Goal: Task Accomplishment & Management: Use online tool/utility

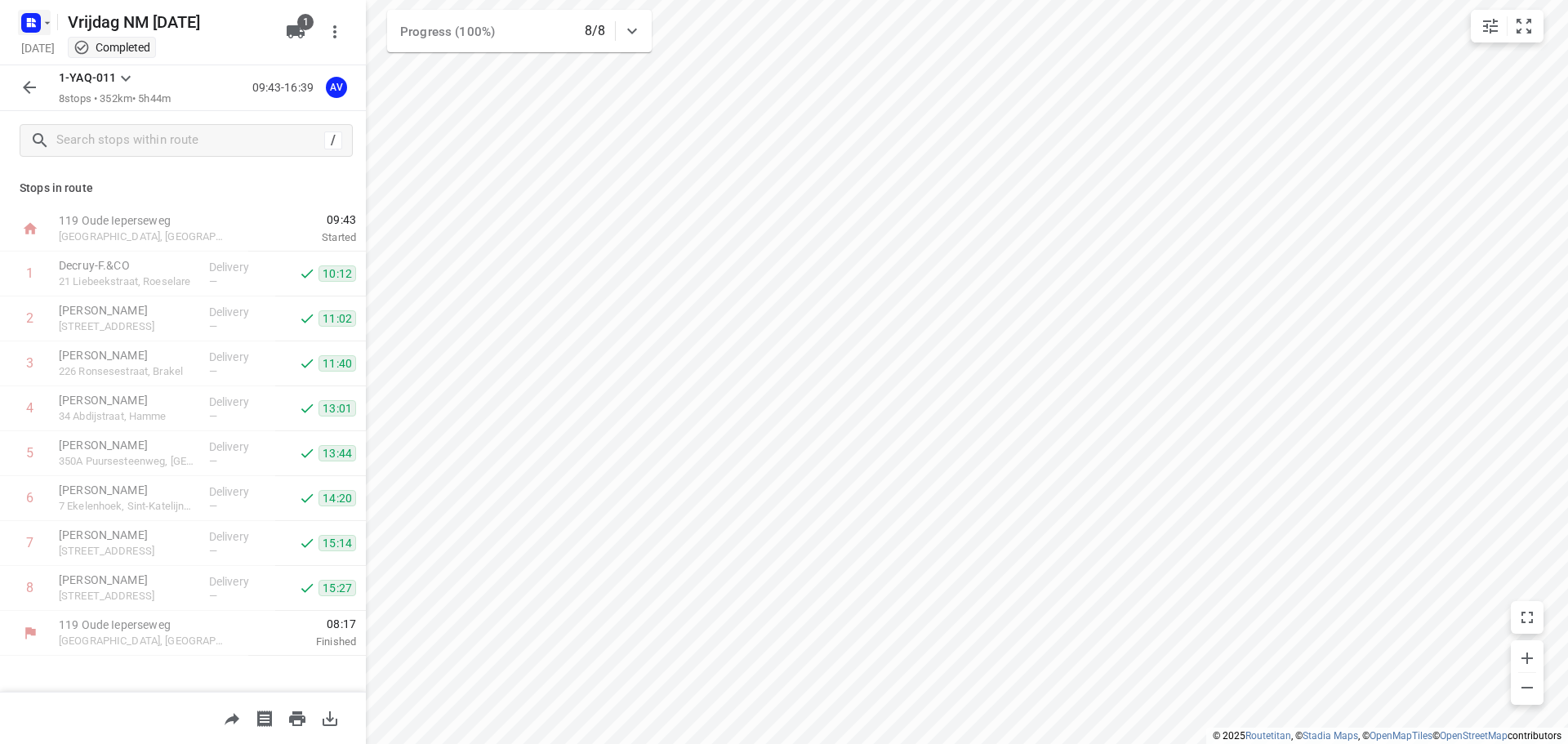
click at [37, 22] on rect "button" at bounding box center [30, 22] width 19 height 19
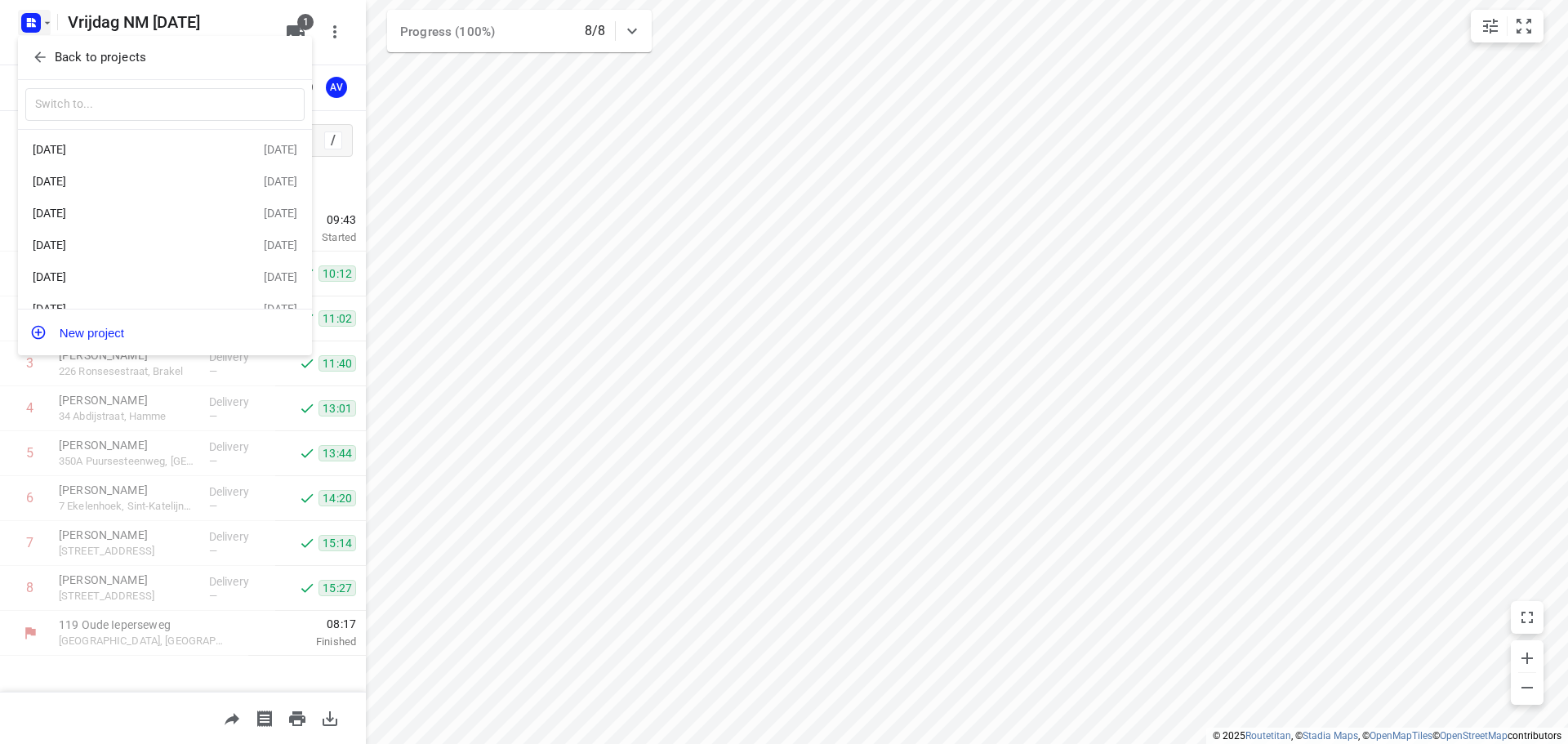
scroll to position [62, 0]
click at [162, 282] on div "Woensdag [DATE]" at bounding box center [126, 287] width 188 height 13
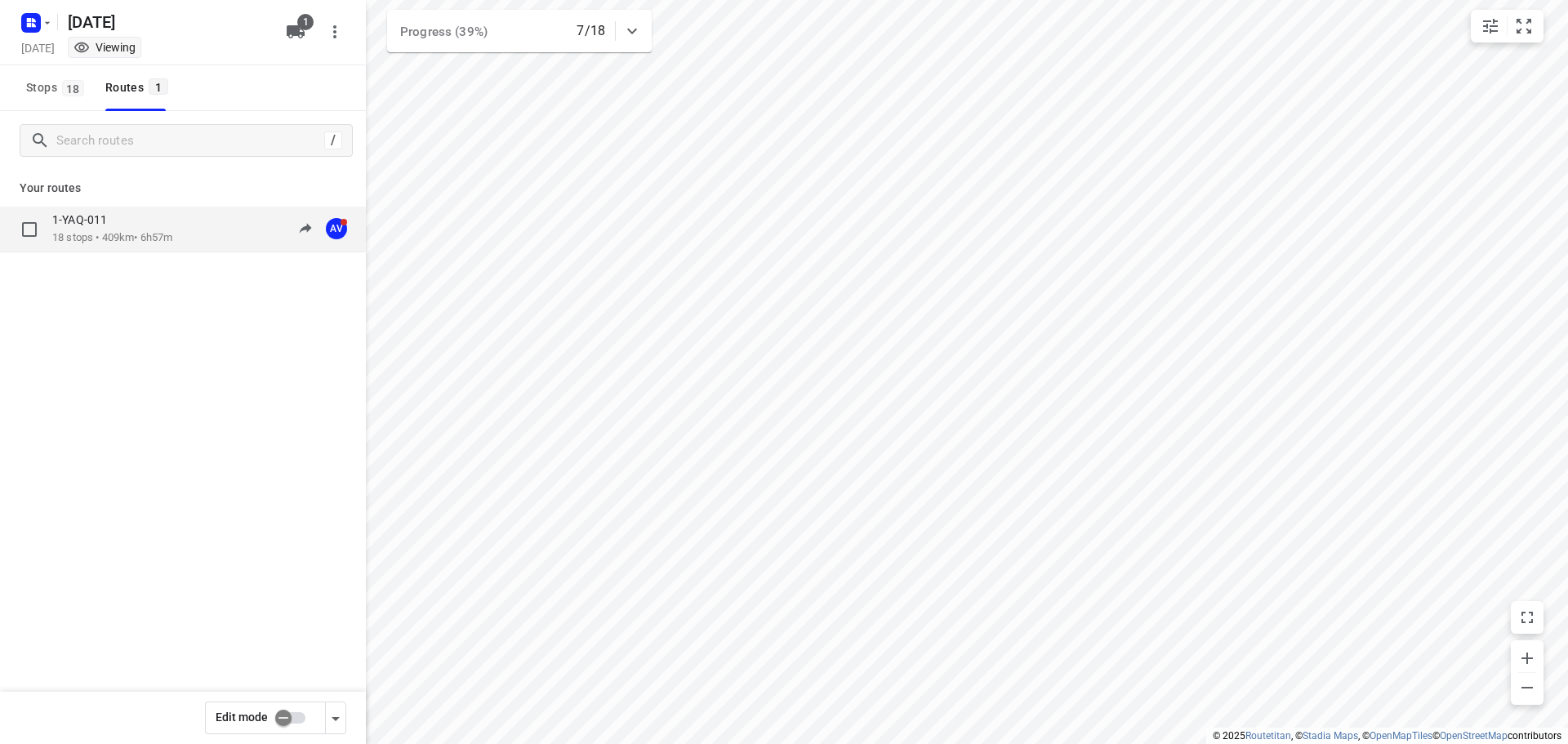
click at [188, 234] on div "1-YAQ-011 18 stops • 409km • 6h57m 10:28-17:53 AV" at bounding box center [209, 229] width 314 height 33
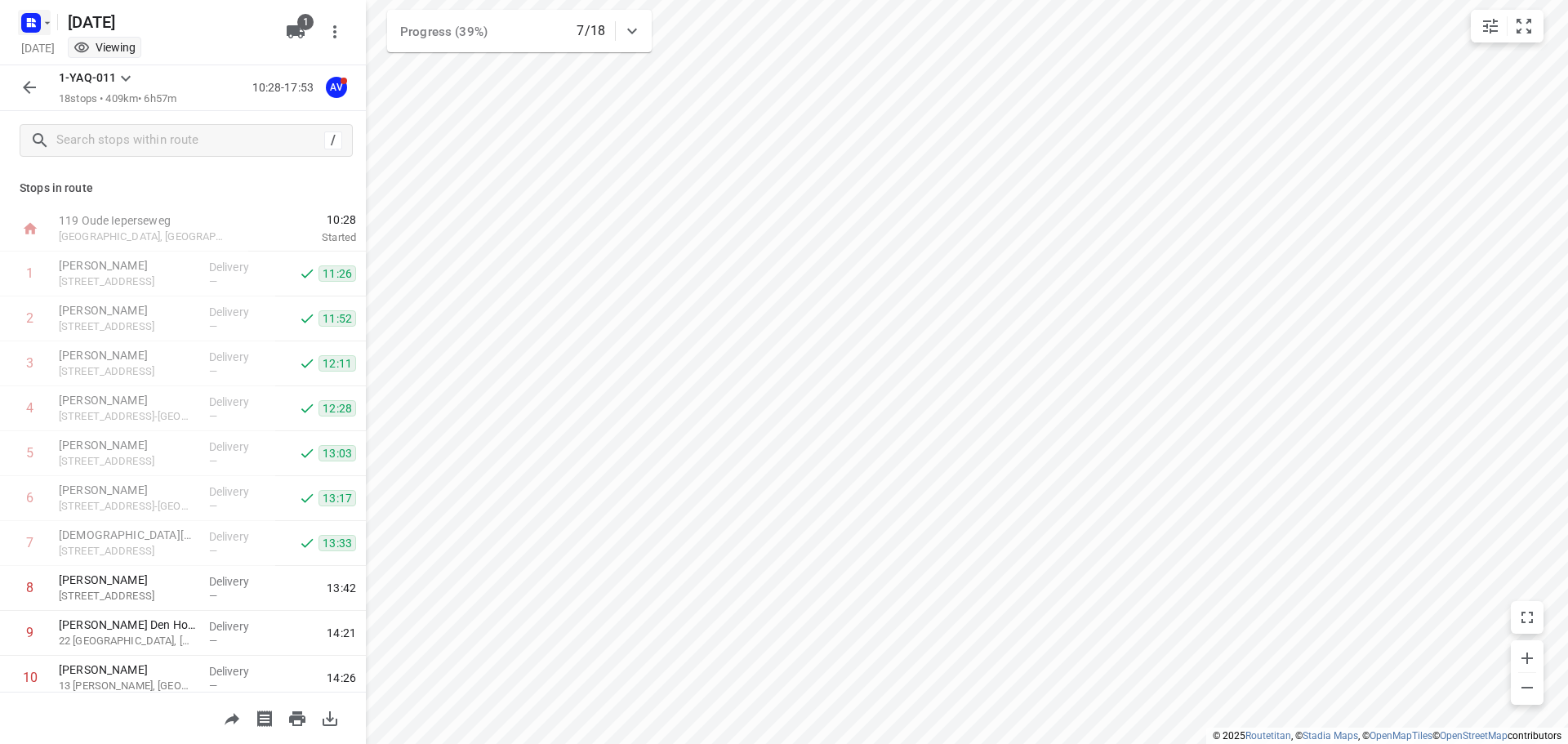
click at [36, 19] on rect "button" at bounding box center [30, 22] width 19 height 19
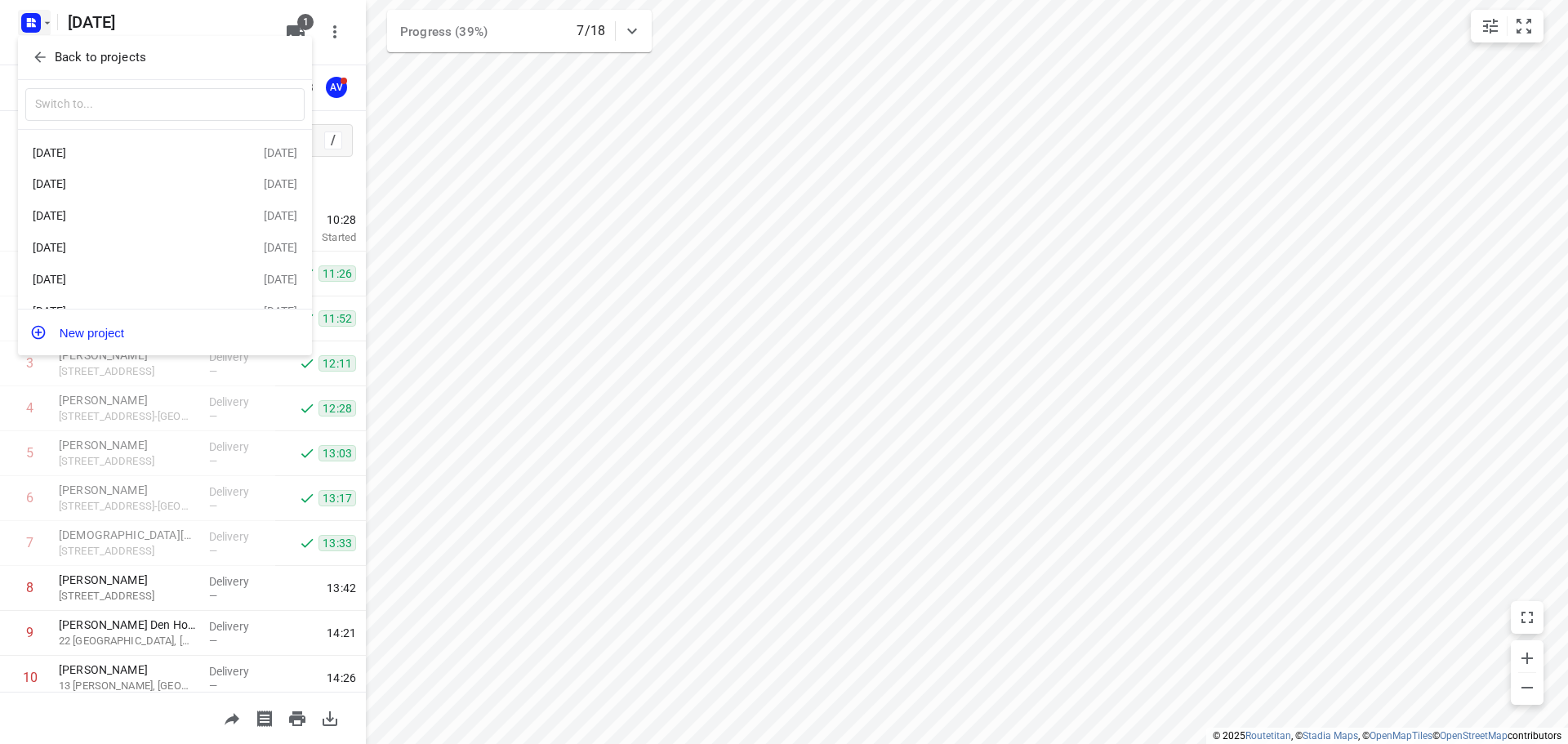
click at [146, 151] on div "Donderdag [DATE]" at bounding box center [126, 152] width 188 height 13
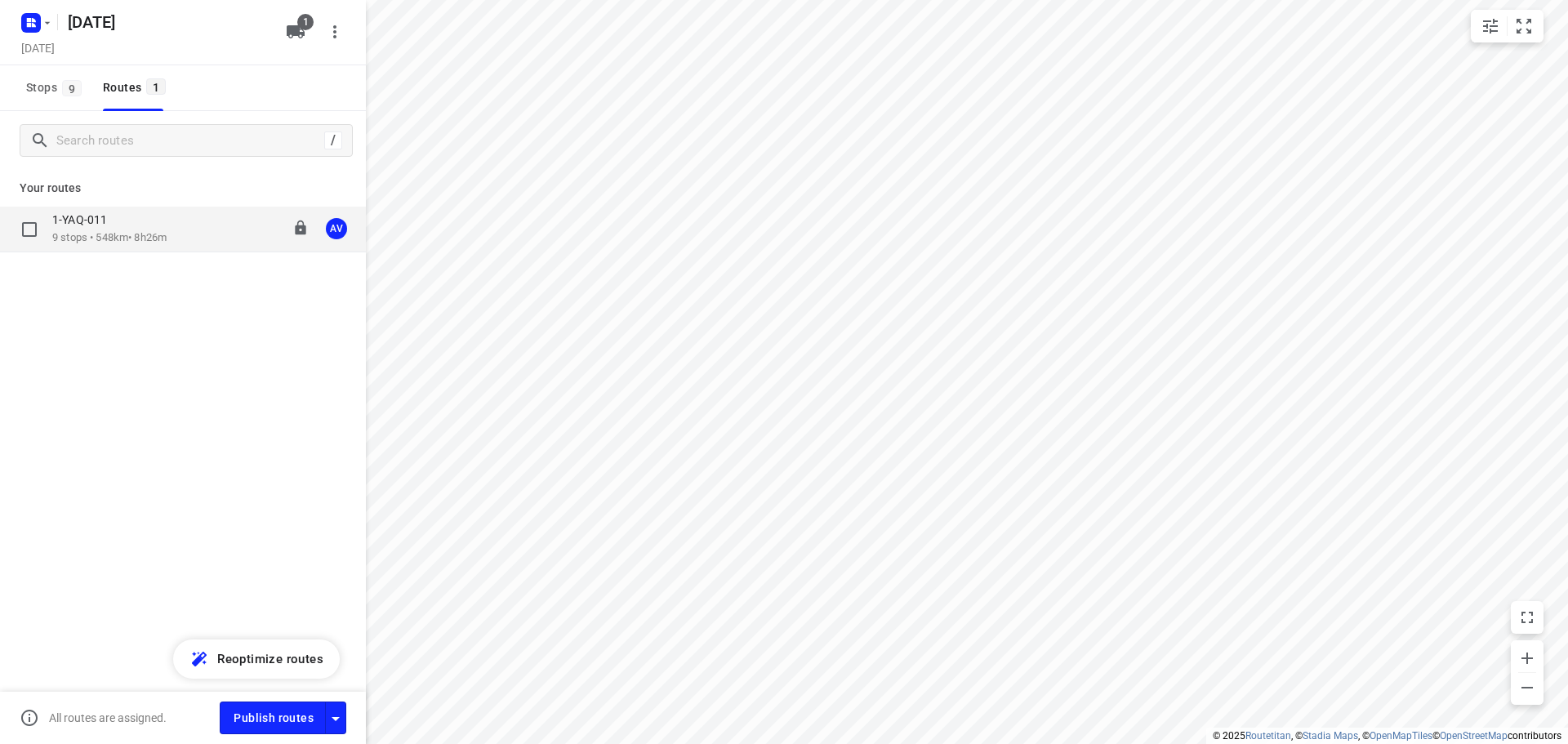
click at [189, 231] on div "1-YAQ-011 9 stops • 548km • 8h26m 09:00-17:36 AV" at bounding box center [209, 229] width 314 height 33
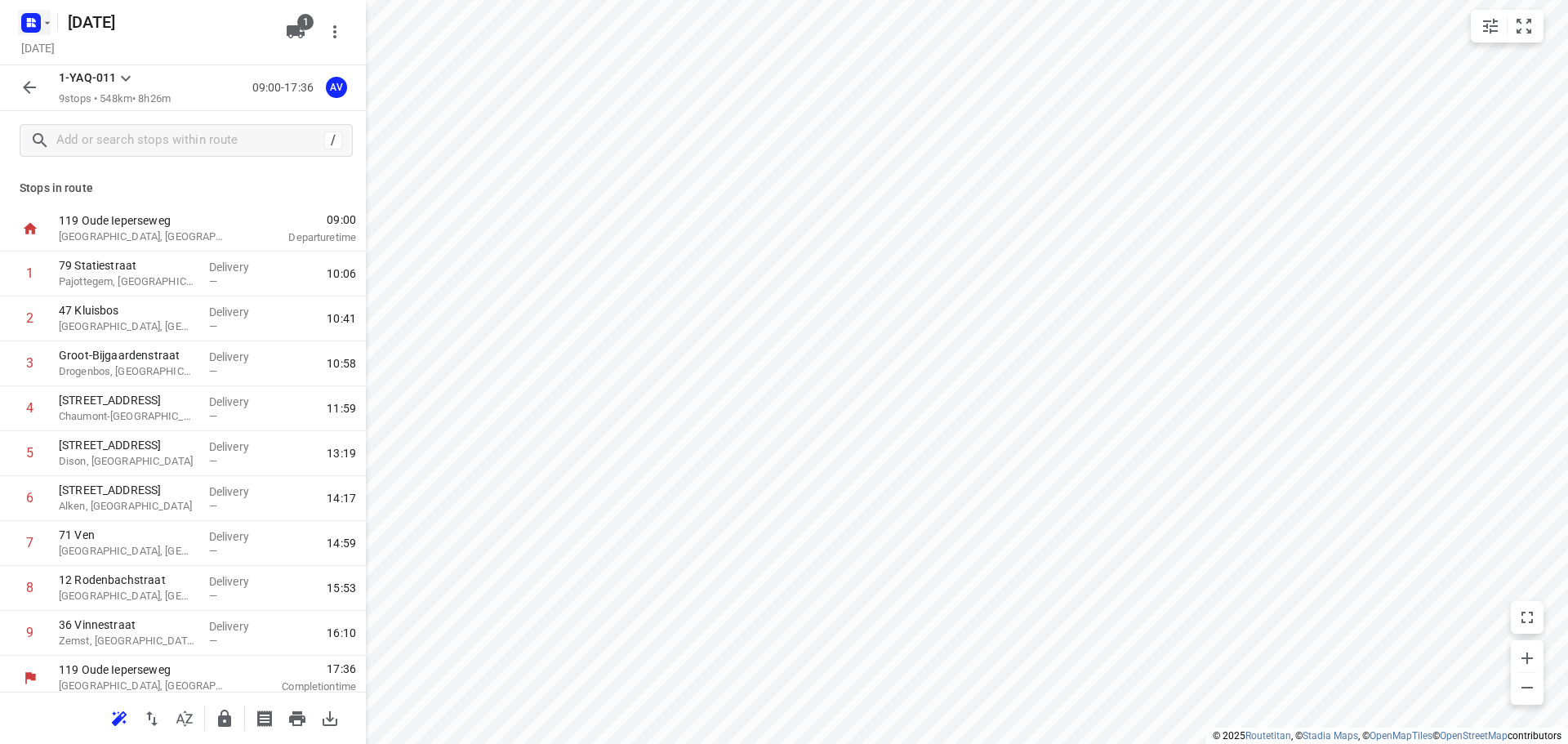
click at [37, 11] on icon "button" at bounding box center [30, 23] width 26 height 26
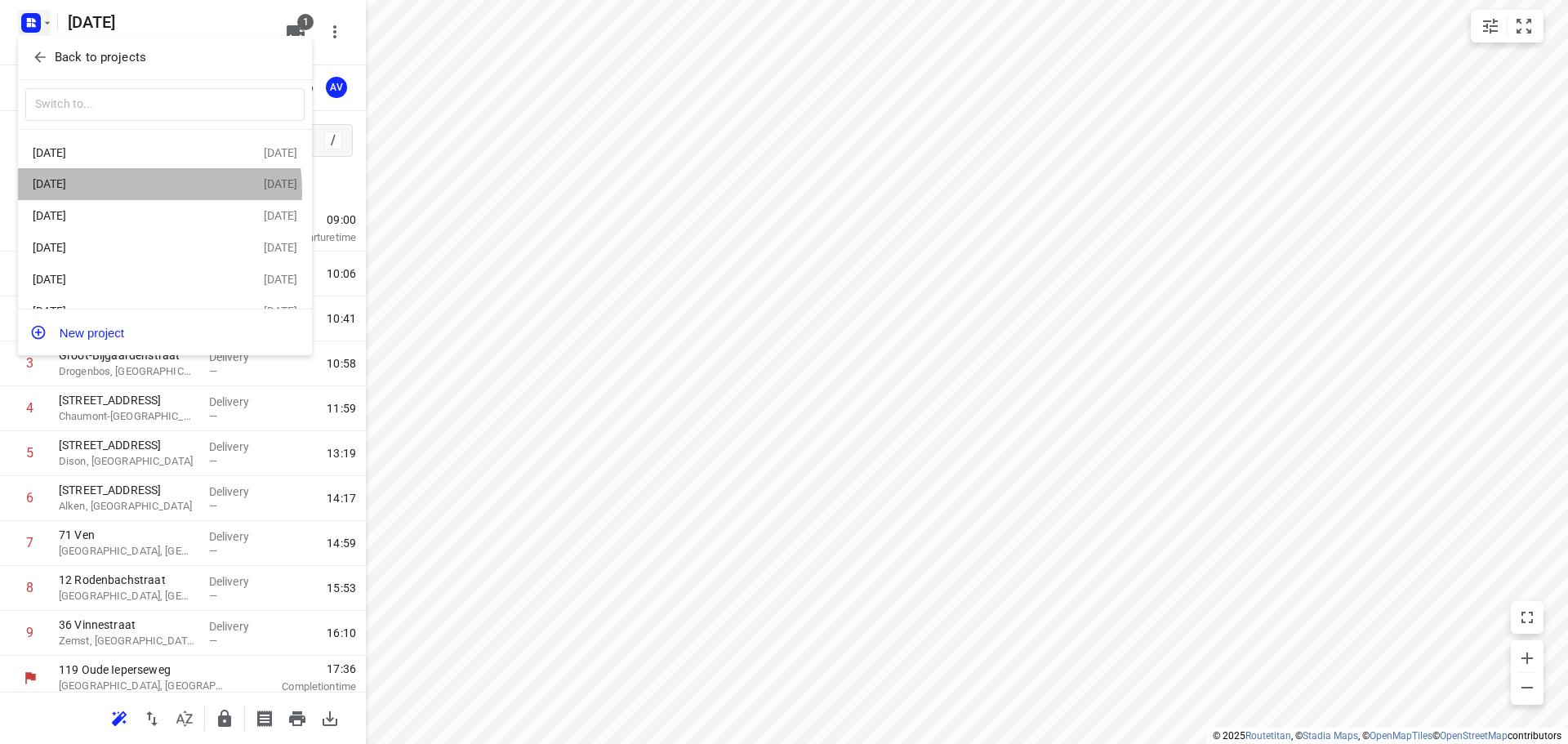
click at [125, 190] on div "Woensdag [DATE]" at bounding box center [126, 184] width 188 height 13
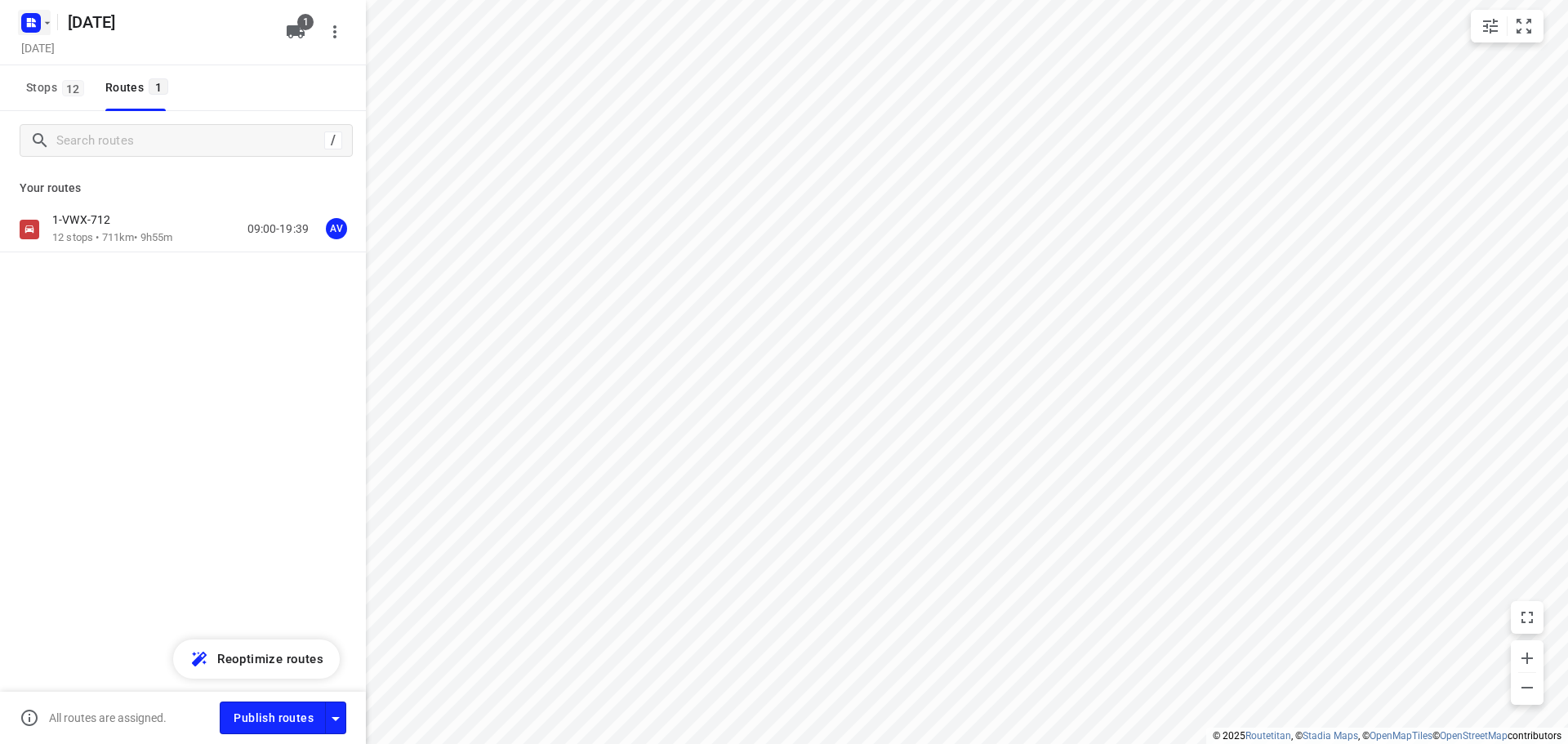
click at [30, 21] on icon "button" at bounding box center [29, 19] width 4 height 4
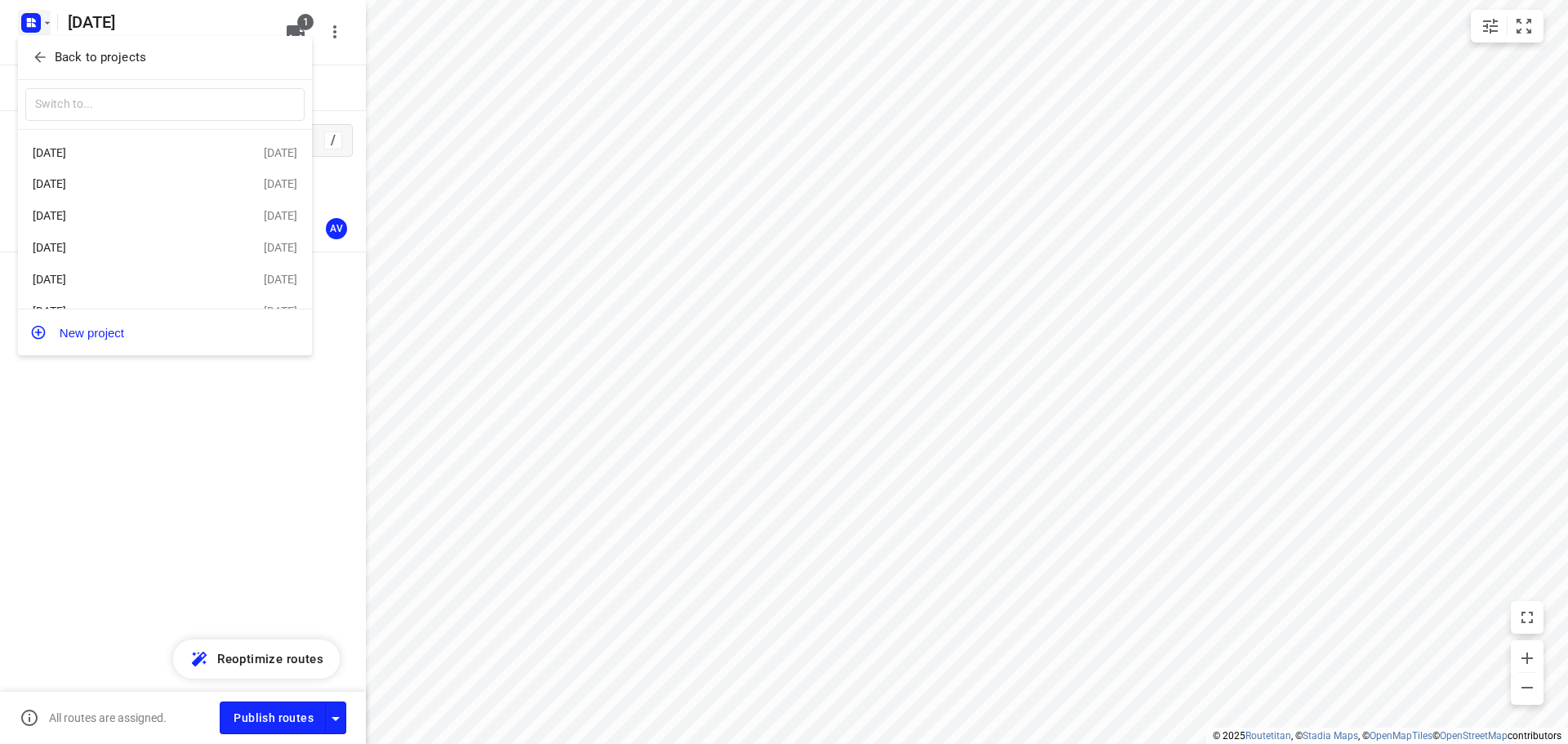
click at [133, 217] on div "Dinsdag [DATE]" at bounding box center [126, 216] width 188 height 13
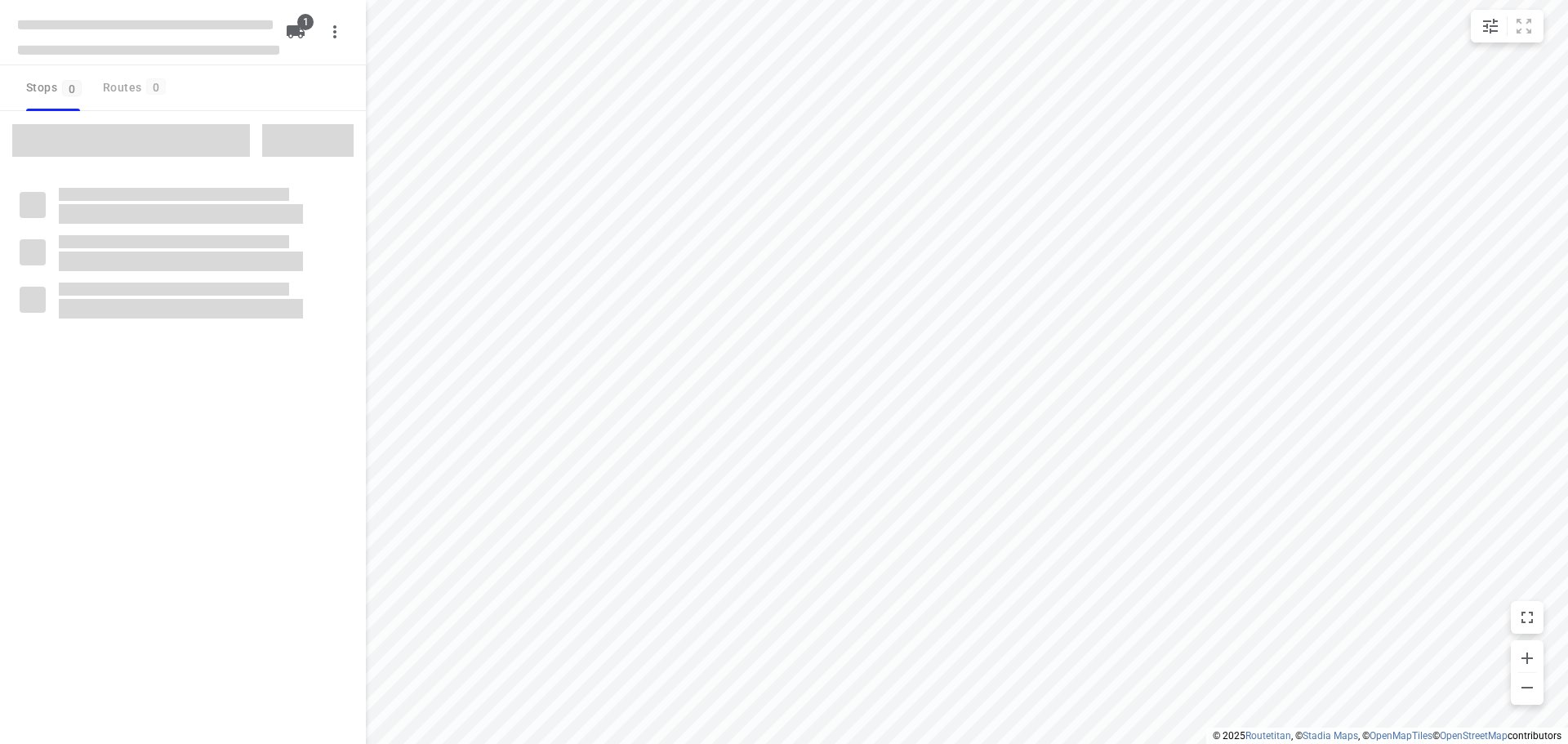
type input "distance"
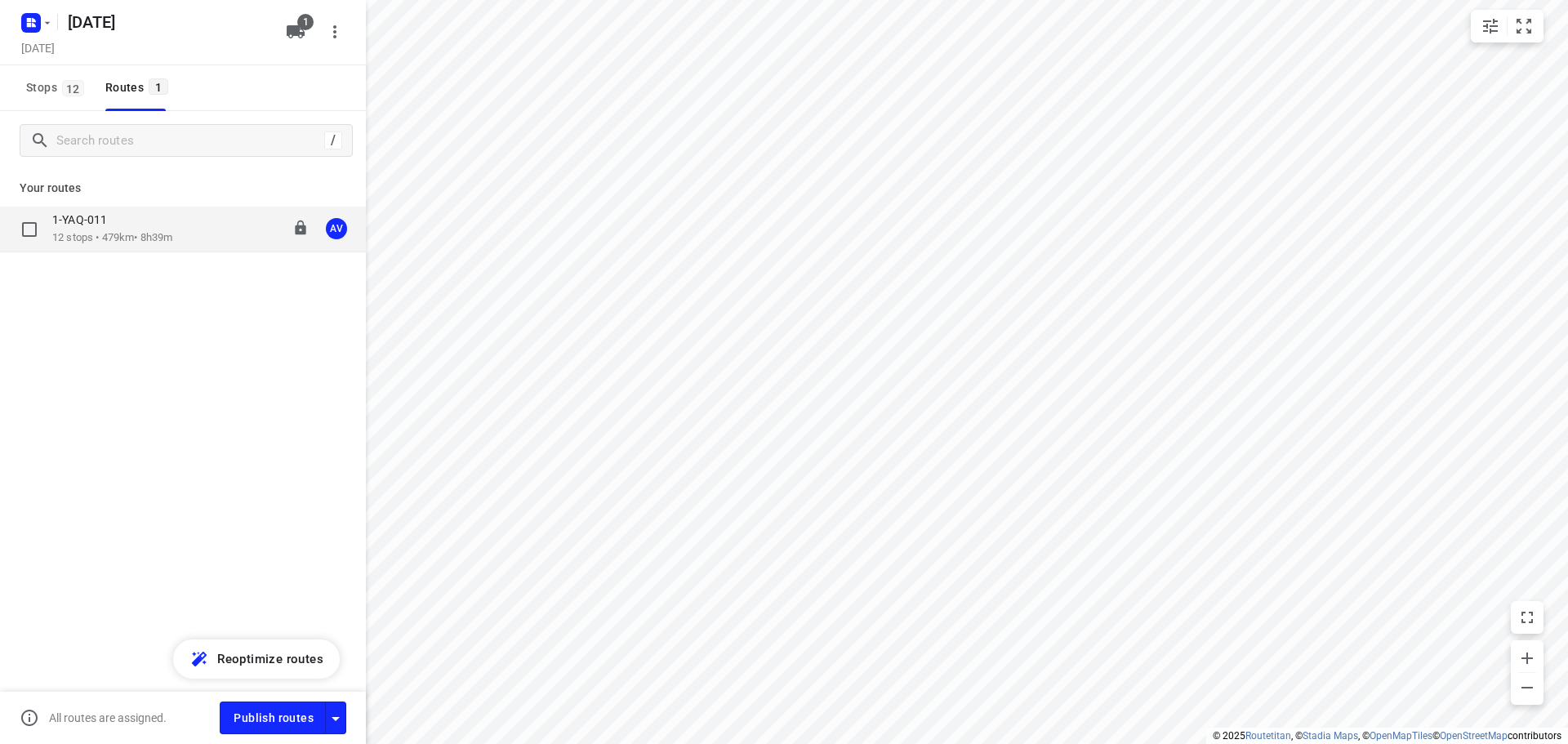
click at [193, 238] on div "1-YAQ-011 12 stops • 479km • 8h39m 09:00-17:59 AV" at bounding box center [209, 229] width 314 height 33
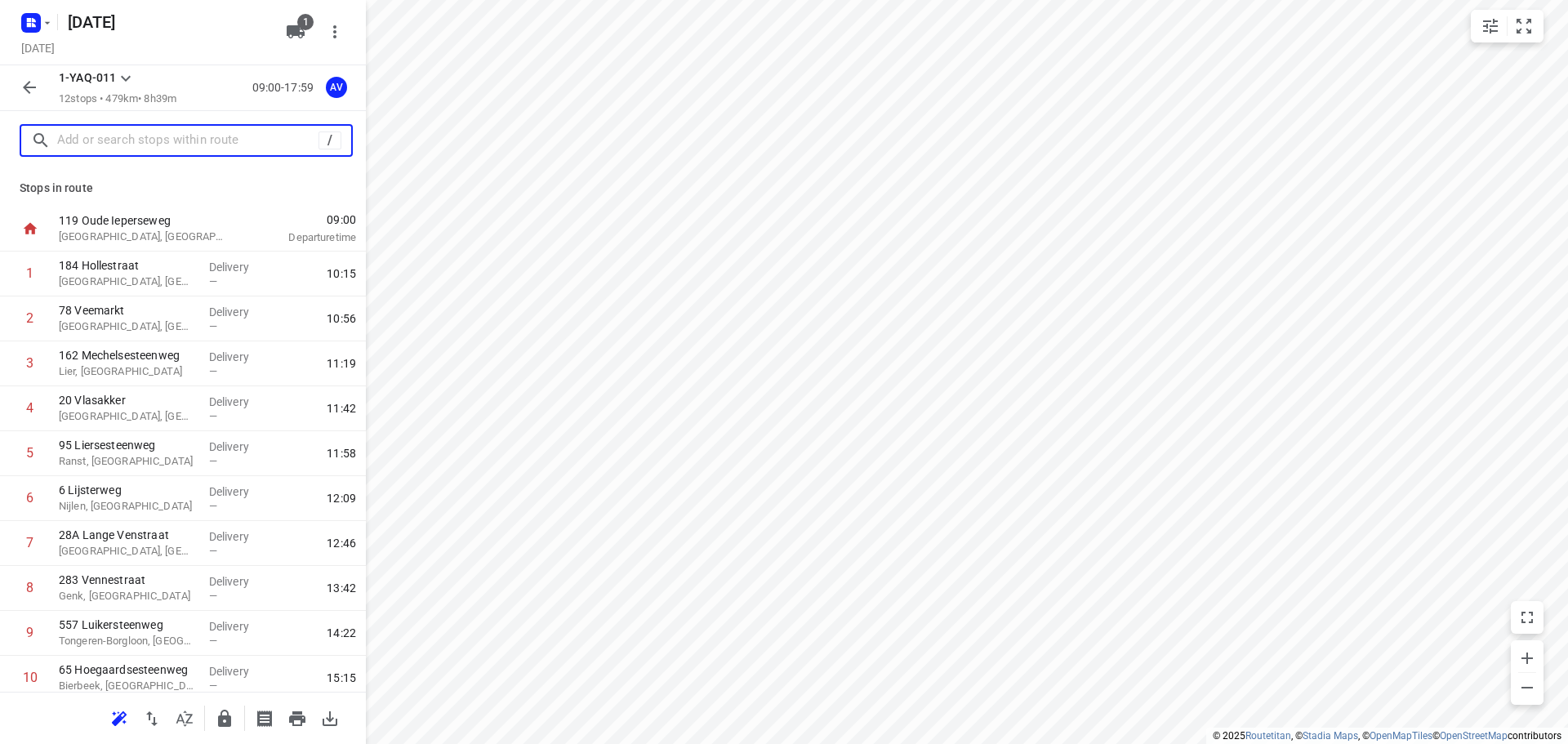
click at [159, 138] on input "text" at bounding box center [187, 140] width 261 height 25
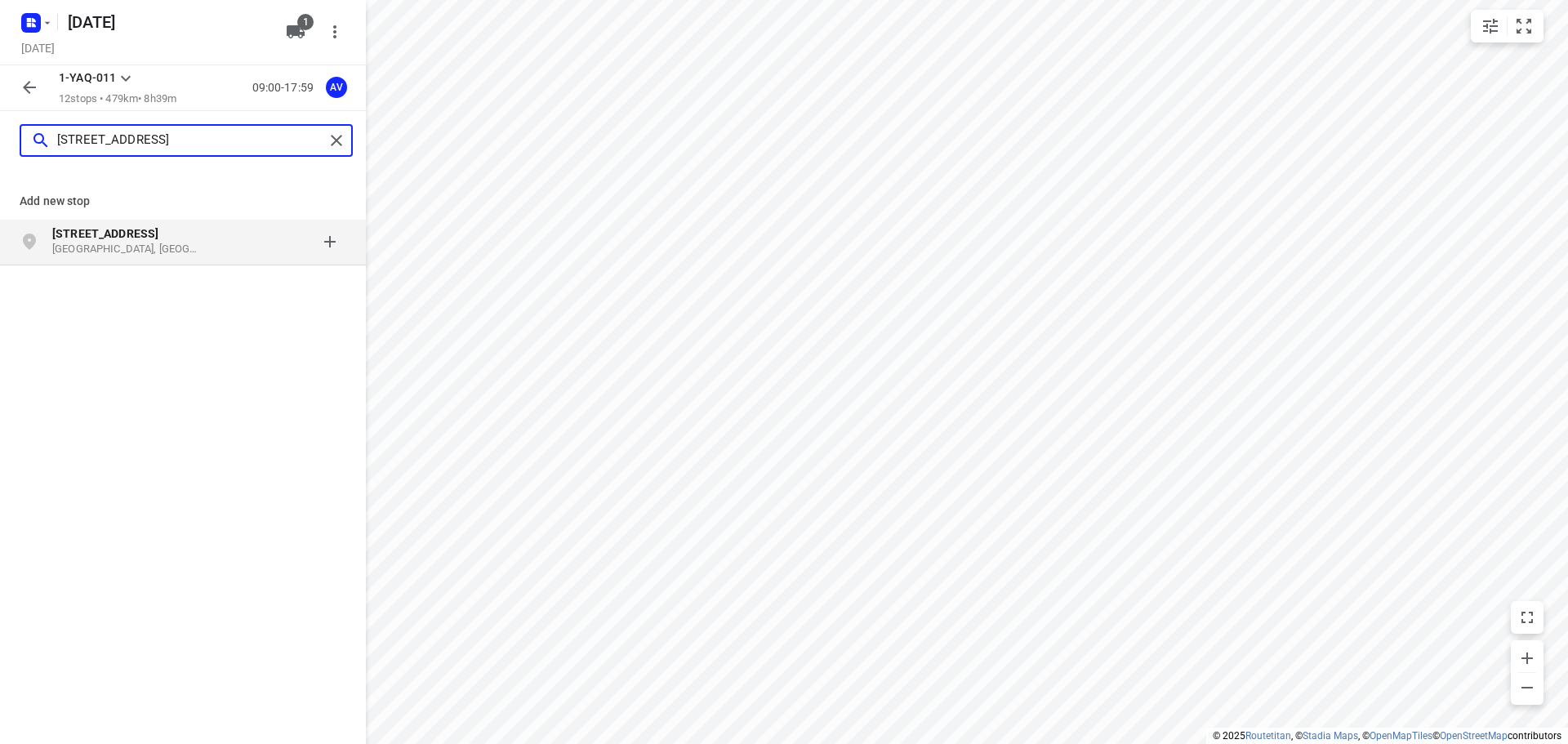
type input "ranstsesteenweg 192b"
click at [172, 241] on p "Ranstsesteenweg 192B" at bounding box center [127, 234] width 150 height 17
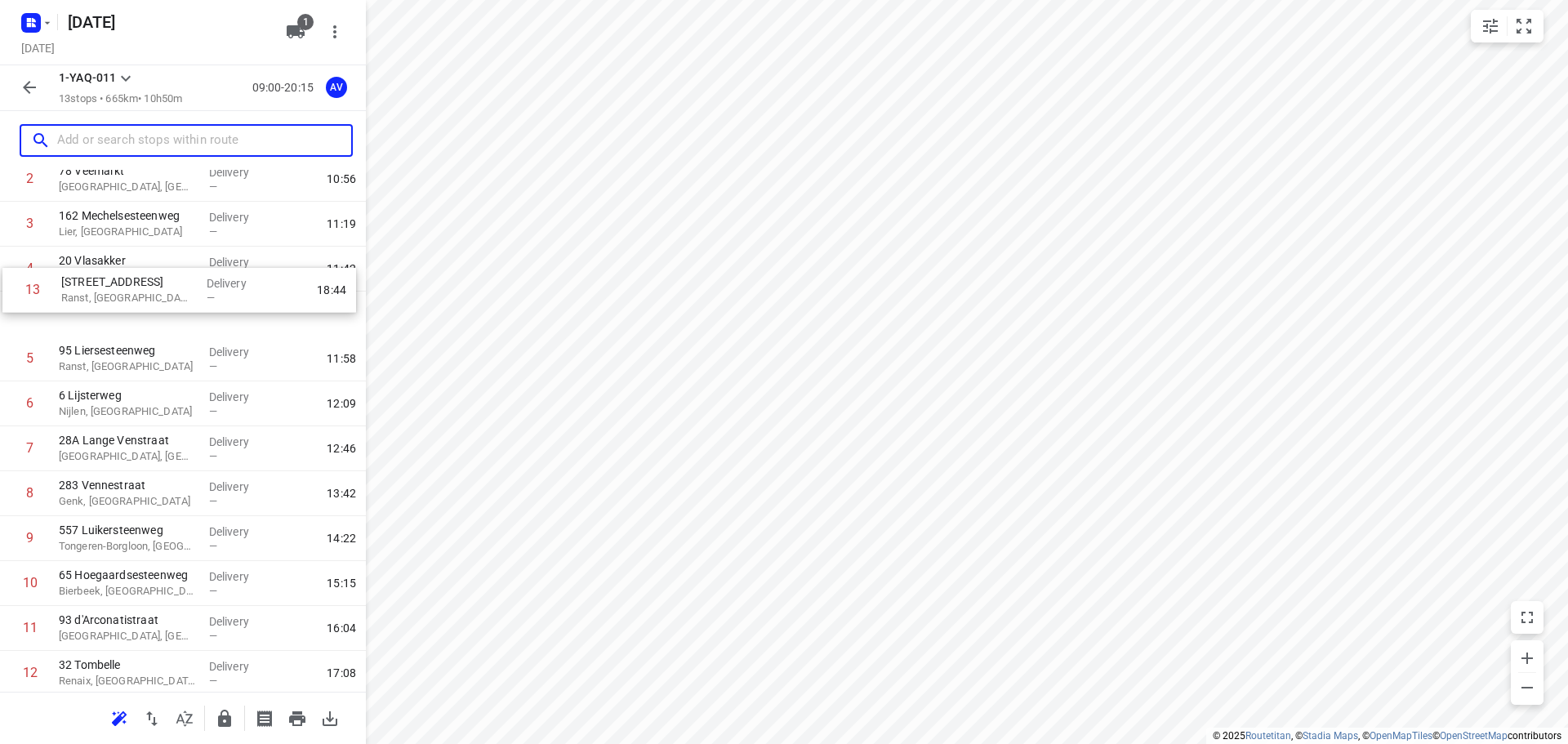
scroll to position [138, 0]
drag, startPoint x: 7, startPoint y: 635, endPoint x: 11, endPoint y: 323, distance: 312.0
click at [11, 323] on div "1 184 Hollestraat Opwijk, Belgium Delivery — 10:15 2 78 Veemarkt Mechelen, Belg…" at bounding box center [183, 404] width 366 height 584
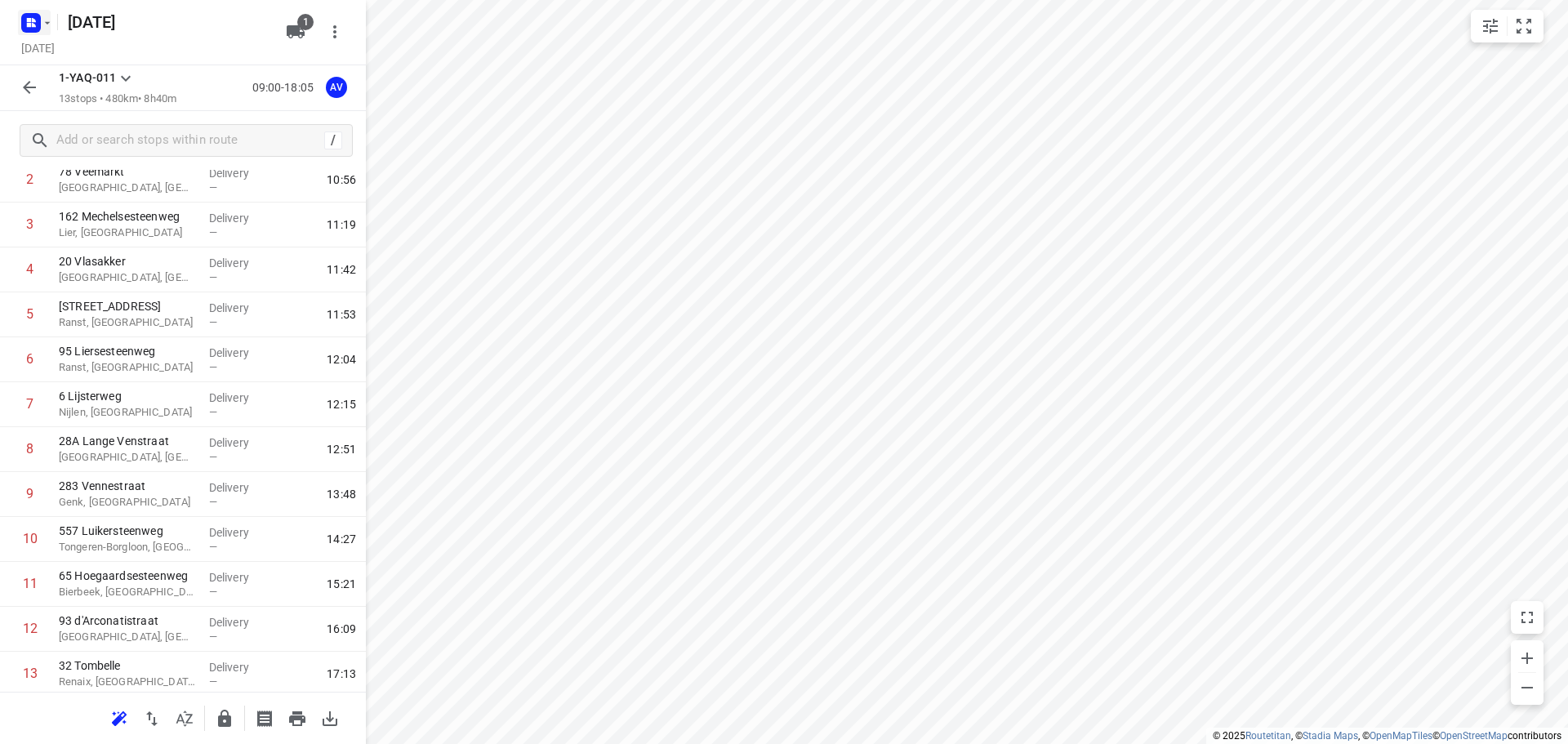
click at [34, 20] on icon "button" at bounding box center [34, 19] width 4 height 4
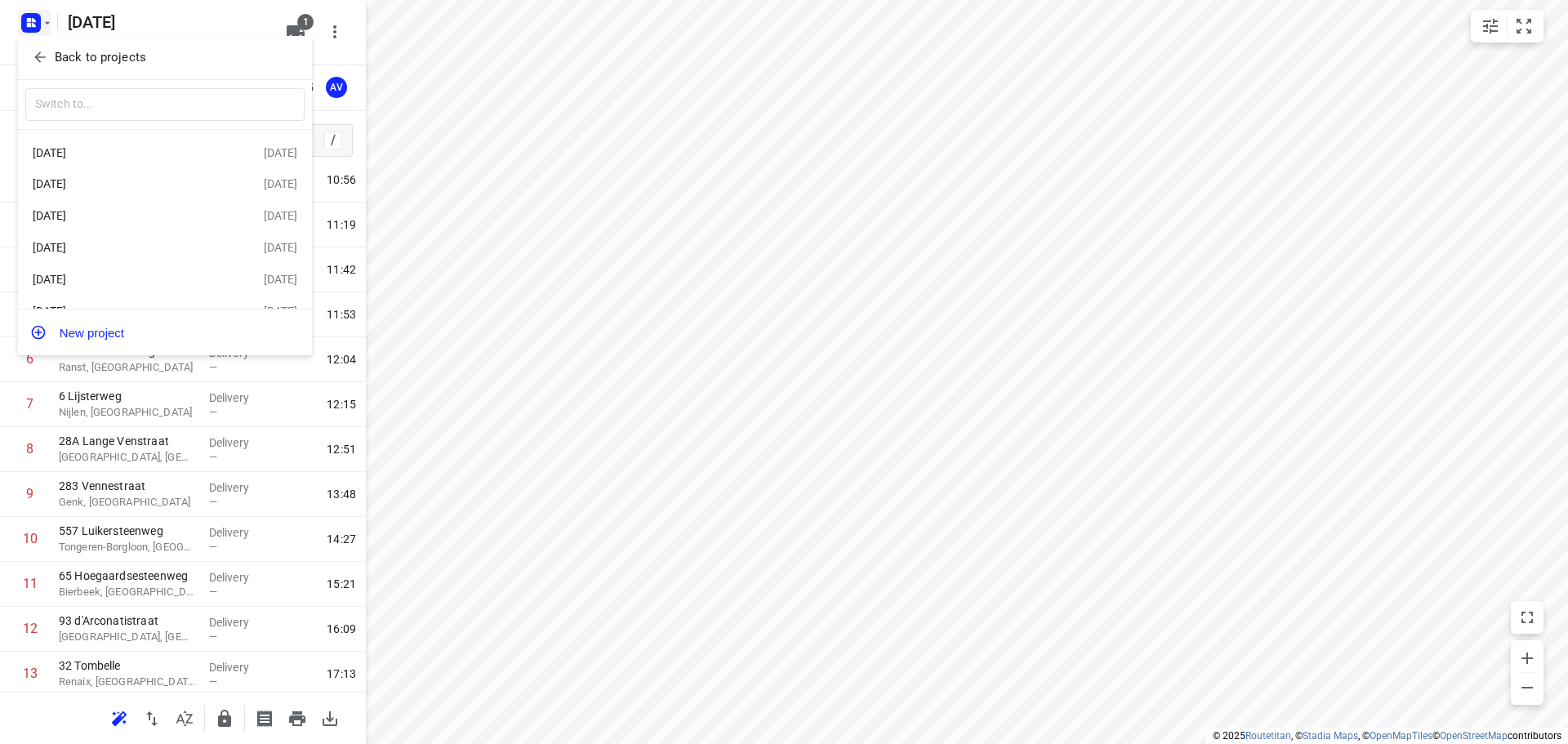
click at [118, 183] on div "Woensdag [DATE]" at bounding box center [126, 184] width 188 height 13
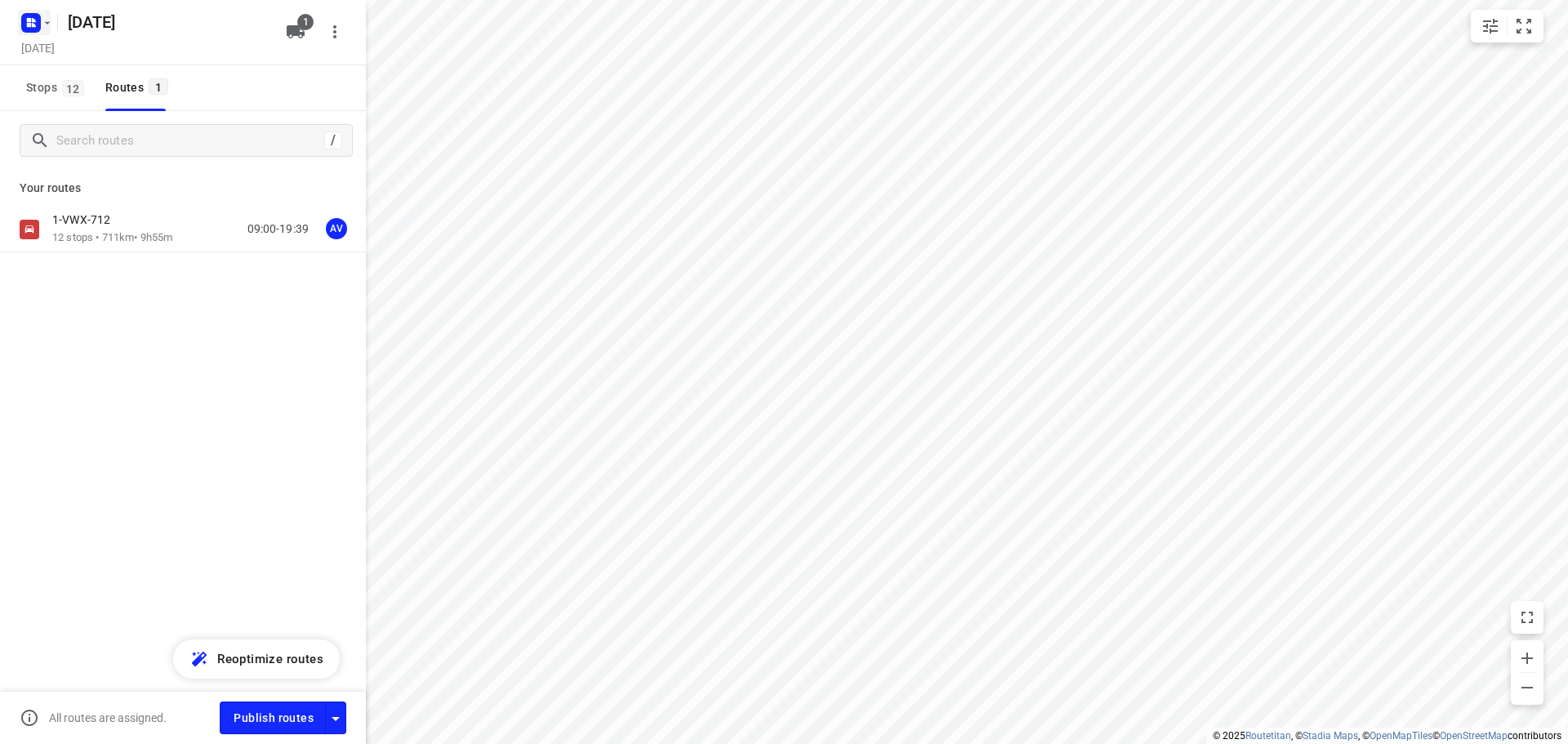
click at [39, 20] on rect "button" at bounding box center [30, 22] width 19 height 19
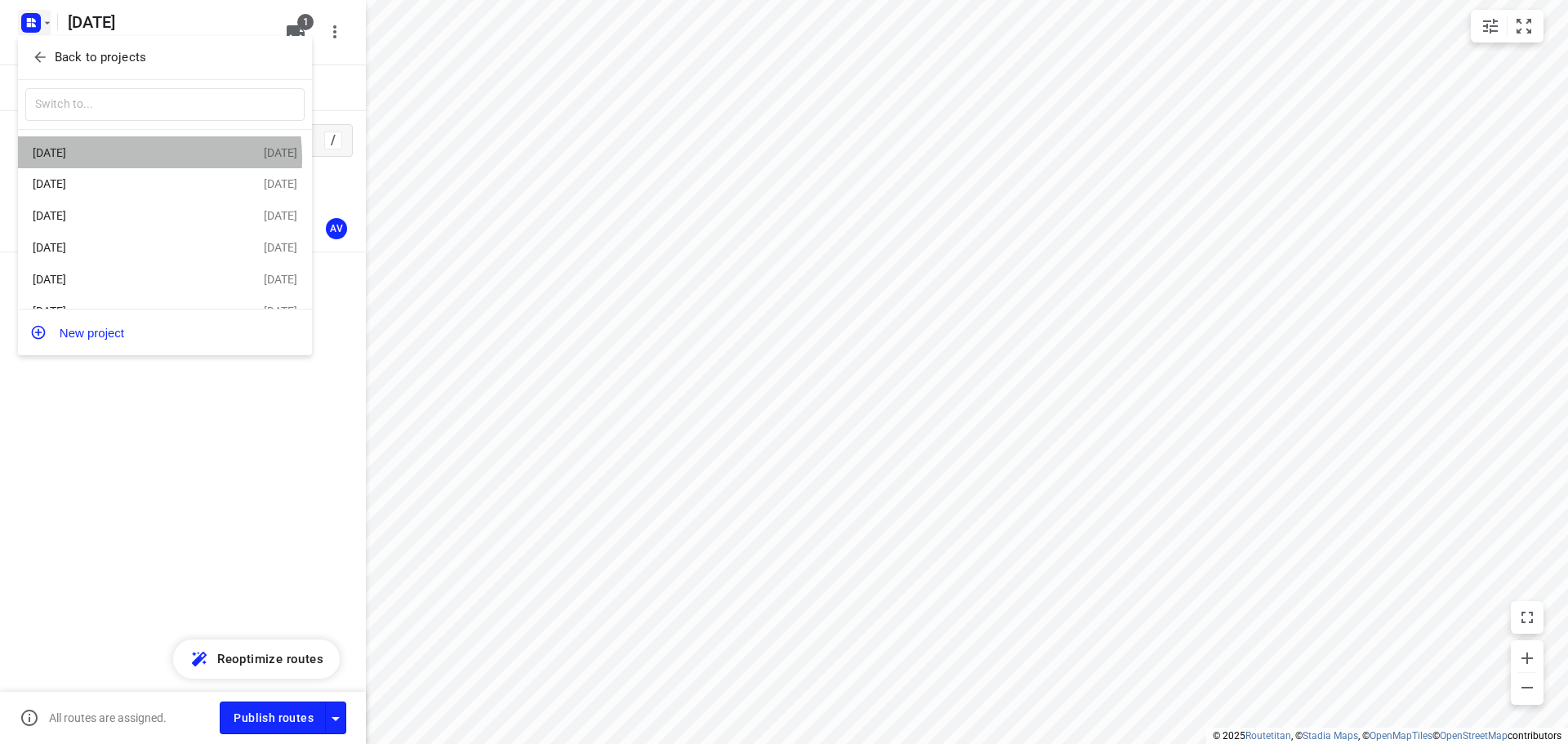
click at [121, 159] on div "Donderdag [DATE]" at bounding box center [126, 152] width 188 height 13
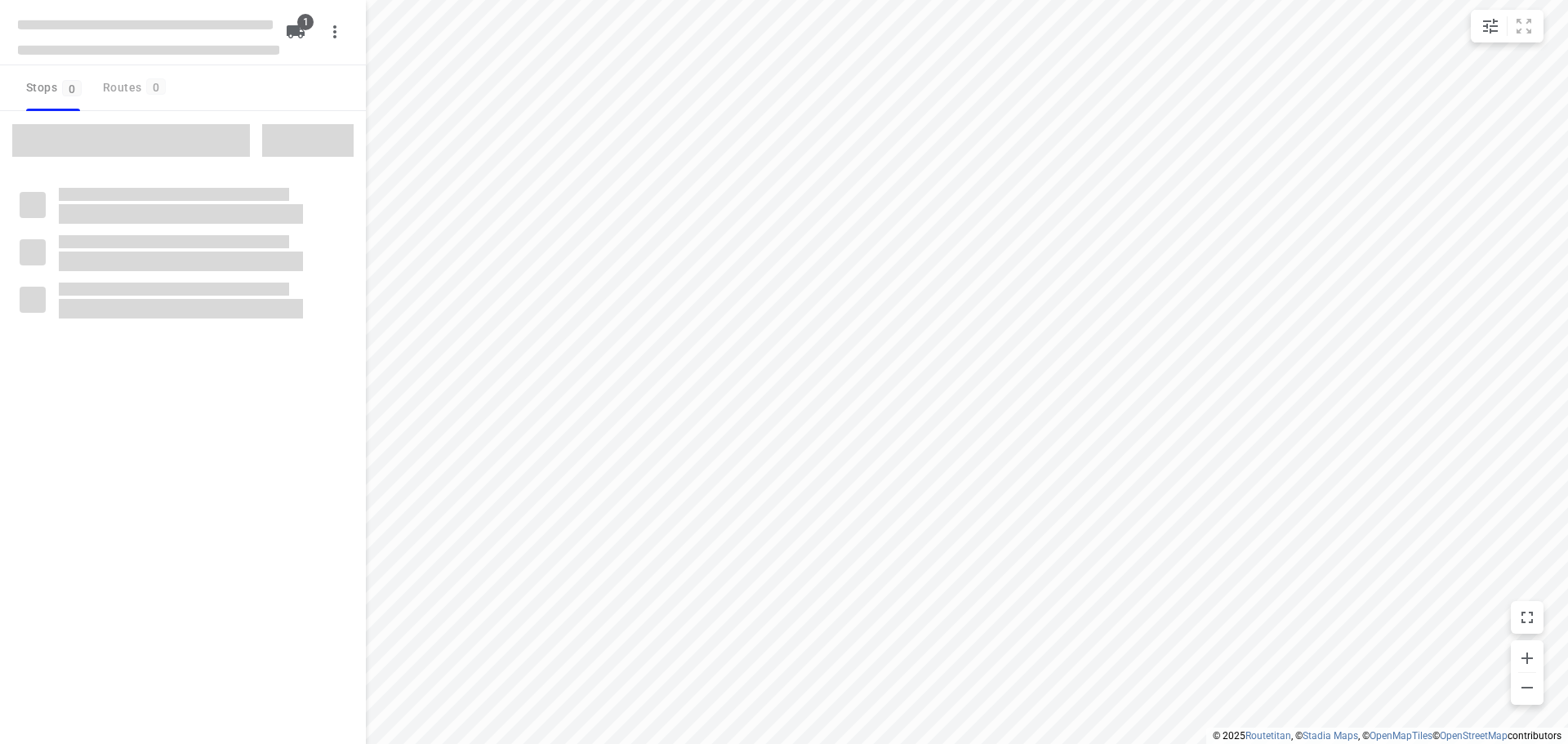
type input "distance"
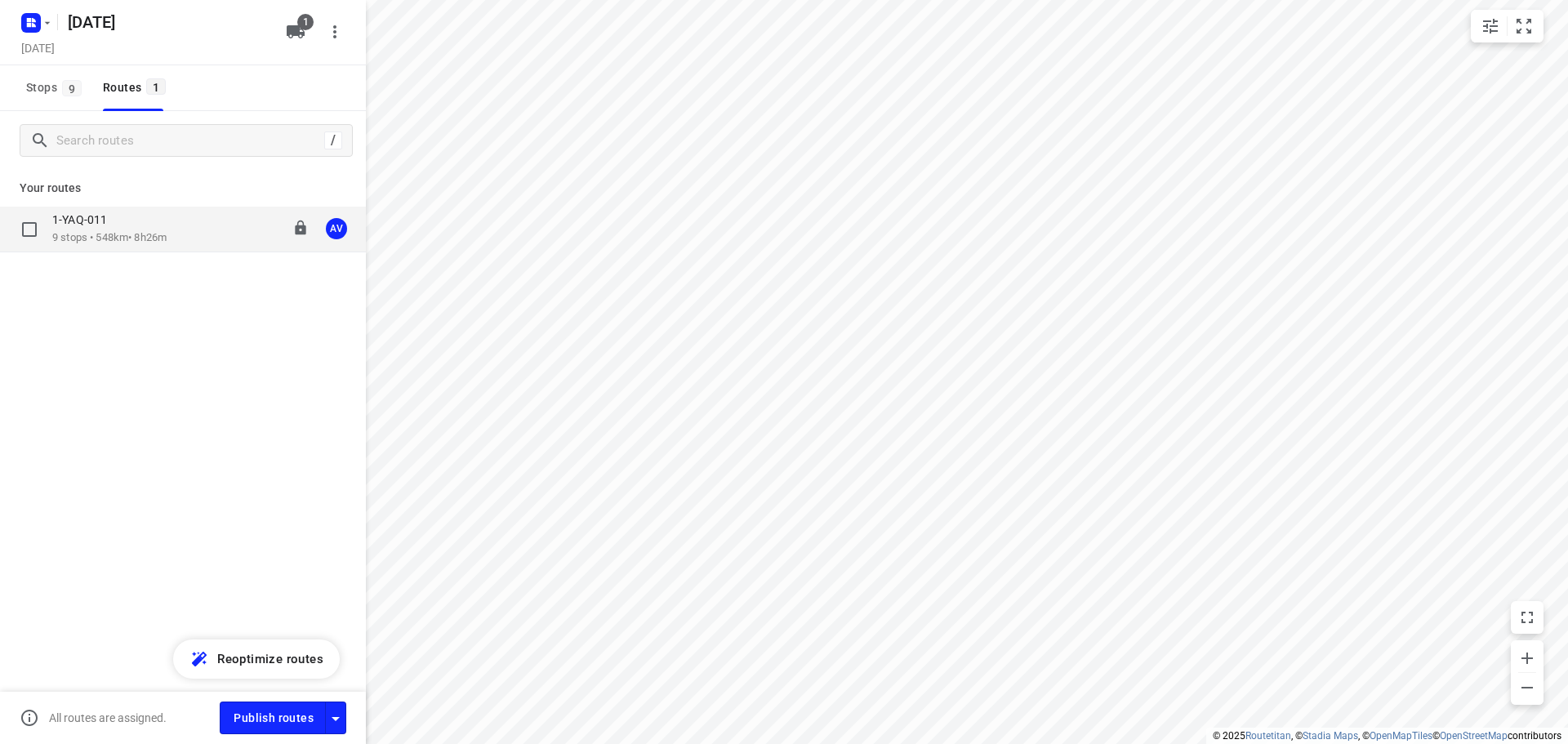
click at [188, 227] on div "1-YAQ-011 9 stops • 548km • 8h26m 09:00-17:36 AV" at bounding box center [209, 229] width 314 height 33
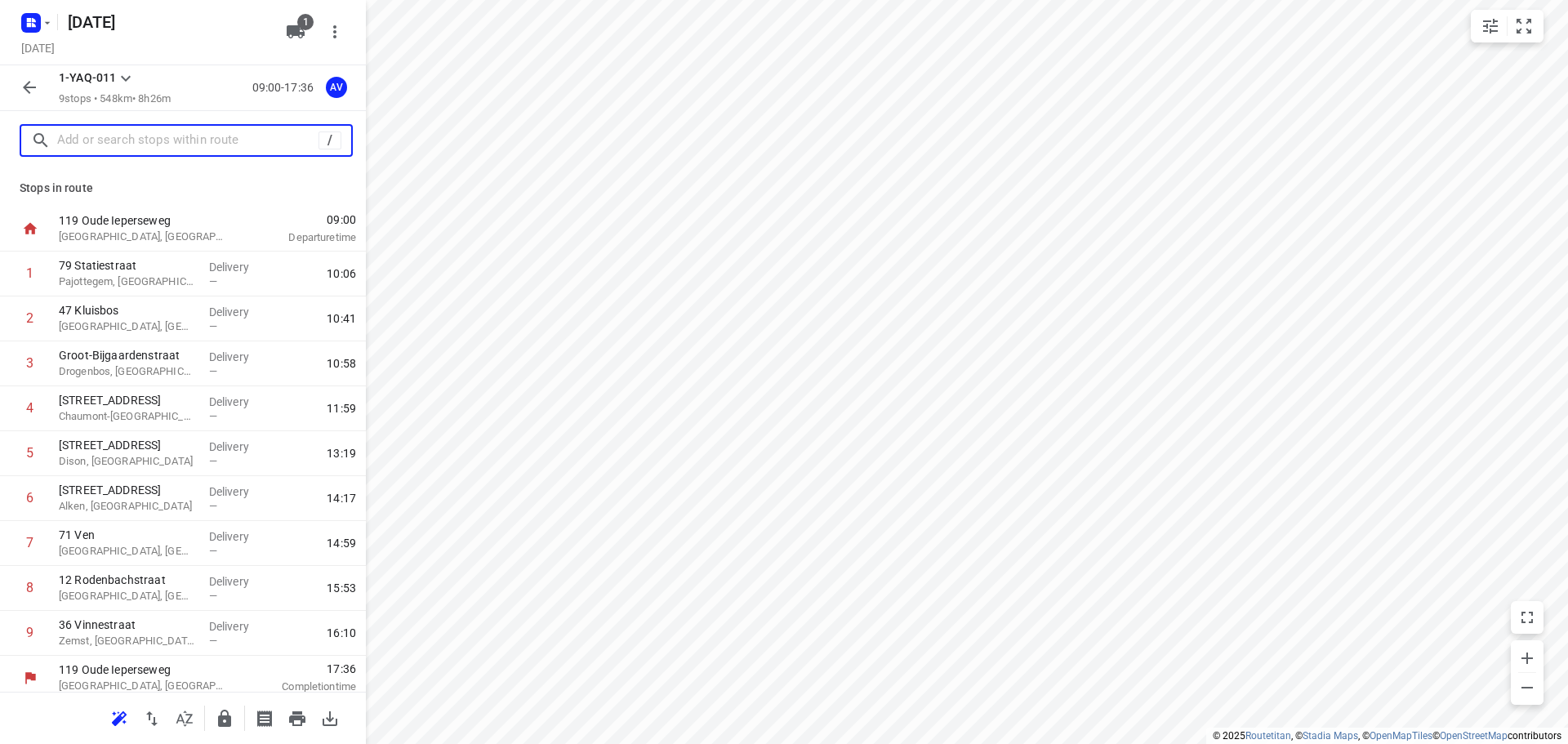
click at [150, 145] on input "text" at bounding box center [187, 140] width 261 height 25
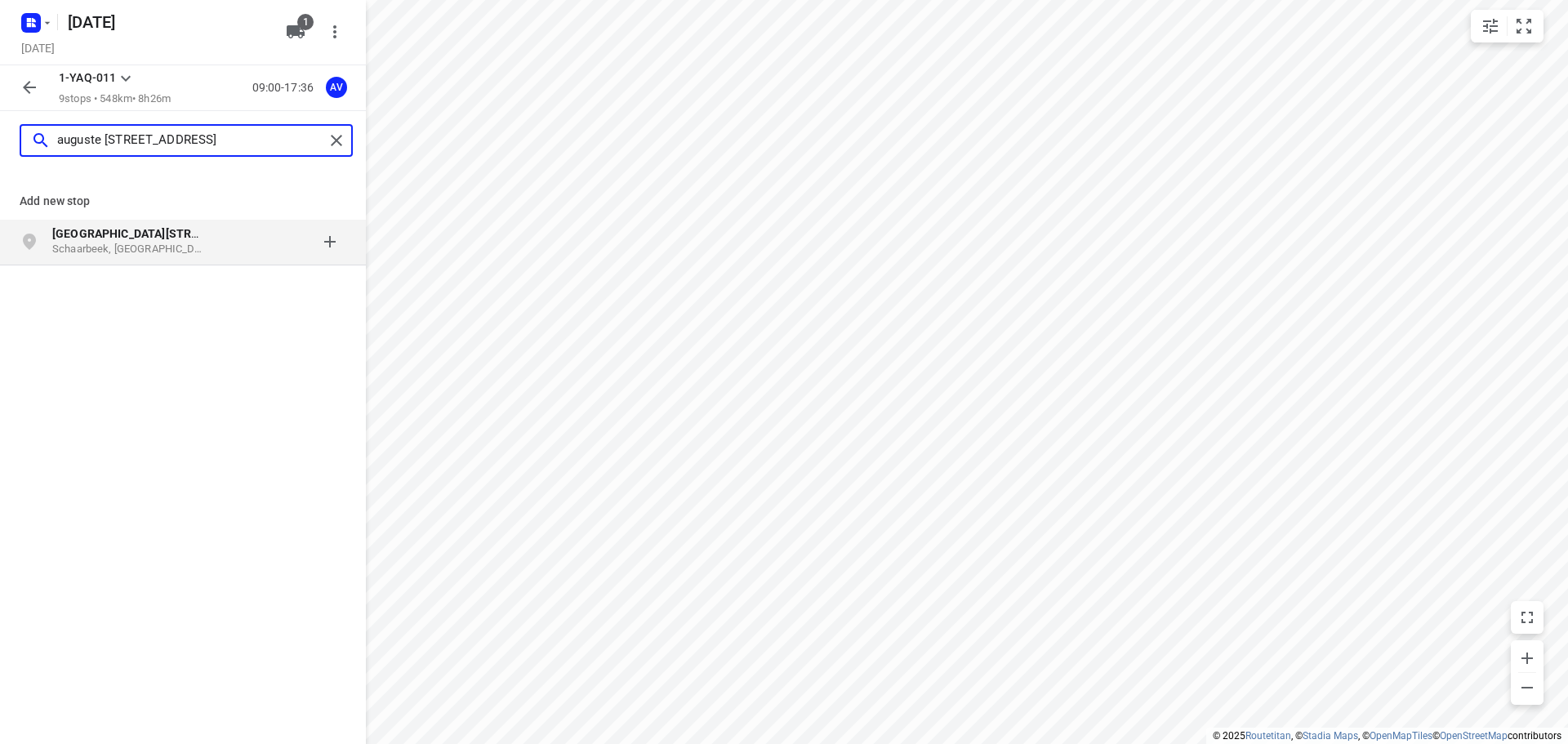
type input "auguste sniedersstraat 13"
click at [234, 250] on div at bounding box center [282, 241] width 127 height 32
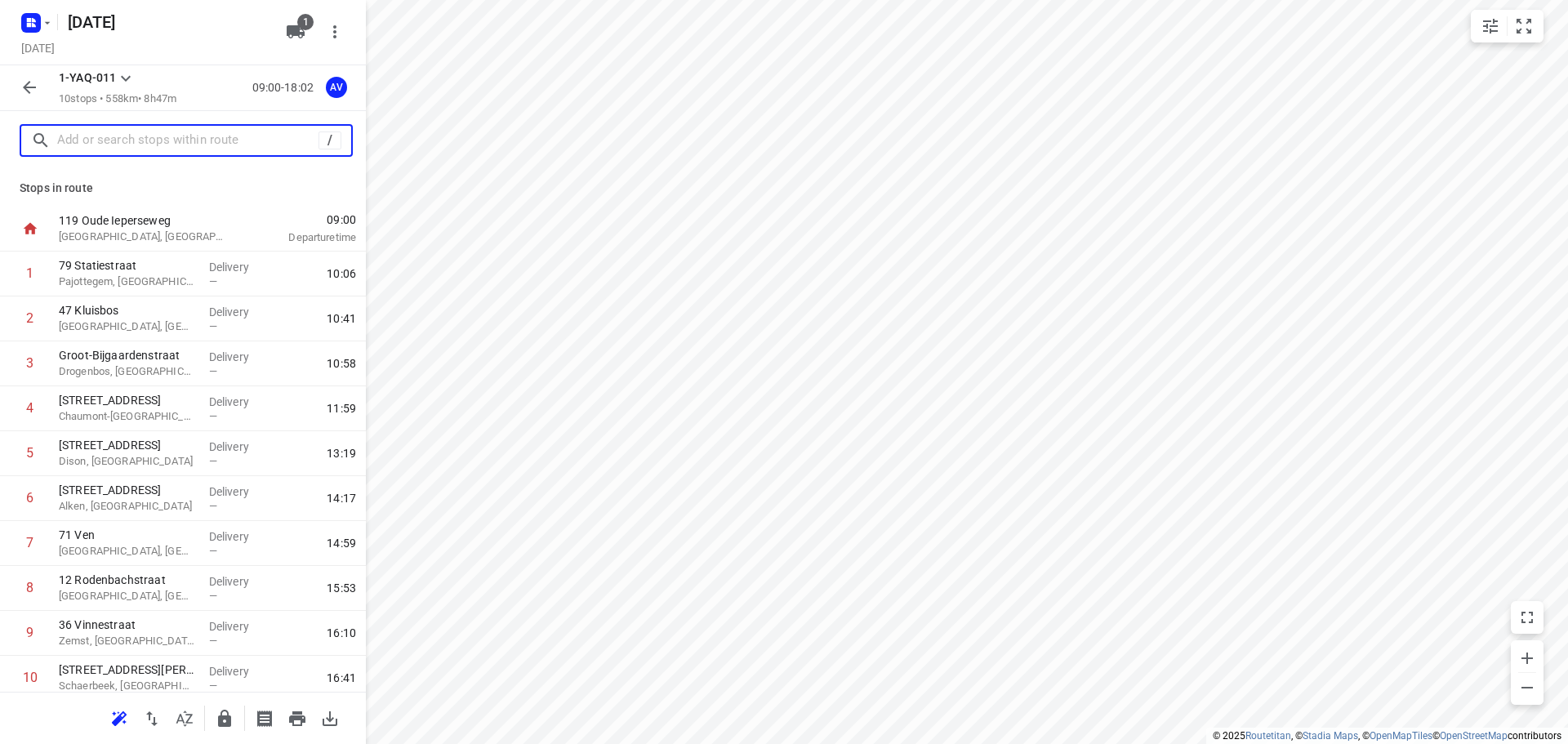
click at [197, 138] on input "text" at bounding box center [187, 140] width 261 height 25
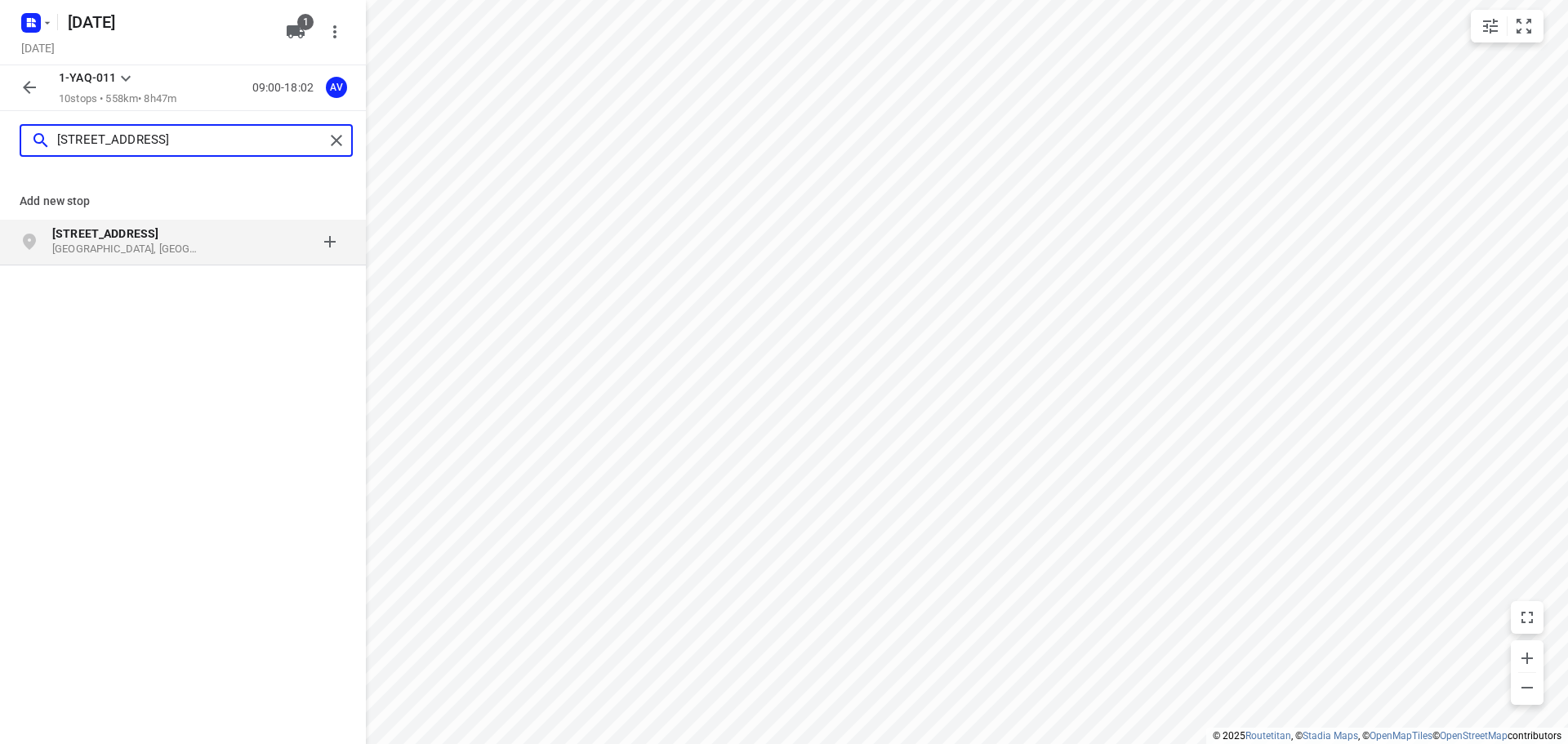
type input "zevenbronnenstraat 63"
click at [191, 245] on p "Beersel, België" at bounding box center [127, 249] width 150 height 16
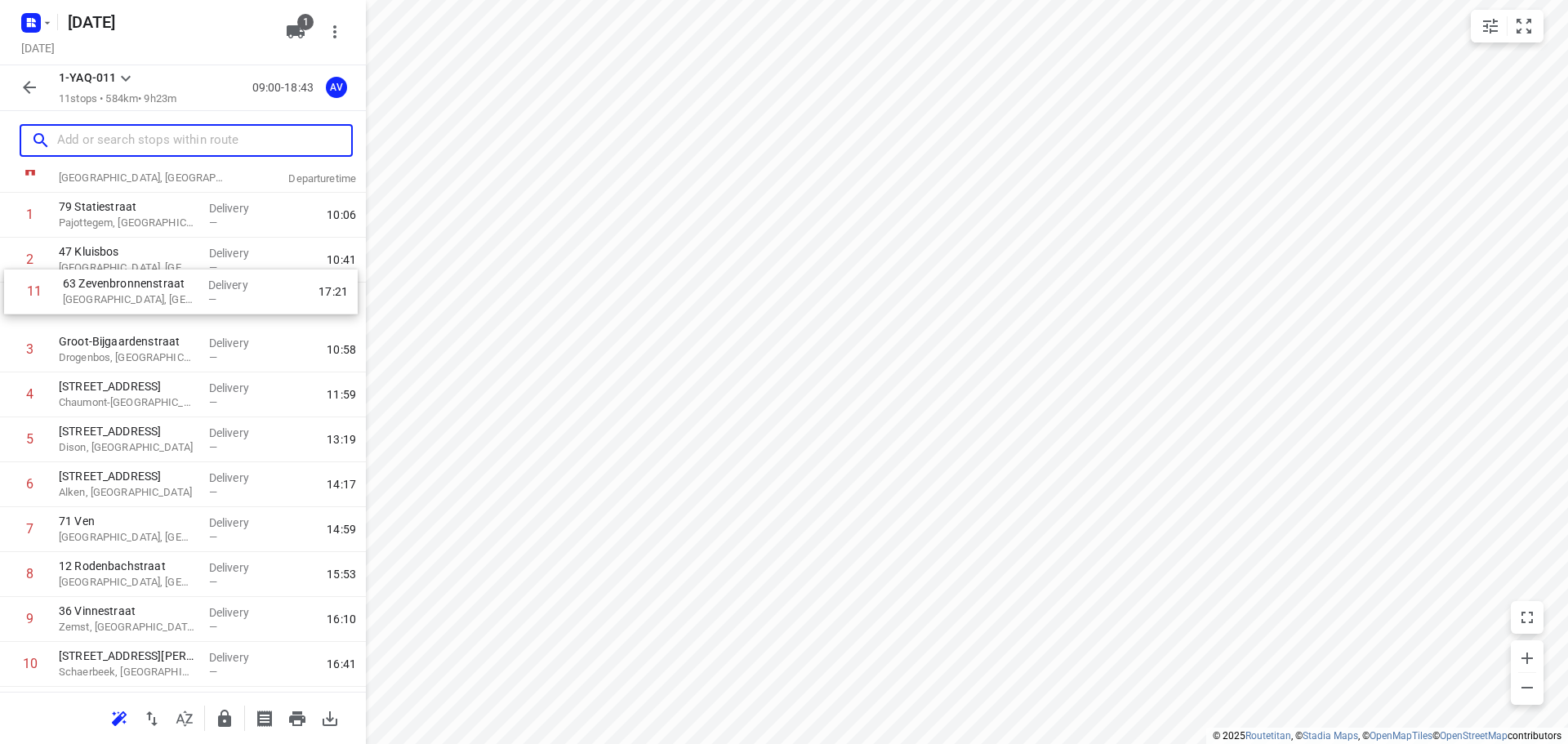
scroll to position [55, 0]
drag, startPoint x: 8, startPoint y: 630, endPoint x: 11, endPoint y: 311, distance: 319.0
click at [11, 311] on div "1 79 Statiestraat Pajottegem, Belgium Delivery — 10:06 2 47 Kluisbos Halle, Bel…" at bounding box center [183, 442] width 366 height 494
click at [171, 142] on input "text" at bounding box center [204, 140] width 294 height 25
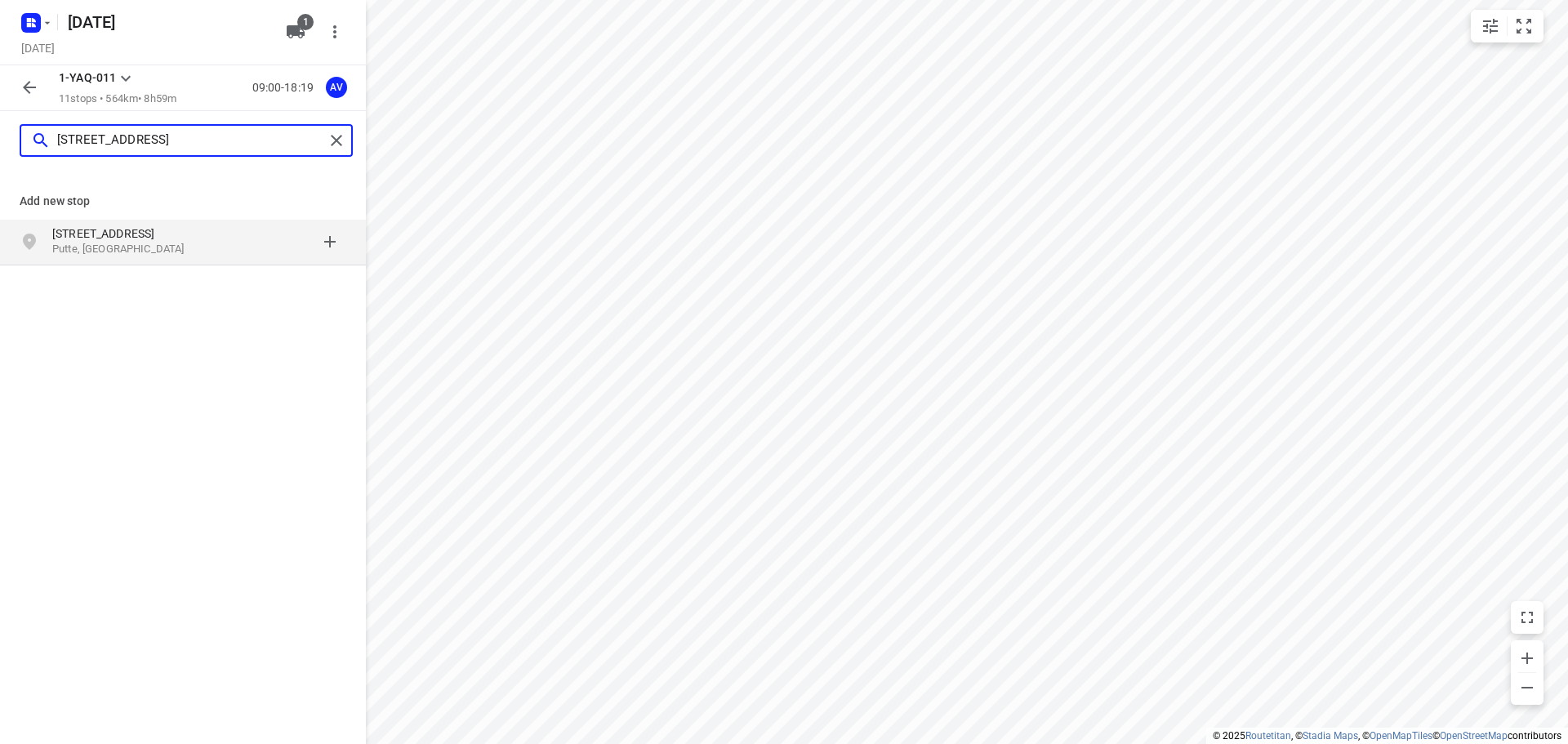
type input "meester vd borghtstraat 51"
click at [197, 240] on p "Meester van der Borghtstraat 51" at bounding box center [127, 234] width 150 height 17
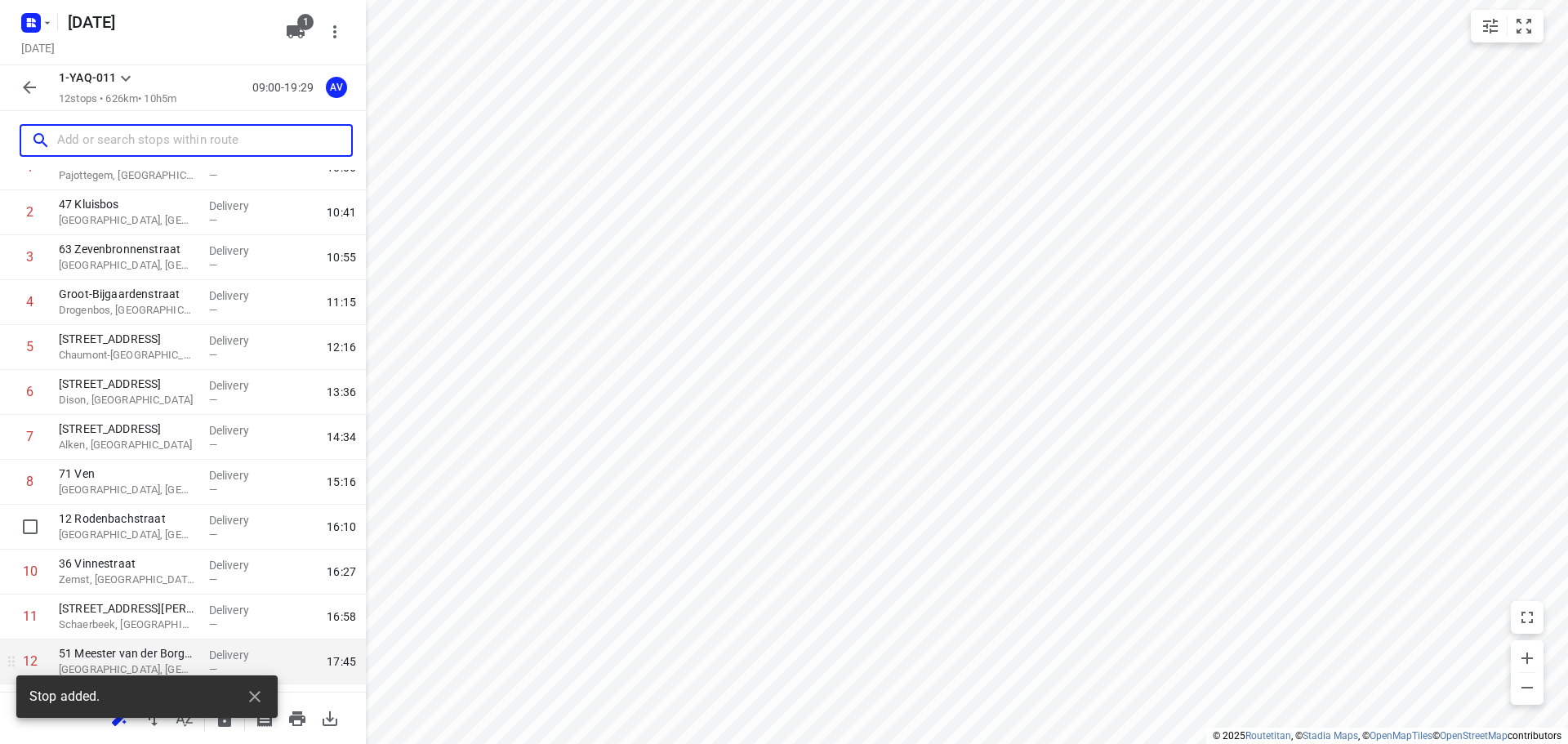
scroll to position [144, 0]
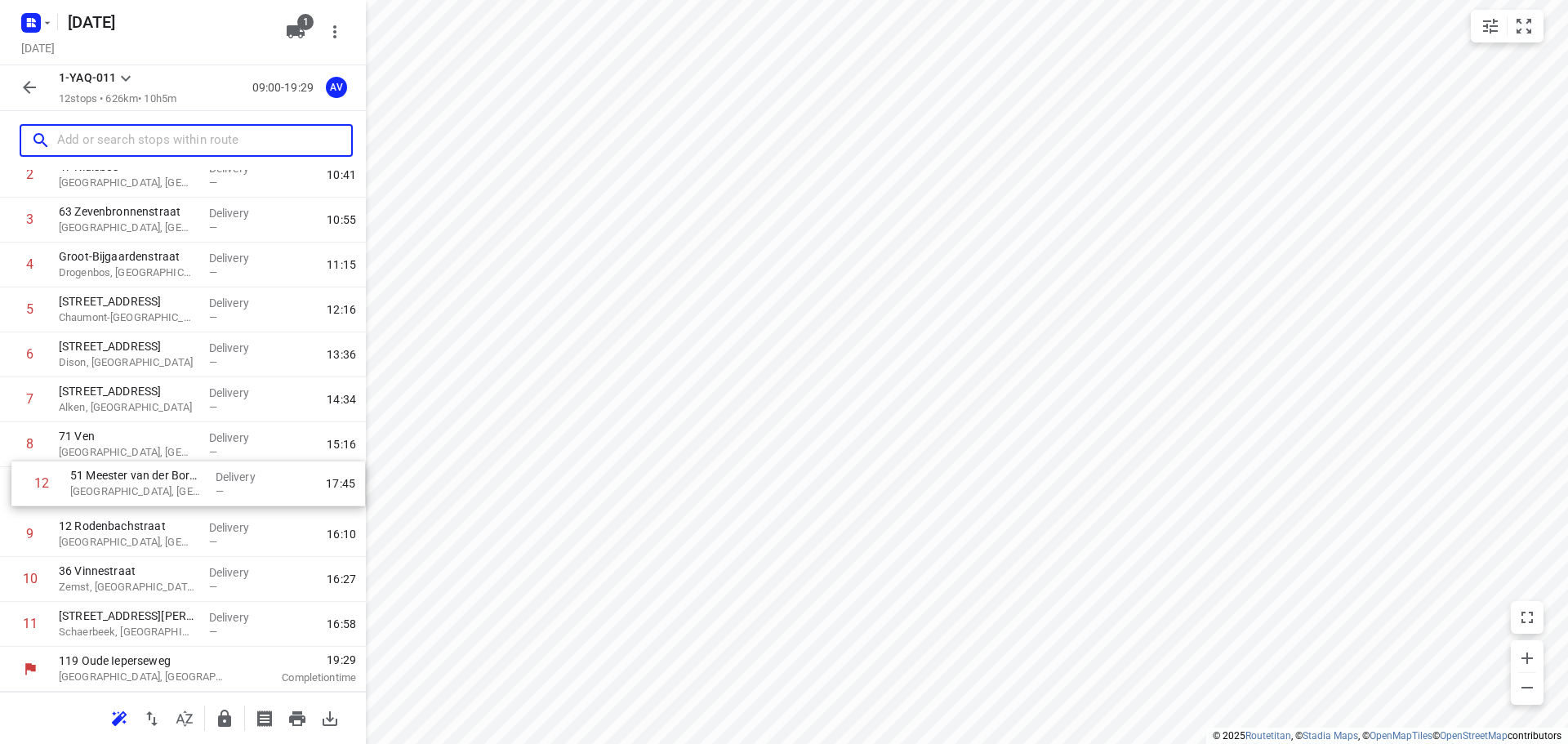
drag, startPoint x: 4, startPoint y: 632, endPoint x: 17, endPoint y: 486, distance: 146.6
click at [17, 486] on div "1 79 Statiestraat Pajottegem, Belgium Delivery — 10:06 2 47 Kluisbos Halle, Bel…" at bounding box center [183, 378] width 366 height 539
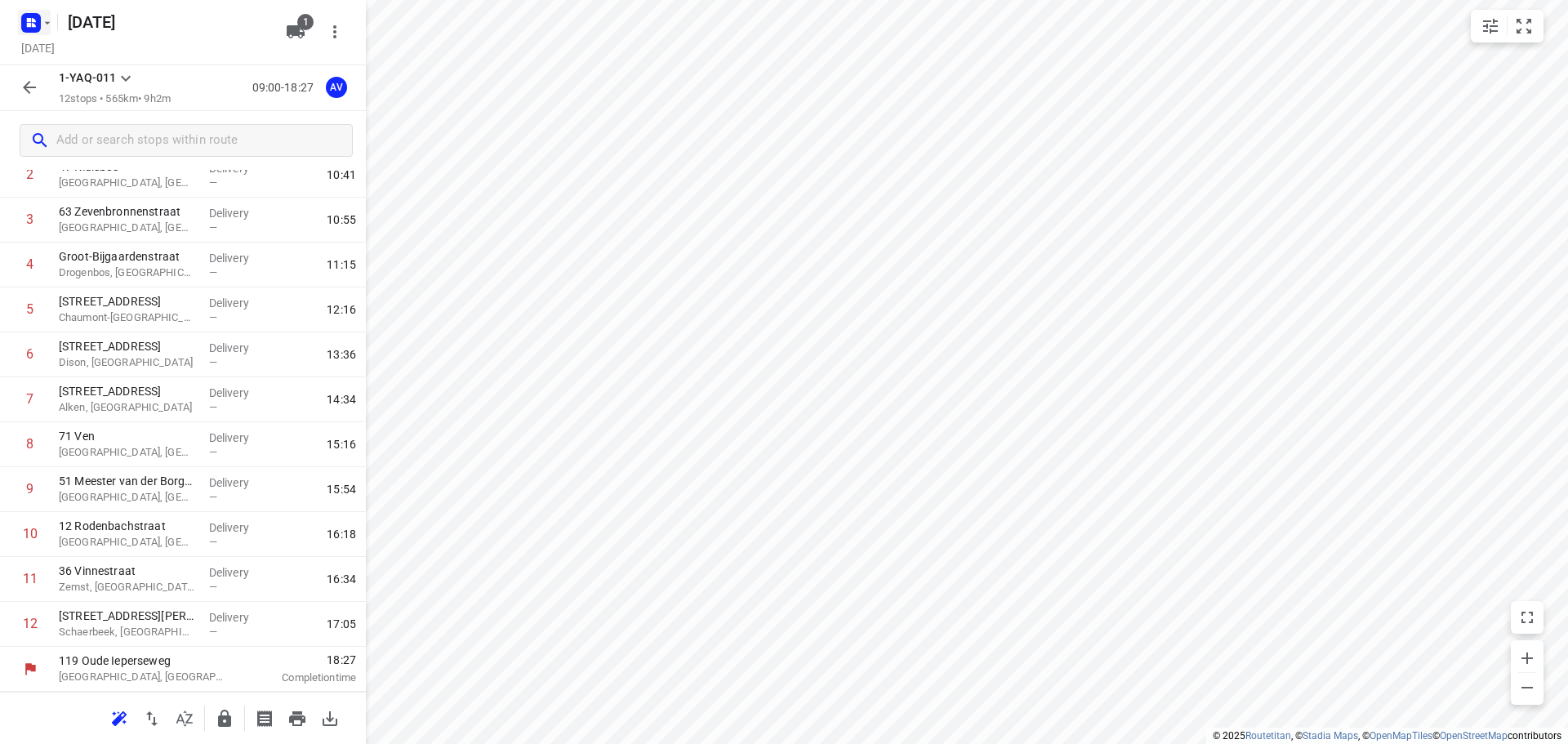
click at [39, 23] on rect "button" at bounding box center [30, 22] width 19 height 19
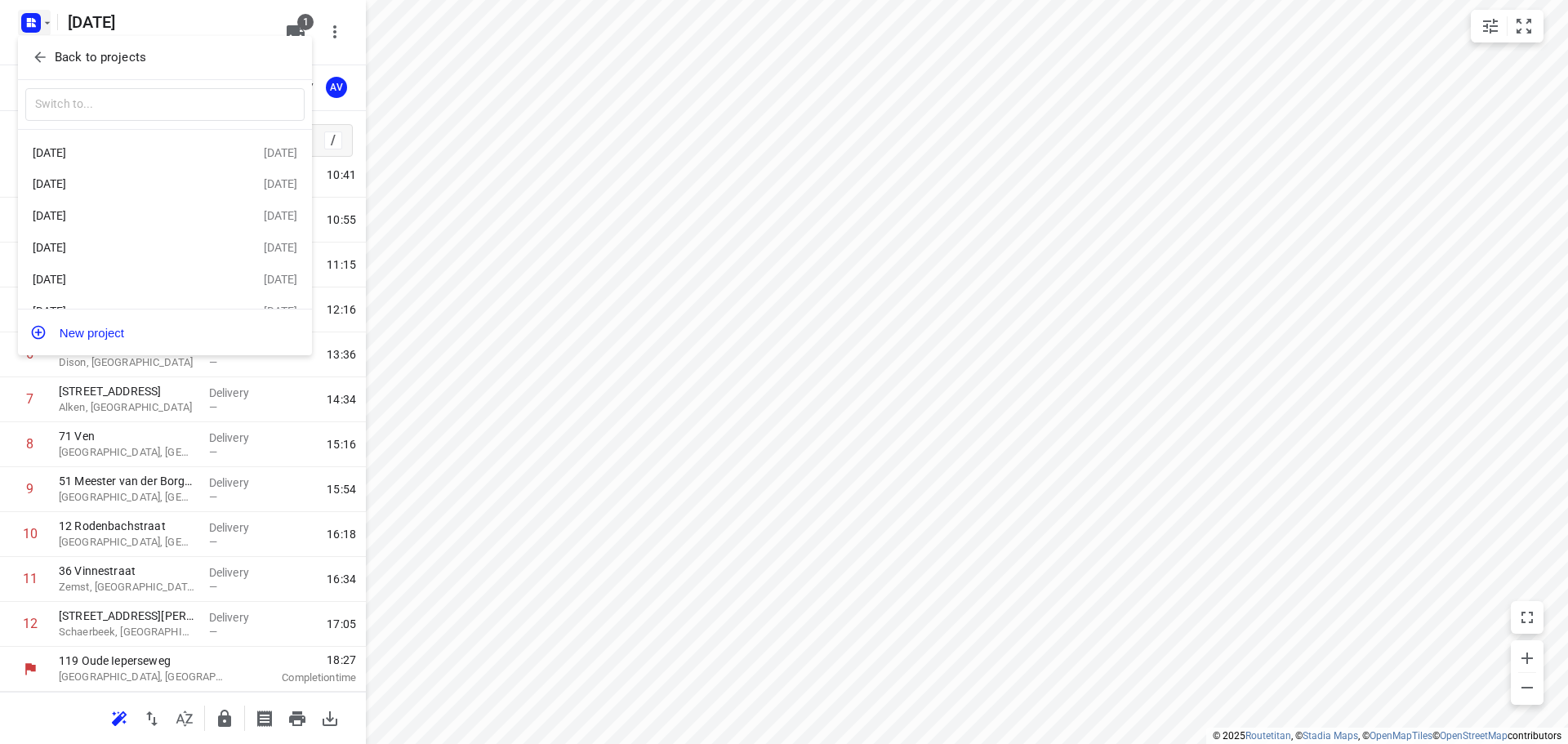
click at [38, 16] on div at bounding box center [784, 372] width 1568 height 744
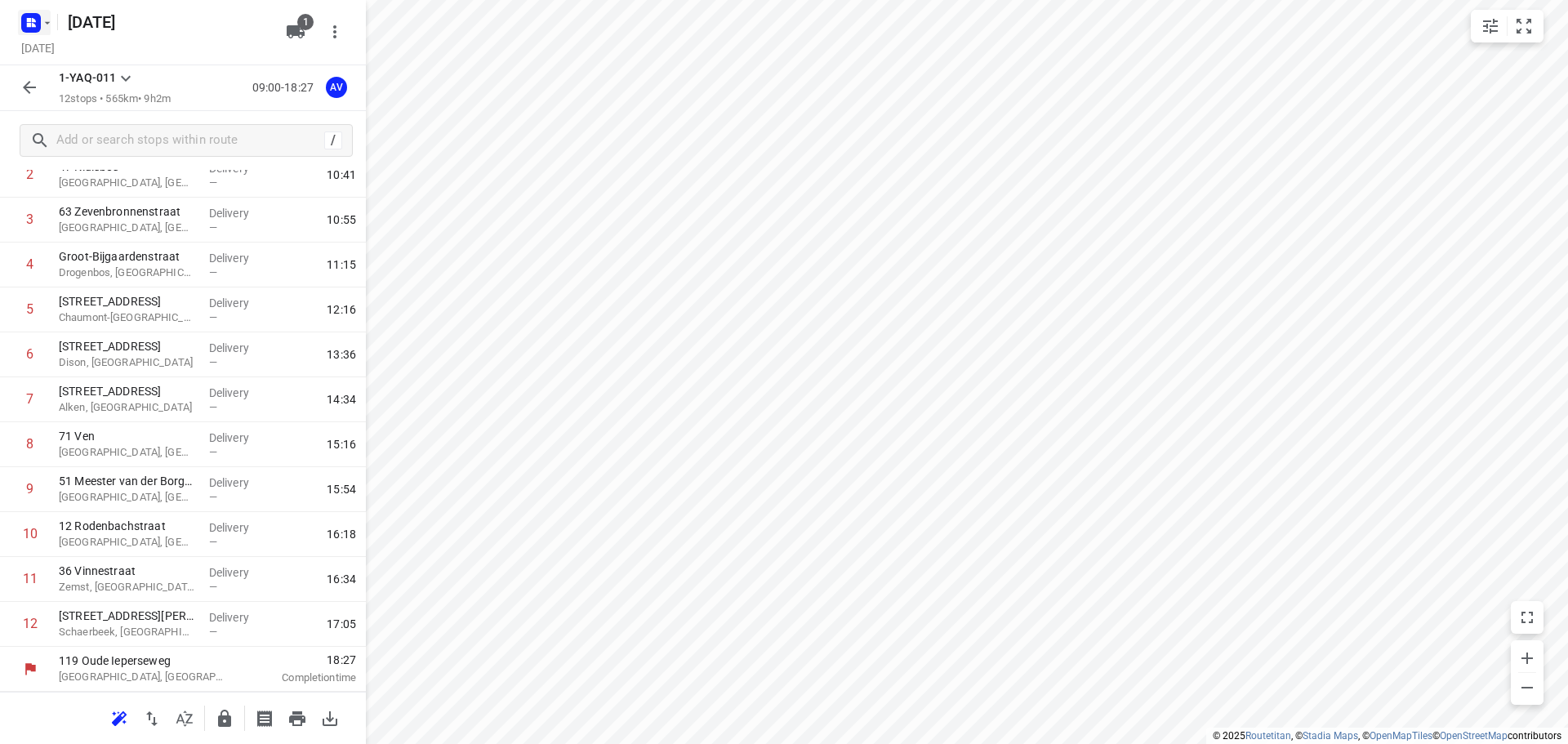
click at [32, 23] on icon "button" at bounding box center [34, 25] width 4 height 4
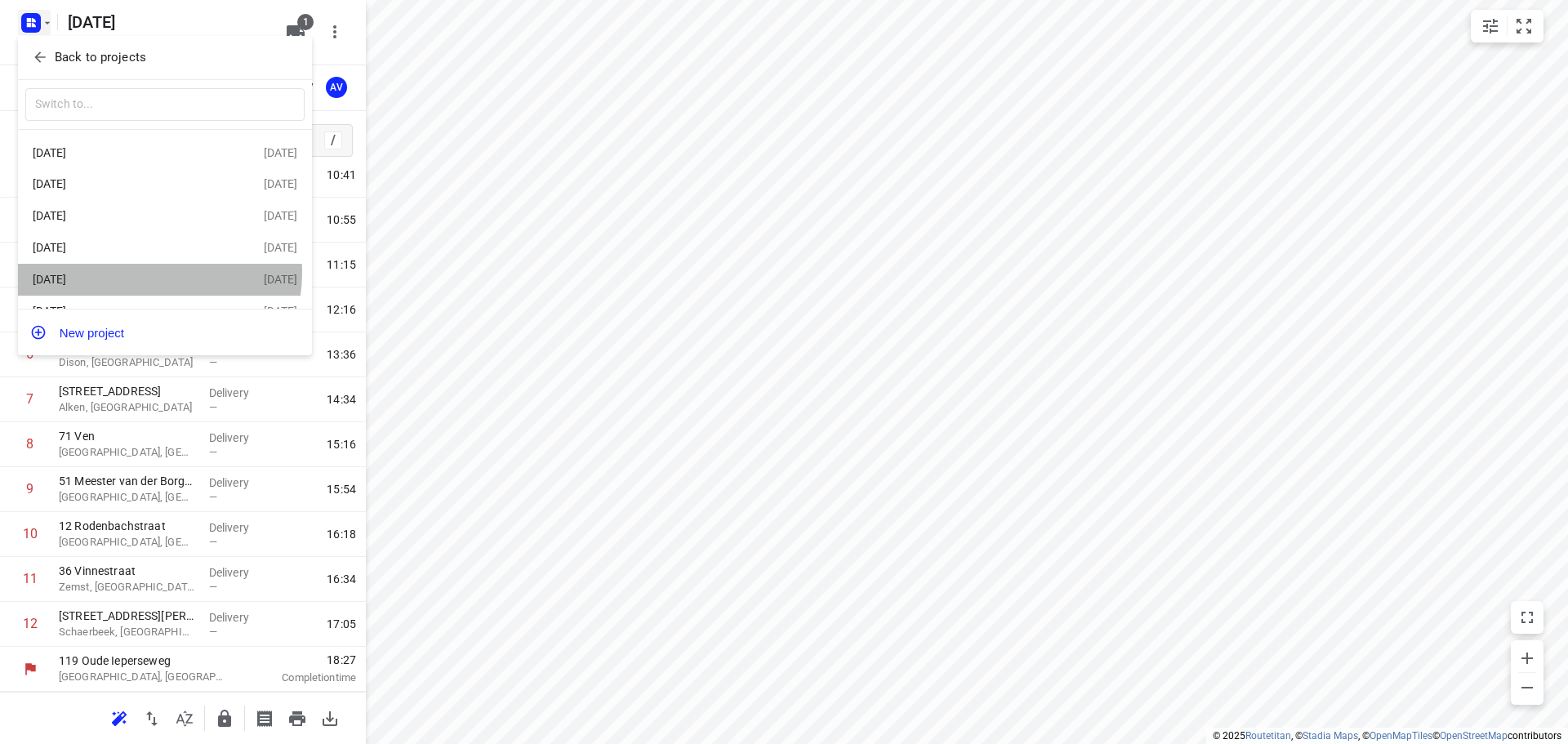
click at [146, 276] on div "Vrijdag [DATE]" at bounding box center [126, 280] width 188 height 13
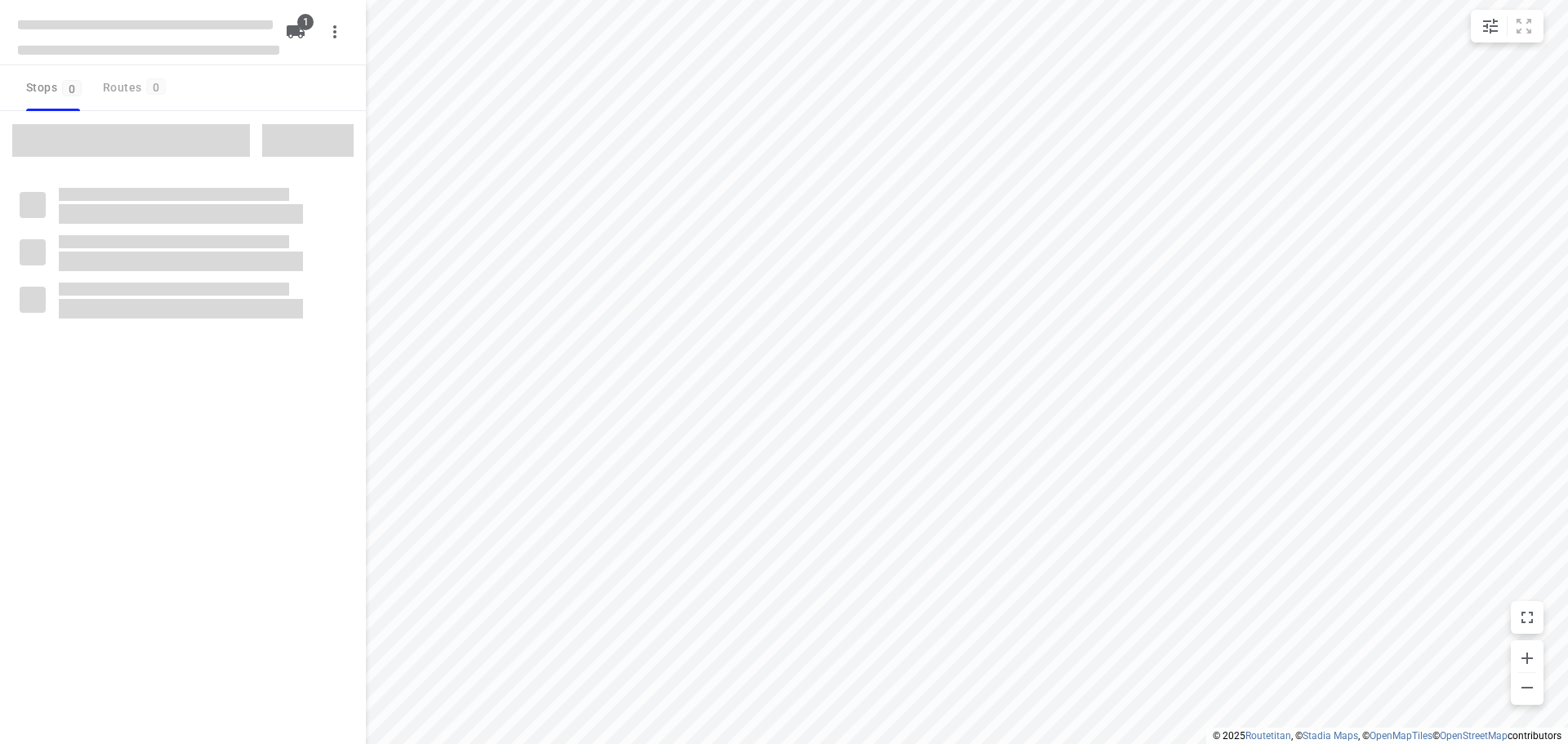
type input "distance"
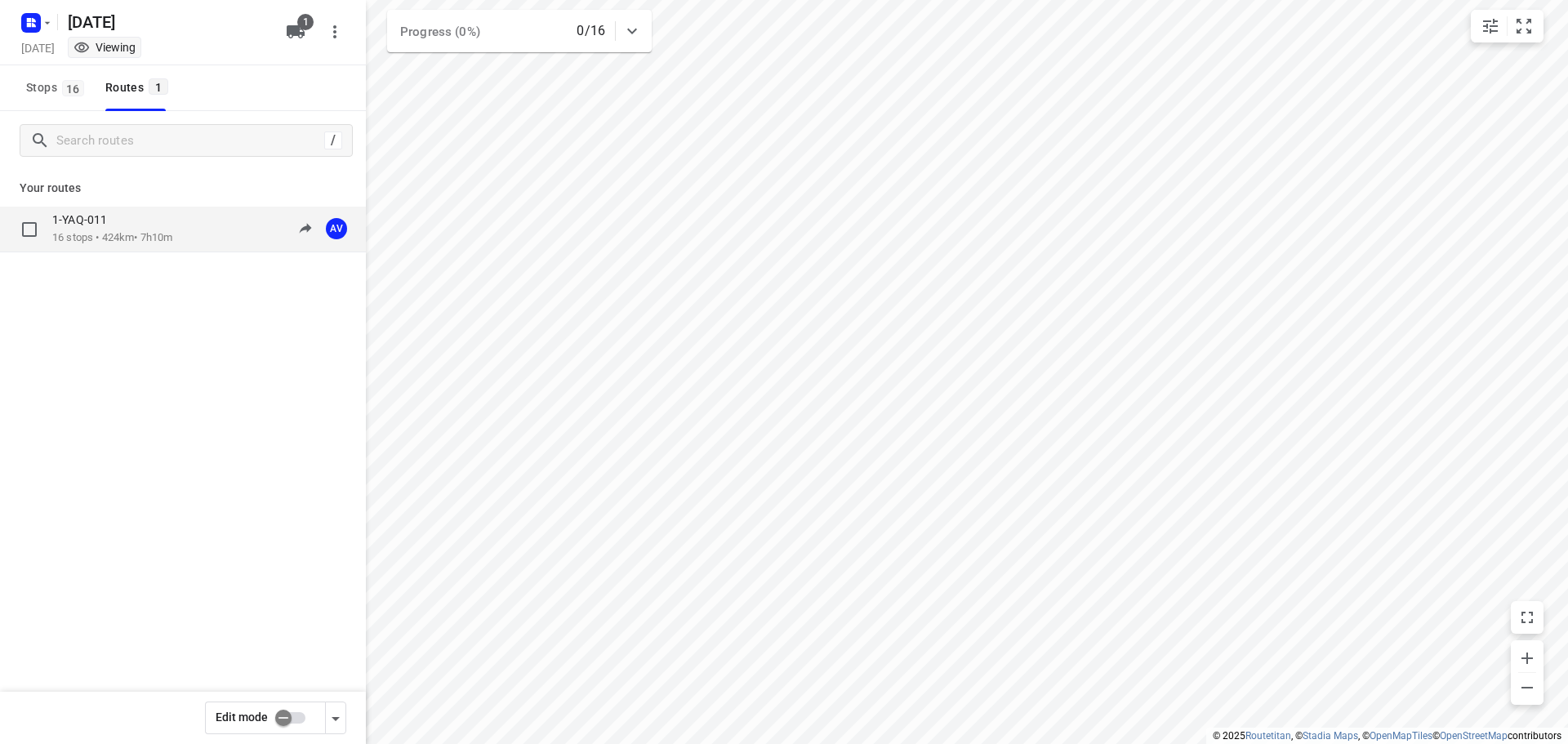
click at [183, 239] on div "1-YAQ-011 16 stops • 424km • 7h10m 09:00-16:10 AV" at bounding box center [209, 229] width 314 height 33
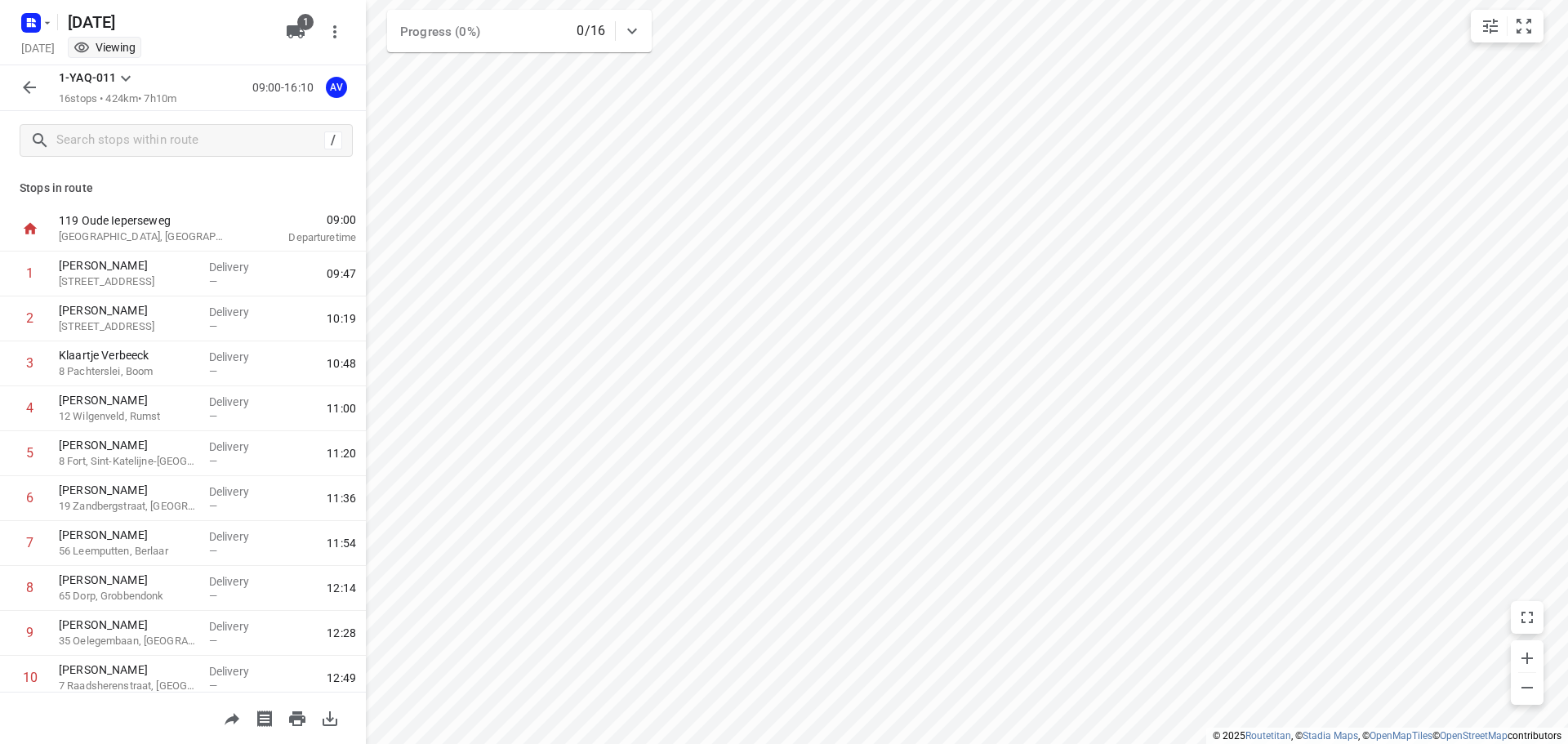
click at [25, 86] on icon "button" at bounding box center [29, 87] width 19 height 19
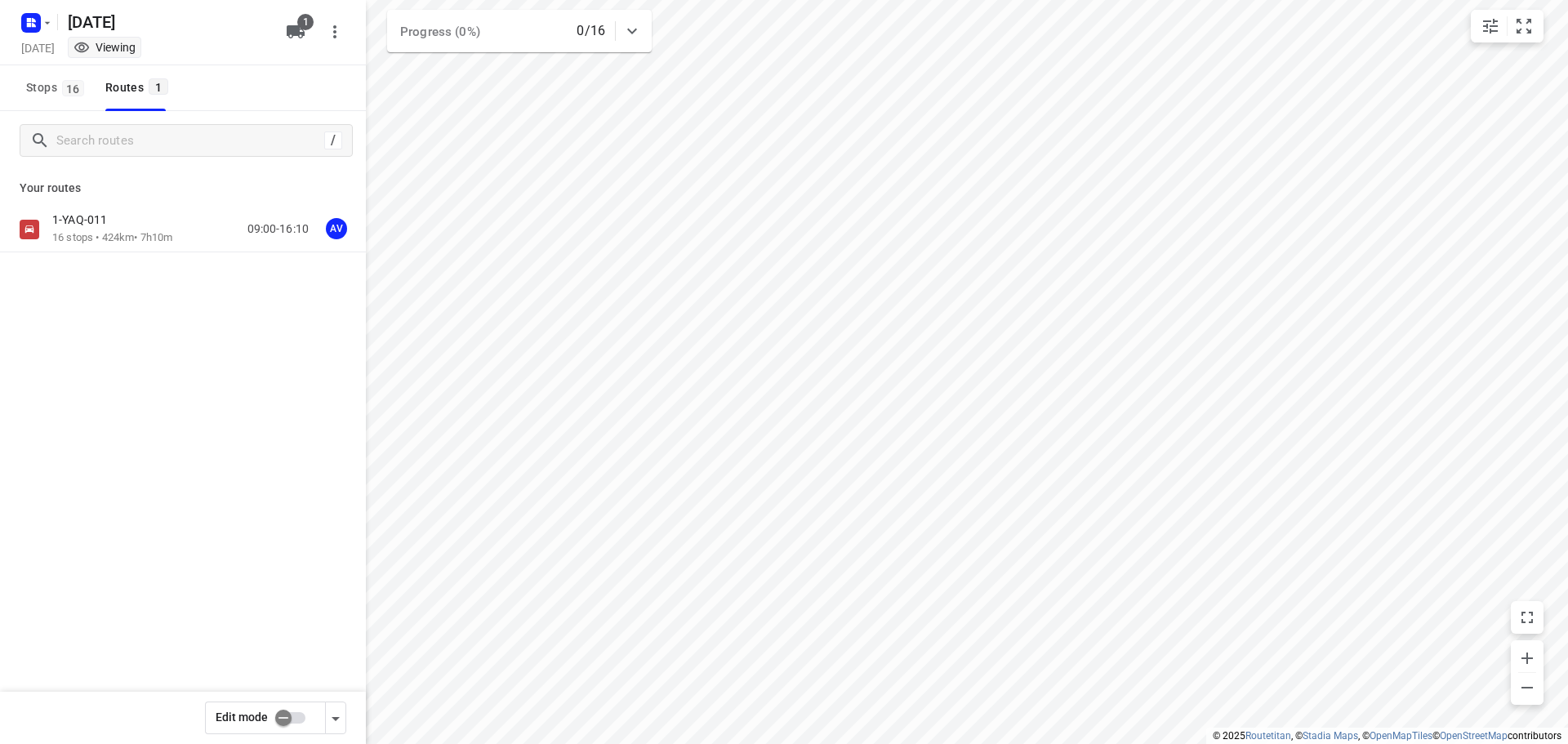
click at [297, 714] on input "checkbox" at bounding box center [283, 718] width 93 height 31
checkbox input "true"
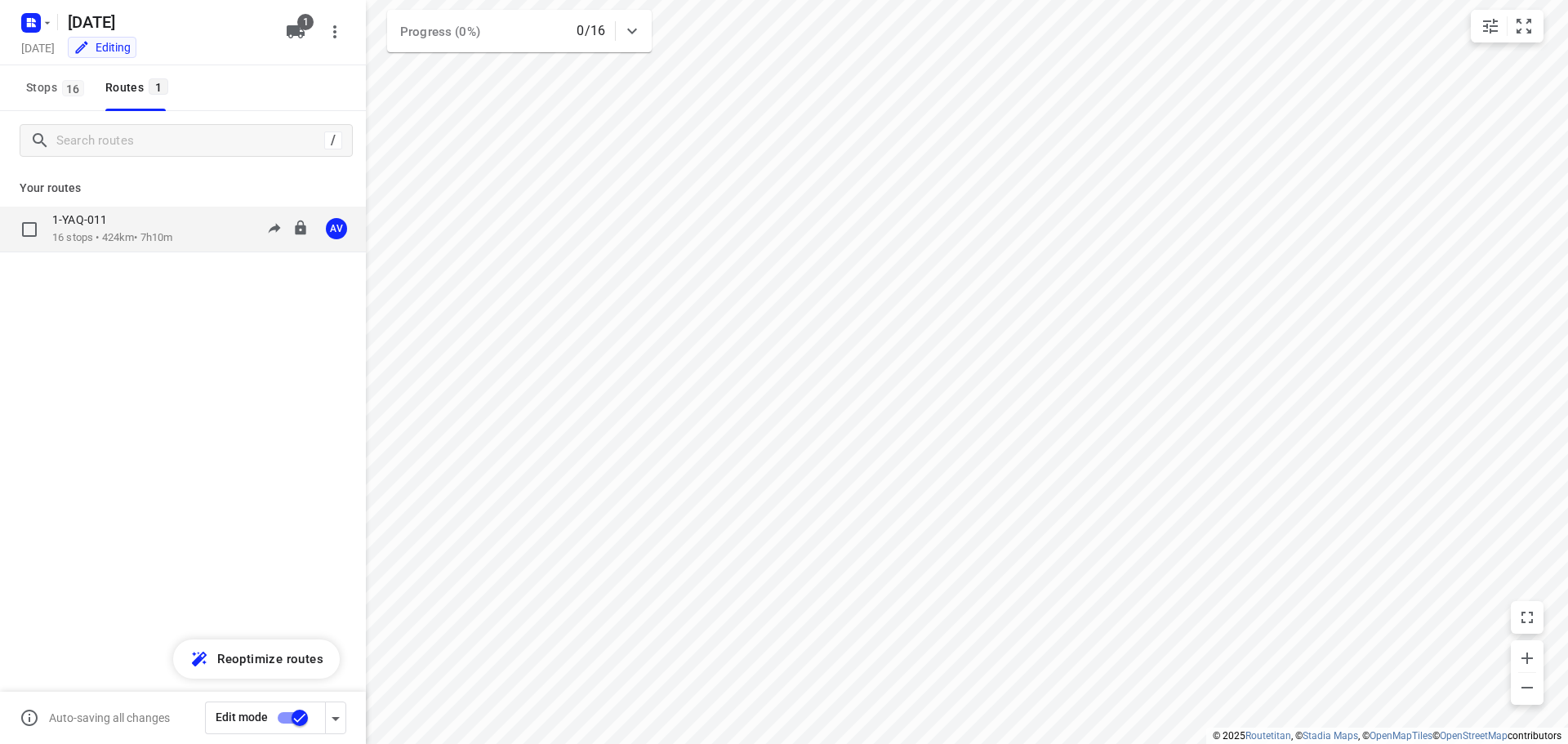
click at [188, 231] on div "1-YAQ-011 16 stops • 424km • 7h10m 09:00-16:10 AV" at bounding box center [209, 229] width 314 height 33
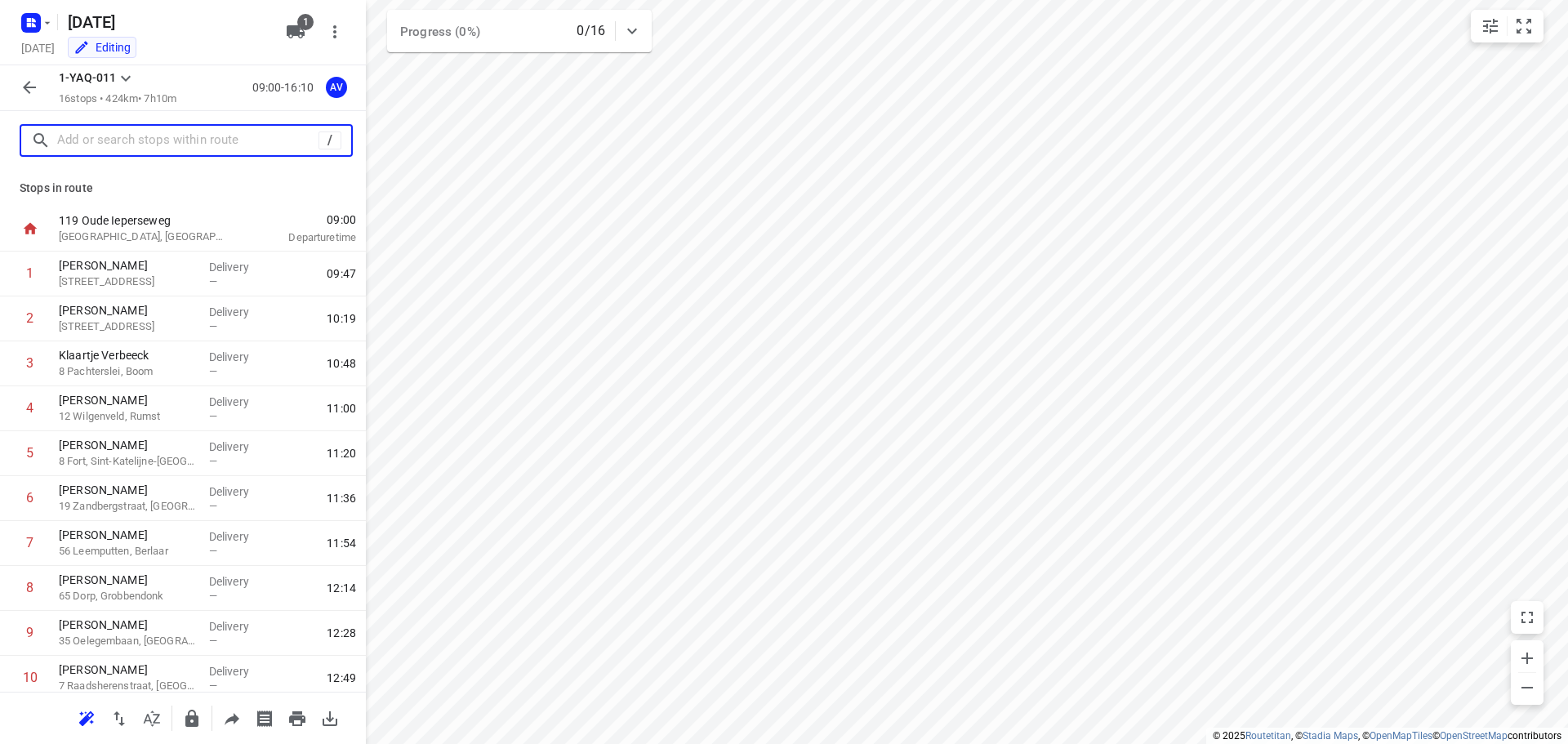
click at [186, 138] on input "text" at bounding box center [187, 140] width 261 height 25
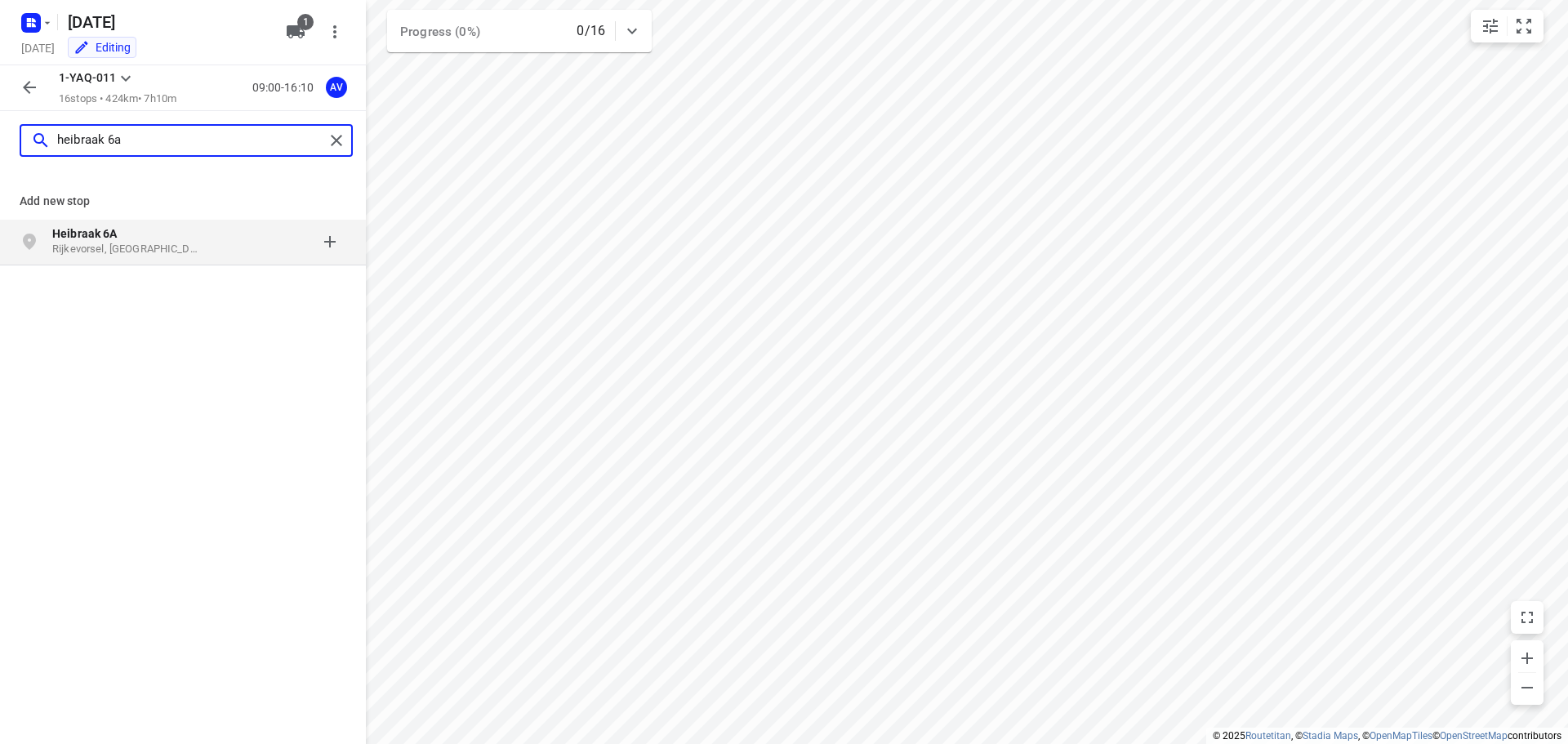
type input "heibraak 6a"
click at [181, 239] on p "Heibraak 6A" at bounding box center [127, 234] width 150 height 17
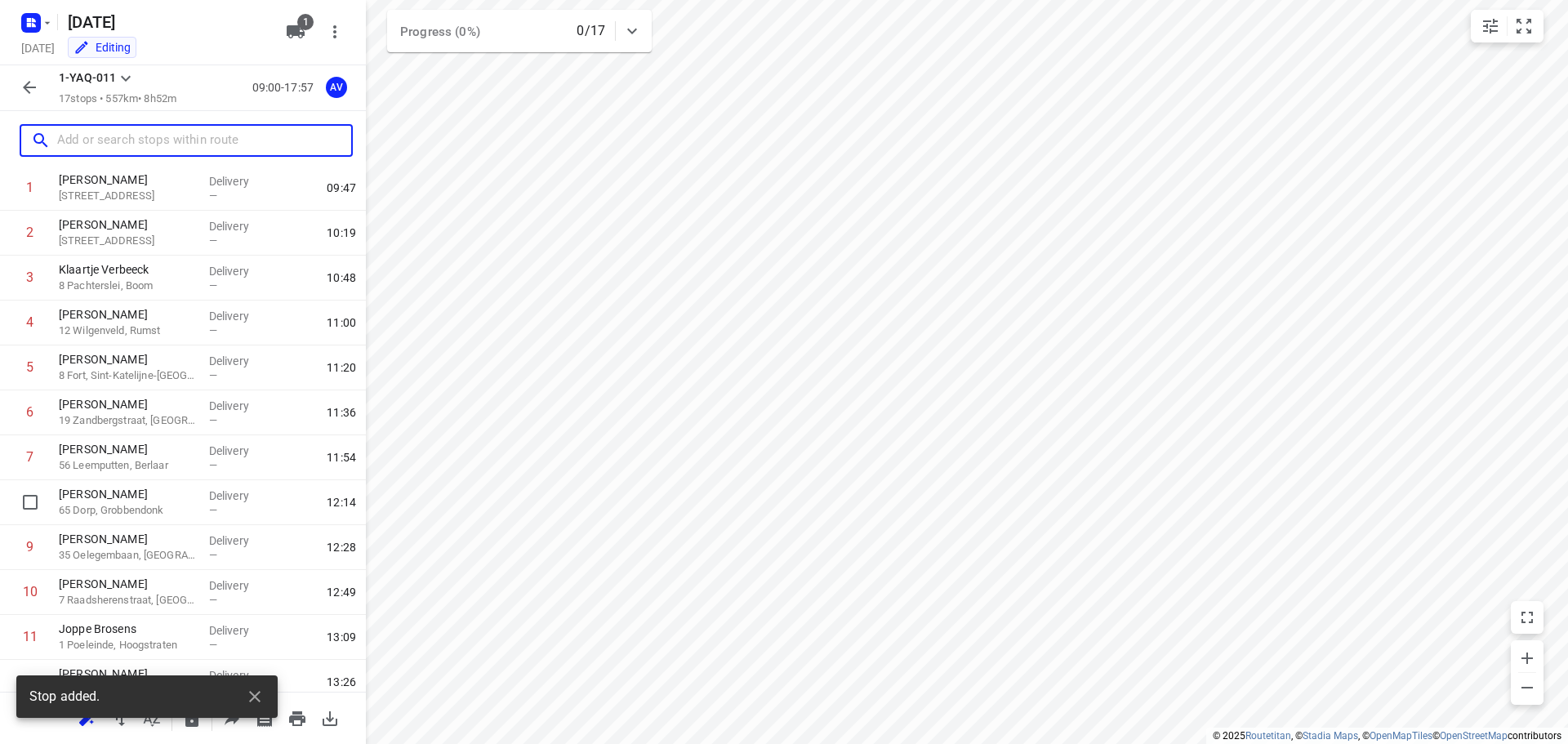
scroll to position [368, 0]
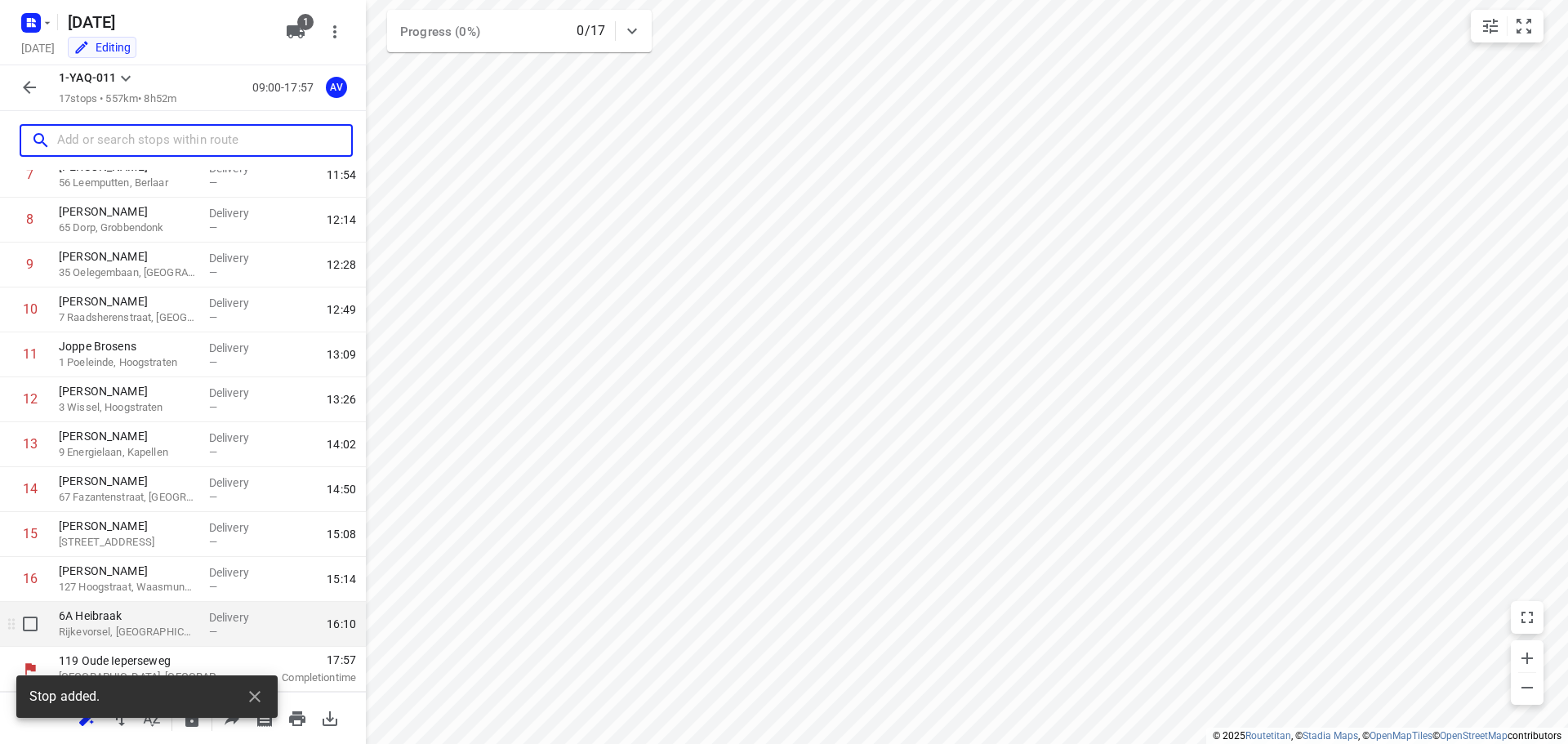
click at [148, 630] on p "Rijkevorsel, Belgium" at bounding box center [127, 632] width 138 height 17
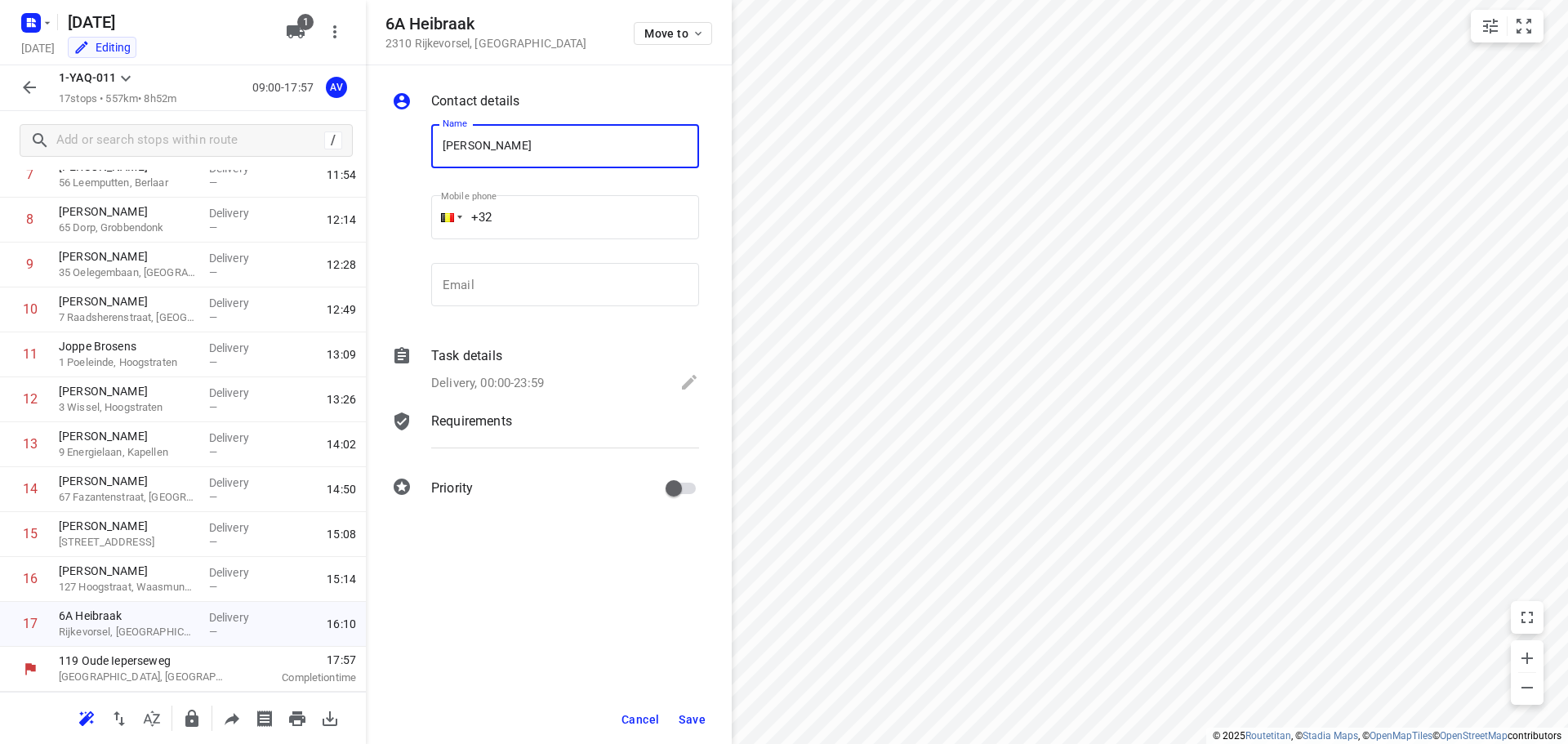
type input "Karen Heyman"
drag, startPoint x: 583, startPoint y: 217, endPoint x: 580, endPoint y: 198, distance: 19.2
click at [583, 215] on input "+32" at bounding box center [565, 218] width 268 height 44
type input "+32 479337767"
drag, startPoint x: 514, startPoint y: 382, endPoint x: 522, endPoint y: 373, distance: 12.0
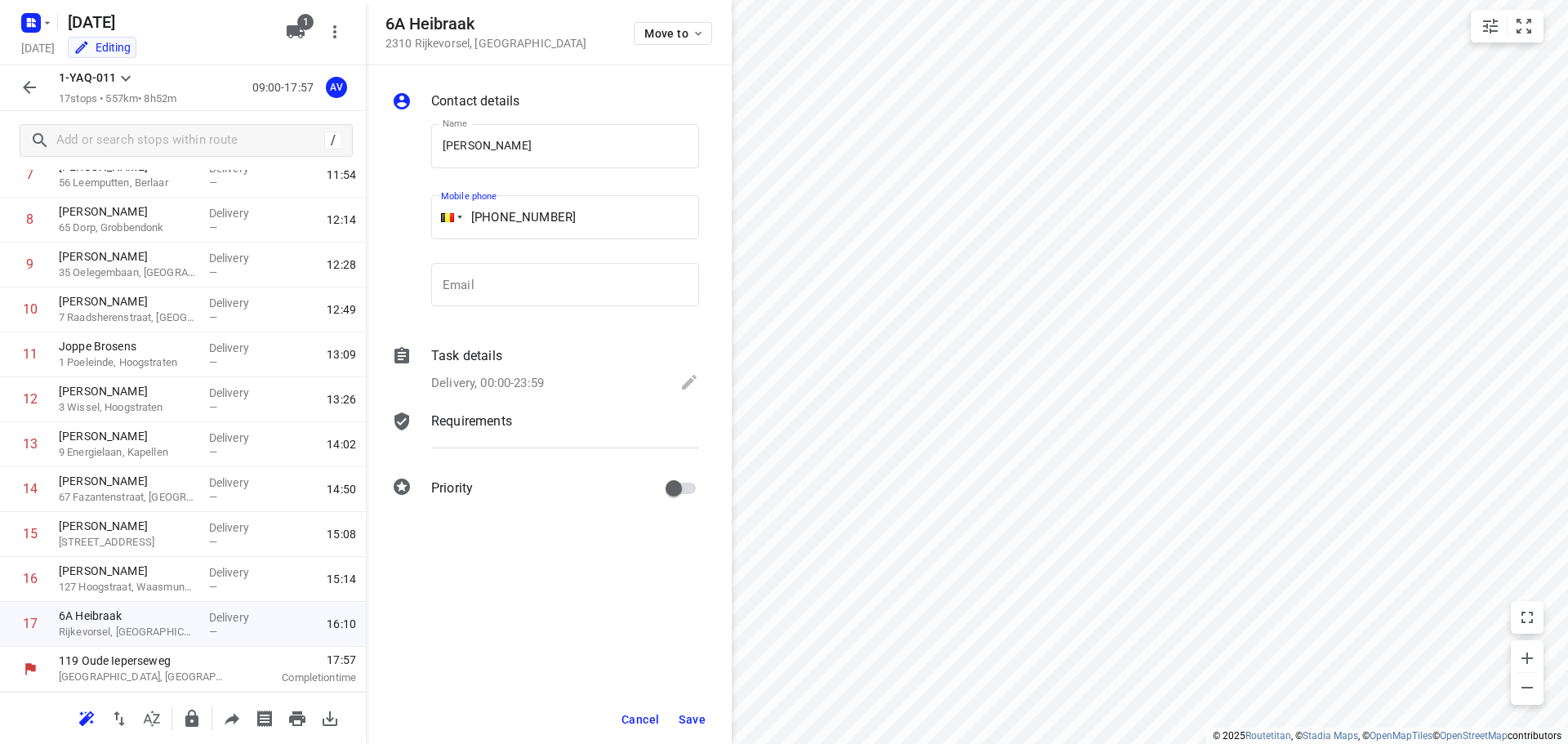
click at [515, 382] on p "Delivery, 00:00-23:59" at bounding box center [487, 383] width 113 height 18
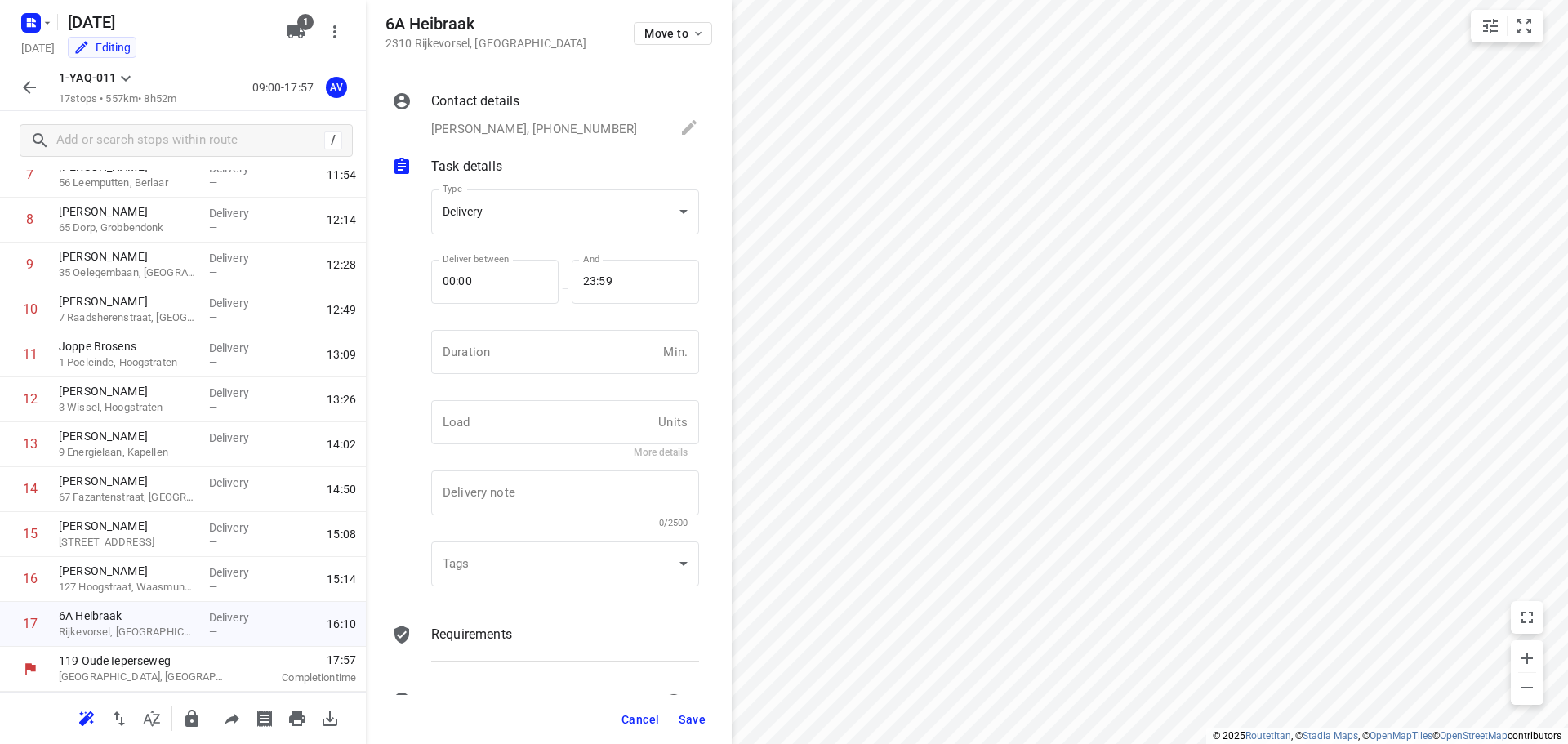
click at [532, 359] on input "number" at bounding box center [544, 353] width 225 height 44
type input "1"
click at [693, 720] on span "Save" at bounding box center [691, 720] width 27 height 13
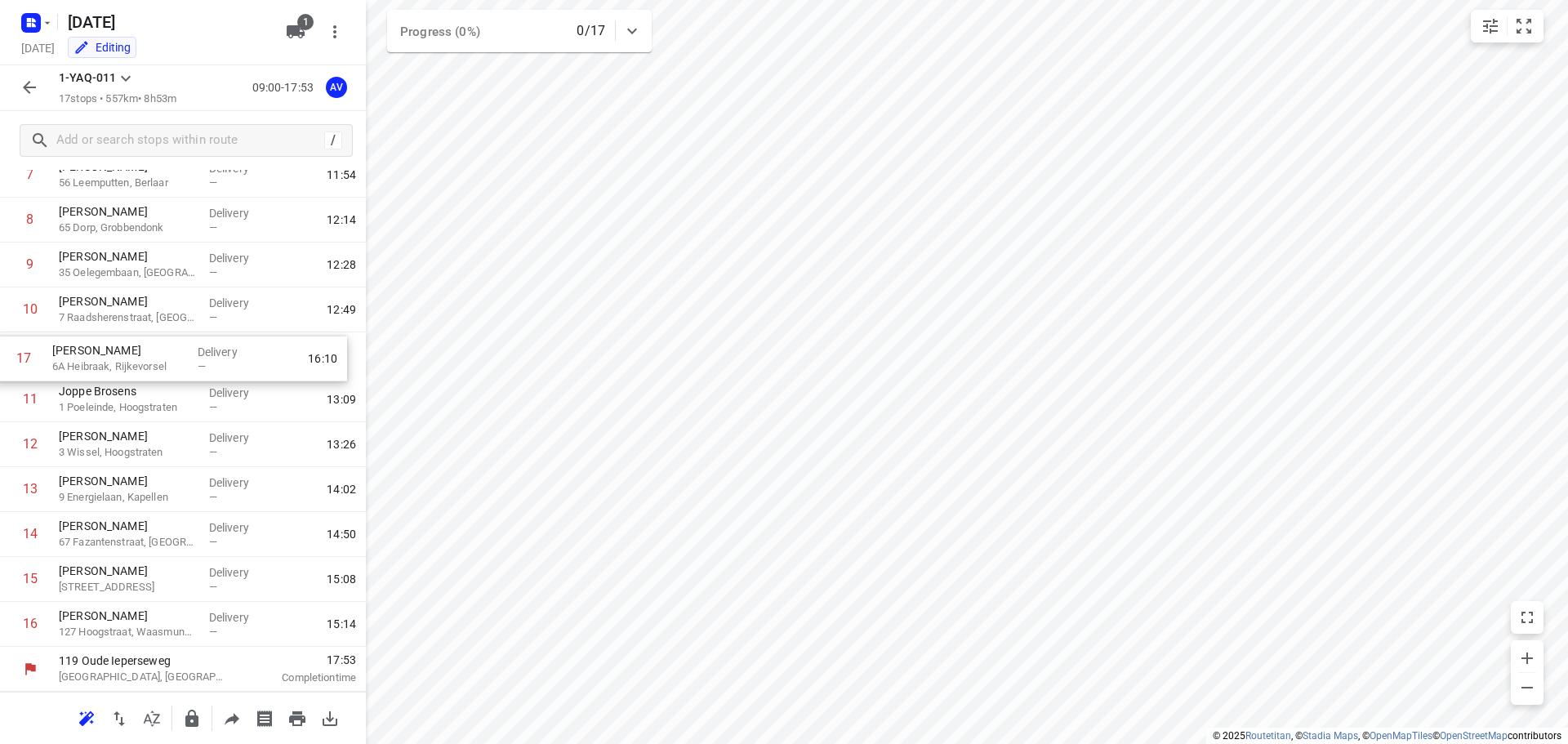
drag, startPoint x: 6, startPoint y: 630, endPoint x: 0, endPoint y: 358, distance: 272.1
click at [0, 358] on div "1 Matthias De Meester 7 Hollandstraat, Erpe-Mere Delivery — 09:47 2 Georges Gui…" at bounding box center [183, 265] width 366 height 764
click at [27, 87] on icon "button" at bounding box center [29, 87] width 19 height 19
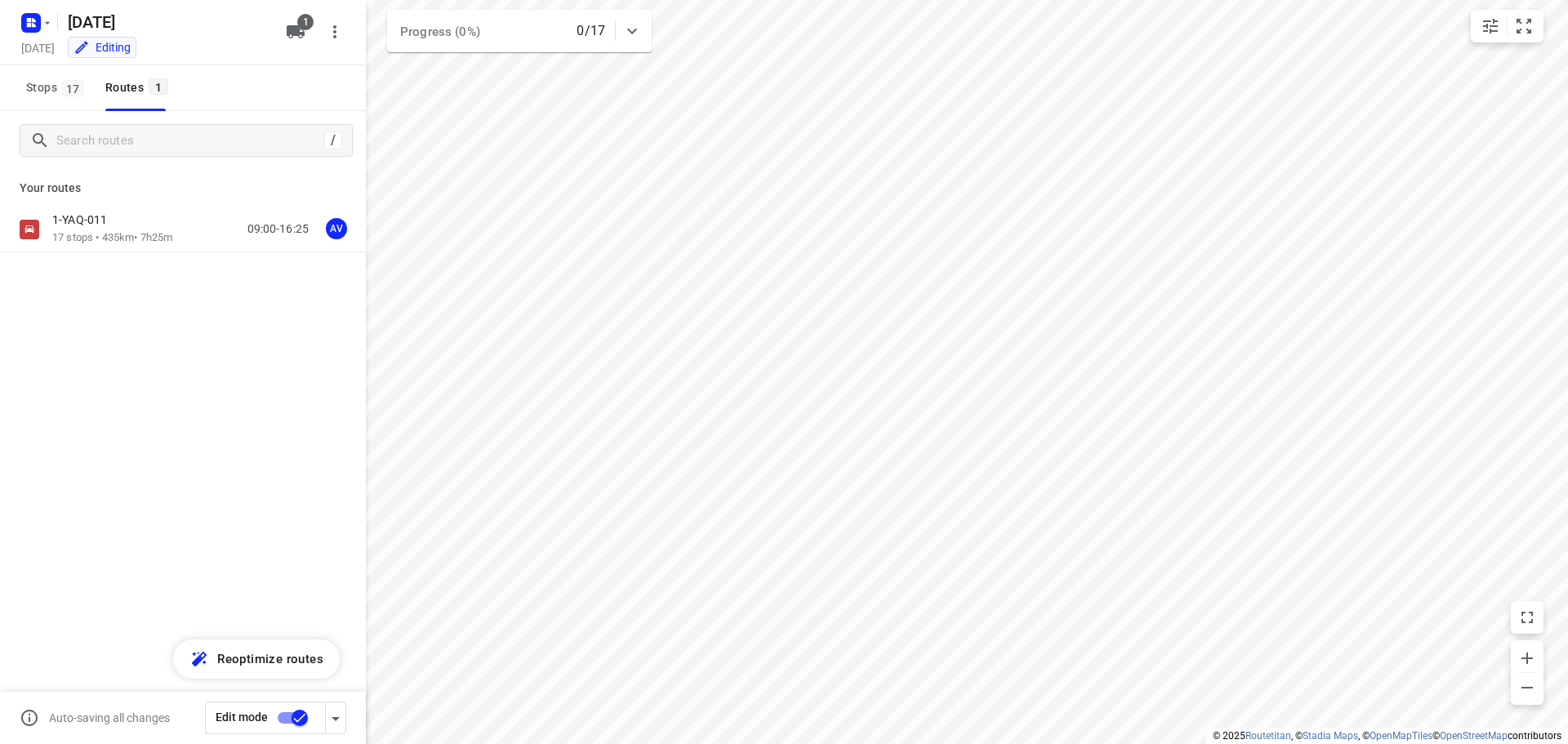
click at [283, 718] on input "checkbox" at bounding box center [299, 718] width 93 height 31
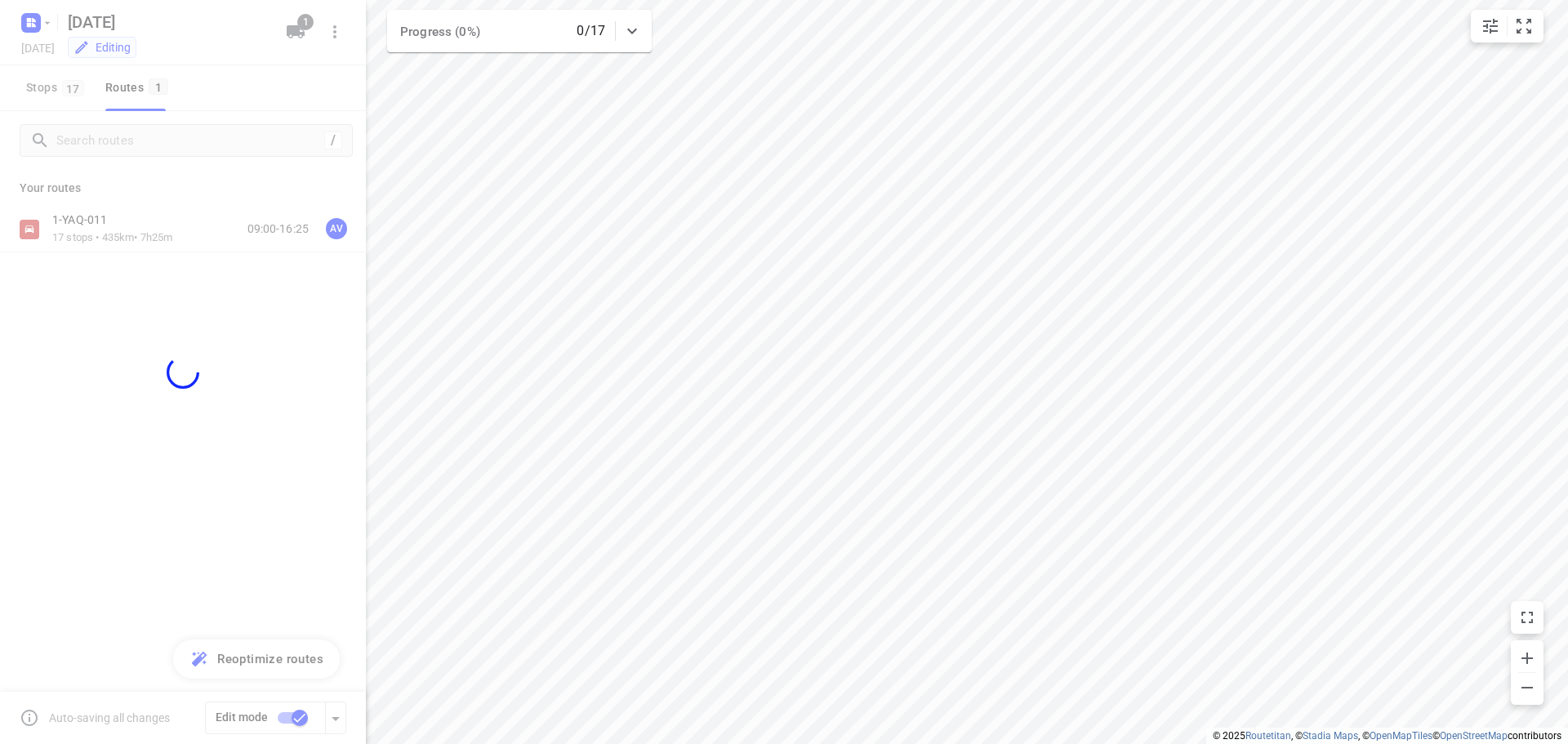
checkbox input "false"
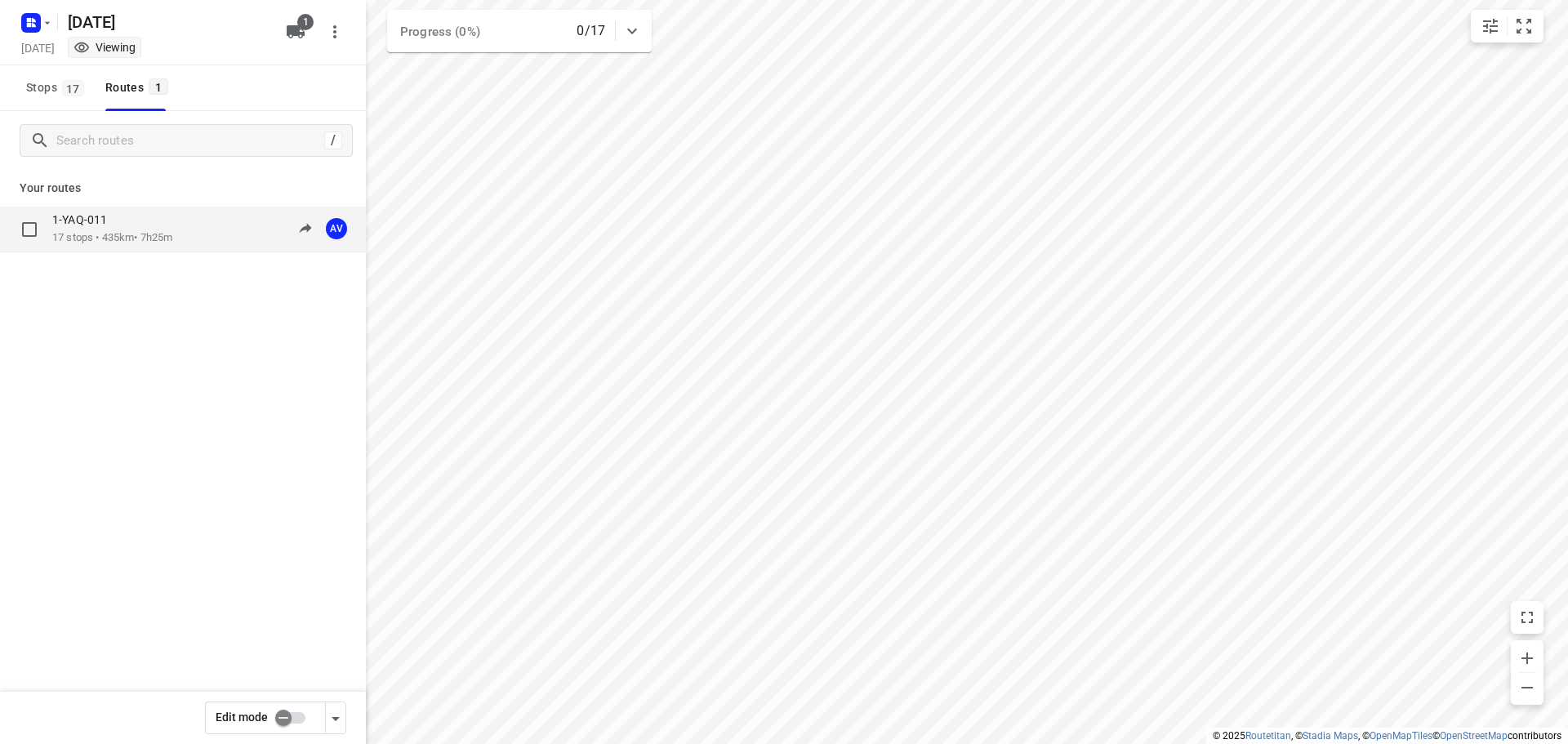
click at [202, 235] on div "1-YAQ-011 17 stops • 435km • 7h25m 09:00-16:25 AV" at bounding box center [209, 229] width 314 height 33
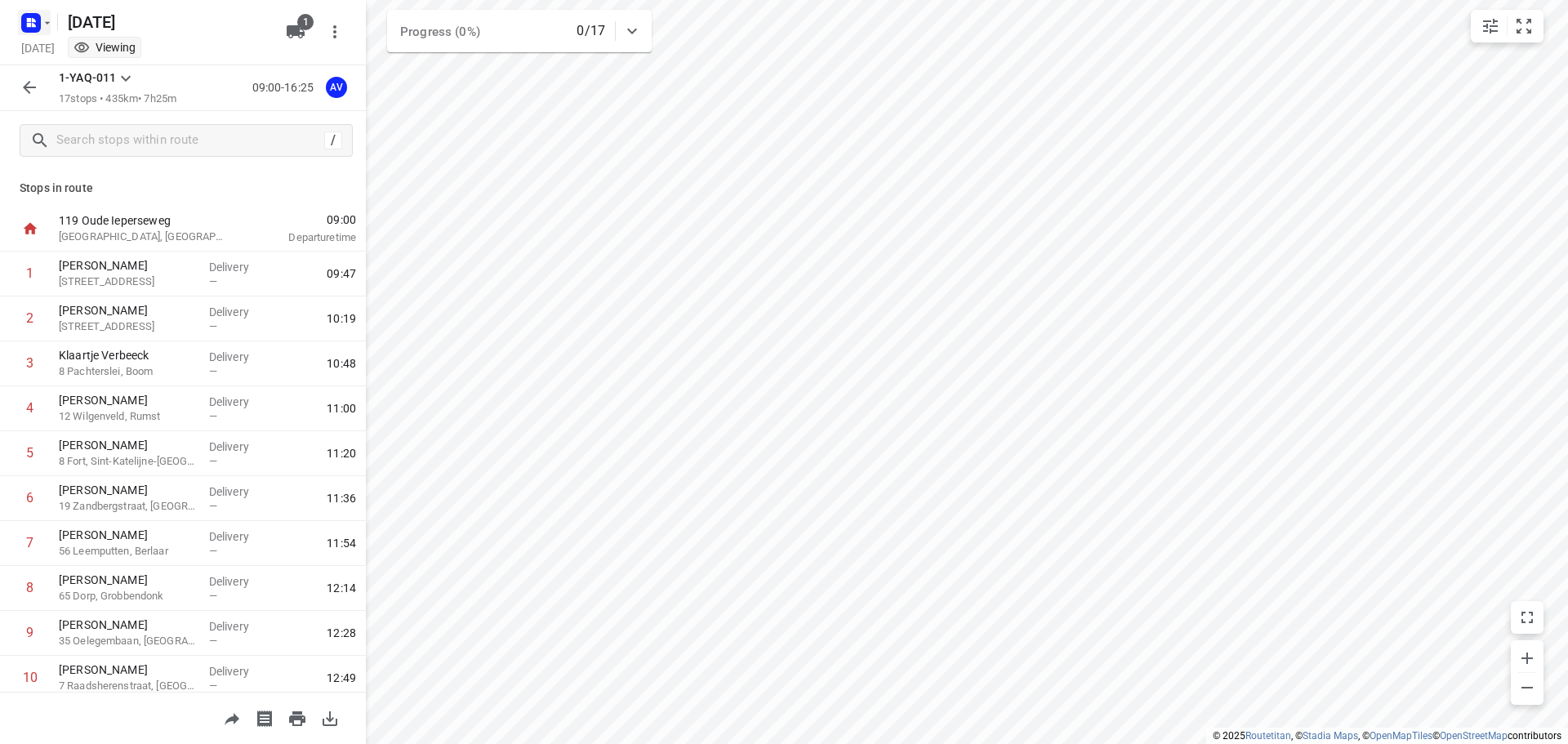
click at [37, 28] on rect "button" at bounding box center [30, 22] width 19 height 19
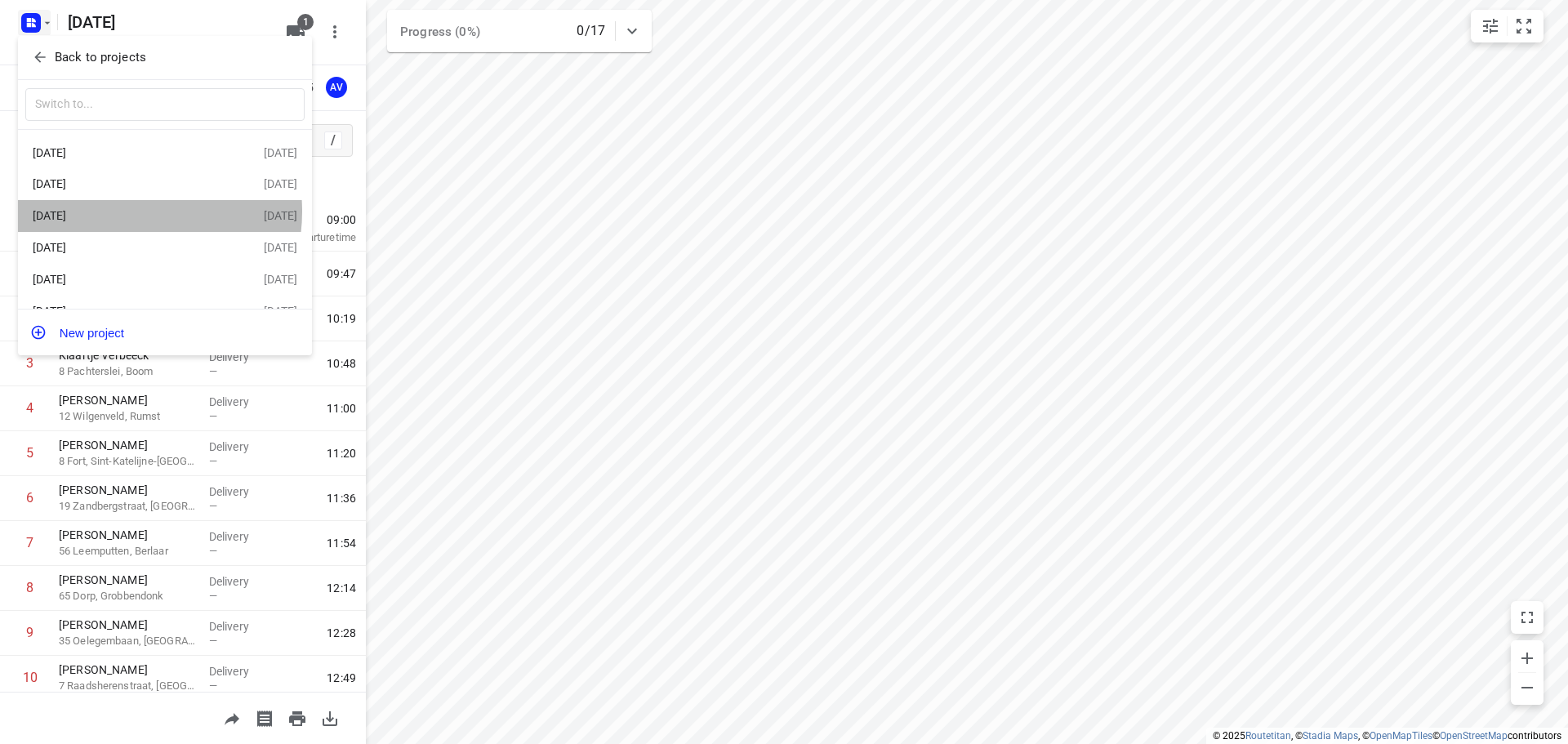
click at [130, 213] on div "Dinsdag [DATE]" at bounding box center [126, 216] width 188 height 13
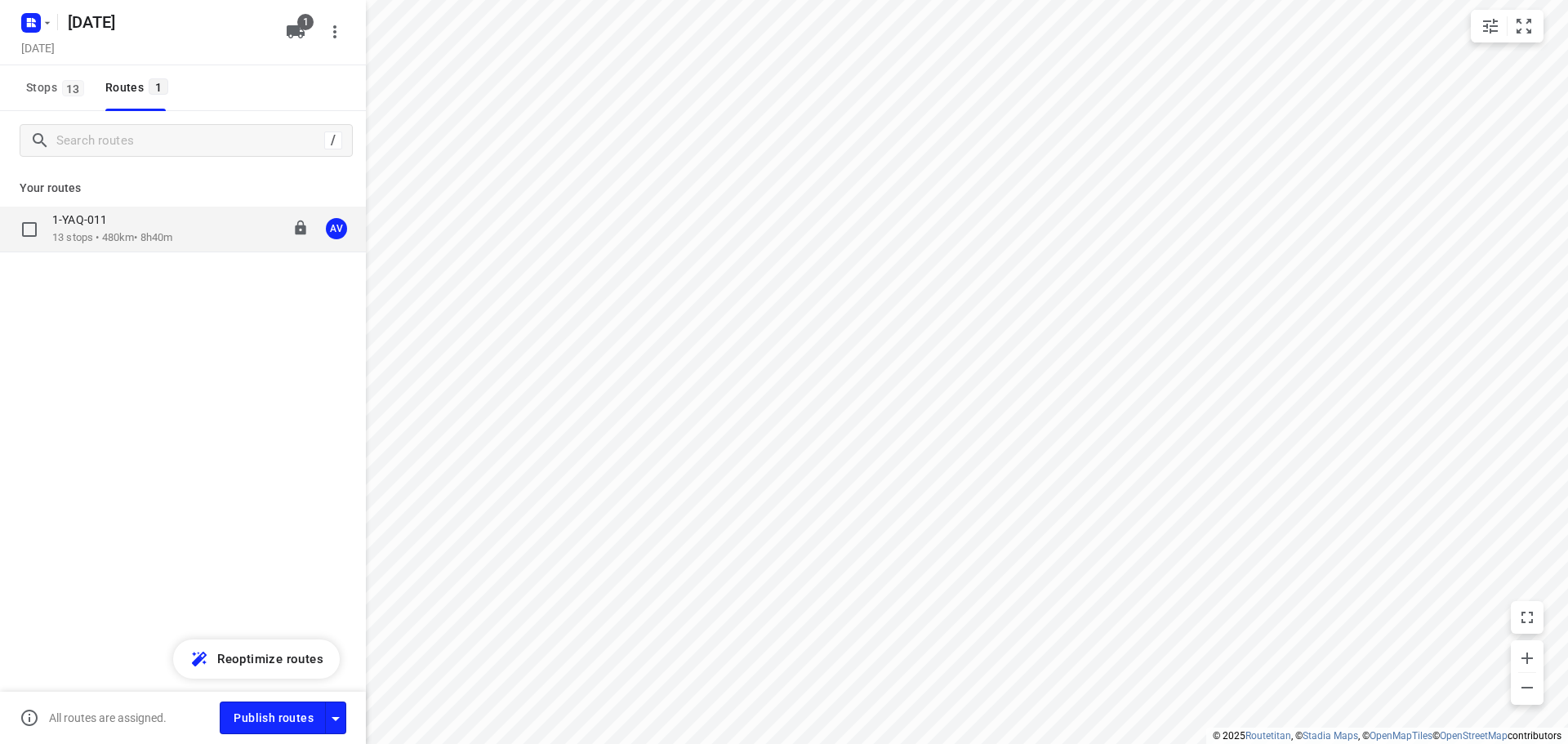
click at [207, 224] on div "1-YAQ-011 13 stops • 480km • 8h40m 09:00-18:05 AV" at bounding box center [209, 229] width 314 height 33
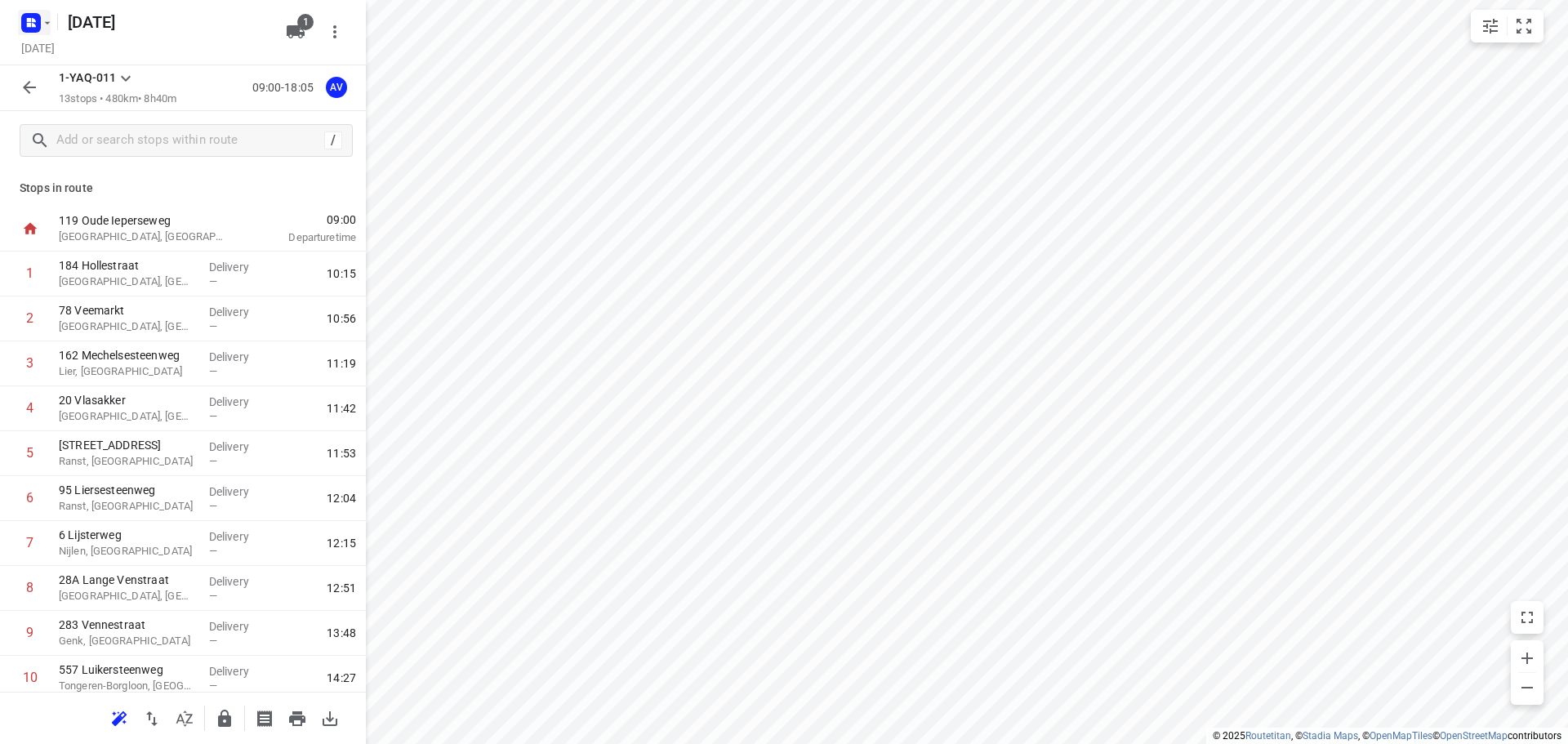
click at [42, 18] on icon "button" at bounding box center [47, 23] width 13 height 13
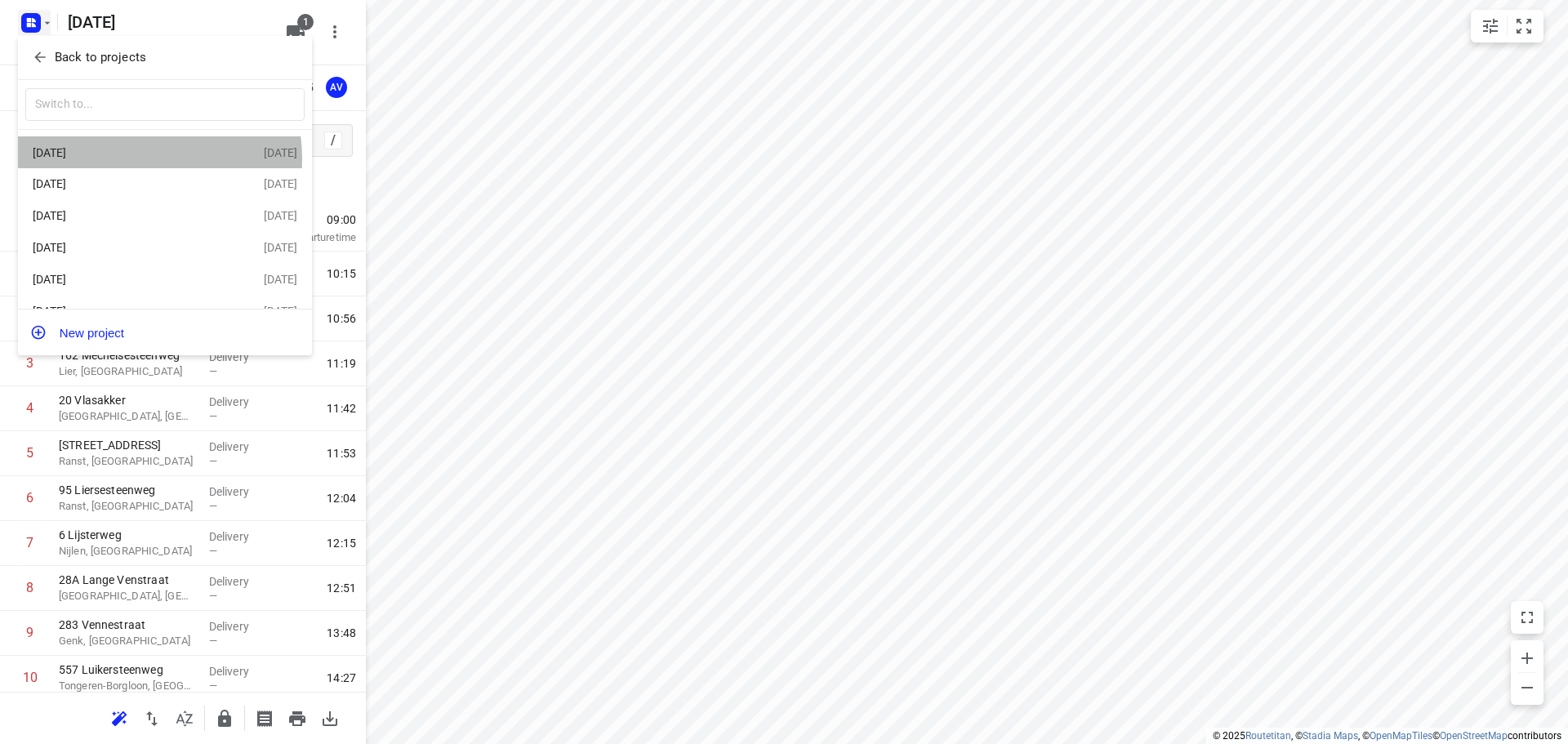
click at [120, 160] on div "Donderdag [DATE]" at bounding box center [126, 152] width 188 height 13
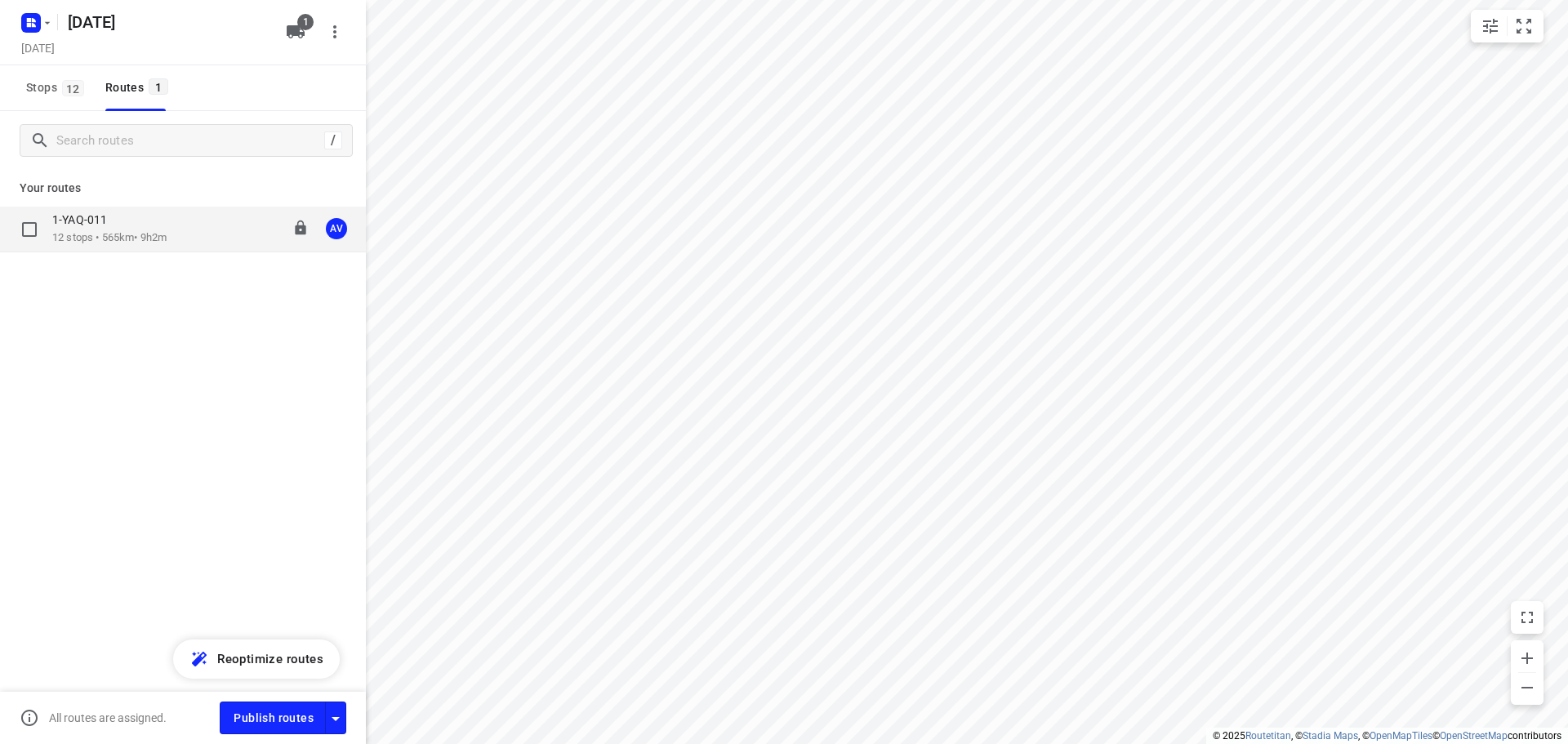
click at [174, 232] on div "1-YAQ-011 12 stops • 565km • 9h2m 09:00-18:27 AV" at bounding box center [209, 229] width 314 height 33
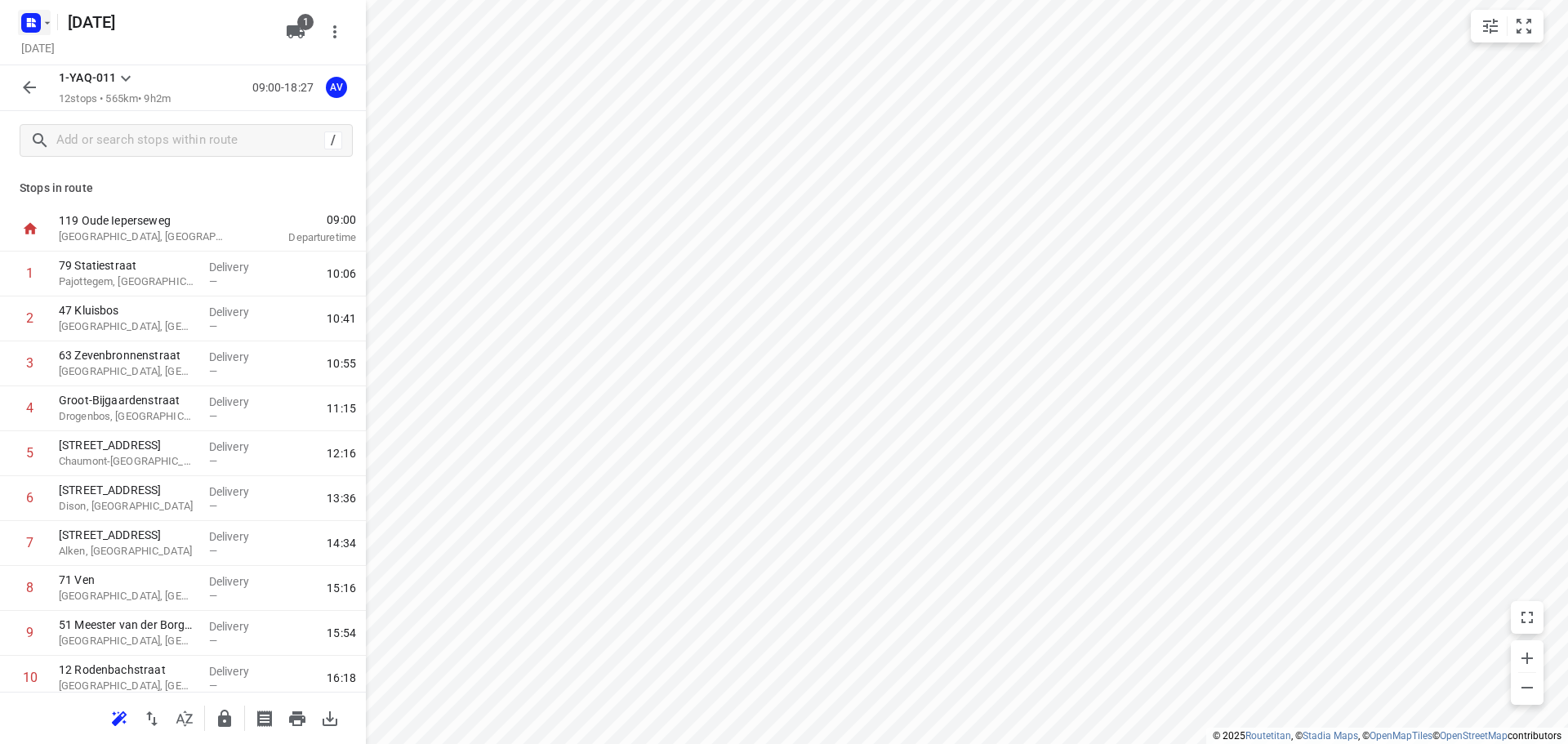
click at [25, 24] on rect "button" at bounding box center [30, 22] width 19 height 19
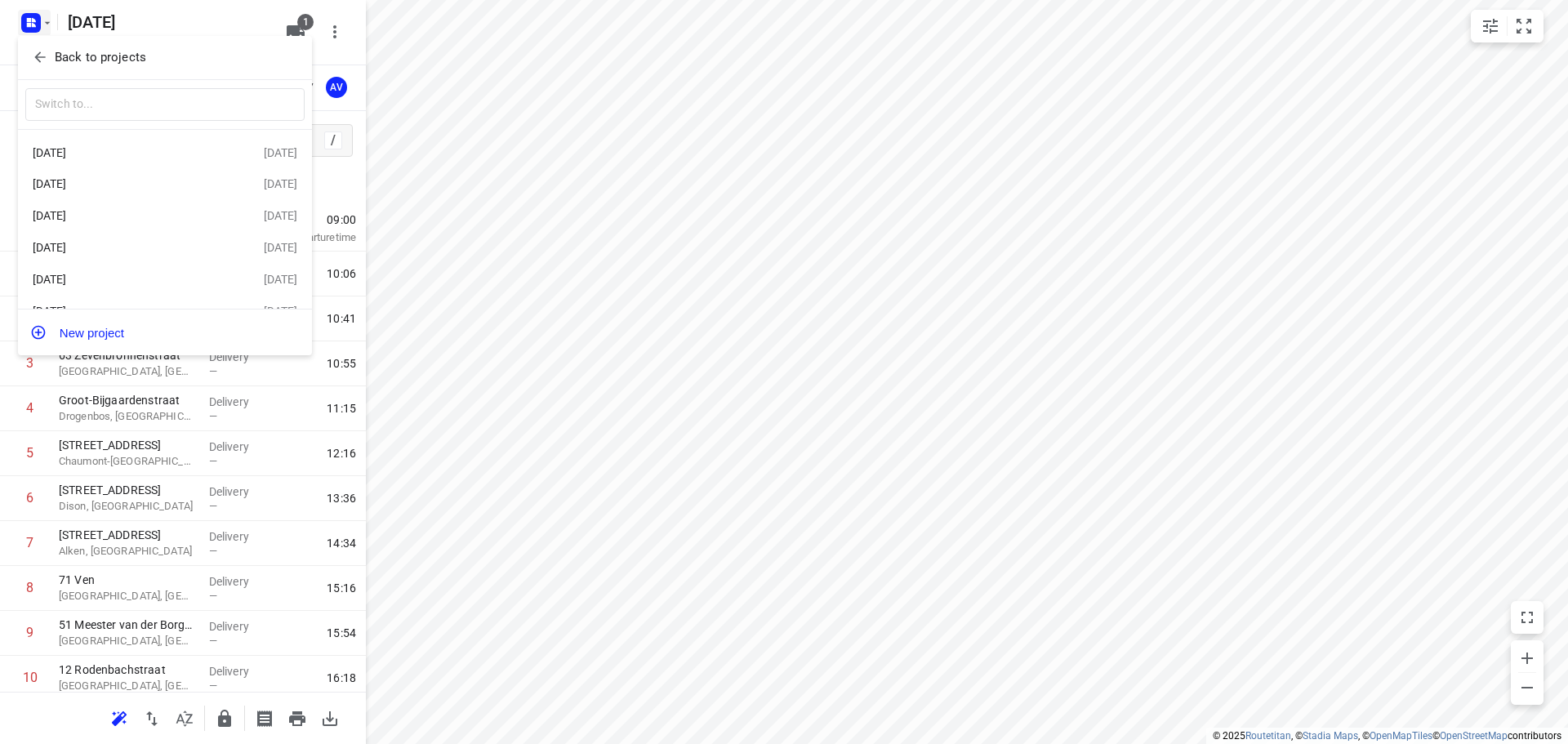
click at [170, 276] on div "Vrijdag [DATE]" at bounding box center [126, 280] width 188 height 13
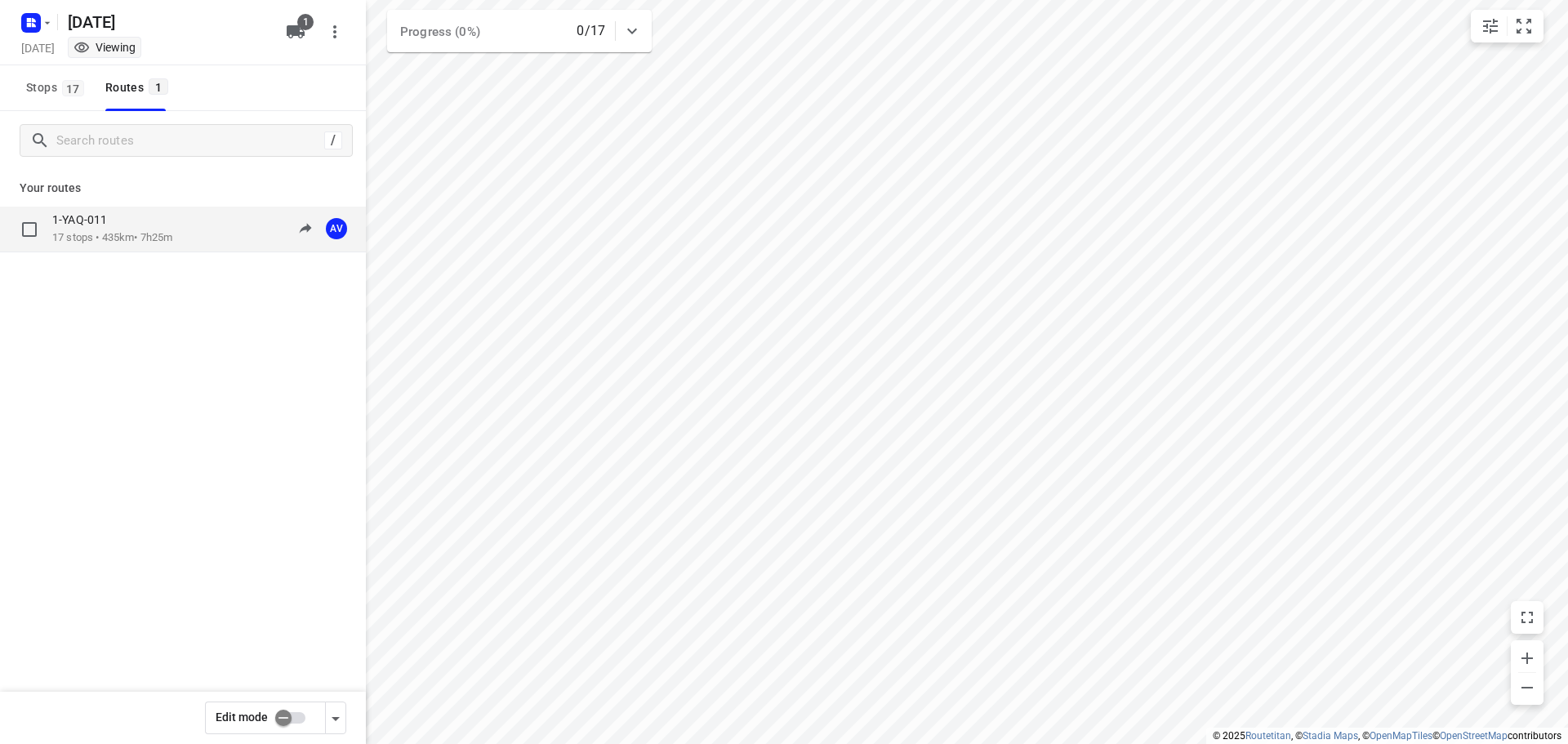
click at [181, 243] on div "1-YAQ-011 17 stops • 435km • 7h25m 09:00-16:25 AV" at bounding box center [209, 229] width 314 height 33
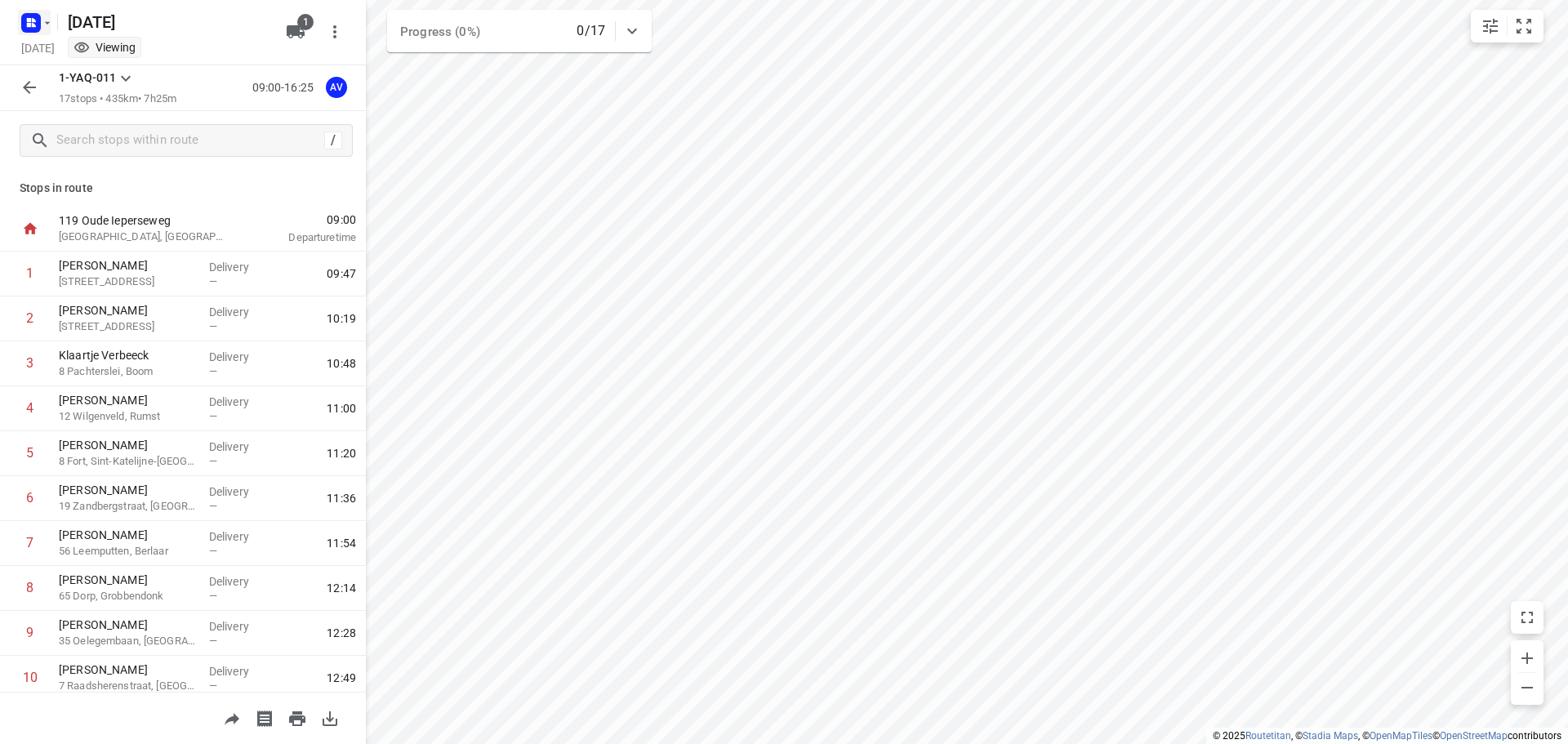
click at [41, 22] on icon "button" at bounding box center [47, 23] width 13 height 13
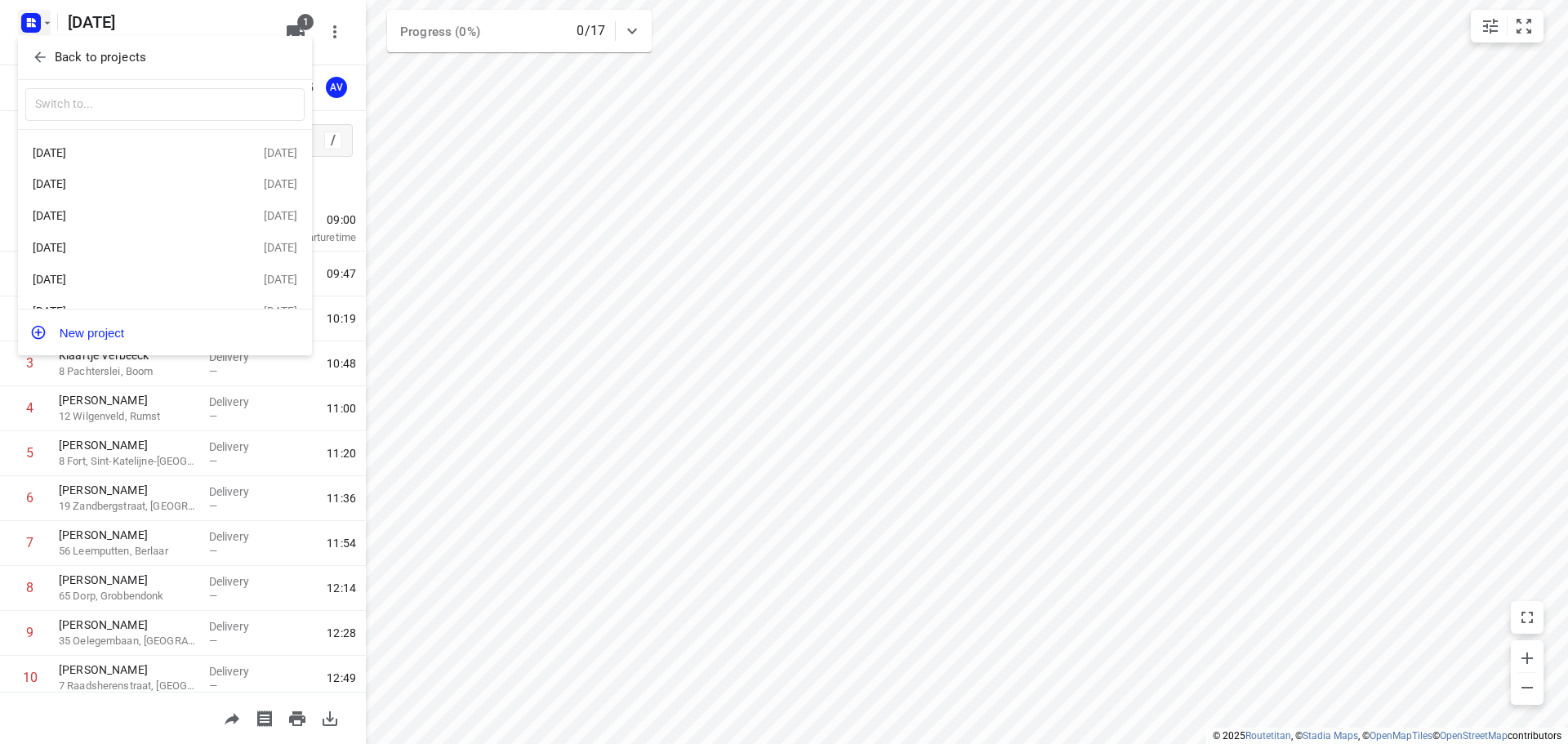
click at [137, 243] on div "Maandag [DATE]" at bounding box center [148, 247] width 231 height 19
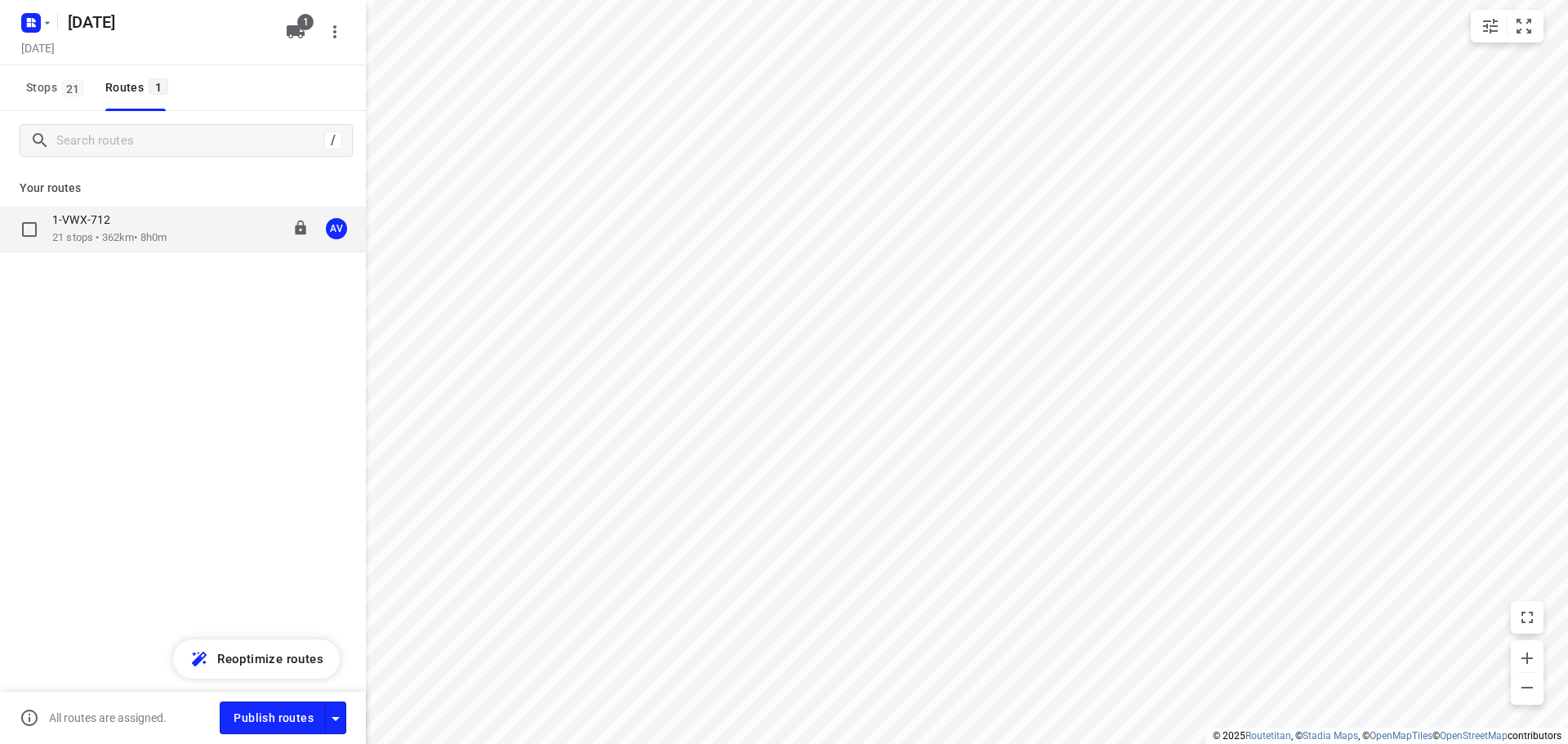
click at [201, 232] on div "1-VWX-712 21 stops • 362km • 8h0m 09:00-17:55 AV" at bounding box center [209, 229] width 314 height 33
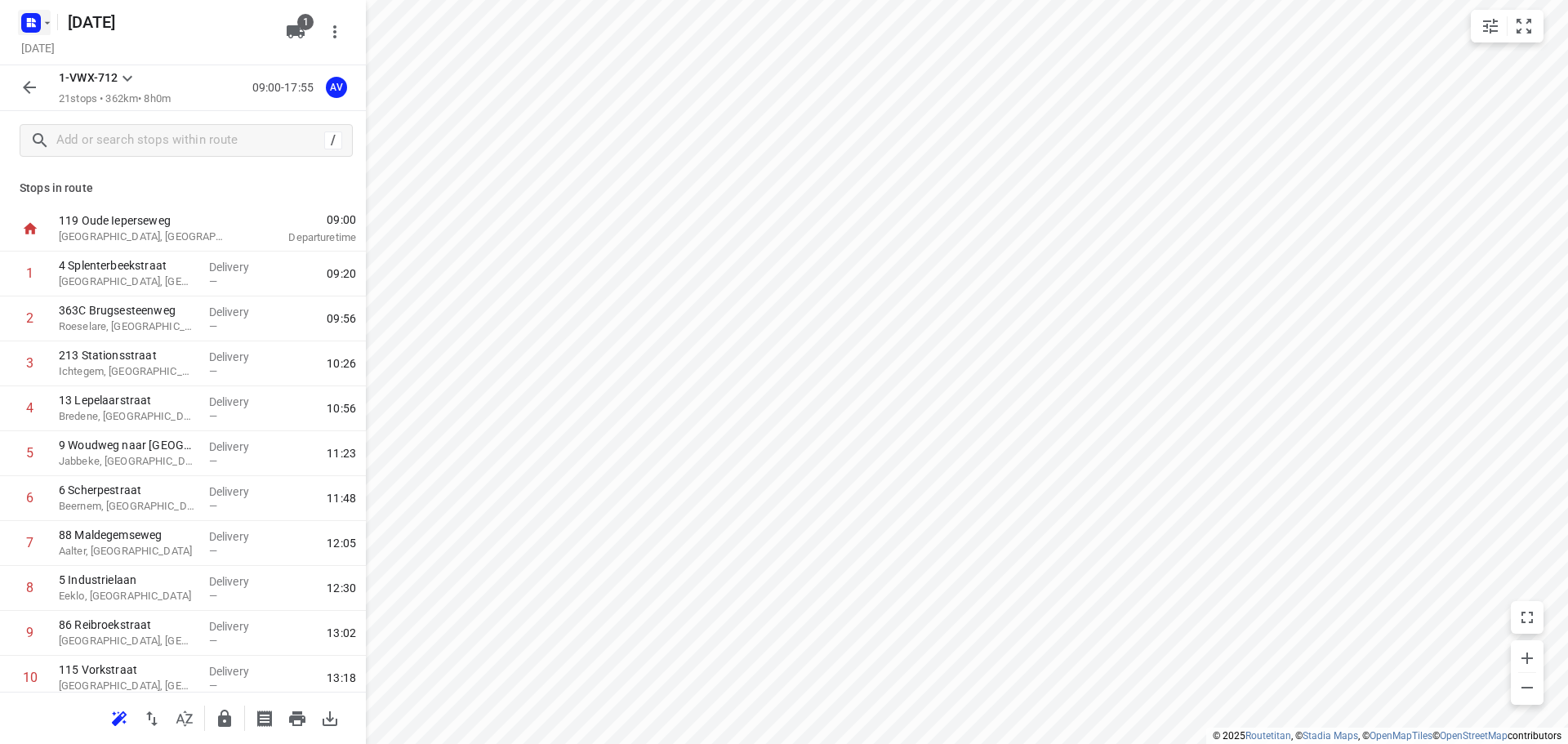
click at [33, 17] on rect "button" at bounding box center [30, 22] width 19 height 19
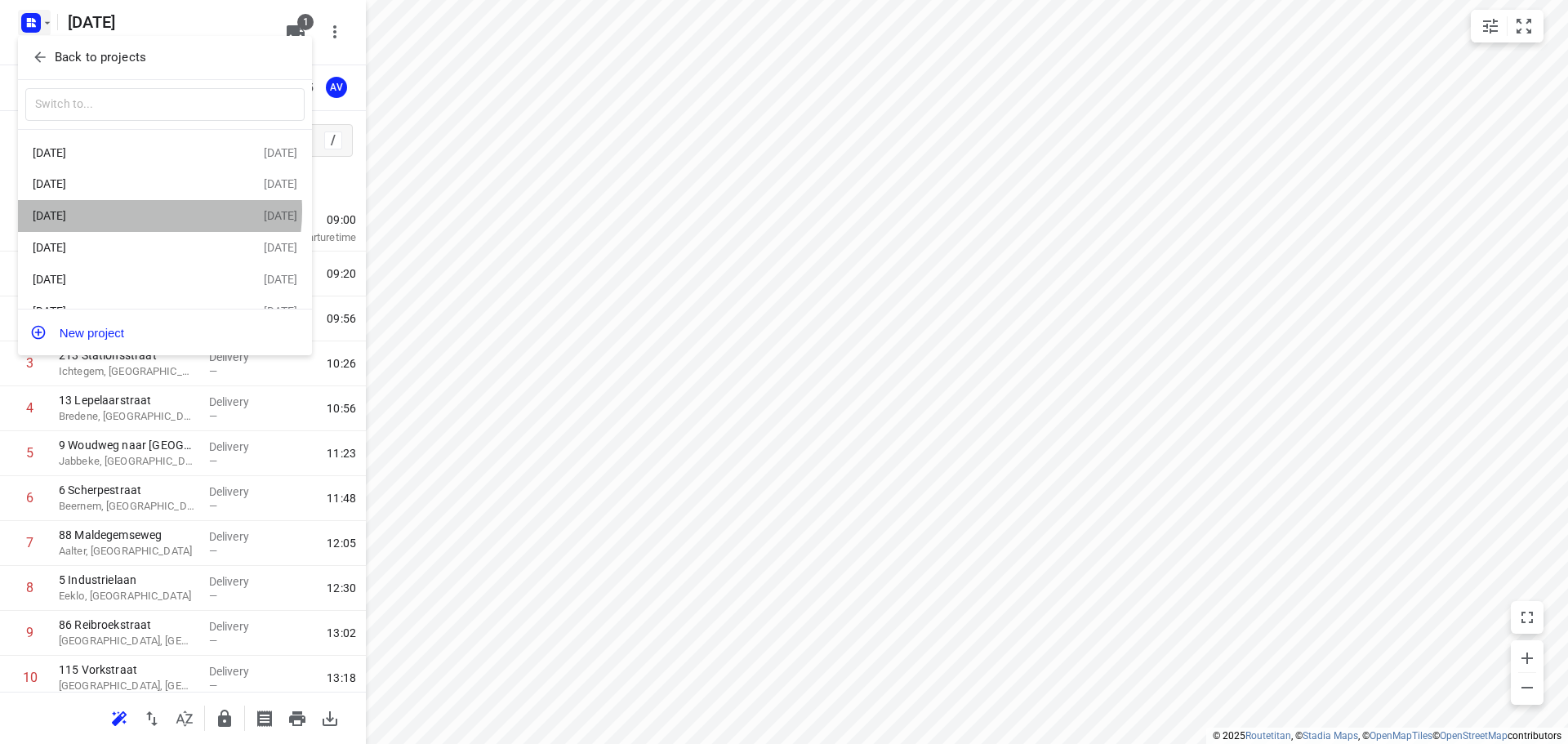
click at [125, 212] on div "Dinsdag [DATE]" at bounding box center [126, 216] width 188 height 13
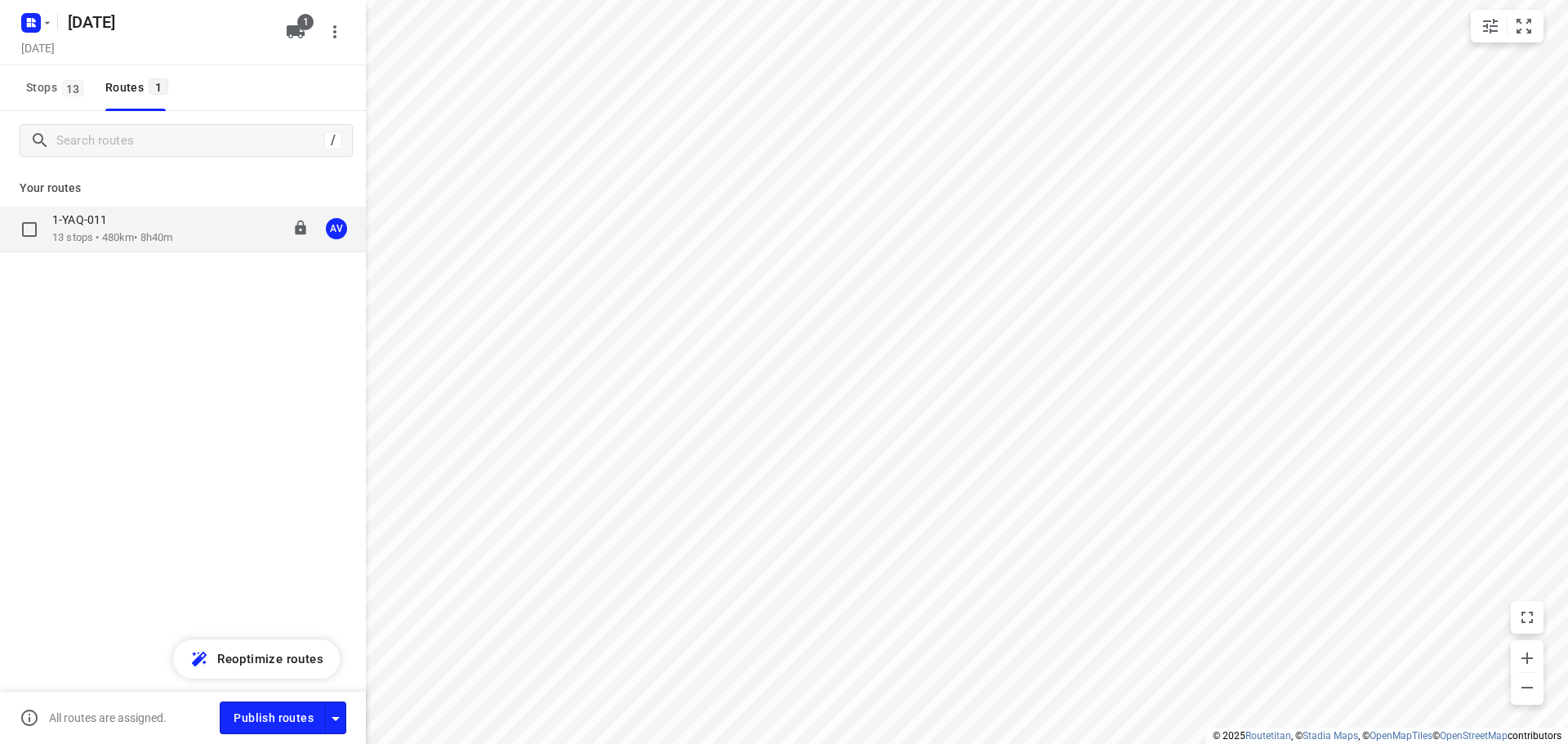
click at [187, 229] on div "1-YAQ-011 13 stops • 480km • 8h40m 09:00-18:05 AV" at bounding box center [209, 229] width 314 height 33
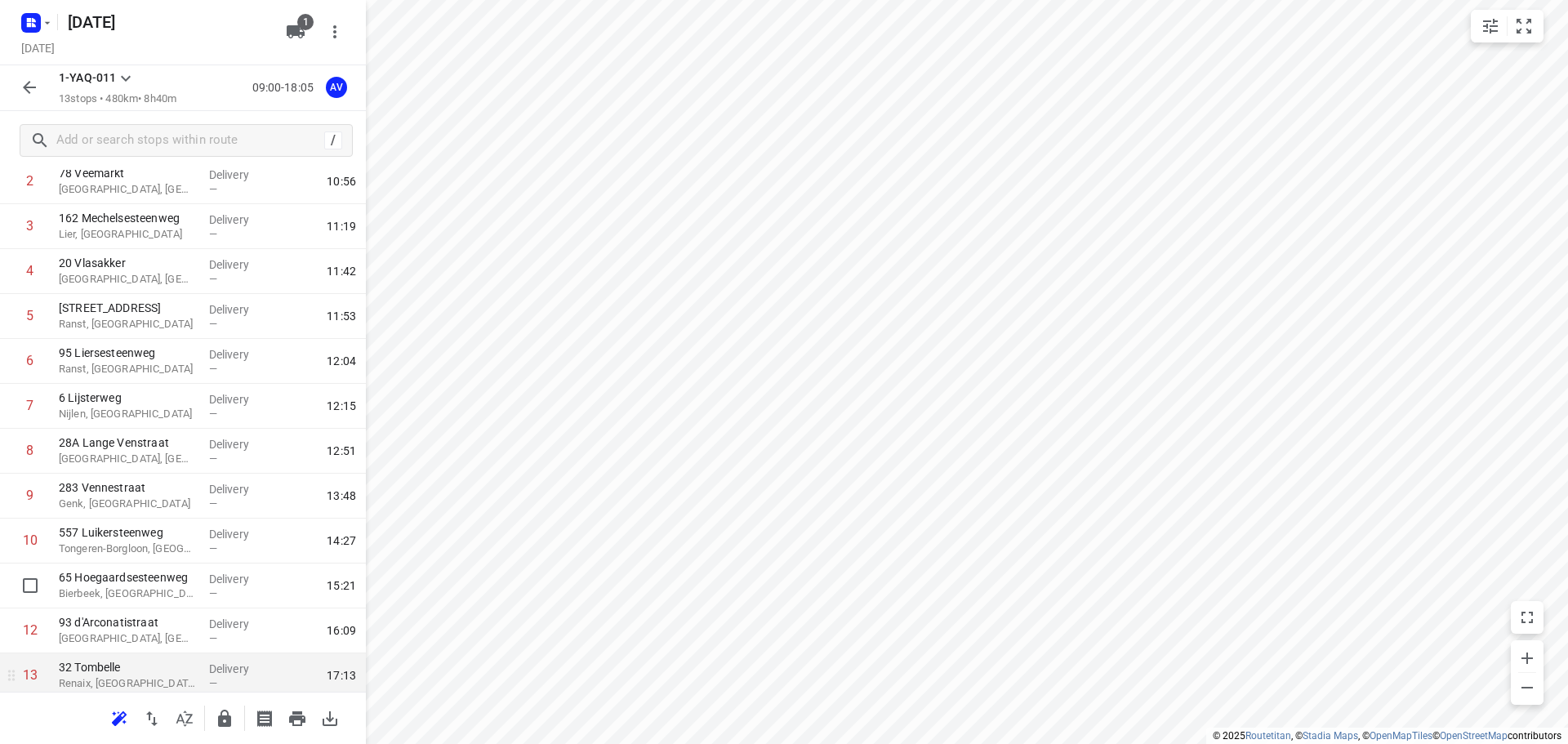
scroll to position [163, 0]
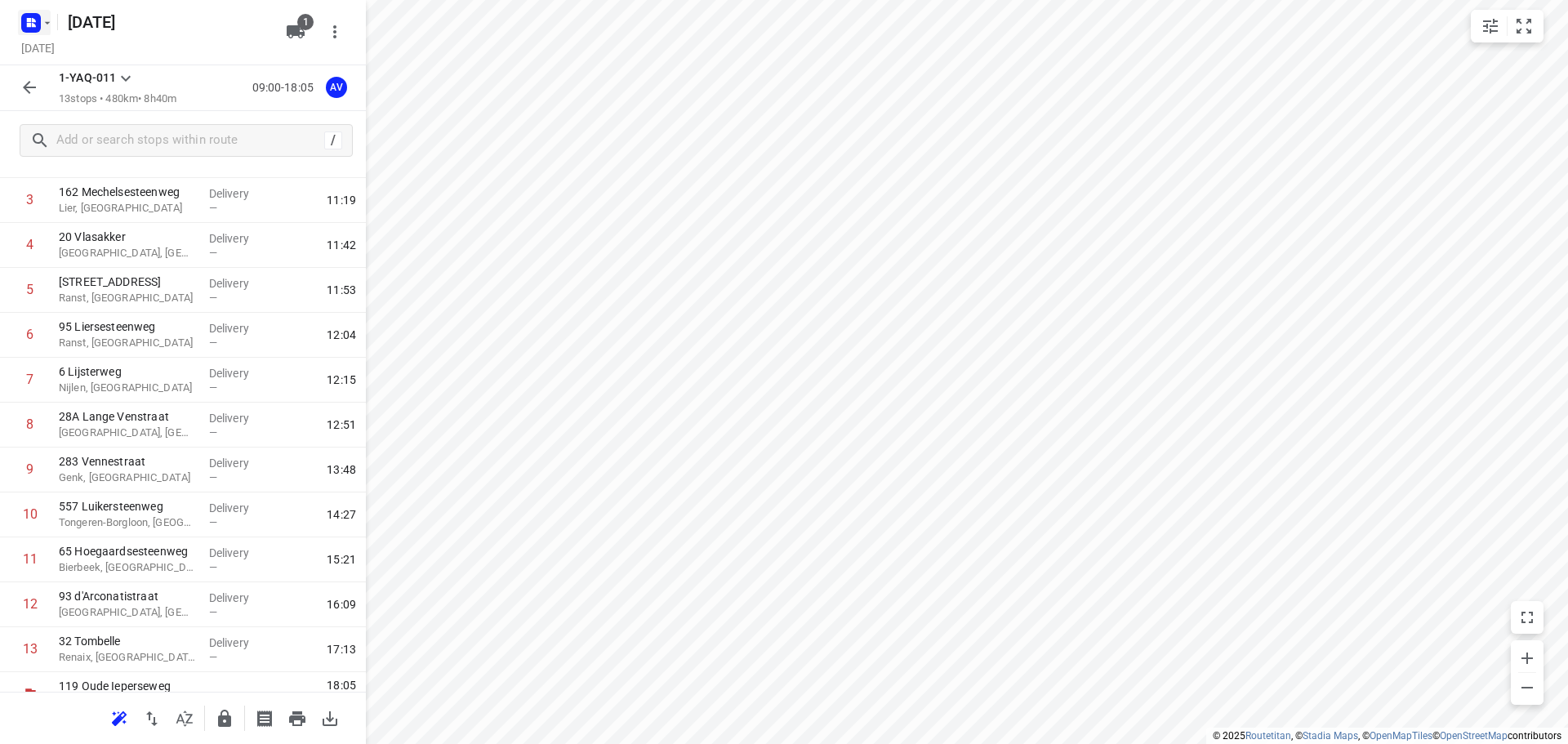
click at [41, 26] on icon "button" at bounding box center [47, 23] width 13 height 13
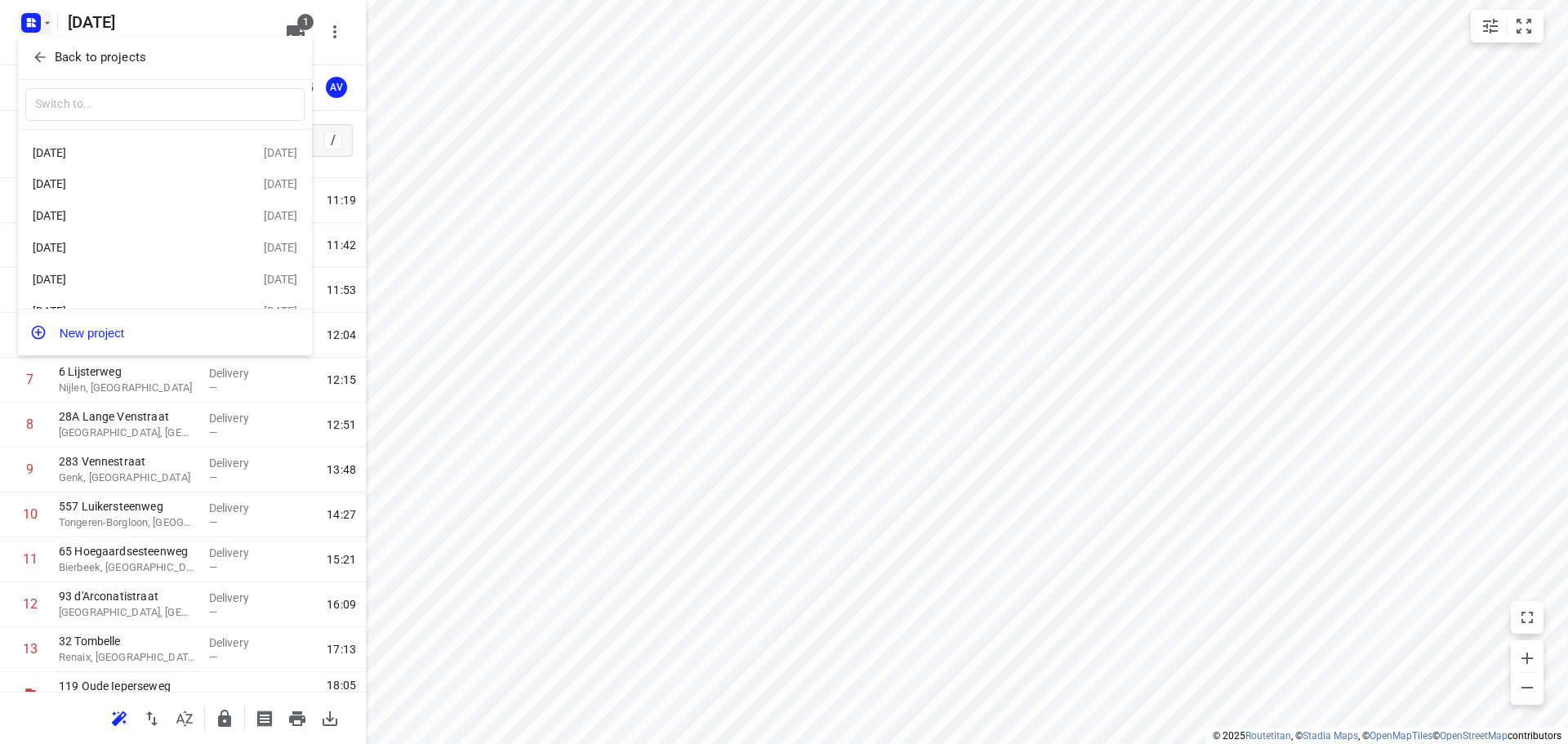
click at [135, 156] on div "Donderdag [DATE]" at bounding box center [126, 152] width 188 height 13
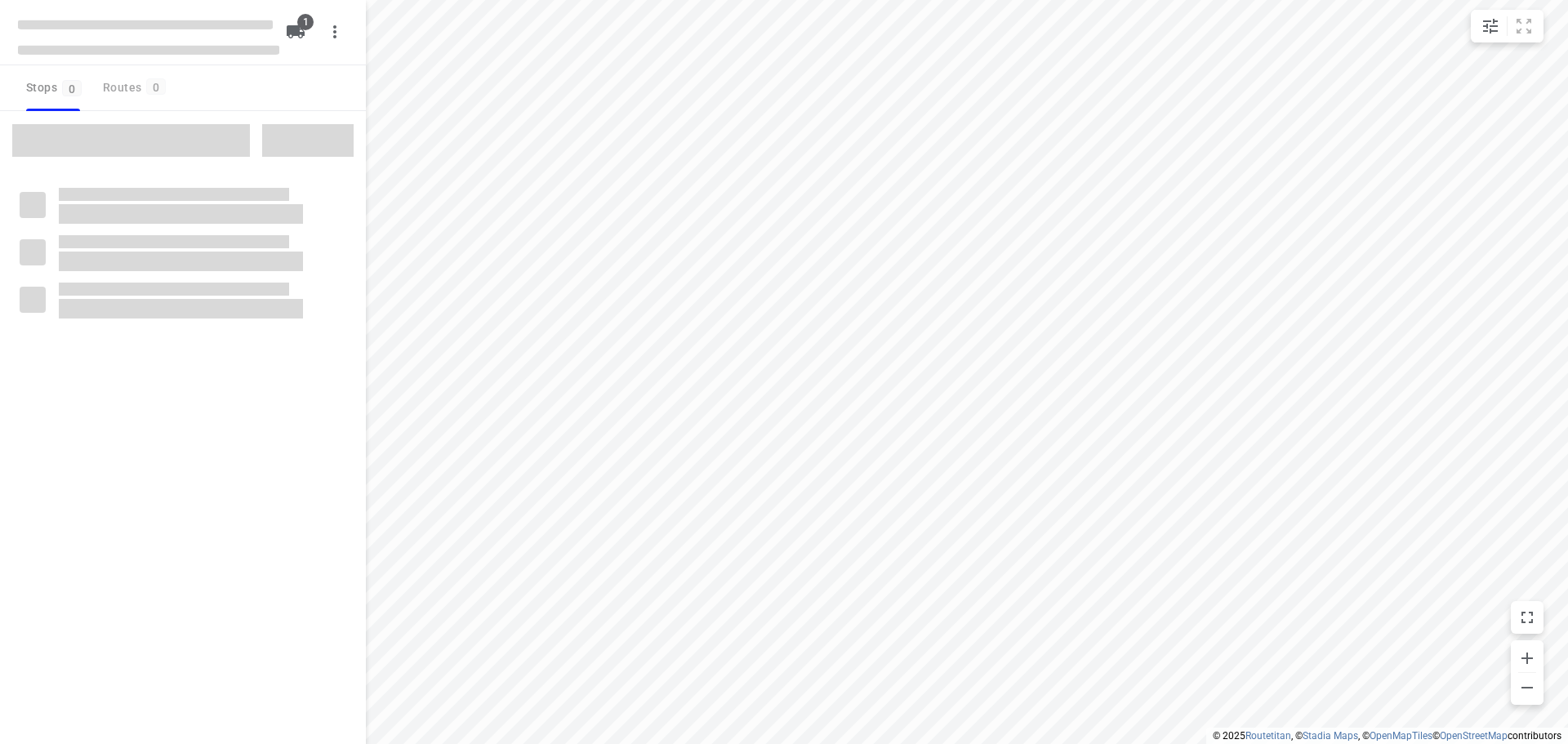
type input "distance"
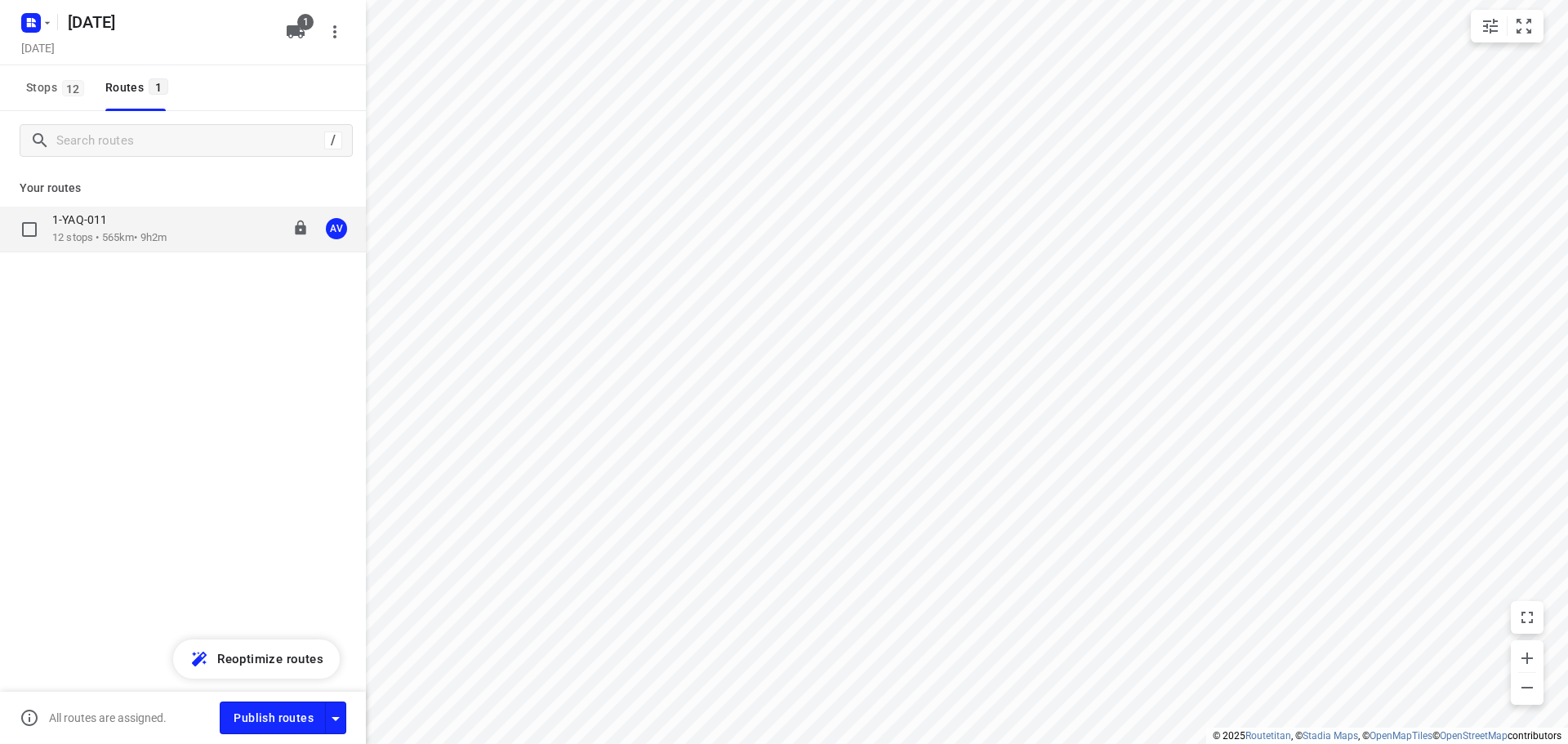
click at [131, 224] on div "1-YAQ-011" at bounding box center [110, 221] width 114 height 18
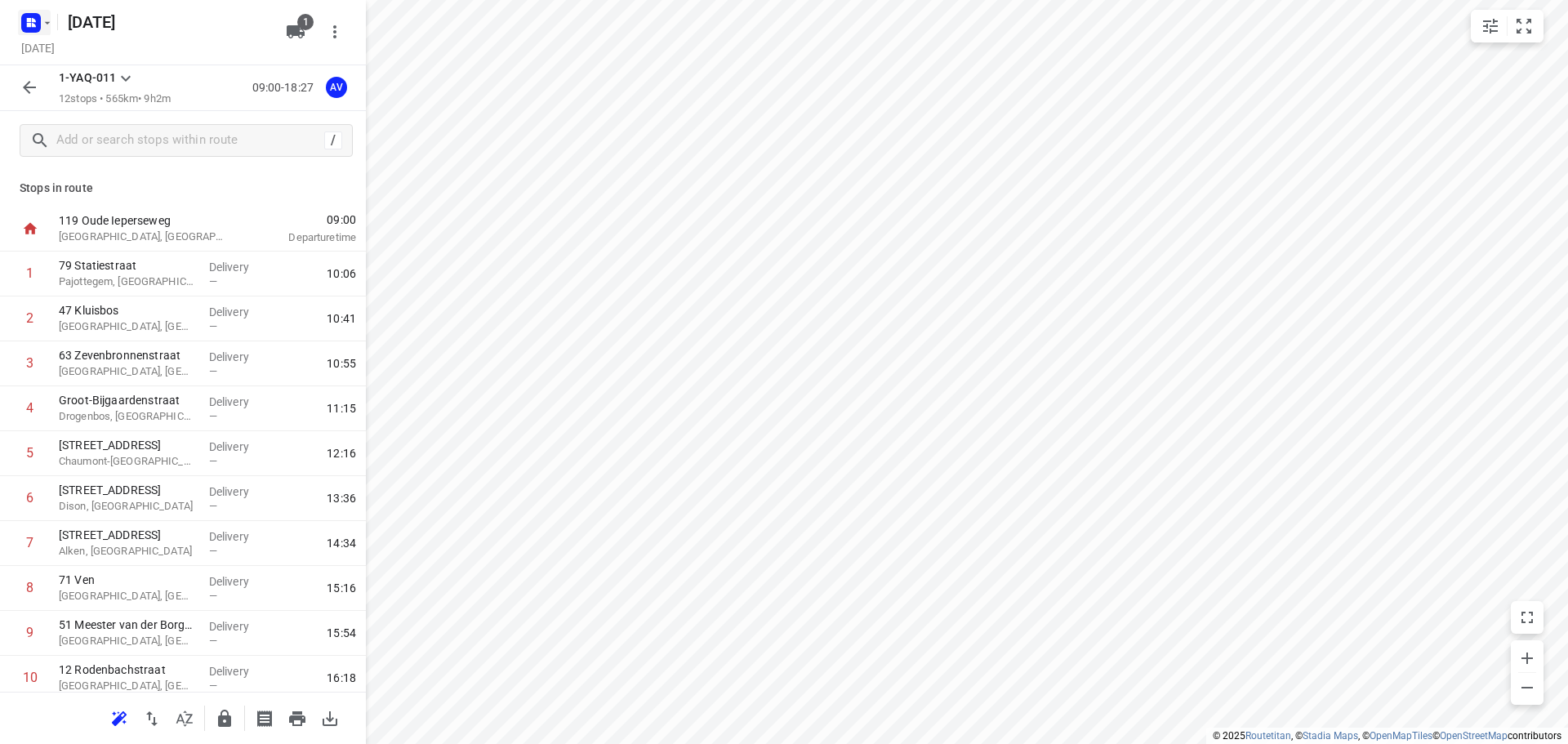
click at [34, 25] on icon "button" at bounding box center [34, 25] width 4 height 4
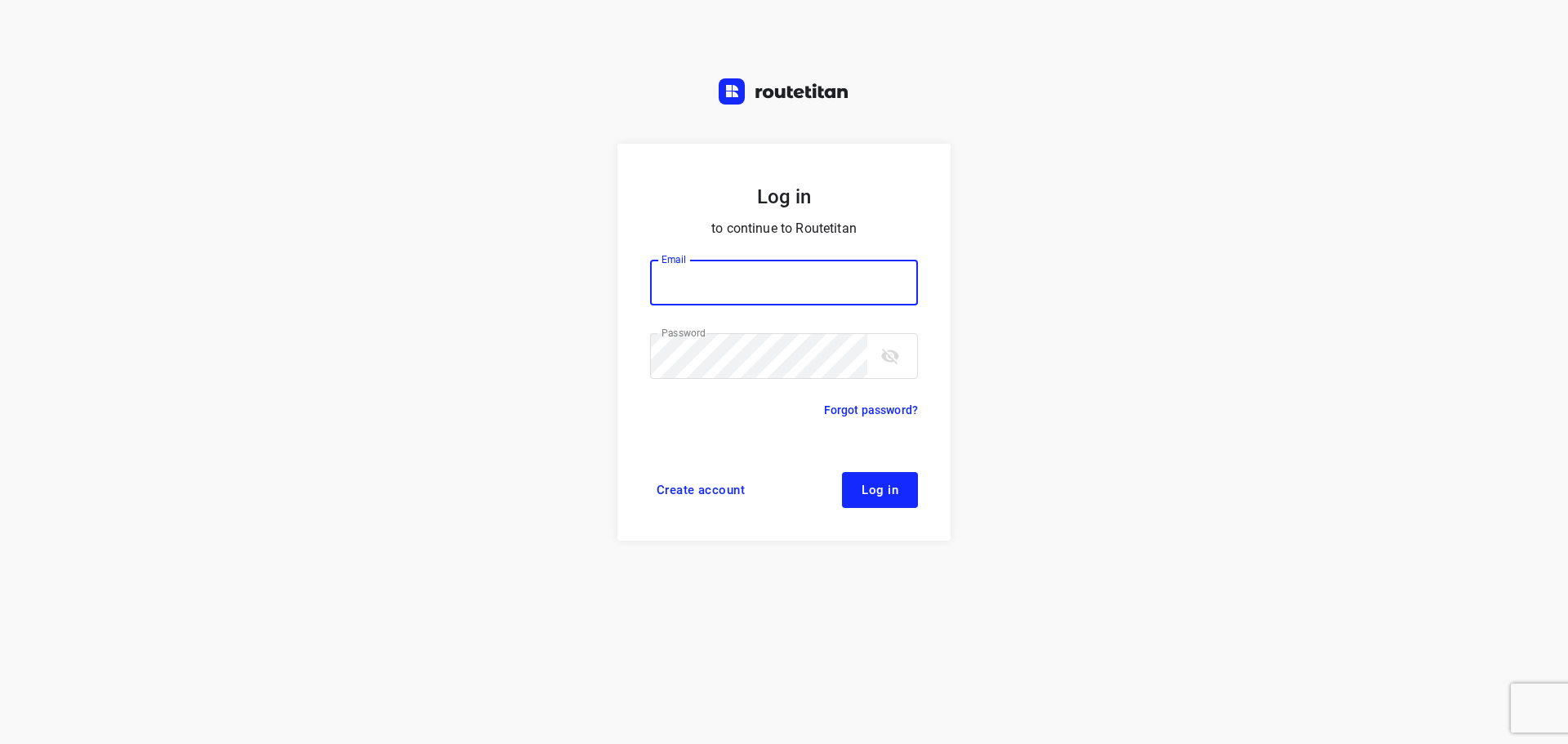
type input "[PERSON_NAME][EMAIL_ADDRESS][DOMAIN_NAME]"
click at [892, 480] on button "Log in" at bounding box center [880, 490] width 76 height 36
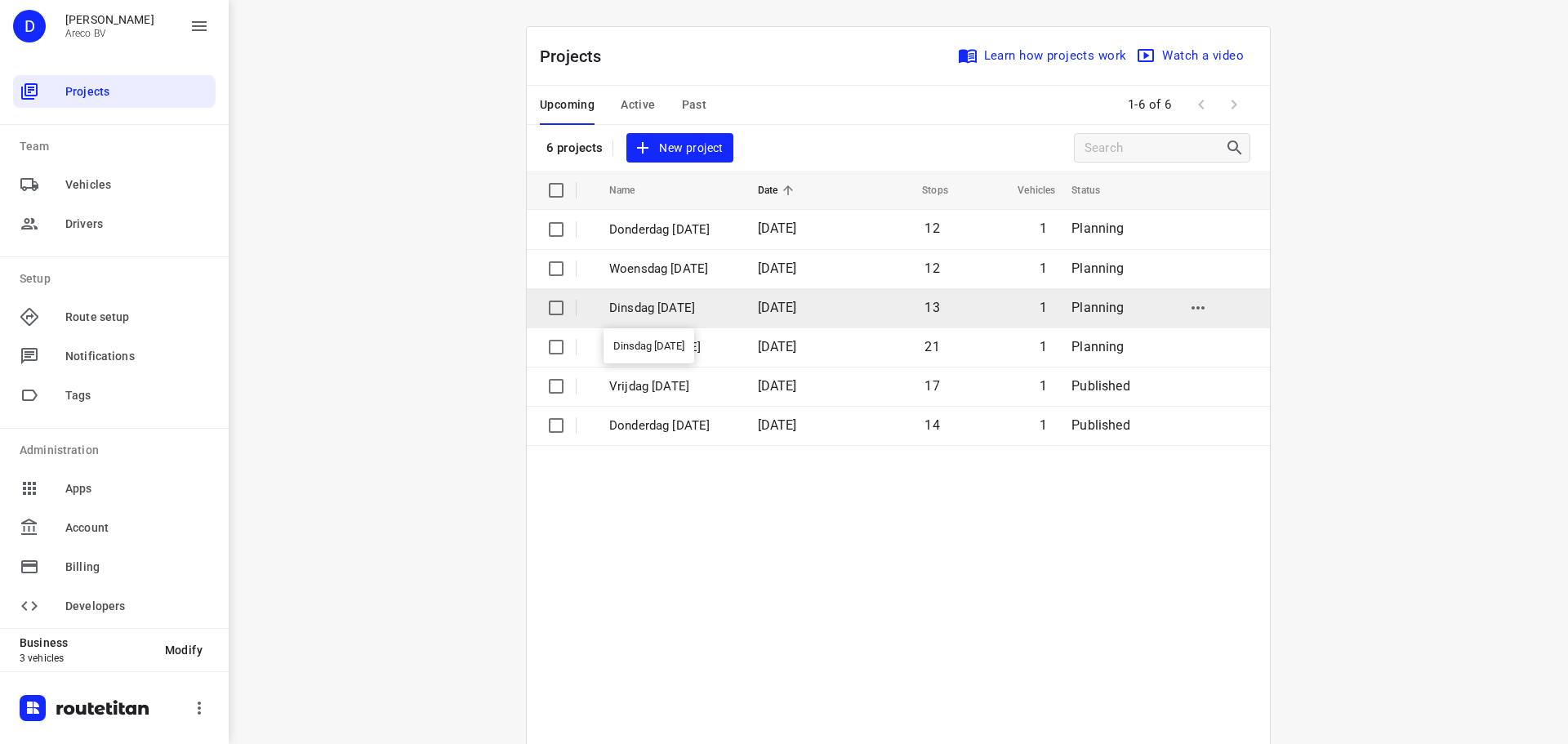
click at [703, 305] on p "Dinsdag [DATE]" at bounding box center [671, 308] width 125 height 18
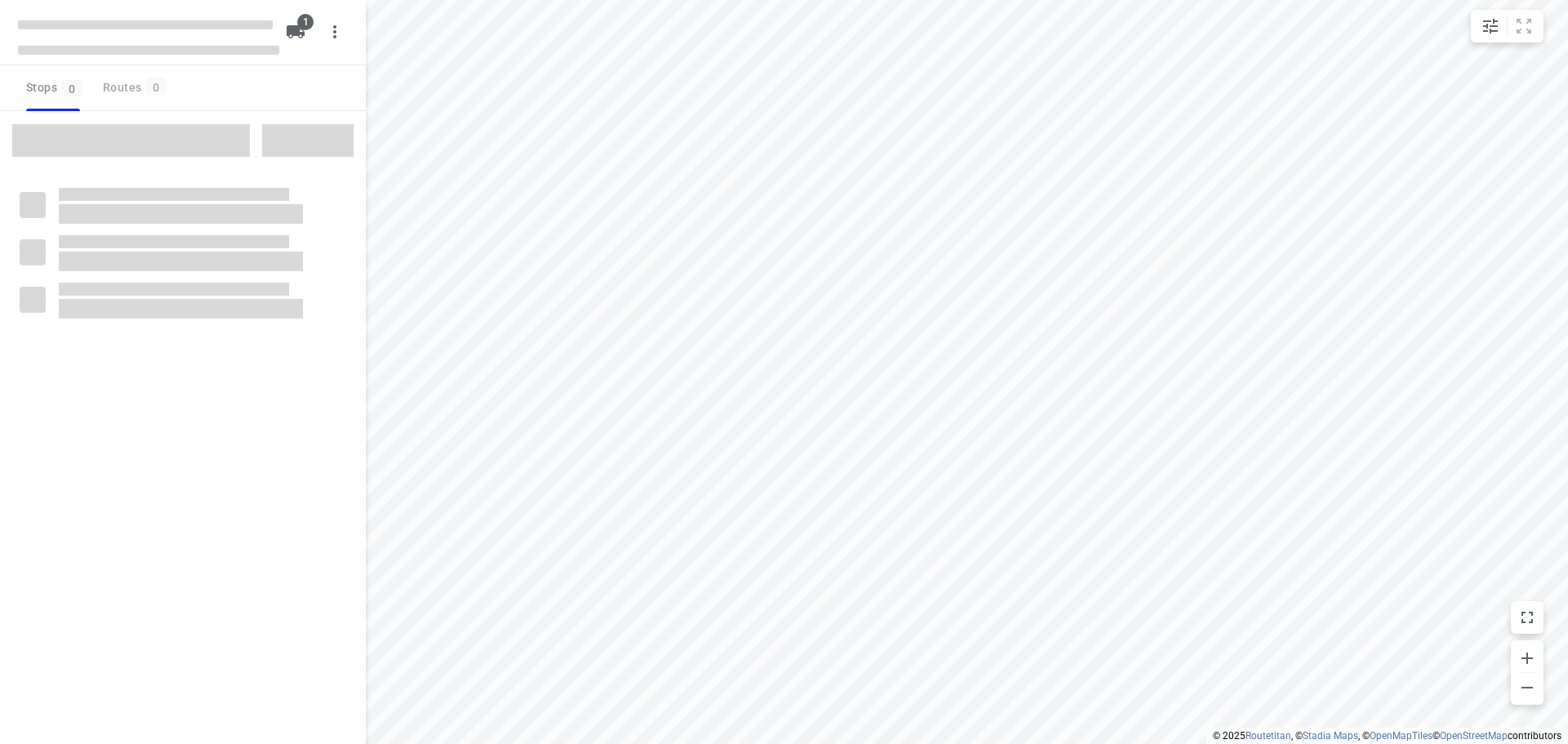
type input "distance"
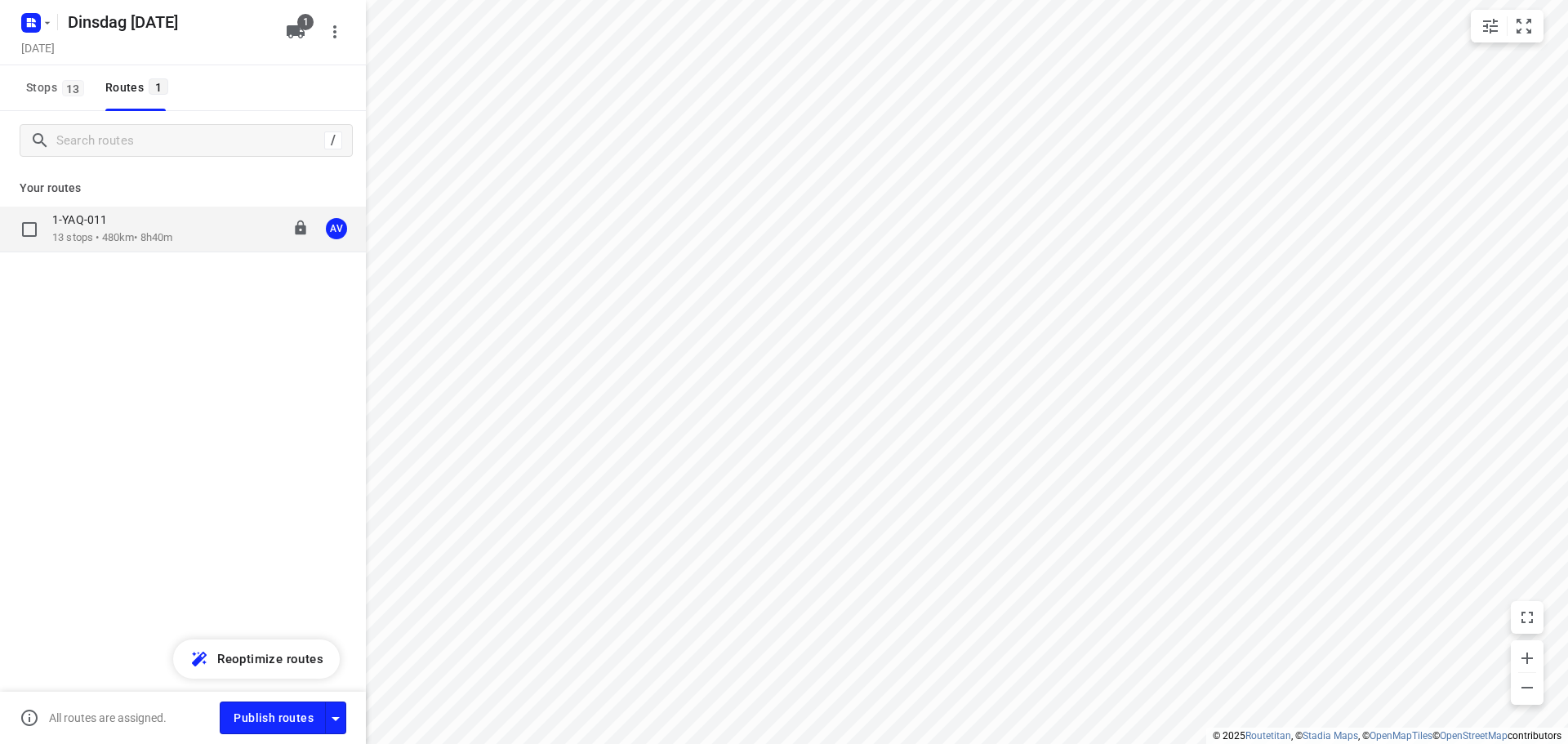
click at [209, 240] on div "1-YAQ-011 13 stops • 480km • 8h40m 09:00-18:05 AV" at bounding box center [209, 229] width 314 height 33
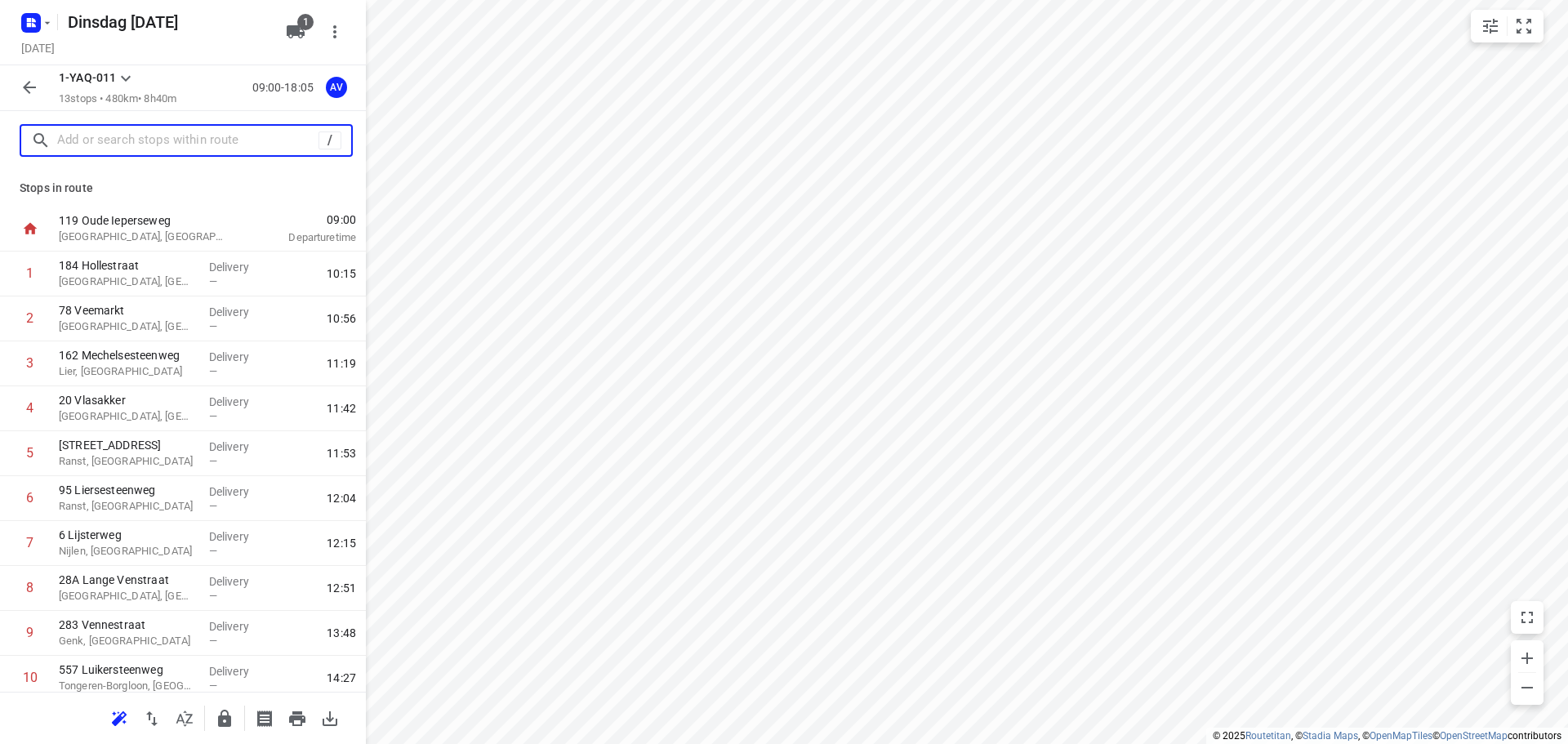
click at [174, 138] on input "text" at bounding box center [187, 140] width 261 height 25
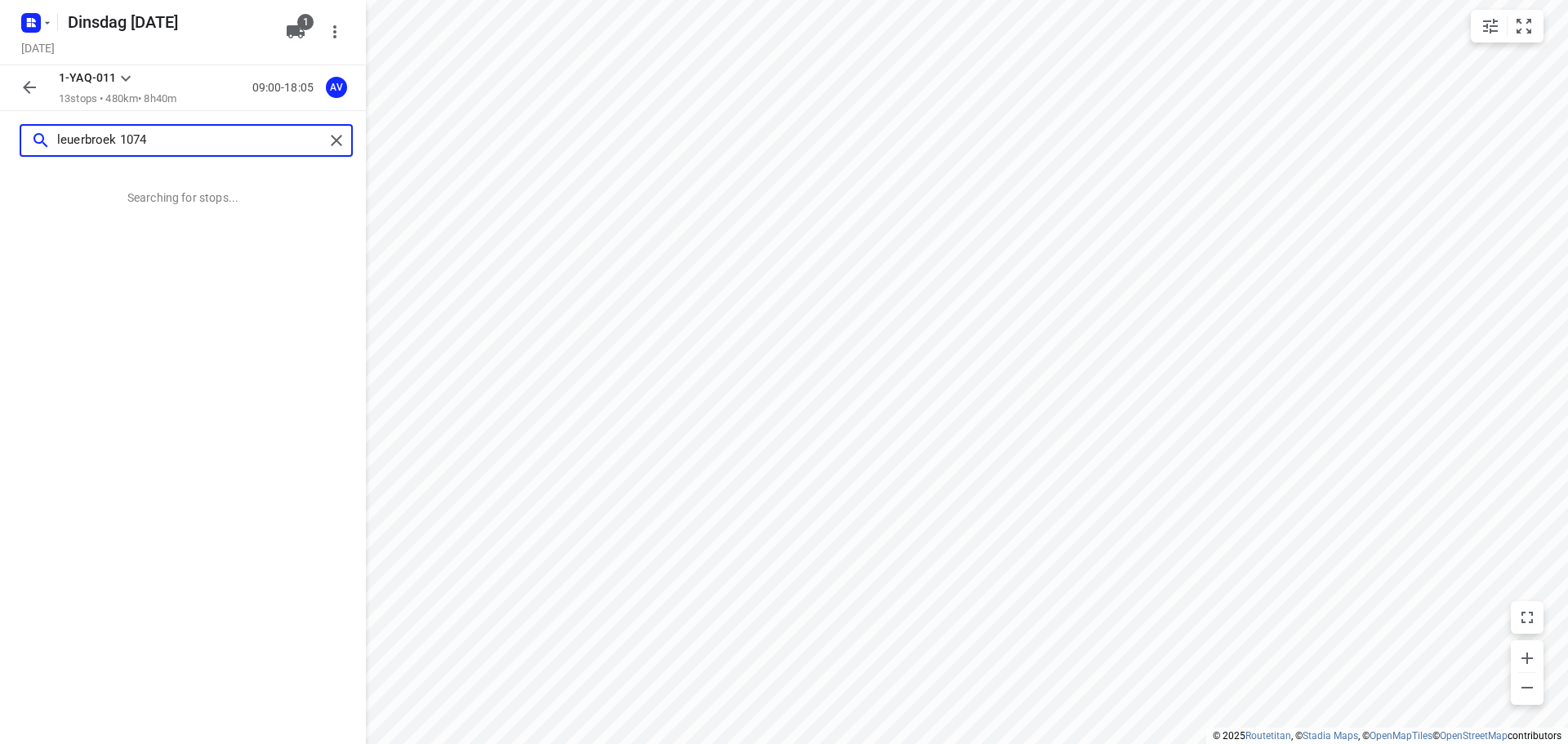
type input "leuerbroek 1074"
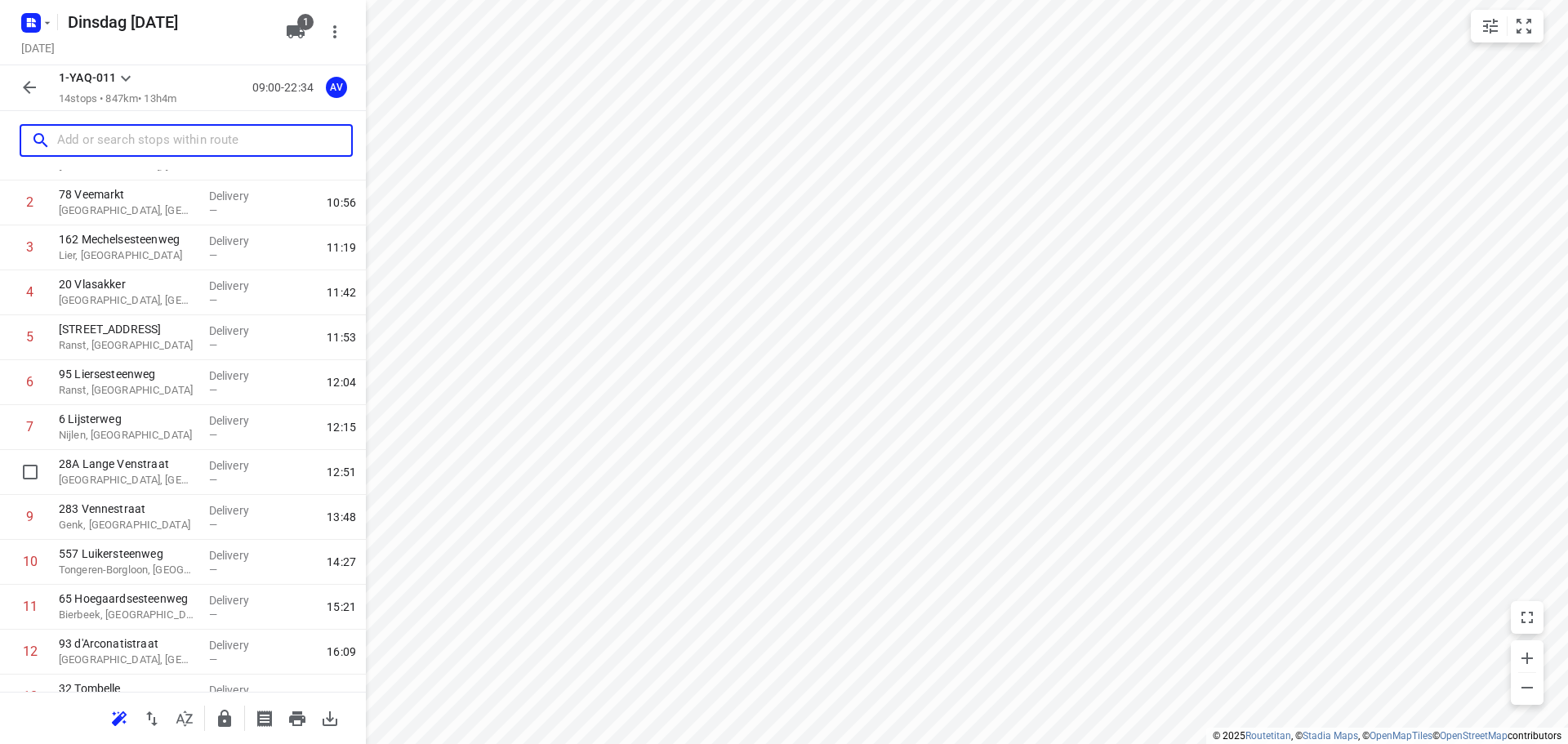
scroll to position [234, 0]
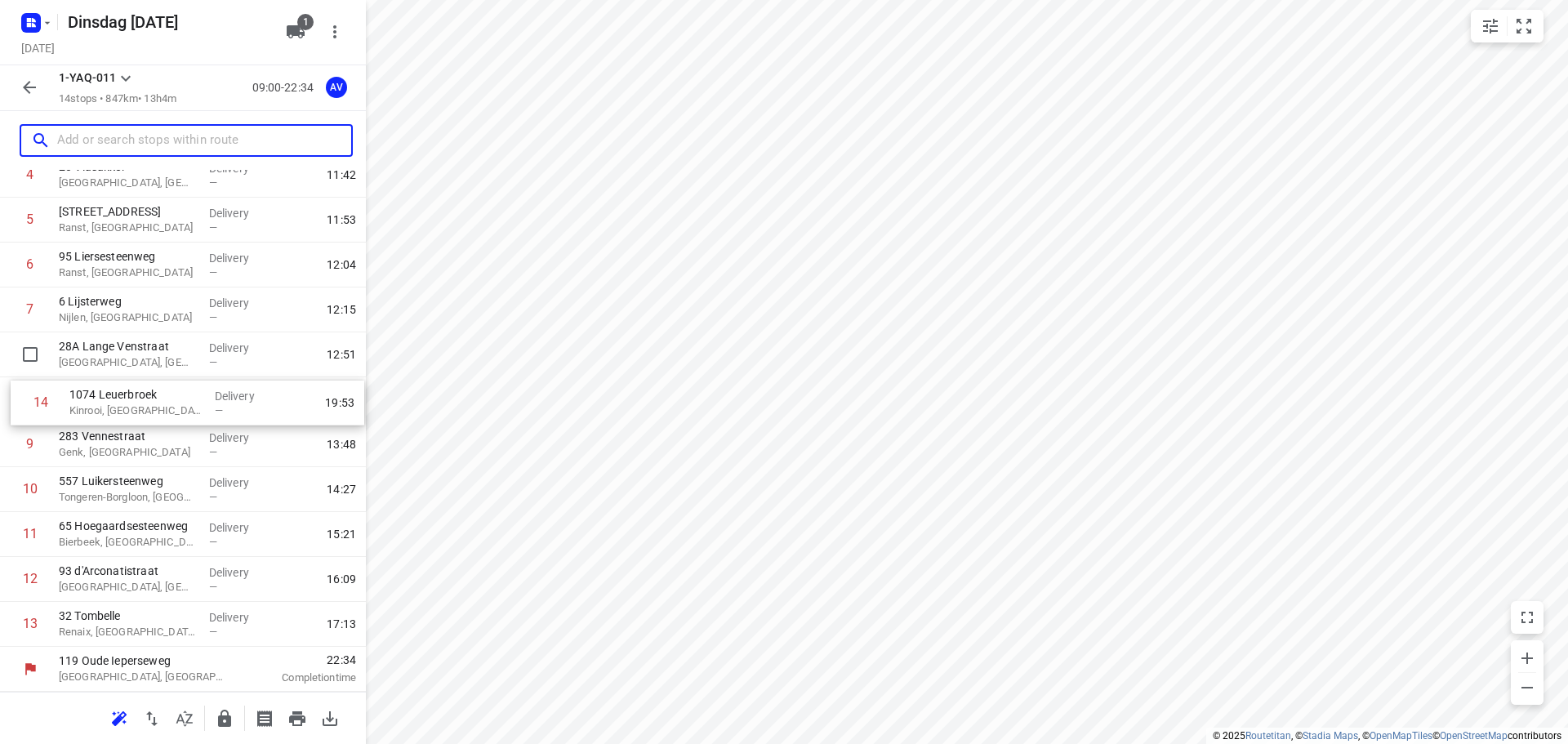
drag, startPoint x: 7, startPoint y: 634, endPoint x: 18, endPoint y: 407, distance: 227.3
click at [18, 407] on div "1 184 Hollestraat [GEOGRAPHIC_DATA], [GEOGRAPHIC_DATA] Delivery — 10:15 2 78 Ve…" at bounding box center [183, 332] width 366 height 630
drag, startPoint x: 8, startPoint y: 398, endPoint x: 9, endPoint y: 354, distance: 44.0
click at [9, 354] on div "1 [GEOGRAPHIC_DATA], [GEOGRAPHIC_DATA] Delivery — 10:15 2 78 Veemarkt [GEOGRAPH…" at bounding box center [183, 332] width 366 height 630
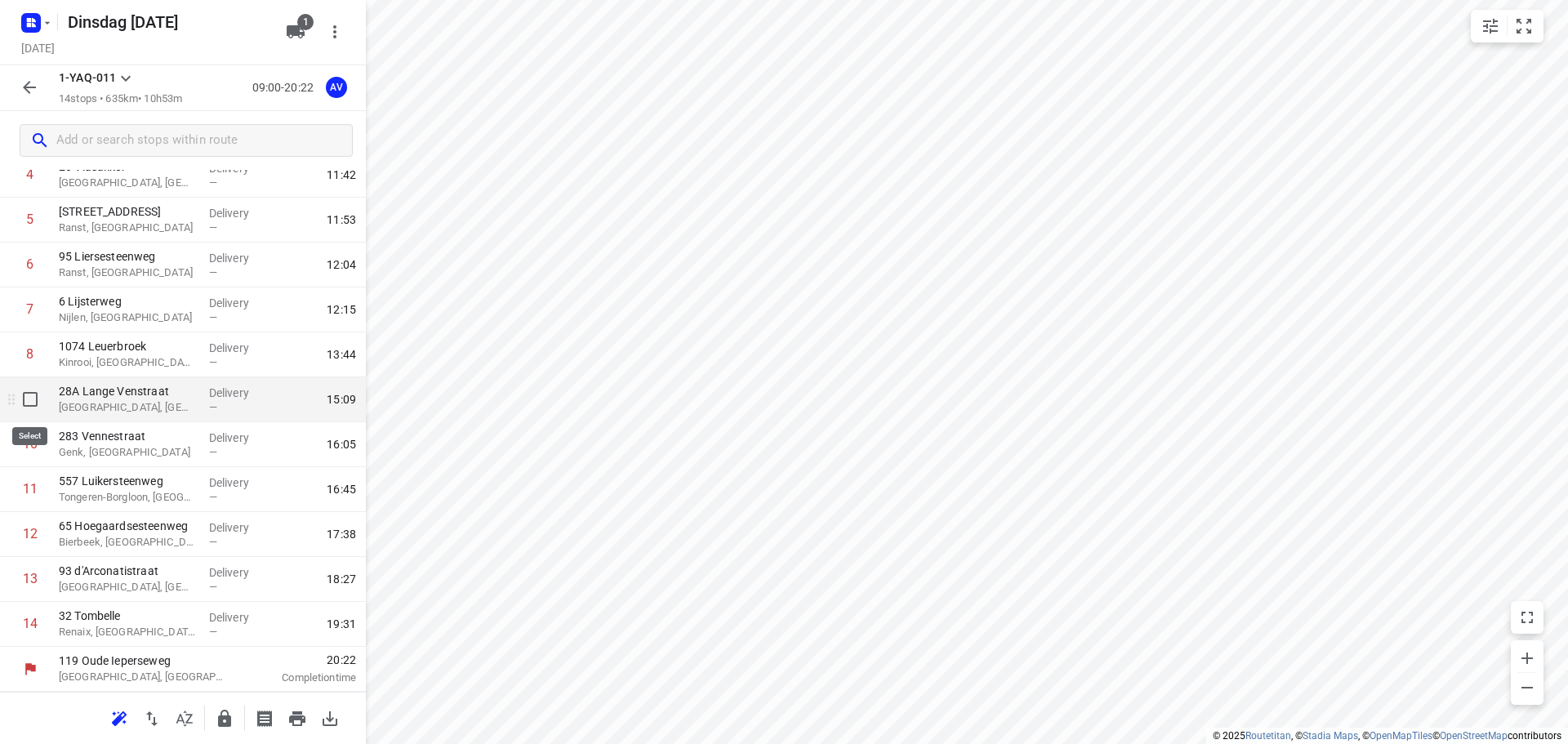
click at [28, 399] on input "checkbox" at bounding box center [30, 399] width 32 height 32
checkbox input "true"
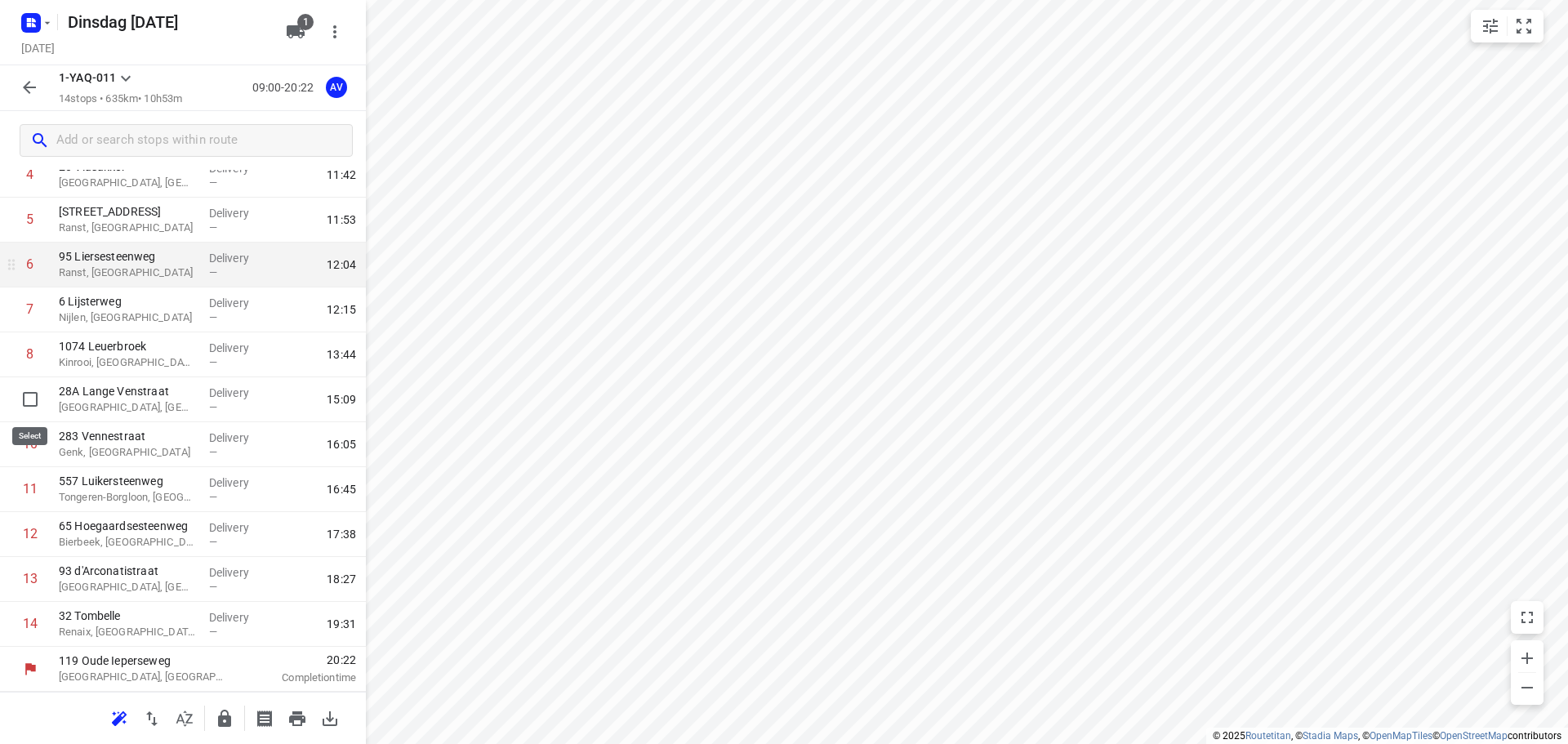
scroll to position [227, 0]
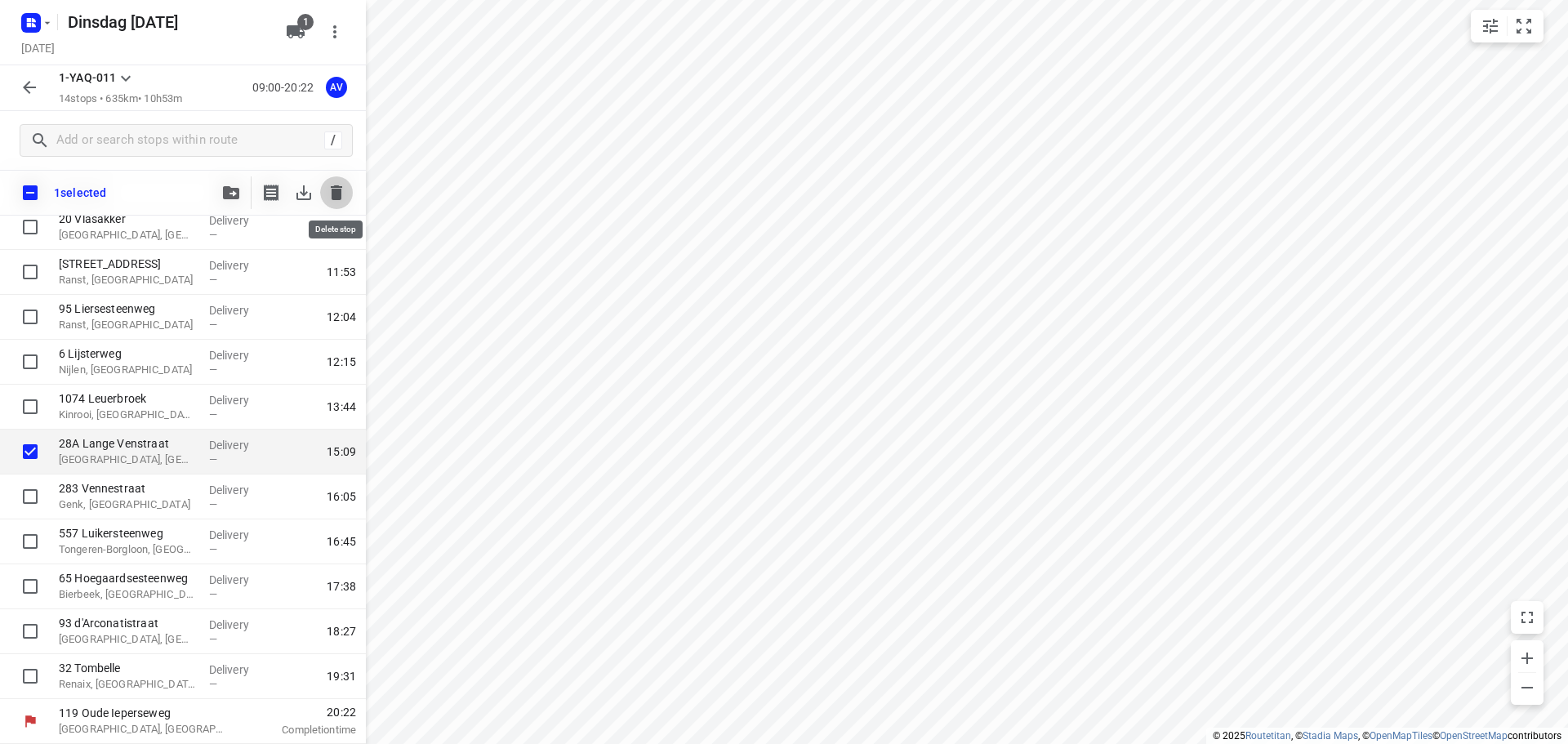
click at [334, 190] on icon "button" at bounding box center [336, 193] width 11 height 15
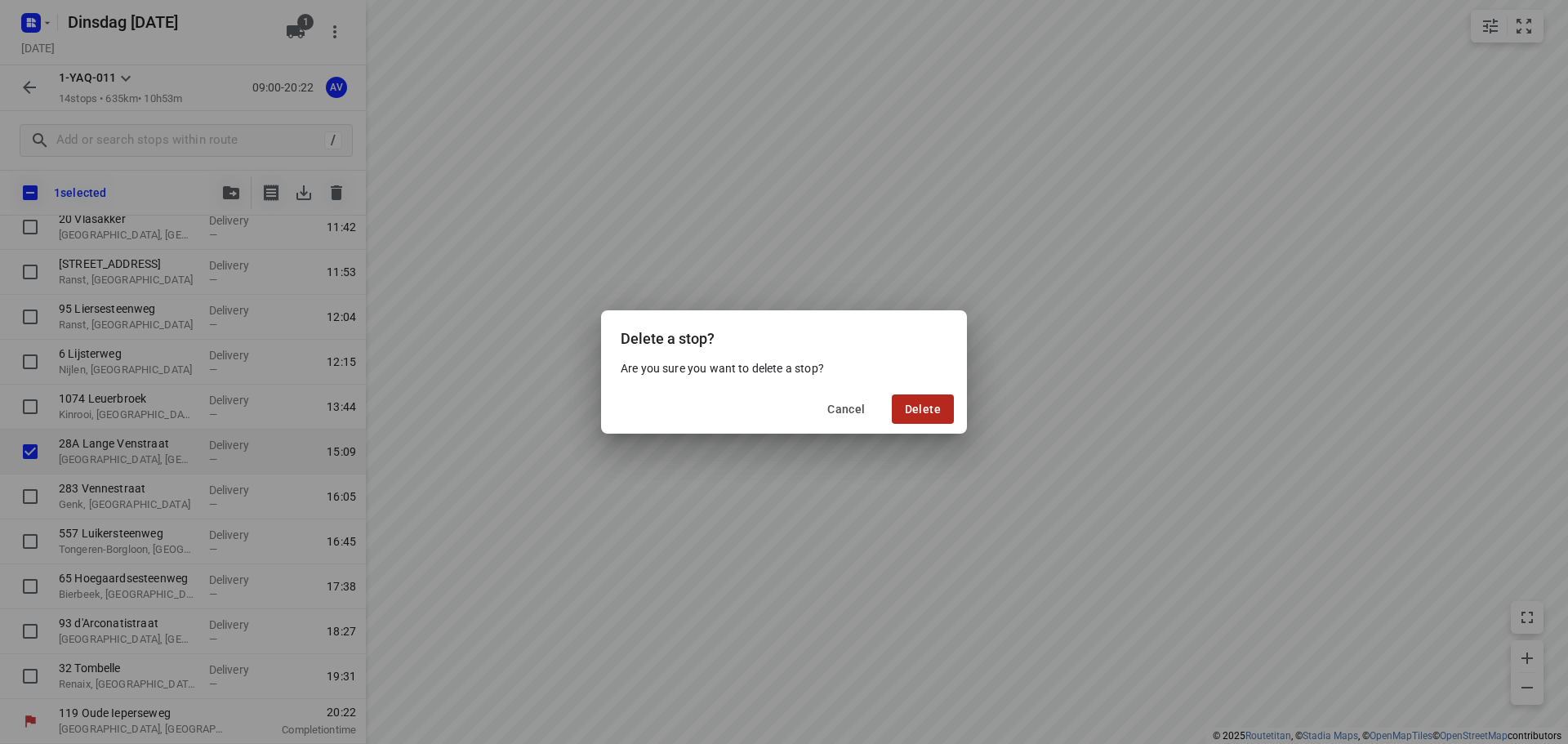
click at [930, 404] on span "Delete" at bounding box center [923, 409] width 36 height 13
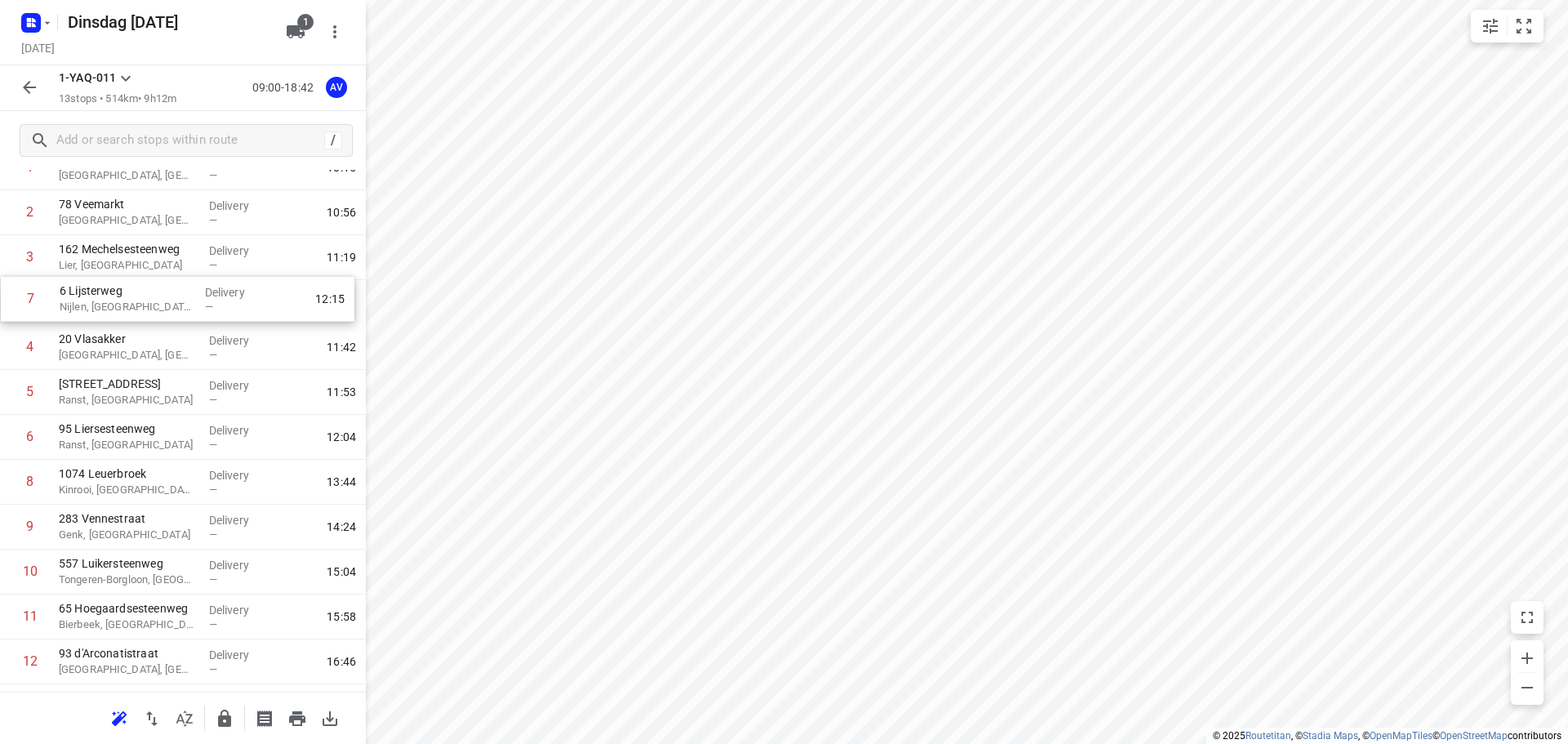
scroll to position [102, 0]
drag, startPoint x: 8, startPoint y: 356, endPoint x: 7, endPoint y: 307, distance: 49.0
click at [7, 307] on div "1 184 Hollestraat [GEOGRAPHIC_DATA], [GEOGRAPHIC_DATA] Delivery — 10:15 2 78 Ve…" at bounding box center [183, 442] width 366 height 584
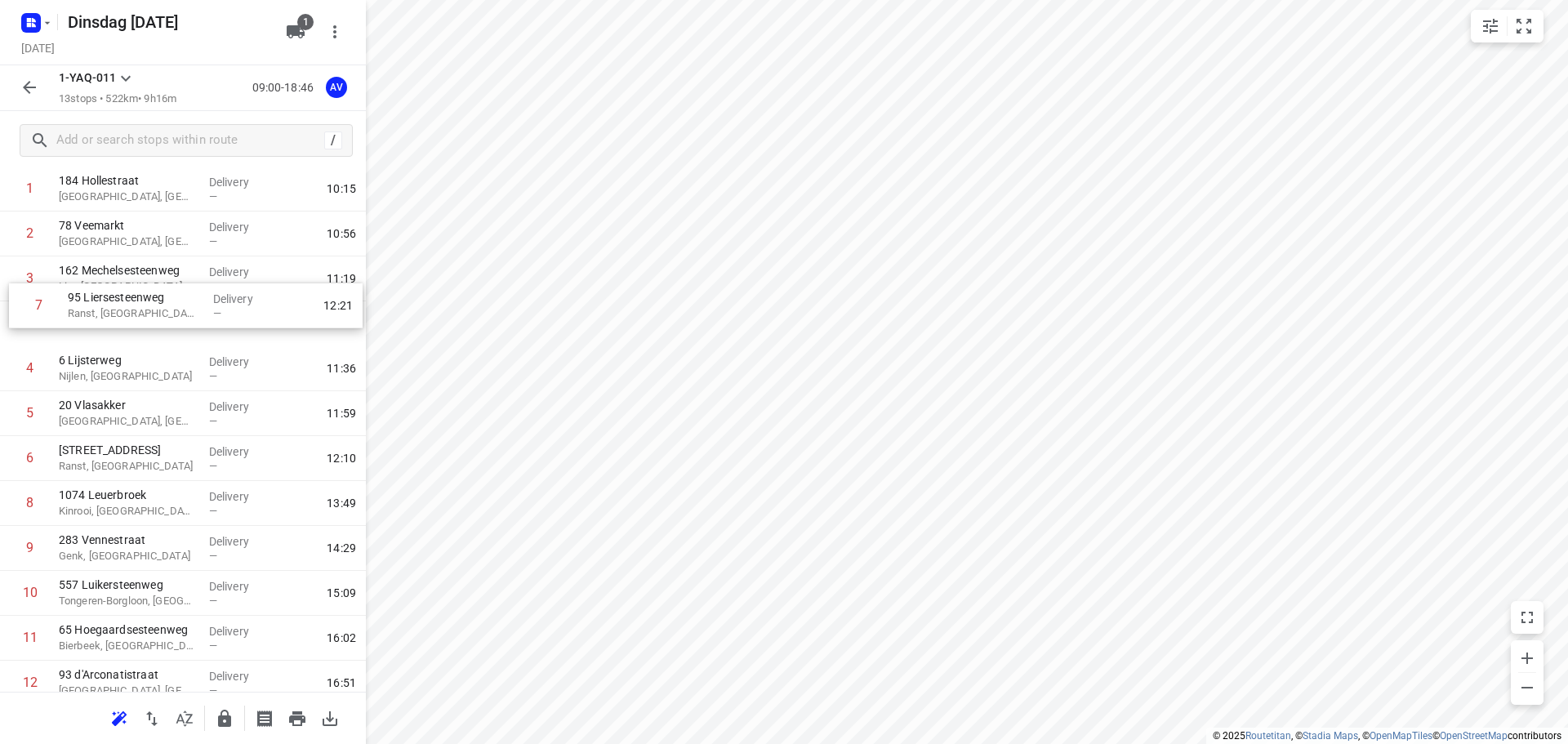
scroll to position [82, 0]
drag, startPoint x: 3, startPoint y: 450, endPoint x: 54, endPoint y: 342, distance: 119.4
click at [6, 330] on div "1 [GEOGRAPHIC_DATA], [GEOGRAPHIC_DATA] Delivery — 10:15 2 78 Veemarkt [GEOGRAPH…" at bounding box center [183, 461] width 366 height 584
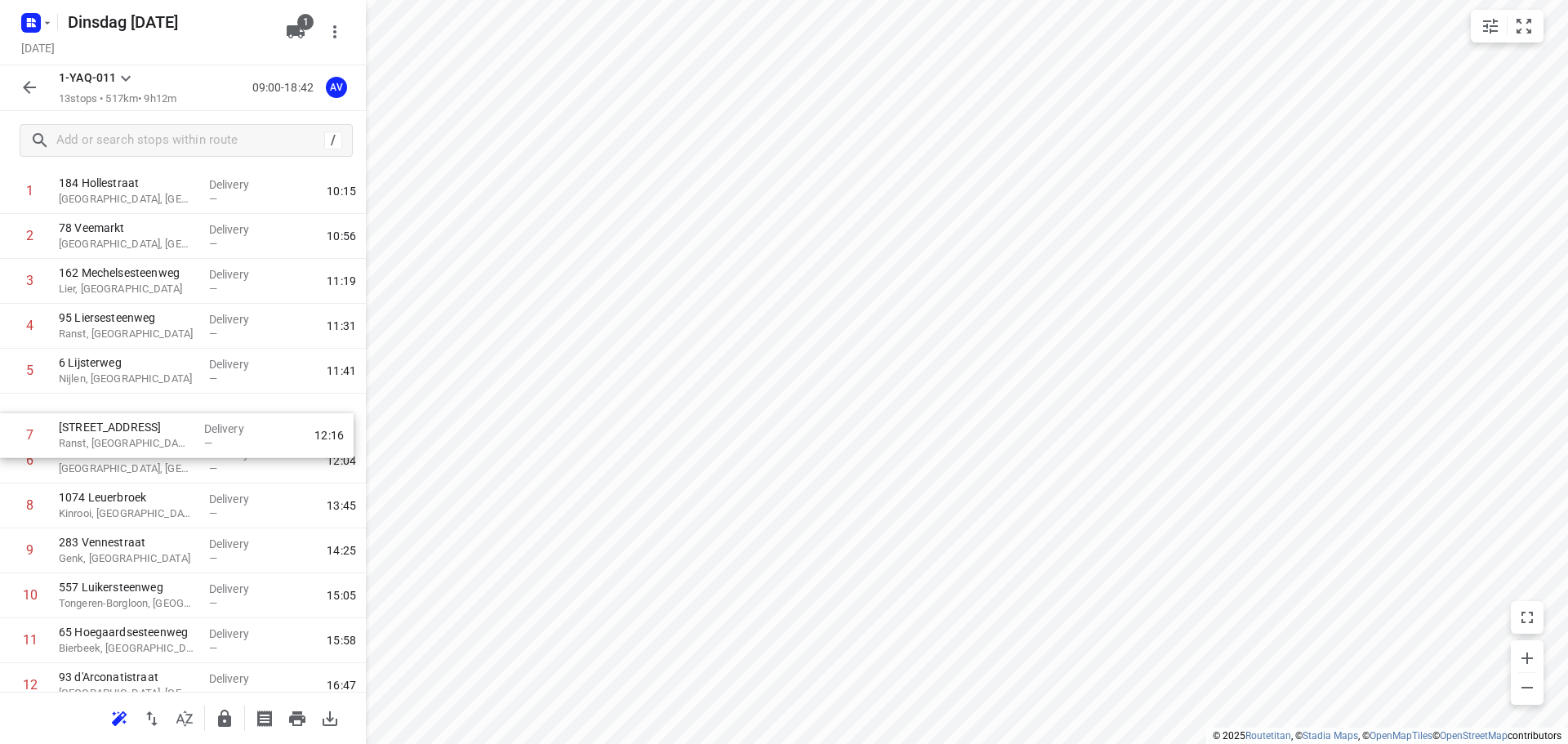
drag, startPoint x: 4, startPoint y: 465, endPoint x: 6, endPoint y: 419, distance: 46.0
click at [6, 419] on div "1 184 Hollestraat [GEOGRAPHIC_DATA], [GEOGRAPHIC_DATA] Delivery — 10:15 2 78 Ve…" at bounding box center [183, 461] width 366 height 584
drag, startPoint x: 9, startPoint y: 421, endPoint x: 7, endPoint y: 461, distance: 40.0
click at [7, 461] on div "1 184 Hollestraat [GEOGRAPHIC_DATA], [GEOGRAPHIC_DATA] Delivery — 10:15 2 78 Ve…" at bounding box center [183, 461] width 366 height 584
drag, startPoint x: 3, startPoint y: 465, endPoint x: 2, endPoint y: 414, distance: 51.0
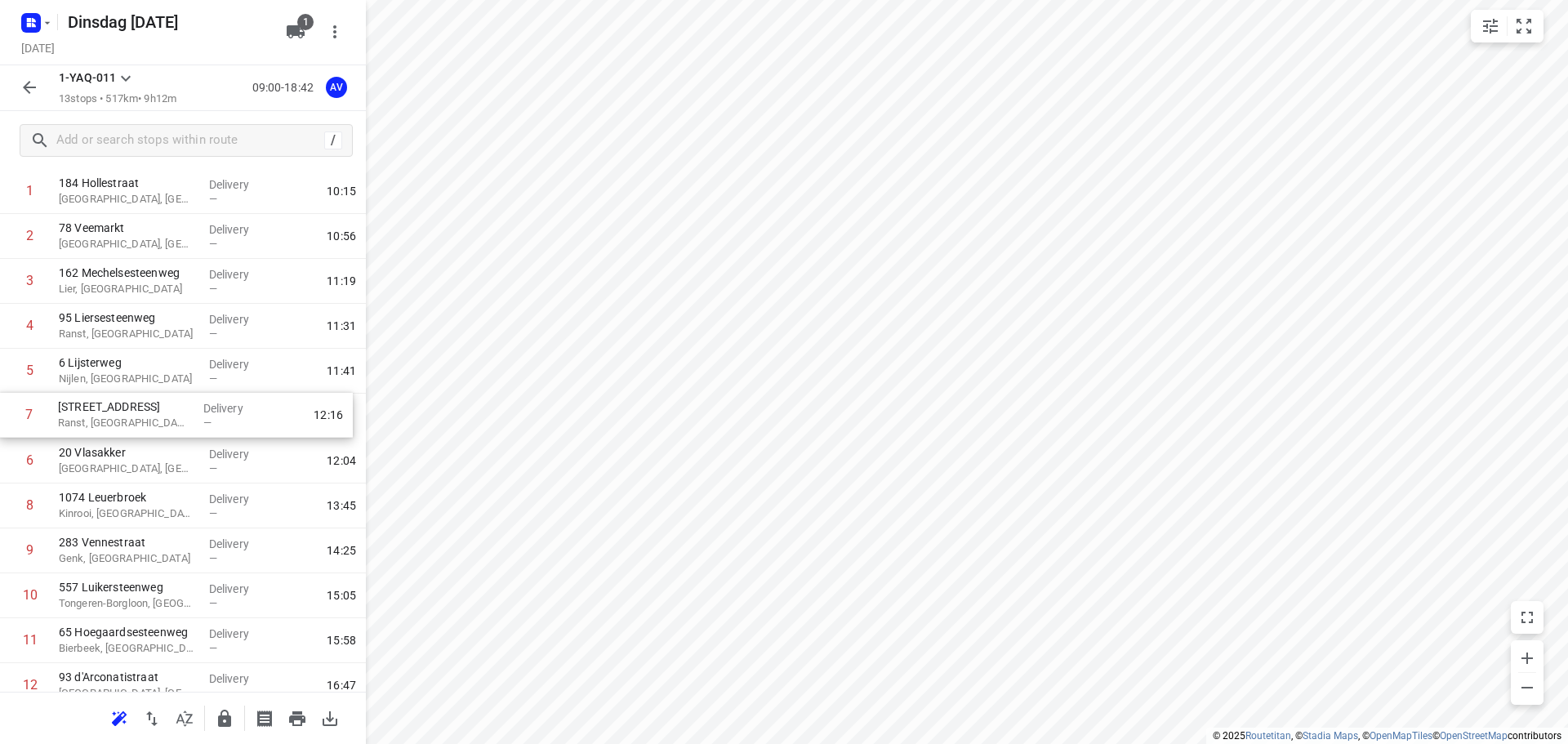
click at [2, 414] on div "1 184 Hollestraat [GEOGRAPHIC_DATA], [GEOGRAPHIC_DATA] Delivery — 10:15 2 78 Ve…" at bounding box center [183, 461] width 366 height 584
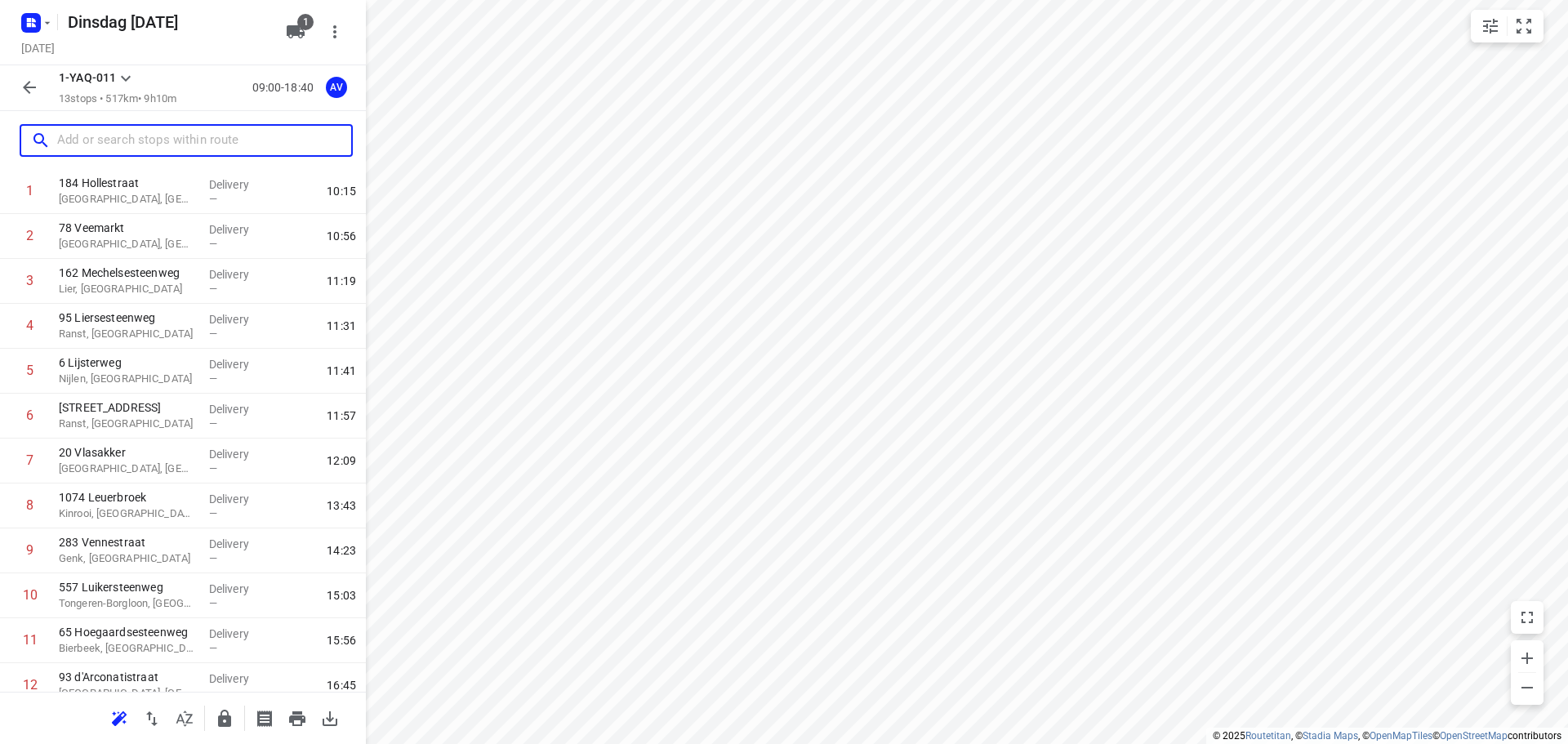
click at [170, 138] on input "text" at bounding box center [204, 140] width 294 height 25
click at [35, 29] on rect "button" at bounding box center [30, 22] width 19 height 19
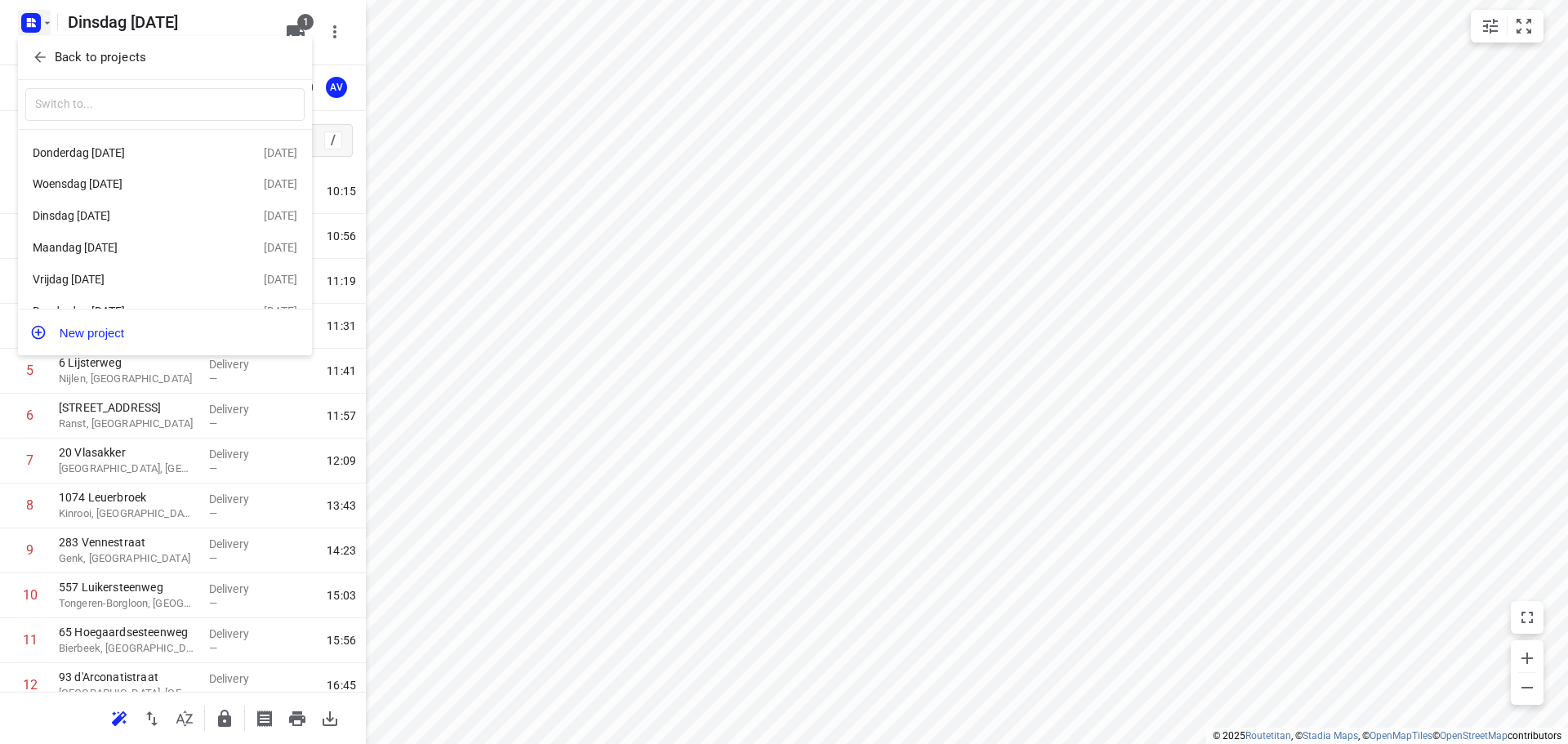
click at [131, 251] on div "Maandag [DATE]" at bounding box center [126, 247] width 188 height 13
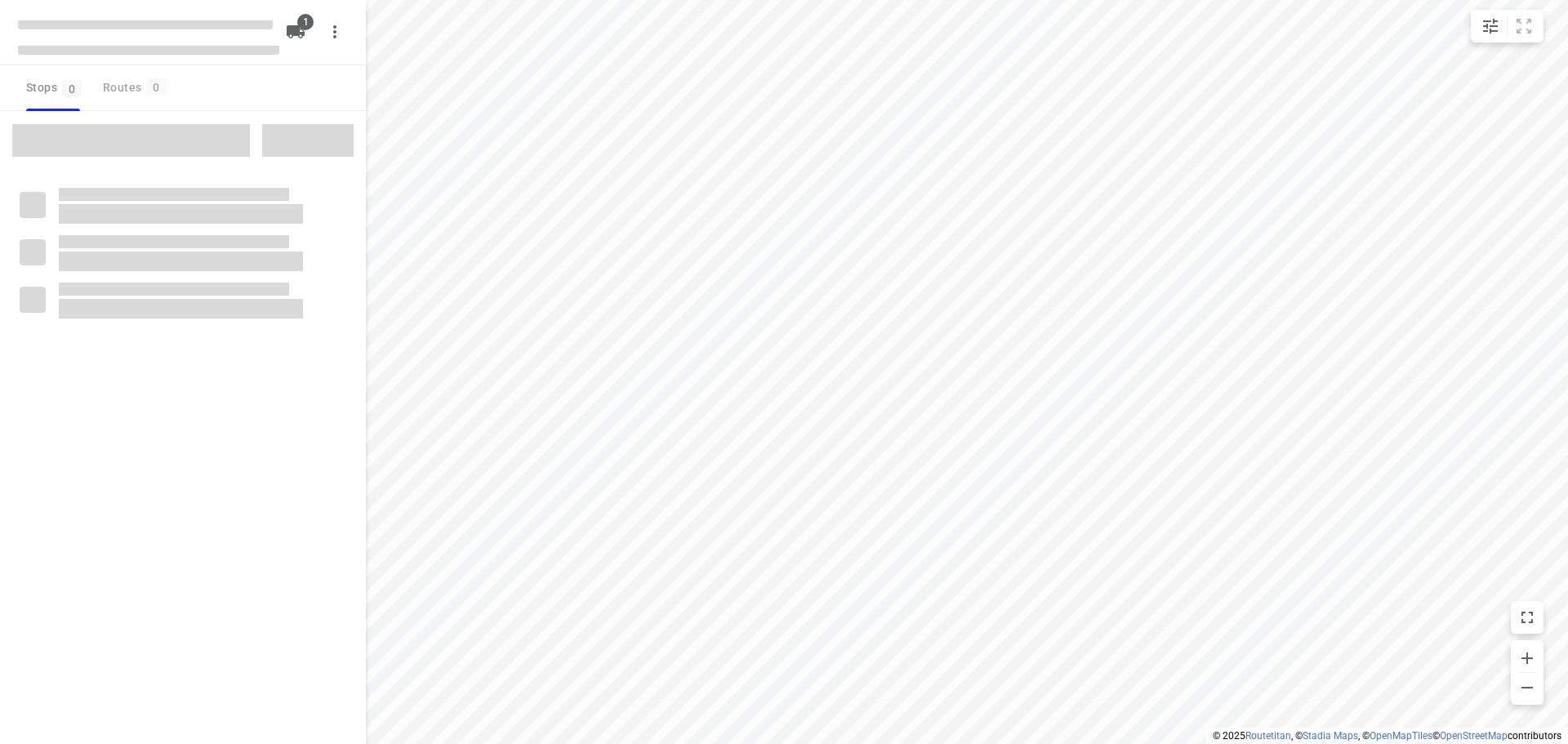
type input "distance"
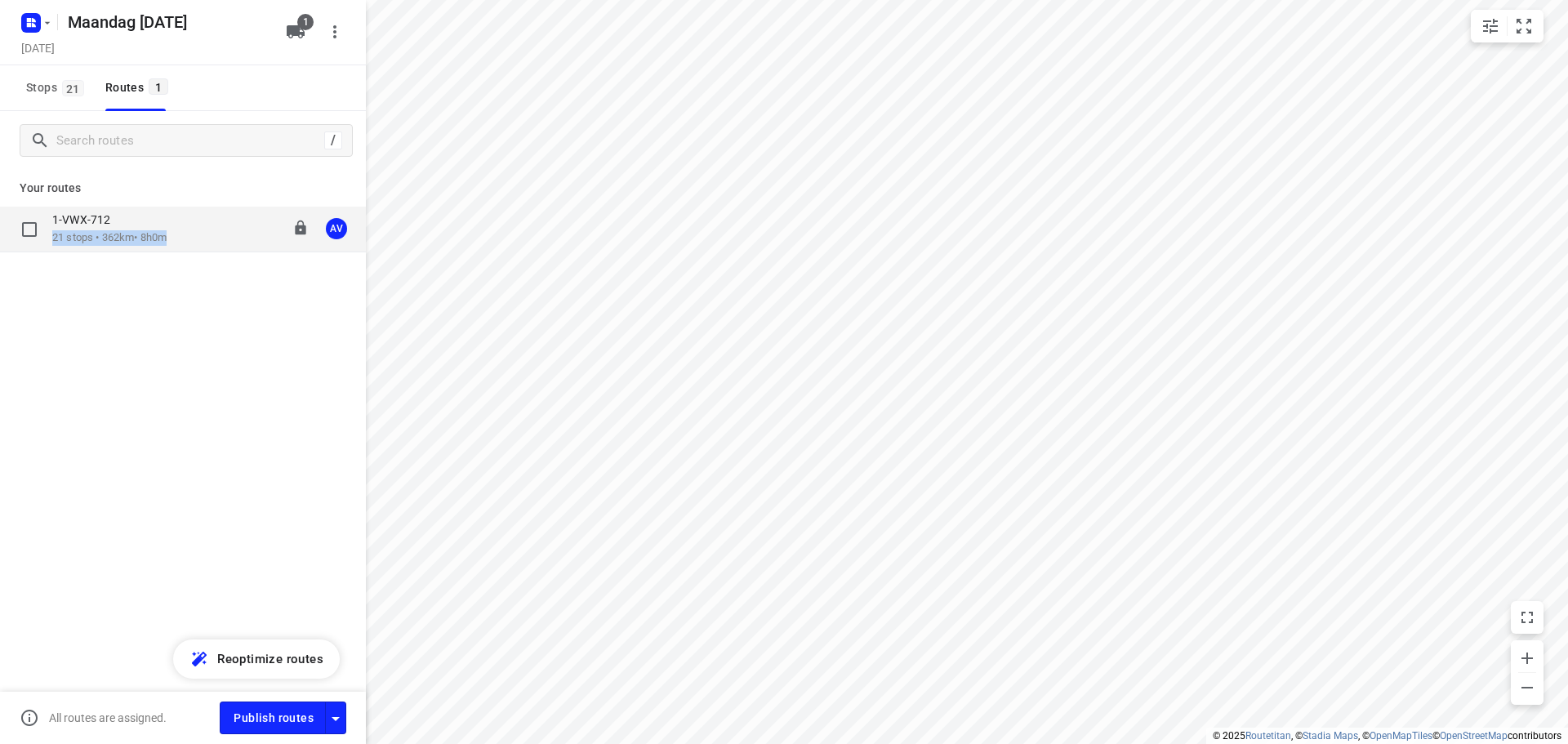
click at [178, 232] on div "1-VWX-712 21 stops • 362km • 8h0m 09:00-17:55 AV" at bounding box center [209, 229] width 314 height 33
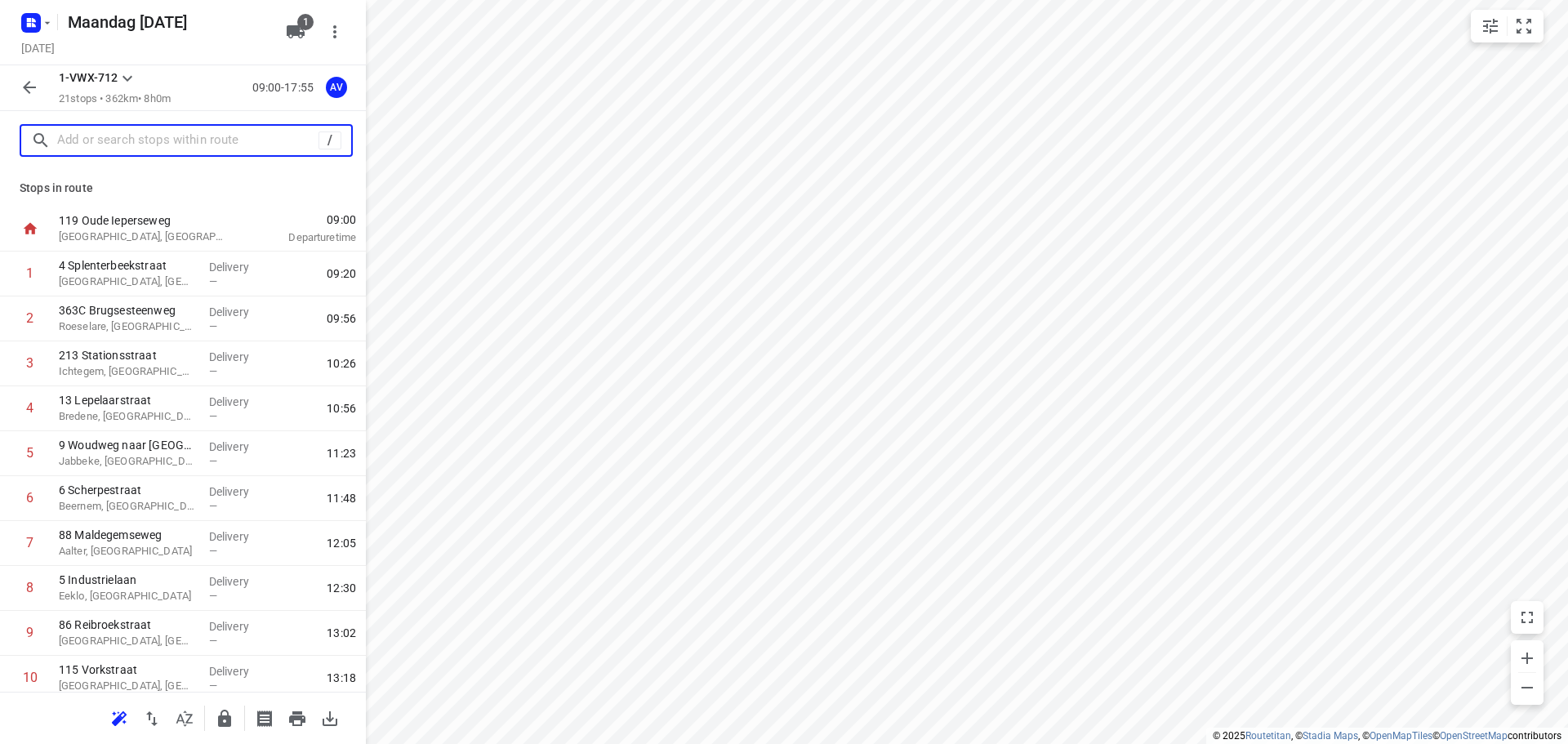
click at [196, 137] on input "text" at bounding box center [187, 140] width 261 height 25
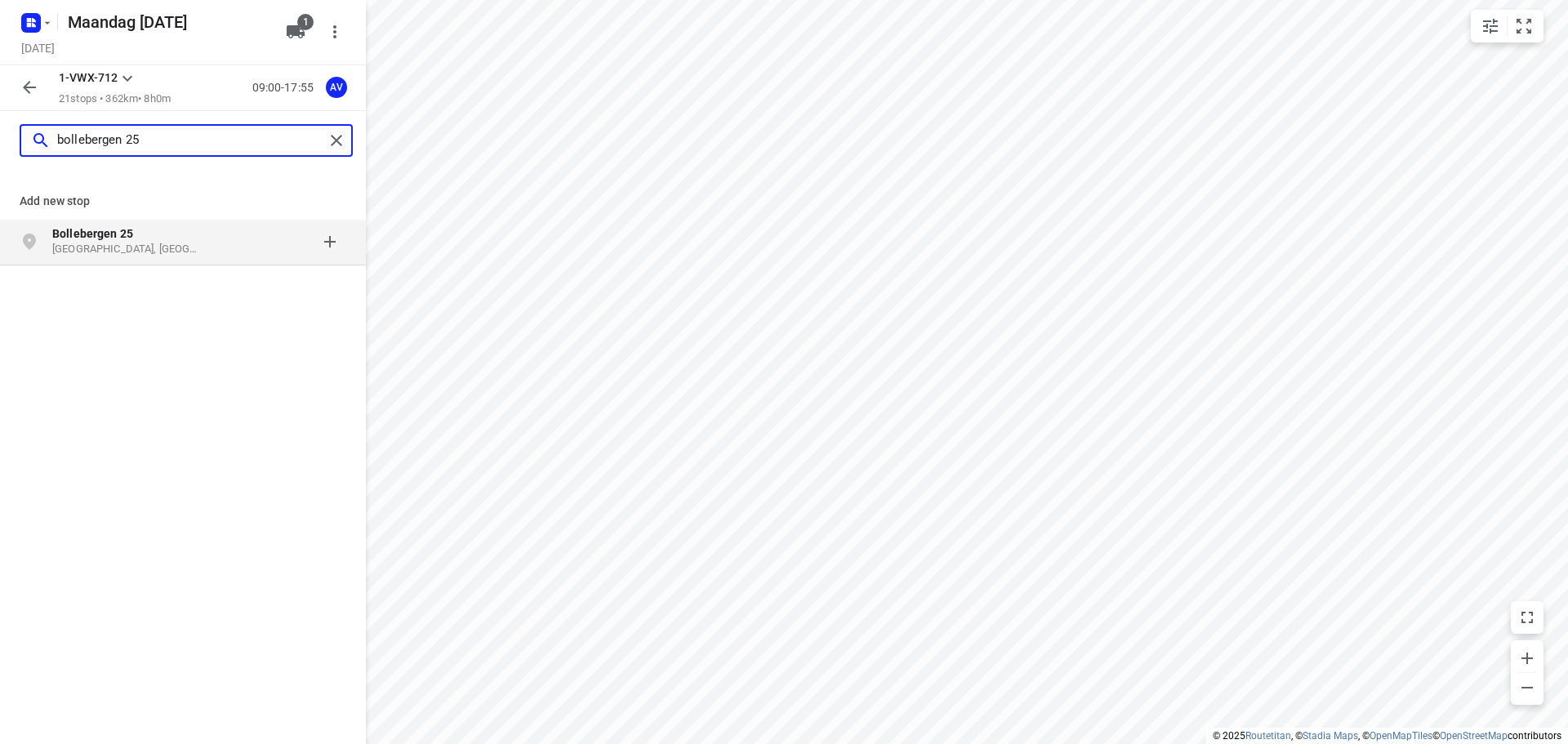
type input "bollebergen 25"
click at [160, 249] on p "[GEOGRAPHIC_DATA], [GEOGRAPHIC_DATA]" at bounding box center [127, 249] width 150 height 16
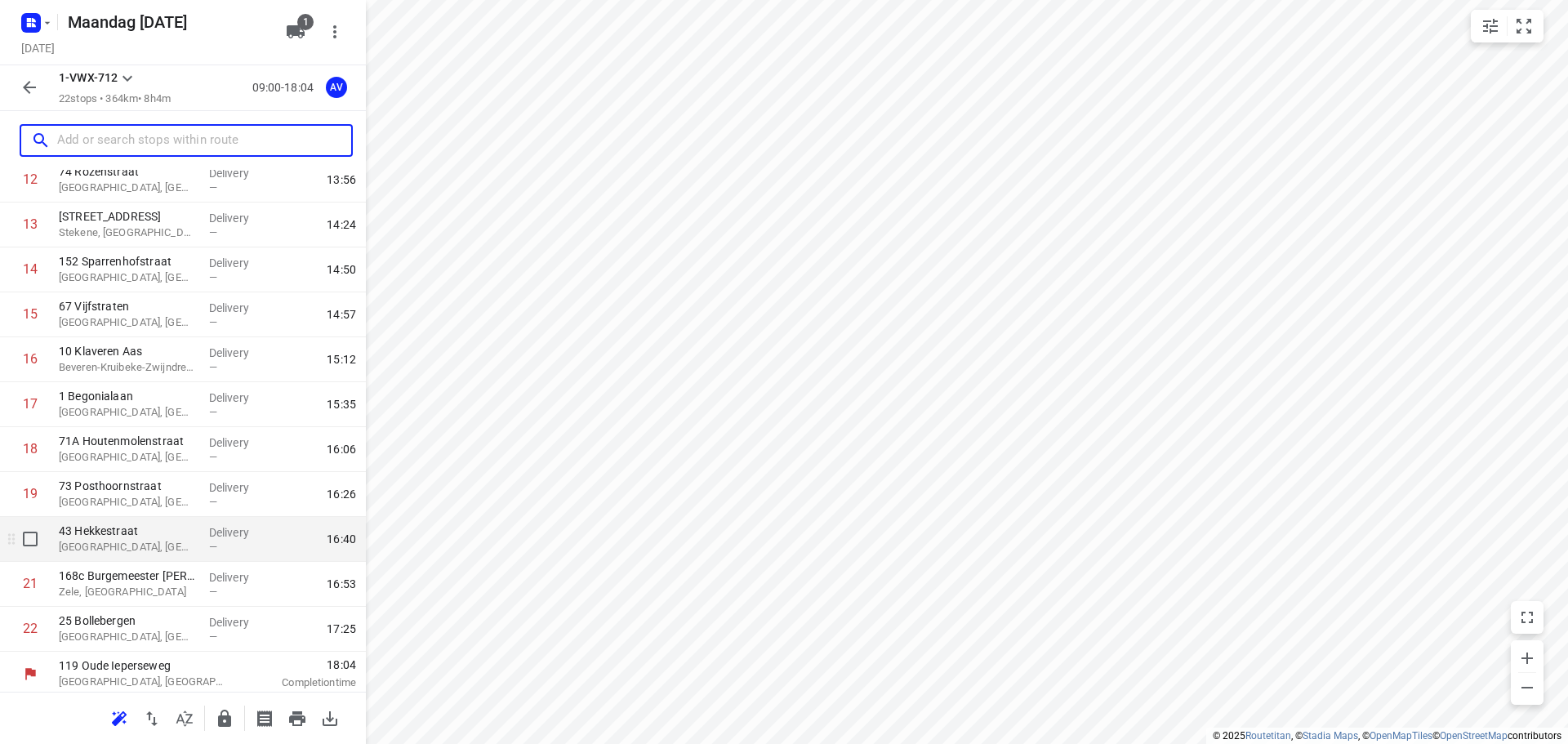
scroll to position [594, 0]
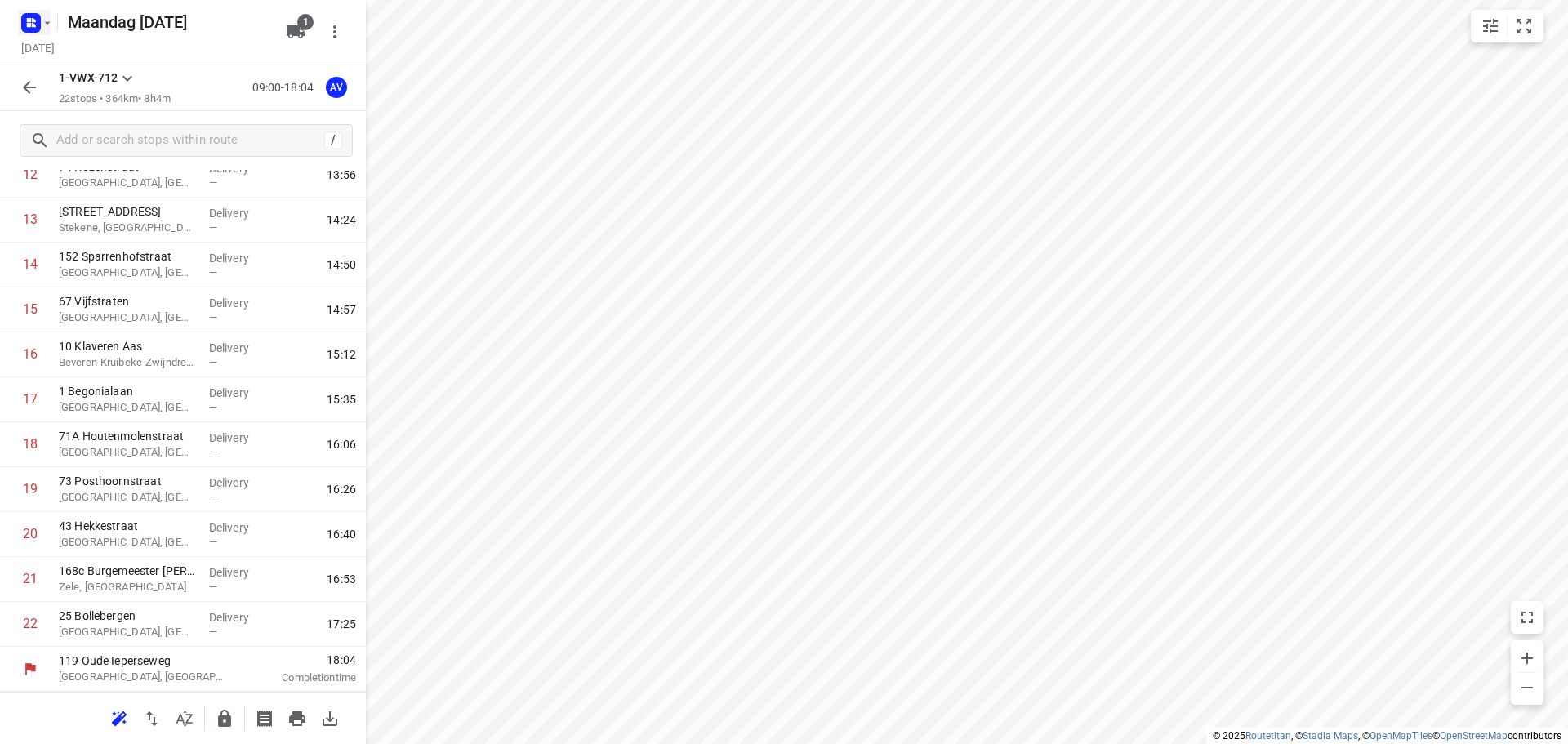
click at [42, 18] on icon "button" at bounding box center [47, 23] width 13 height 13
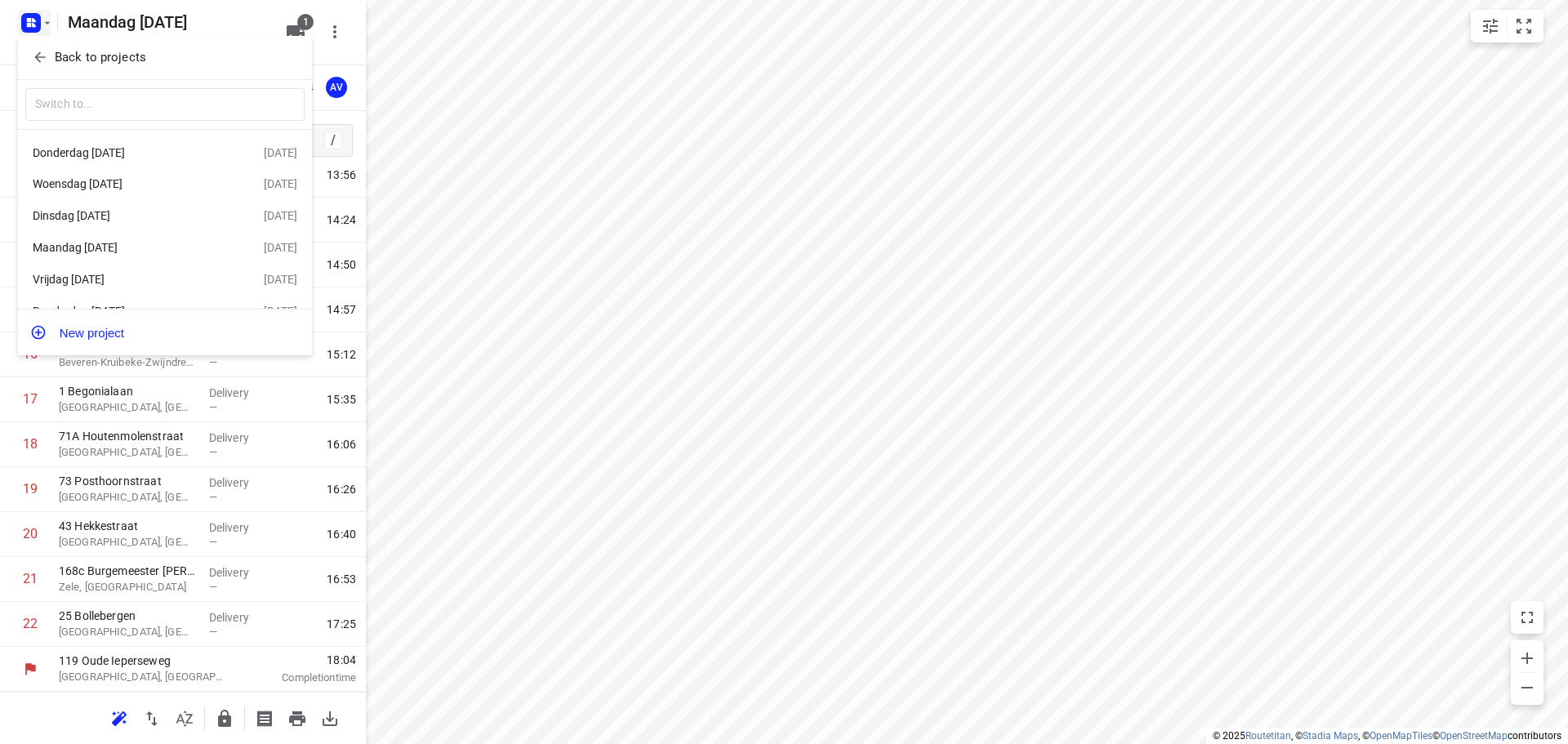
click at [130, 159] on div "Donderdag [DATE]" at bounding box center [126, 152] width 188 height 13
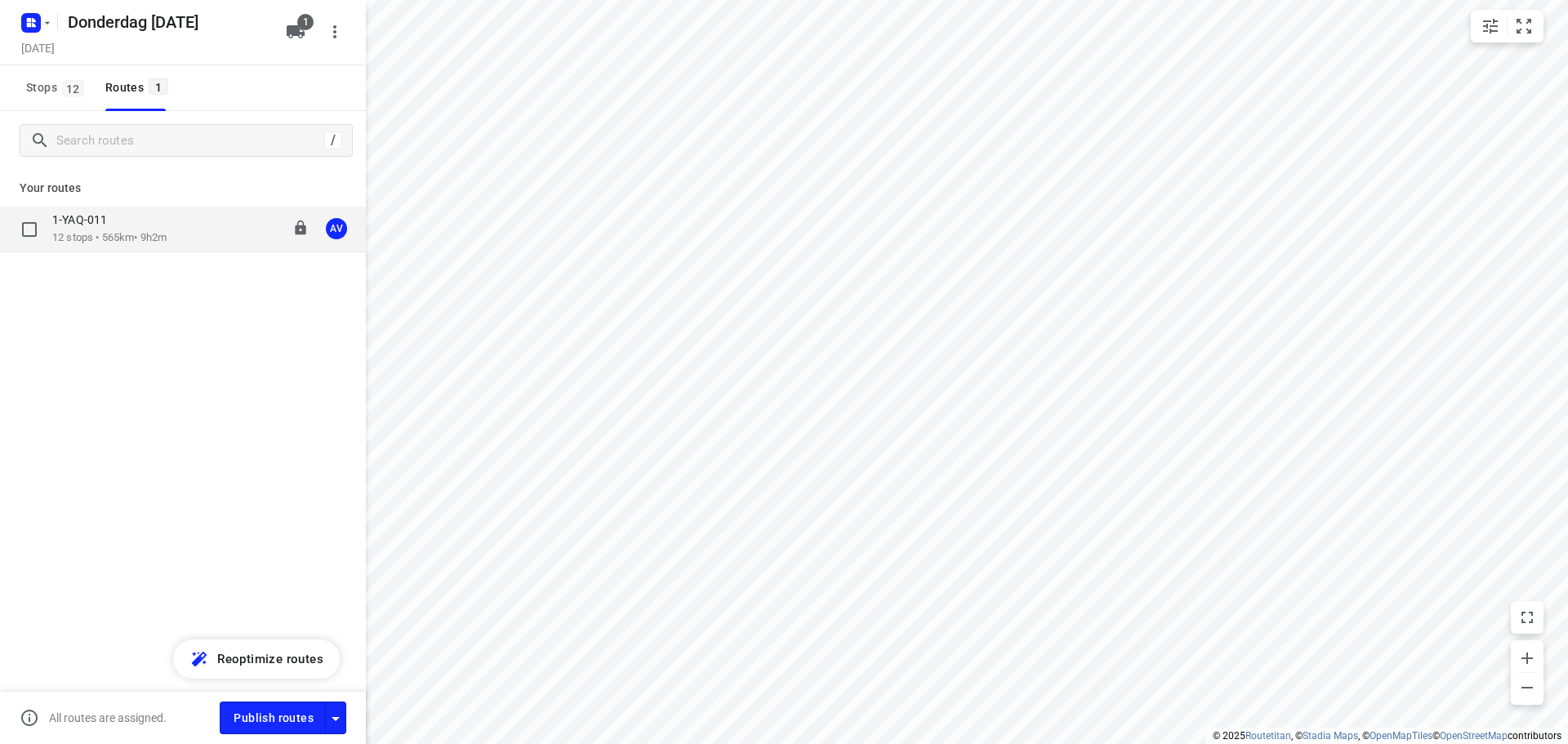
click at [218, 224] on div "1-YAQ-011 12 stops • 565km • 9h2m 09:00-18:27 AV" at bounding box center [209, 229] width 314 height 33
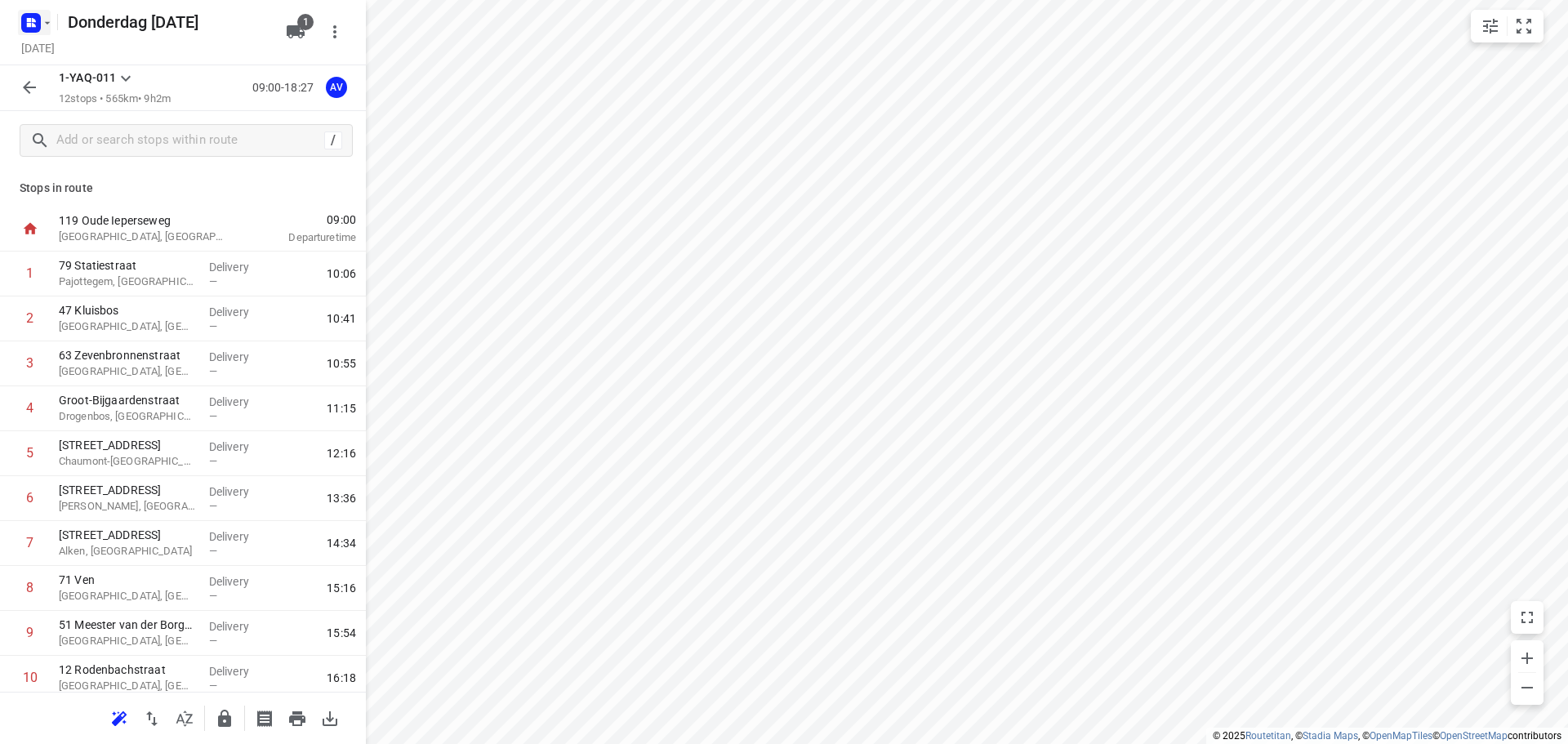
click at [39, 18] on rect "button" at bounding box center [30, 22] width 19 height 19
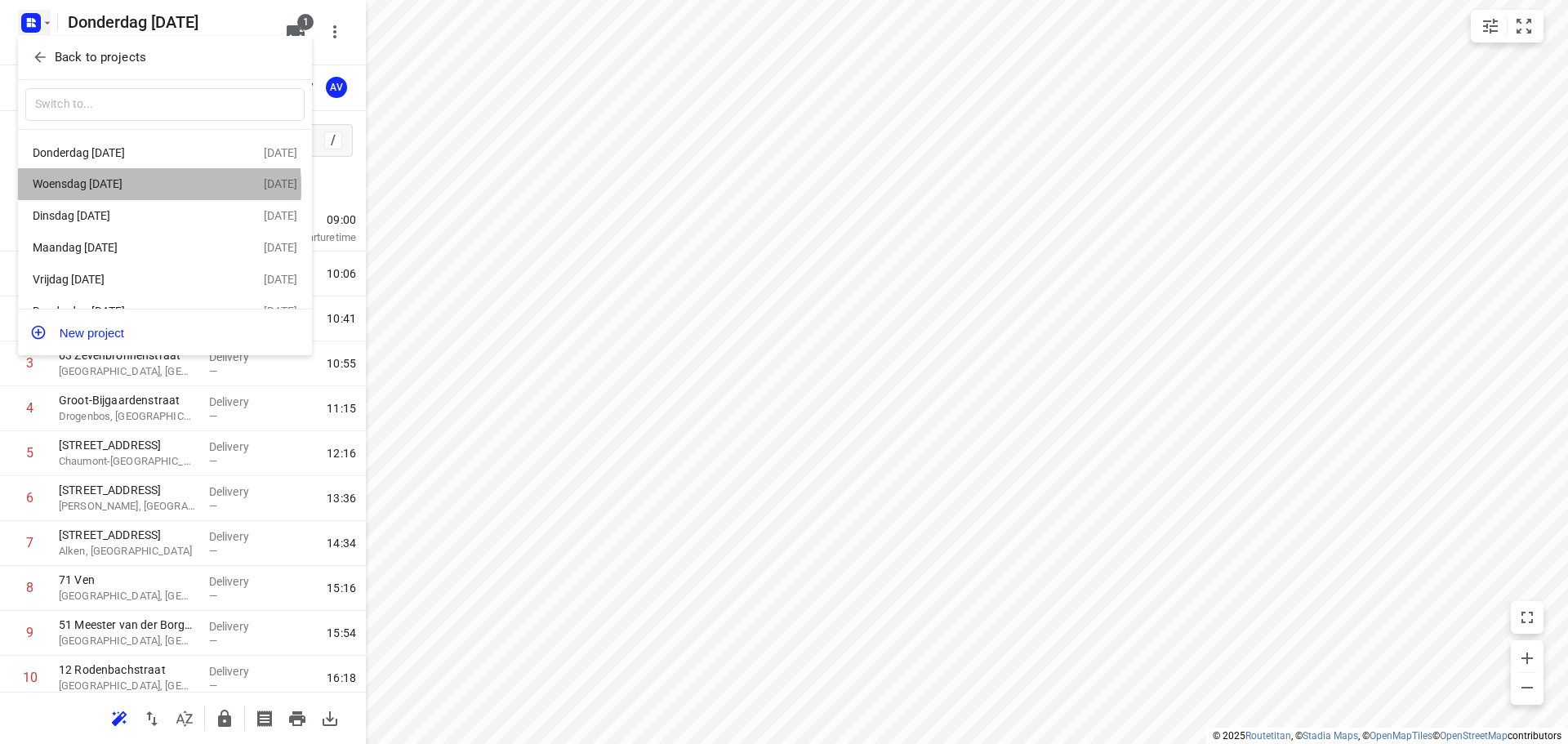
click at [123, 188] on div "Woensdag [DATE]" at bounding box center [126, 184] width 188 height 13
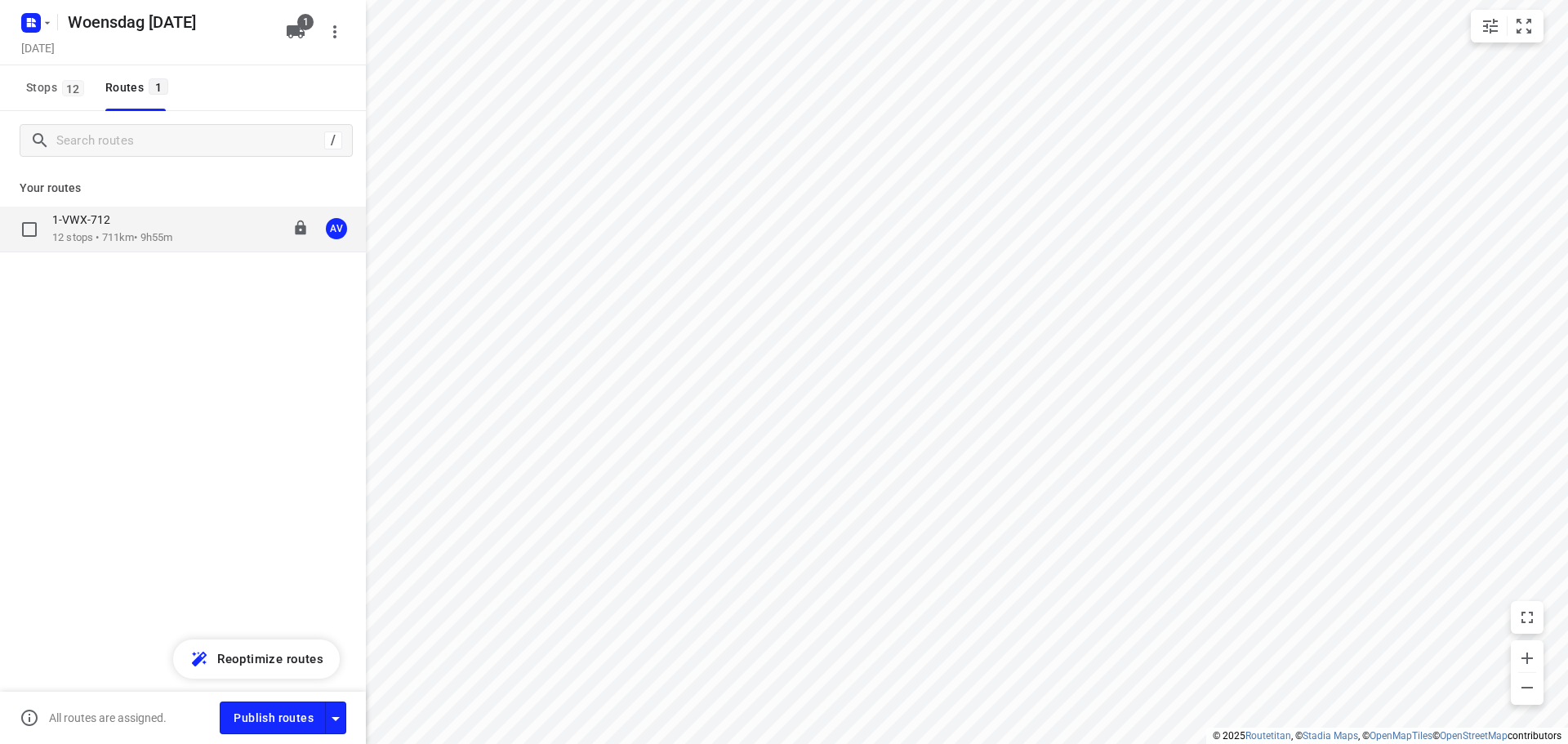
click at [191, 242] on div "1-VWX-712 12 stops • 711km • 9h55m 09:00-19:39 AV" at bounding box center [209, 229] width 314 height 33
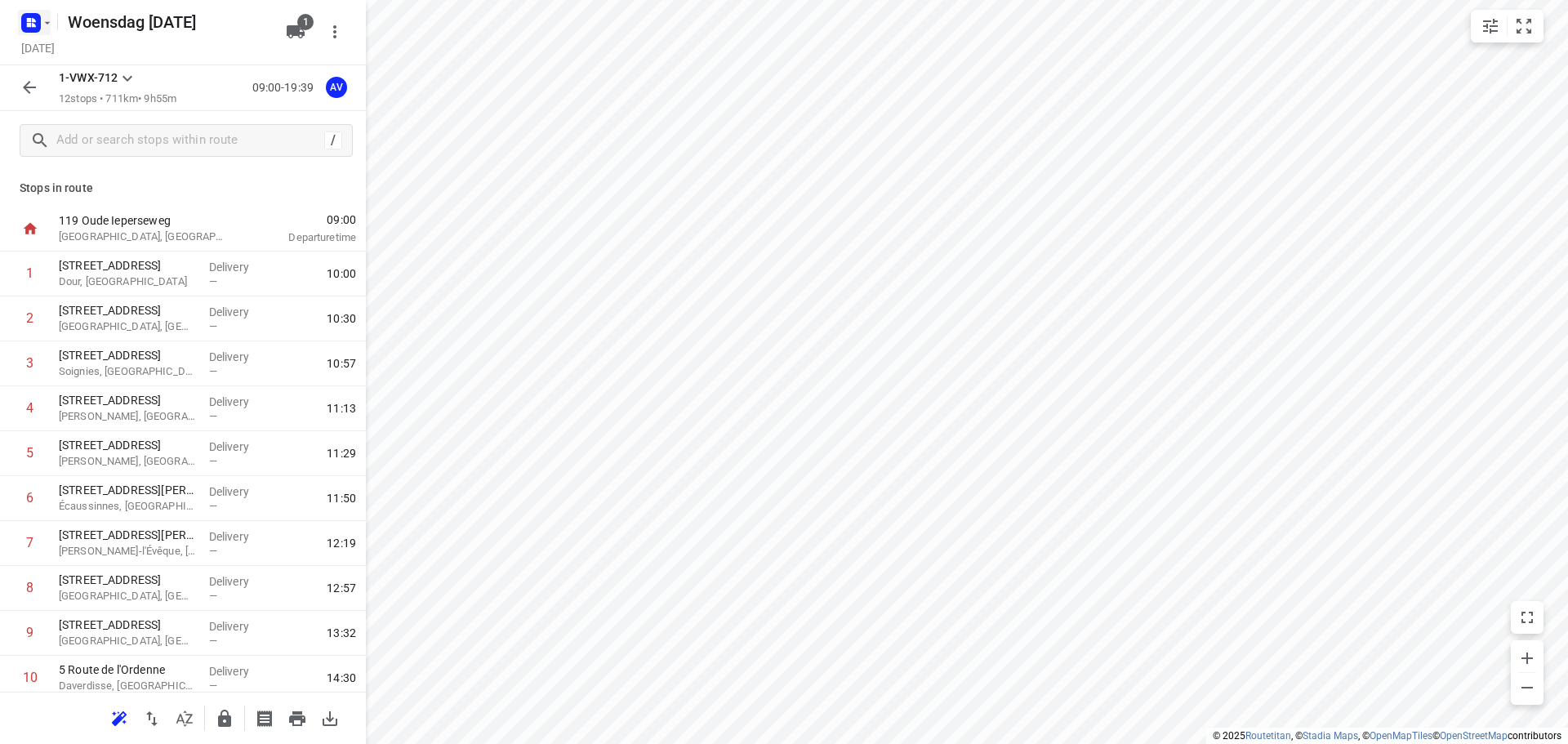
click at [42, 28] on icon "button" at bounding box center [47, 23] width 13 height 13
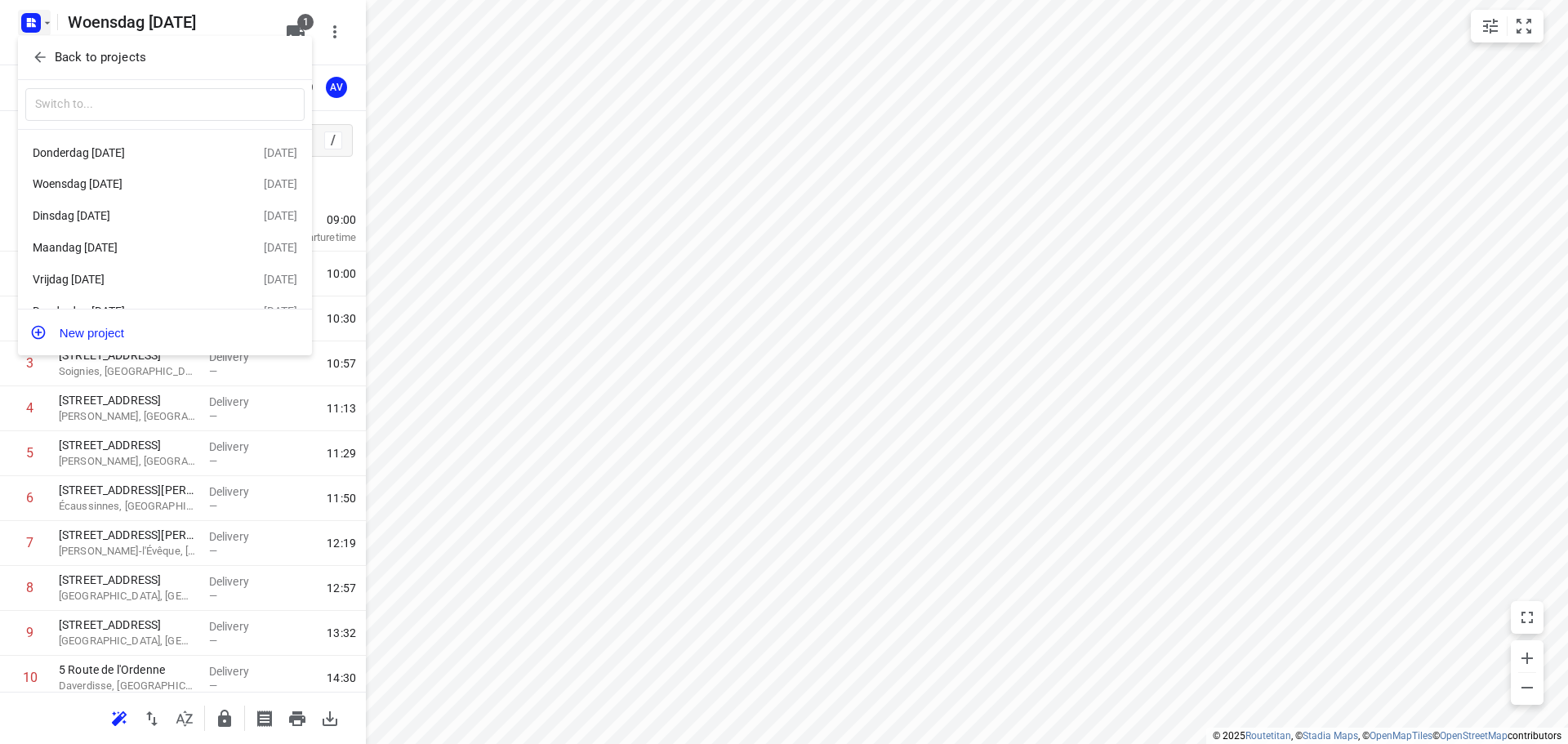
click at [155, 212] on div "Dinsdag [DATE]" at bounding box center [126, 216] width 188 height 13
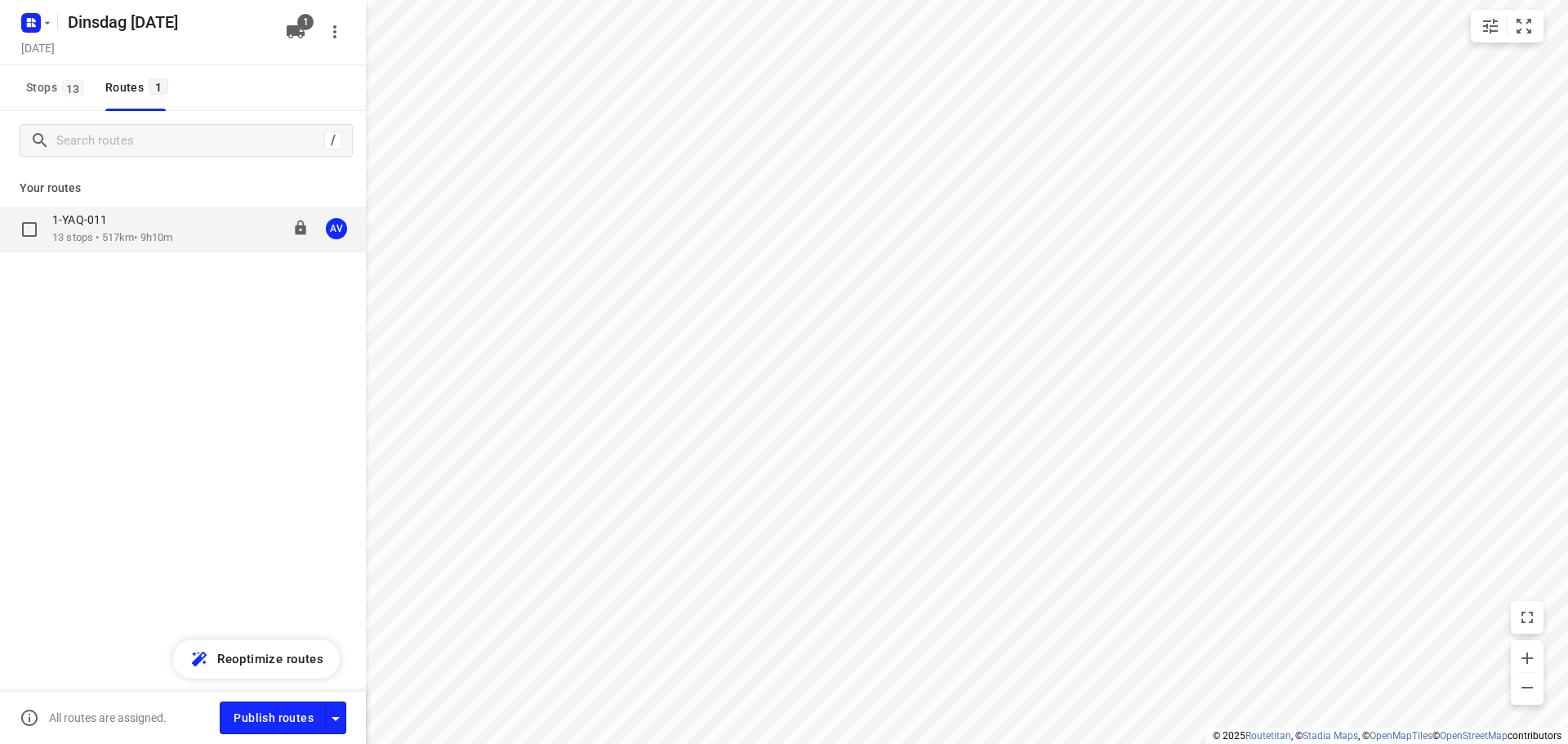
click at [186, 238] on div "1-YAQ-011 13 stops • 517km • 9h10m 09:00-18:40 AV" at bounding box center [209, 229] width 314 height 33
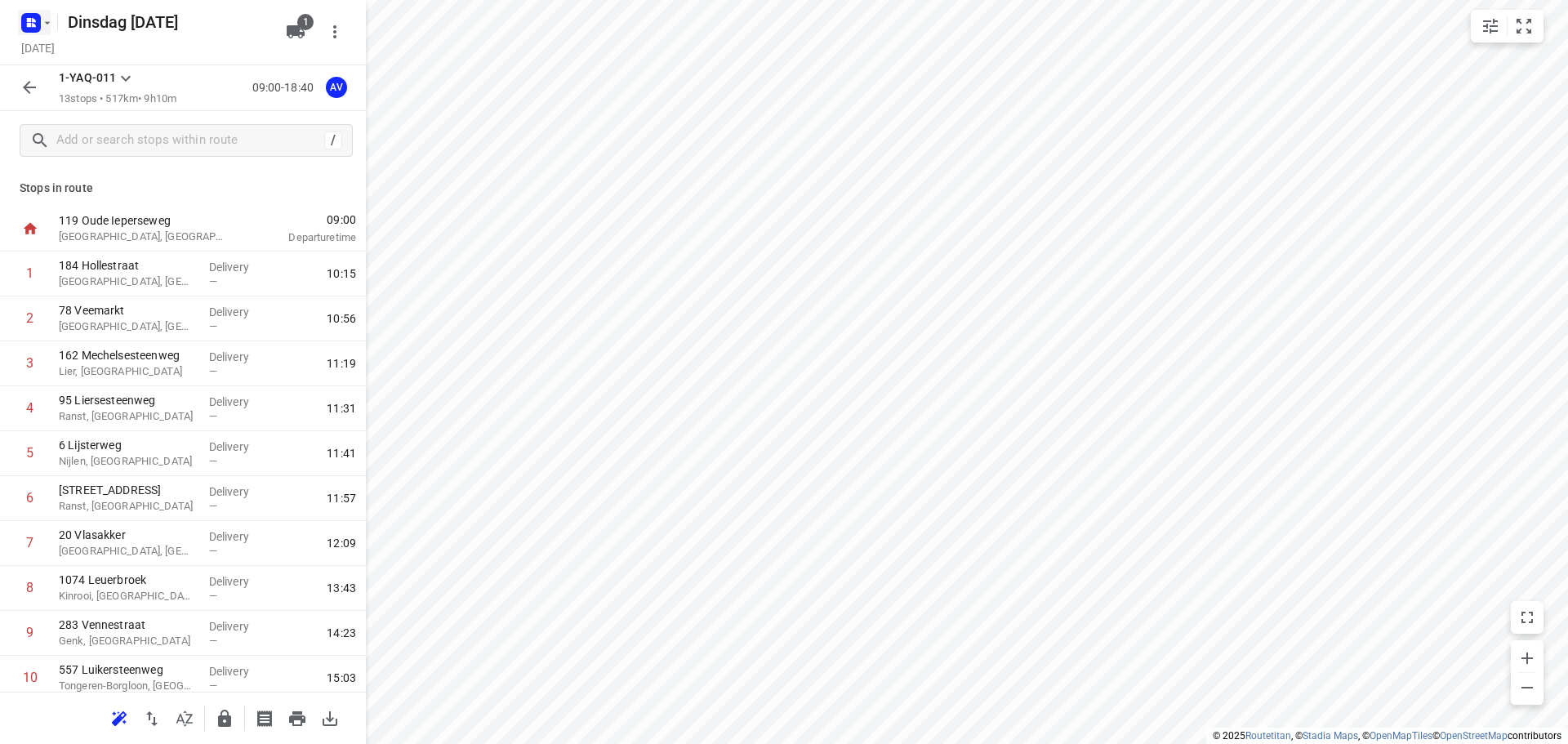
click at [35, 22] on rect "button" at bounding box center [30, 22] width 19 height 19
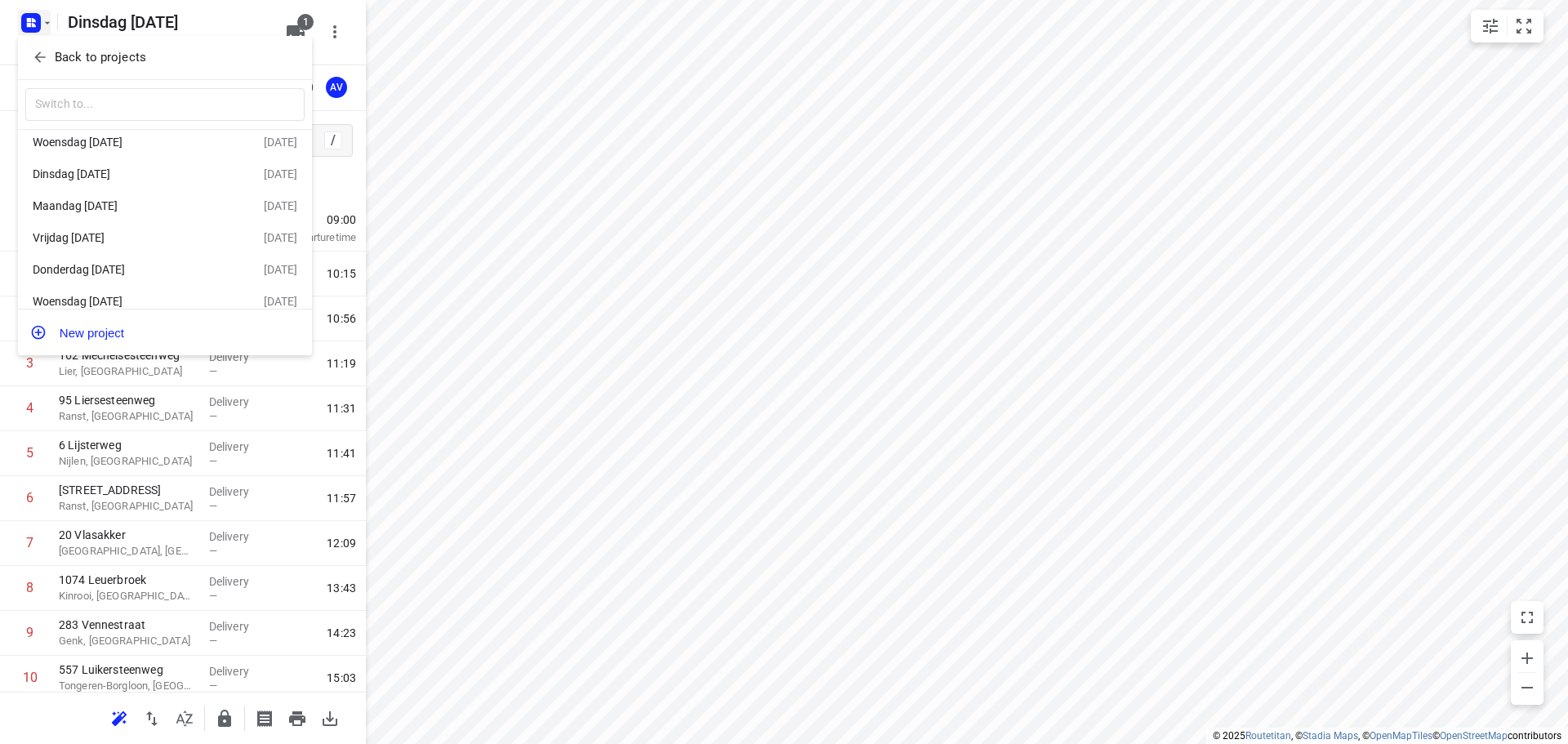
scroll to position [62, 0]
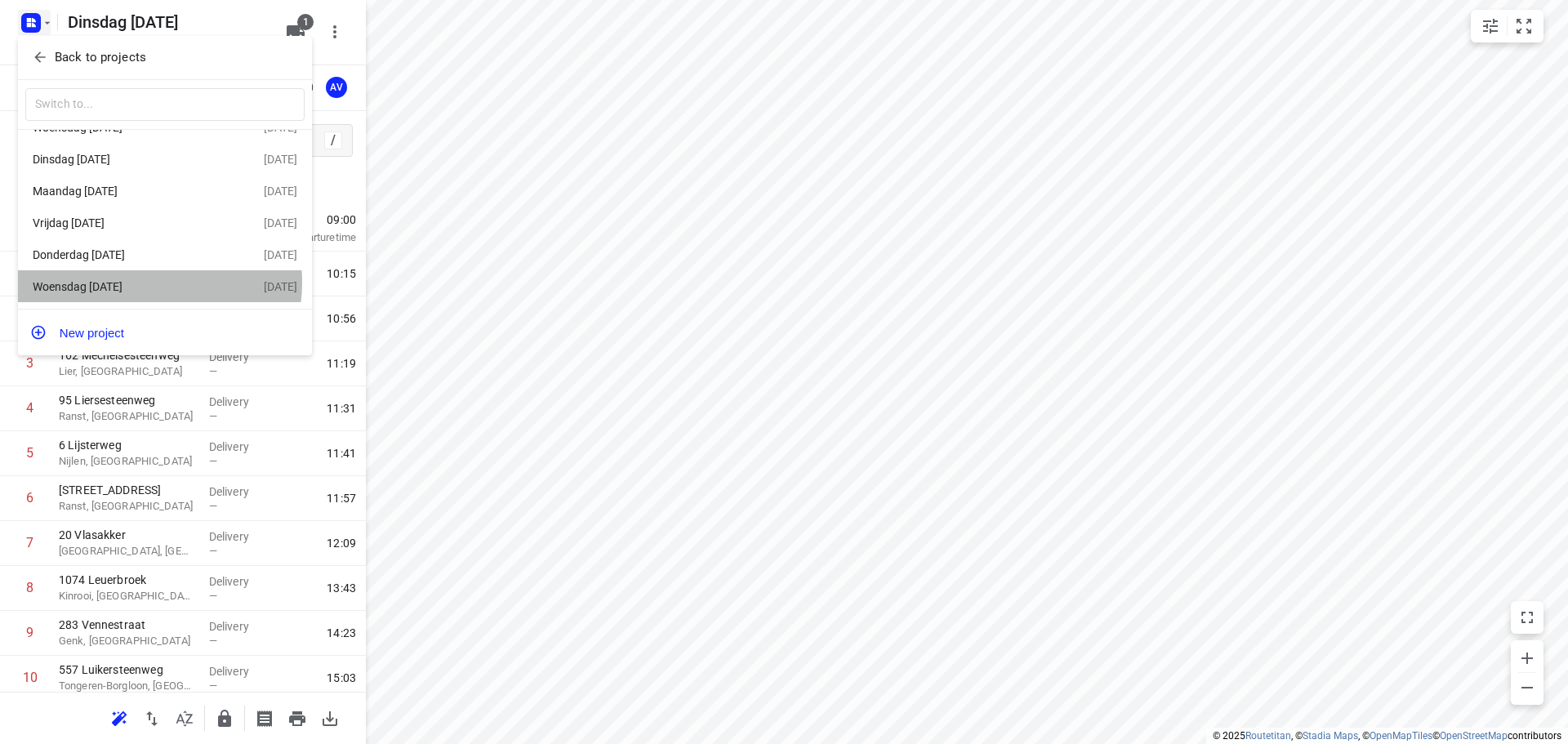
click at [150, 282] on div "Woensdag [DATE]" at bounding box center [126, 287] width 188 height 13
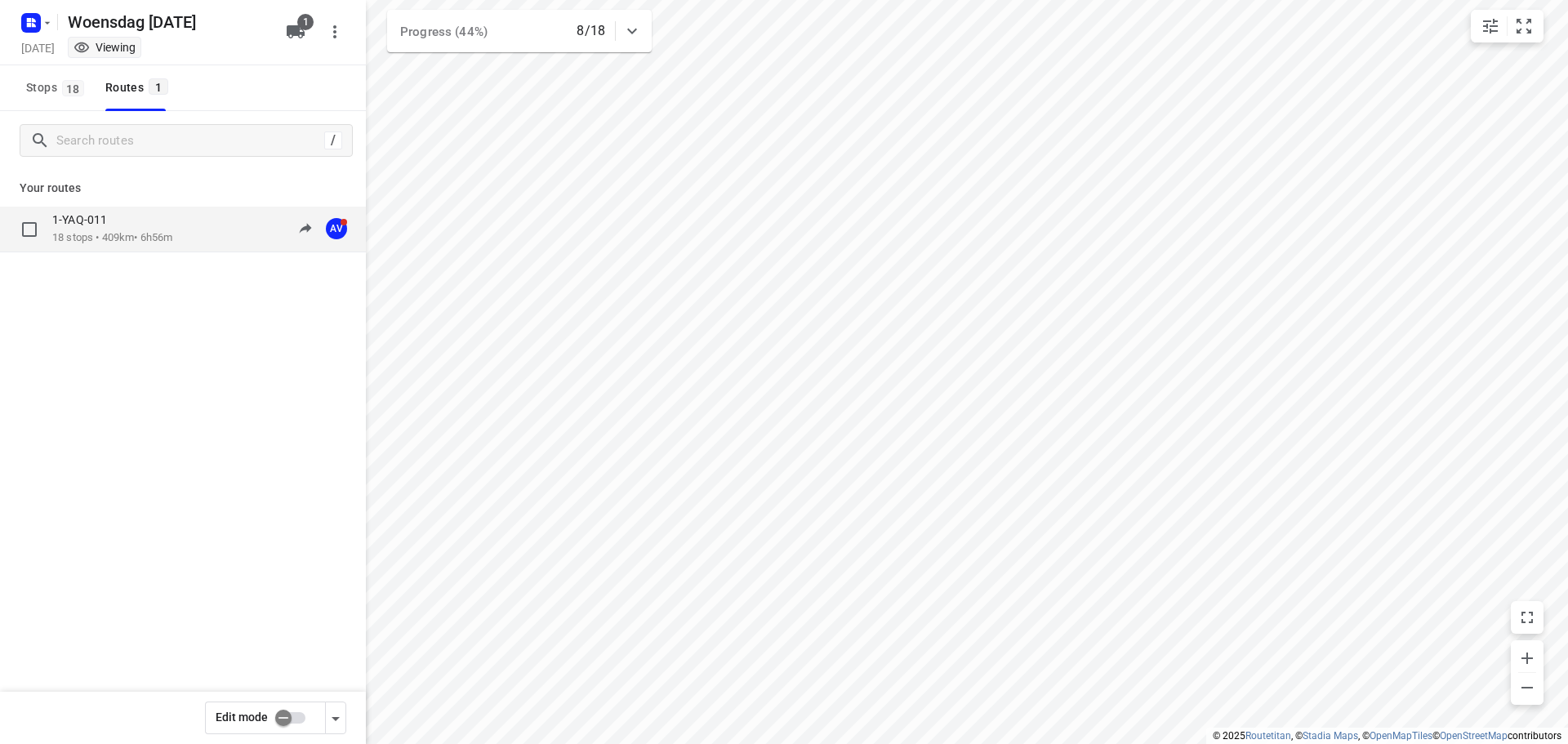
click at [187, 239] on div "1-YAQ-011 18 stops • 409km • 6h56m 10:28-18:00 AV" at bounding box center [209, 229] width 314 height 33
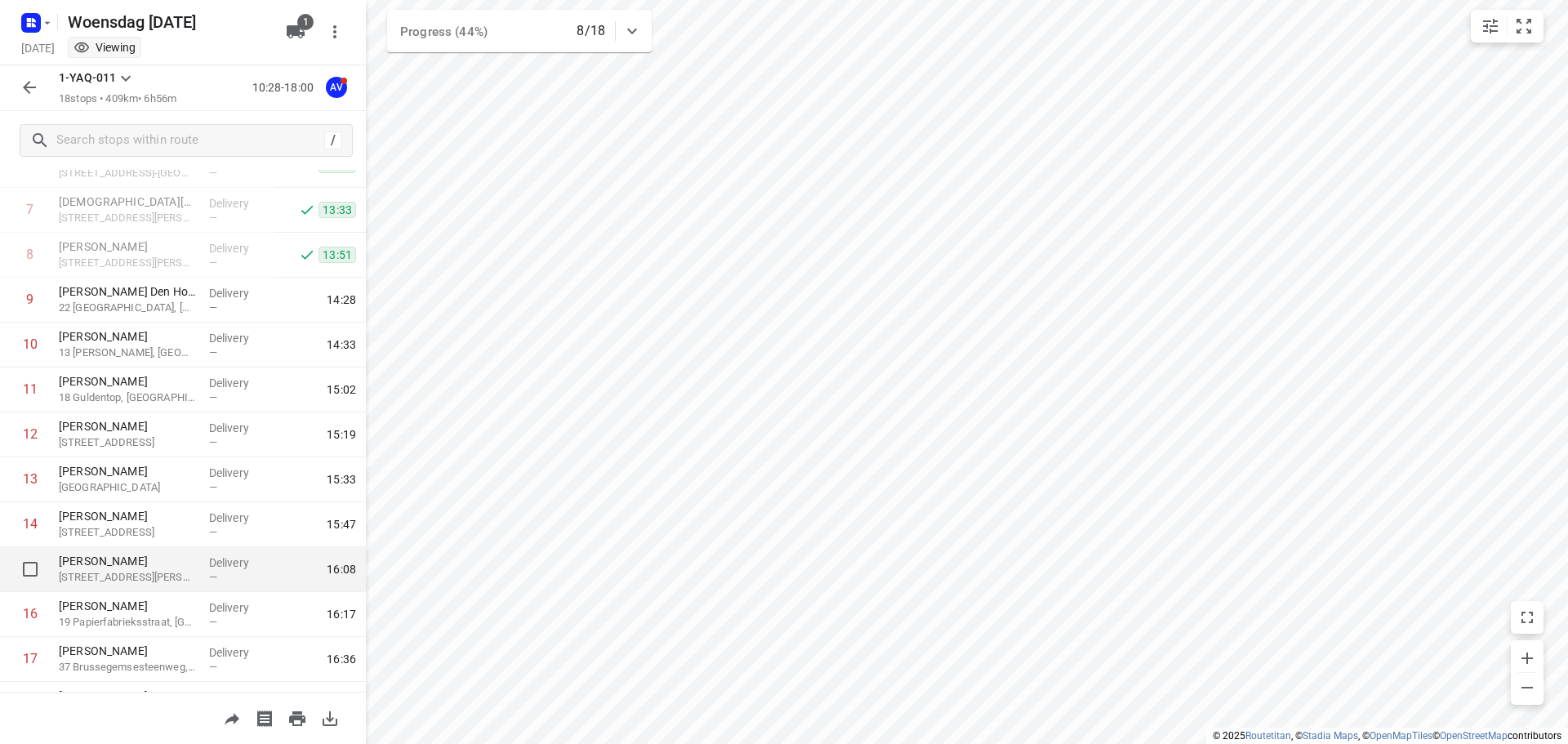
scroll to position [409, 0]
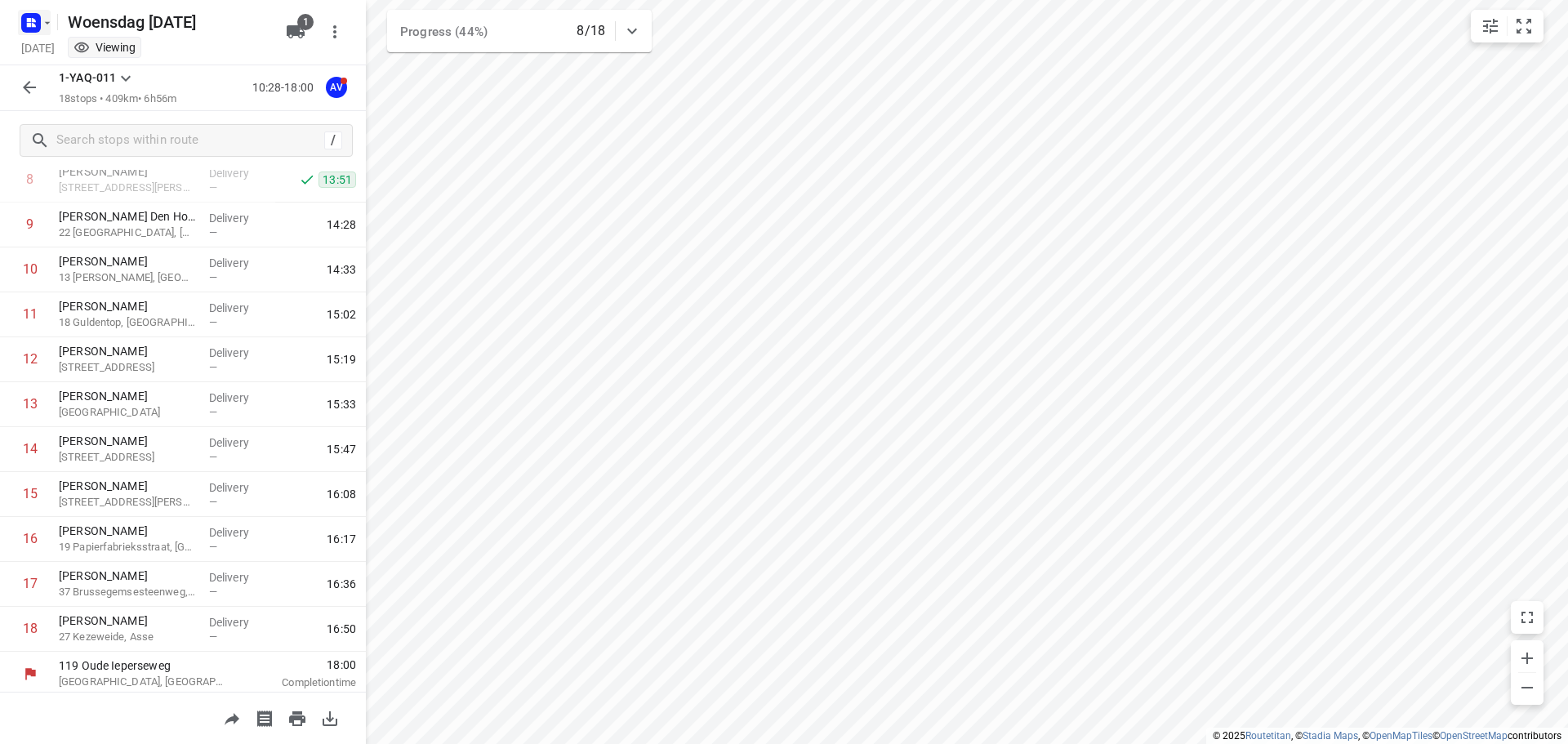
click at [50, 17] on icon "button" at bounding box center [47, 23] width 13 height 13
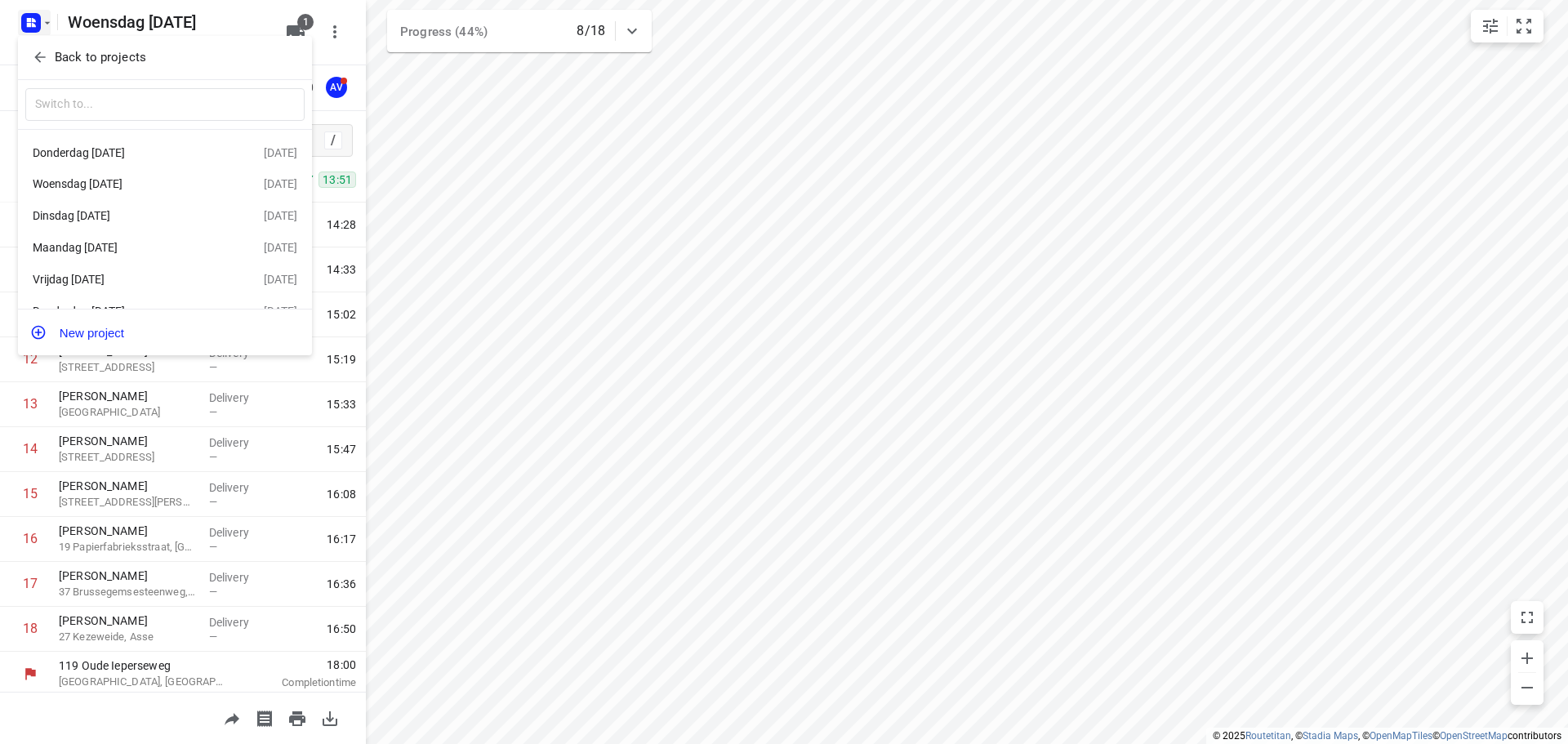
click at [160, 219] on div "Dinsdag [DATE]" at bounding box center [126, 216] width 188 height 13
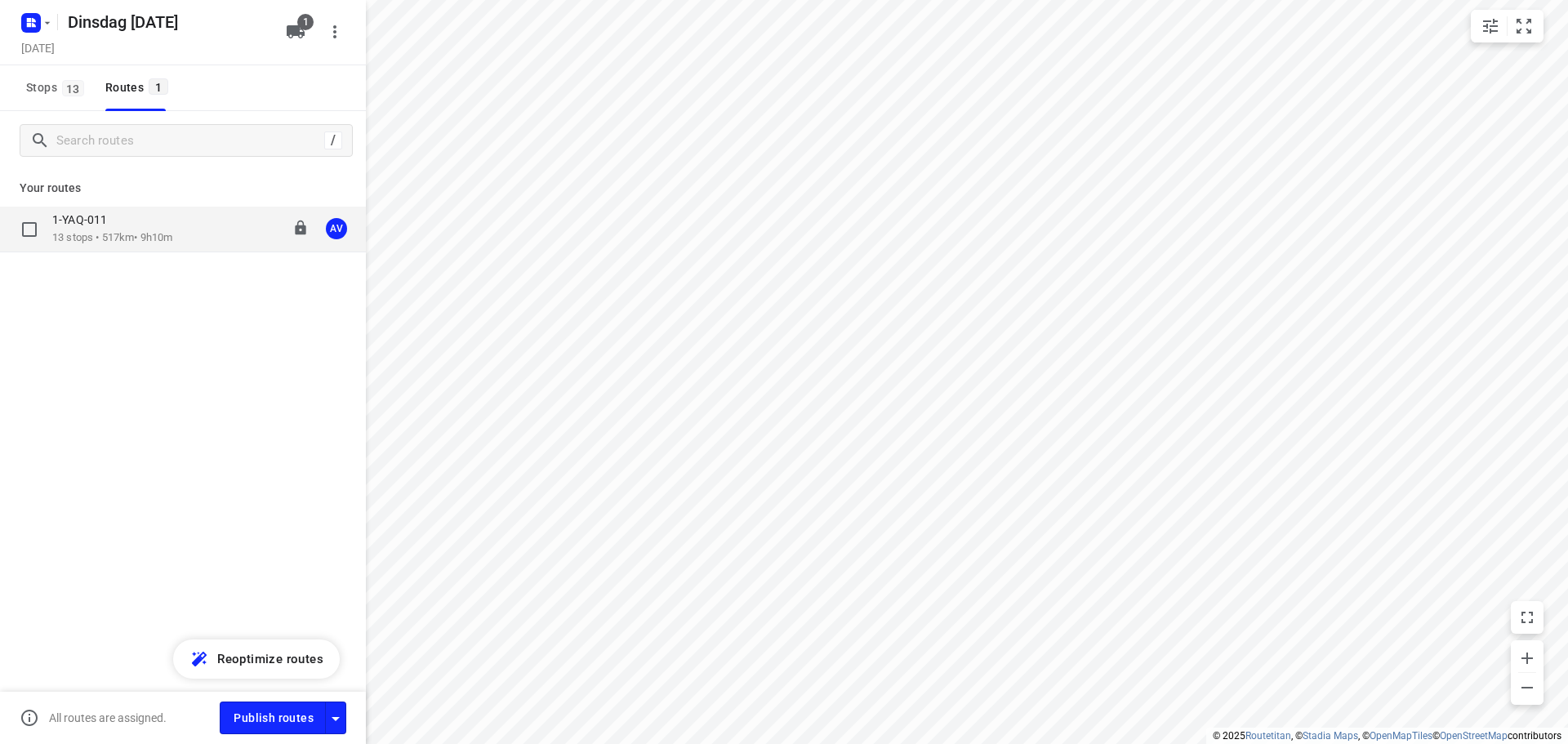
click at [207, 226] on div "1-YAQ-011 13 stops • 517km • 9h10m 09:00-18:40 AV" at bounding box center [209, 229] width 314 height 33
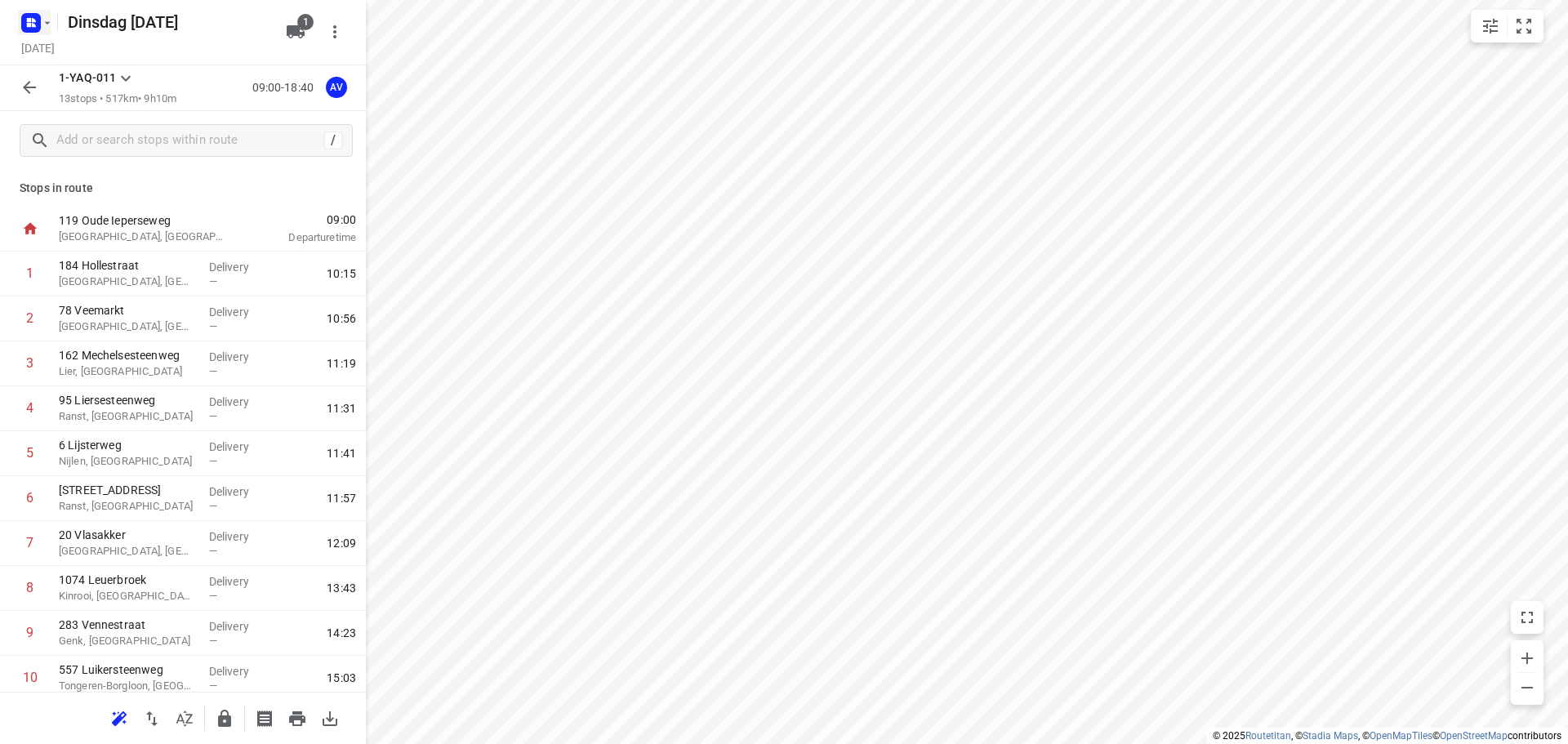
click at [46, 26] on icon "button" at bounding box center [47, 23] width 13 height 13
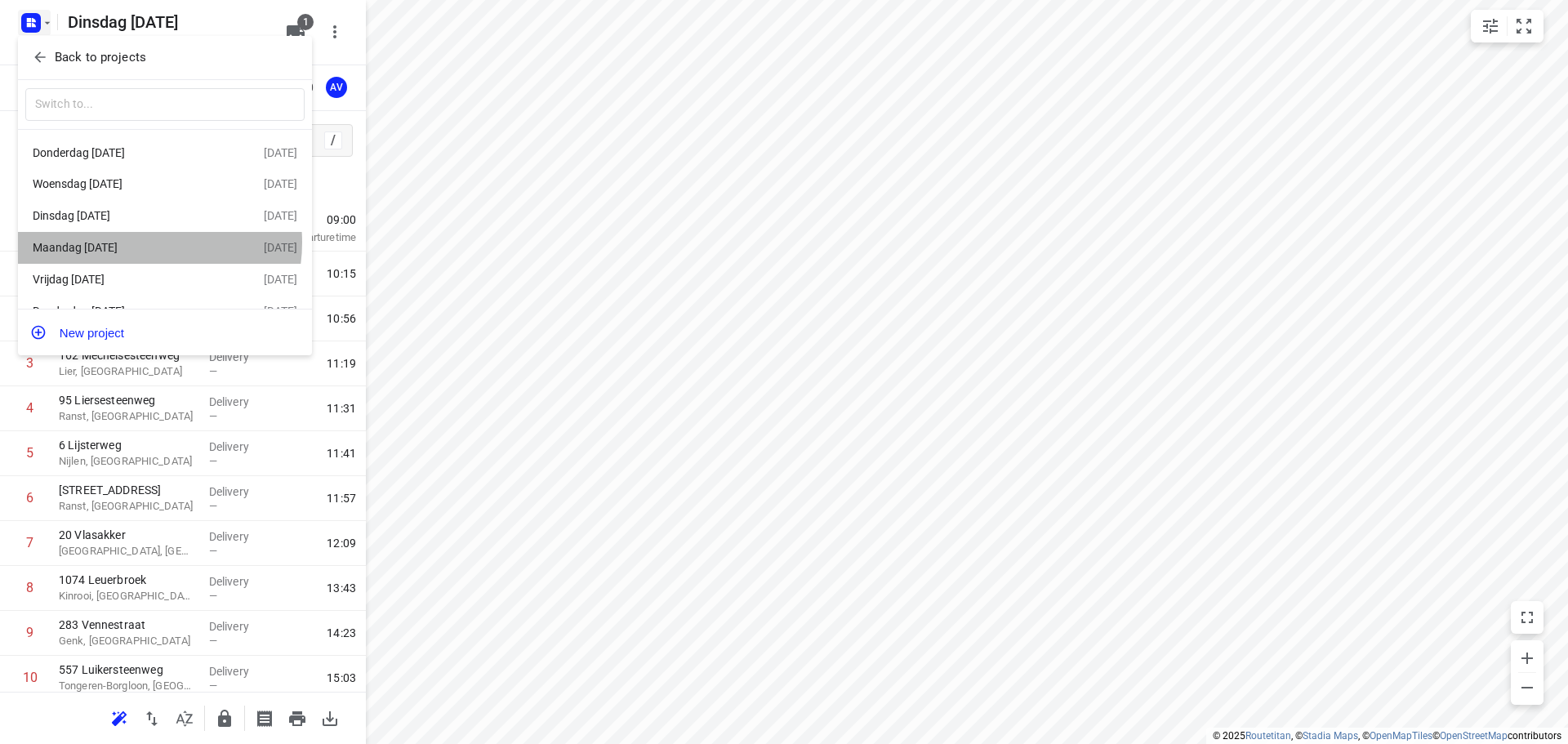
click at [139, 246] on div "Maandag [DATE]" at bounding box center [126, 247] width 188 height 13
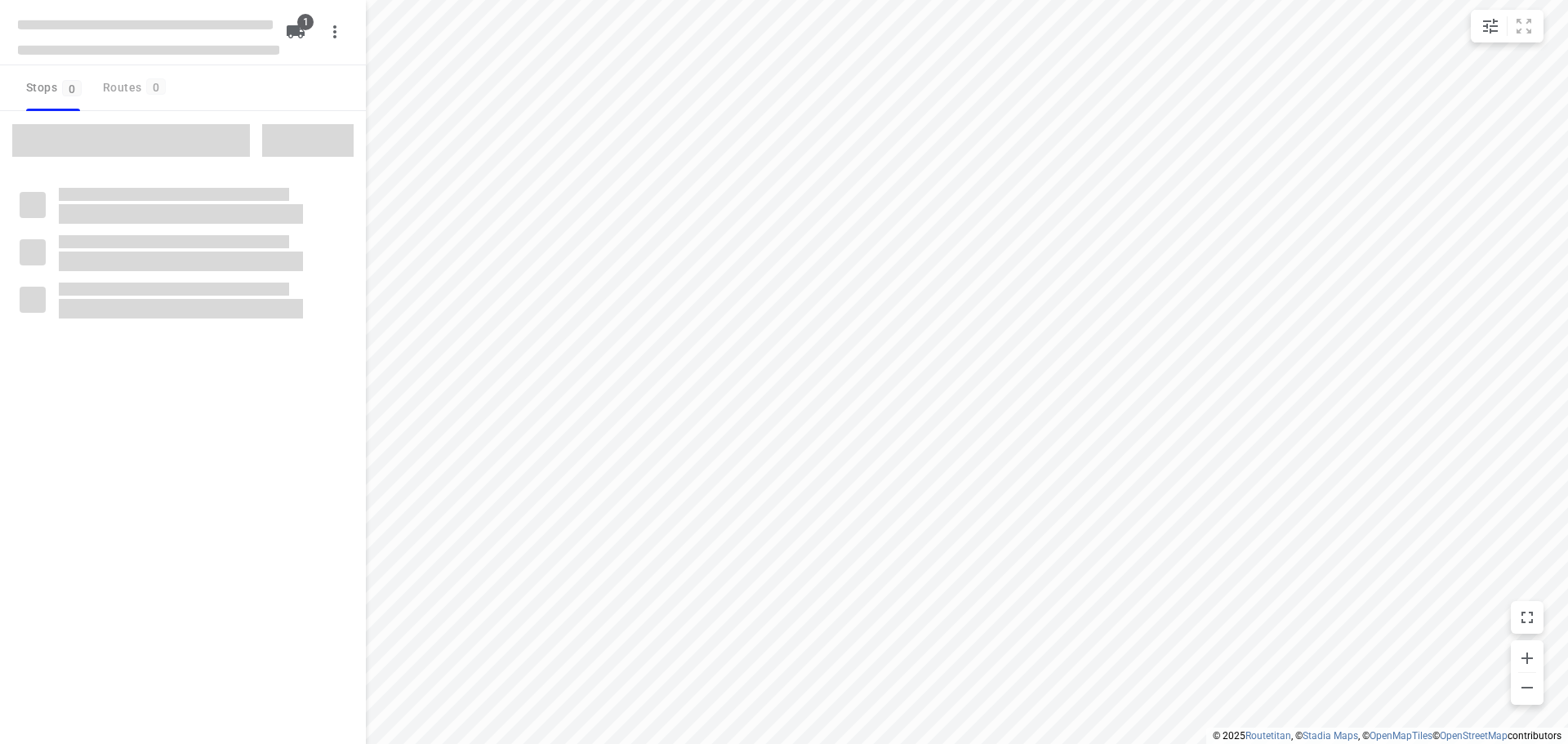
type input "distance"
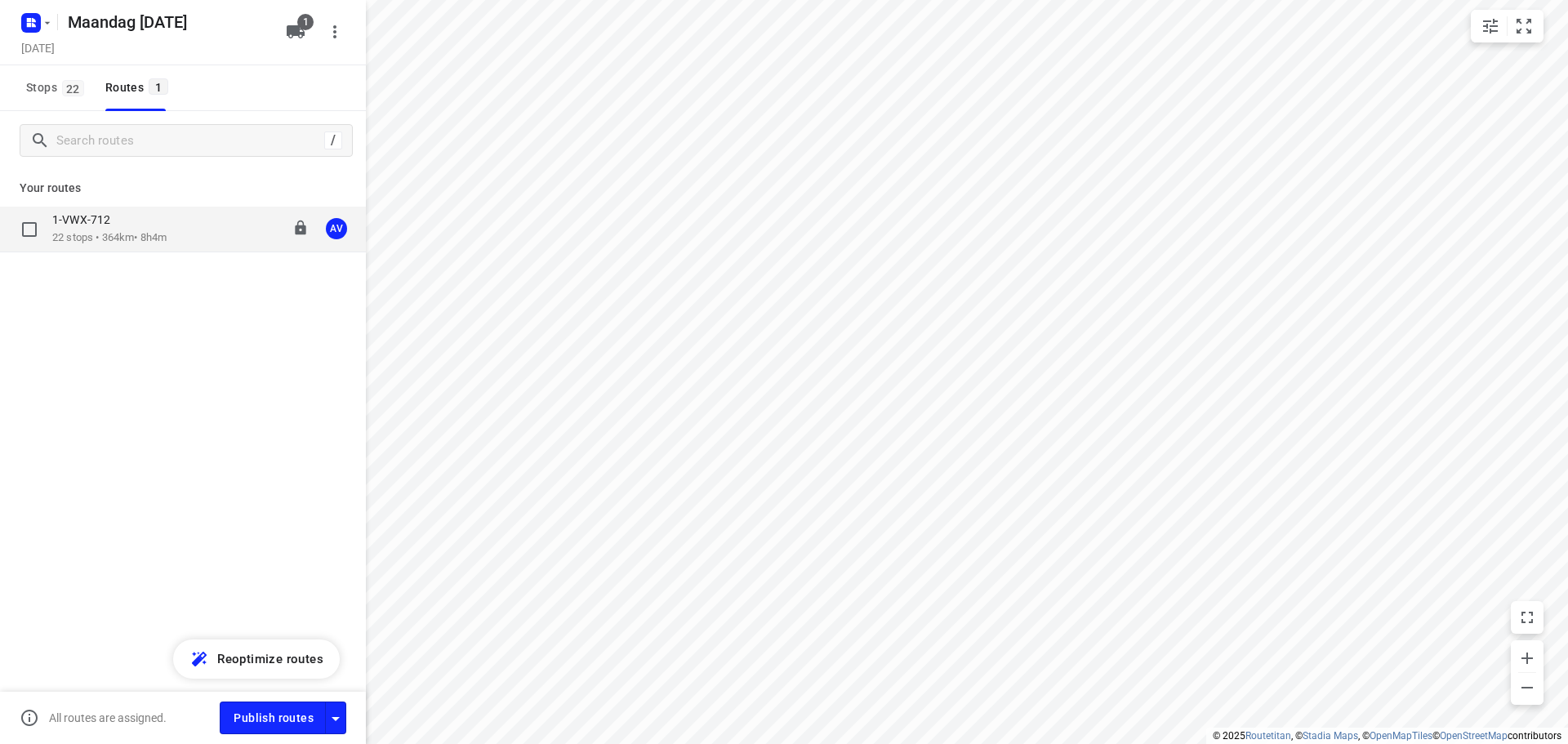
click at [192, 234] on div "1-VWX-712 22 stops • 364km • 8h4m 09:00-18:04 AV" at bounding box center [209, 229] width 314 height 33
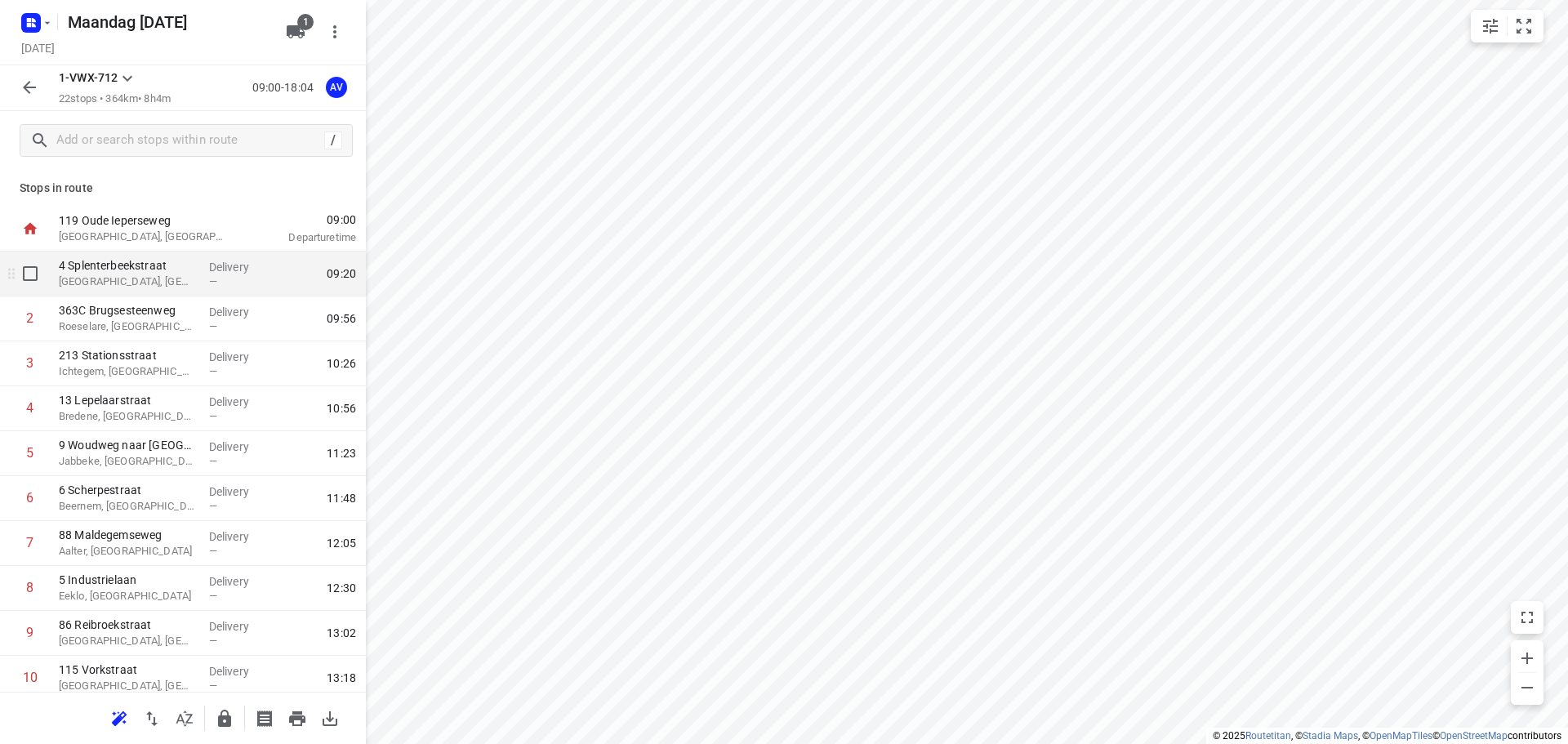
click at [166, 281] on p "[GEOGRAPHIC_DATA], [GEOGRAPHIC_DATA]" at bounding box center [127, 282] width 138 height 17
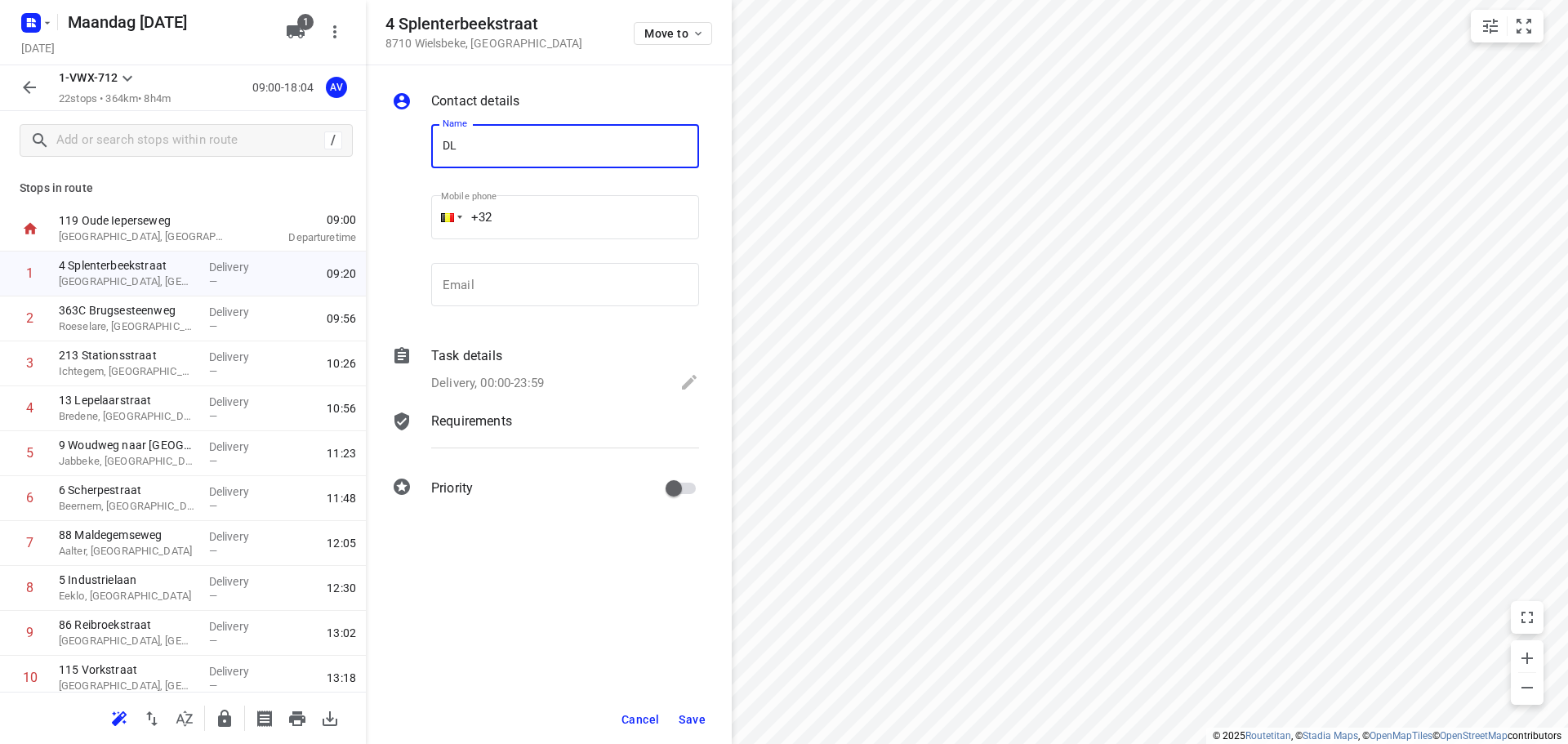
type input "DL Chemicals Wielsbeke"
click at [551, 217] on input "+32" at bounding box center [565, 218] width 268 height 44
click at [510, 380] on p "Delivery, 00:00-23:59" at bounding box center [487, 383] width 113 height 18
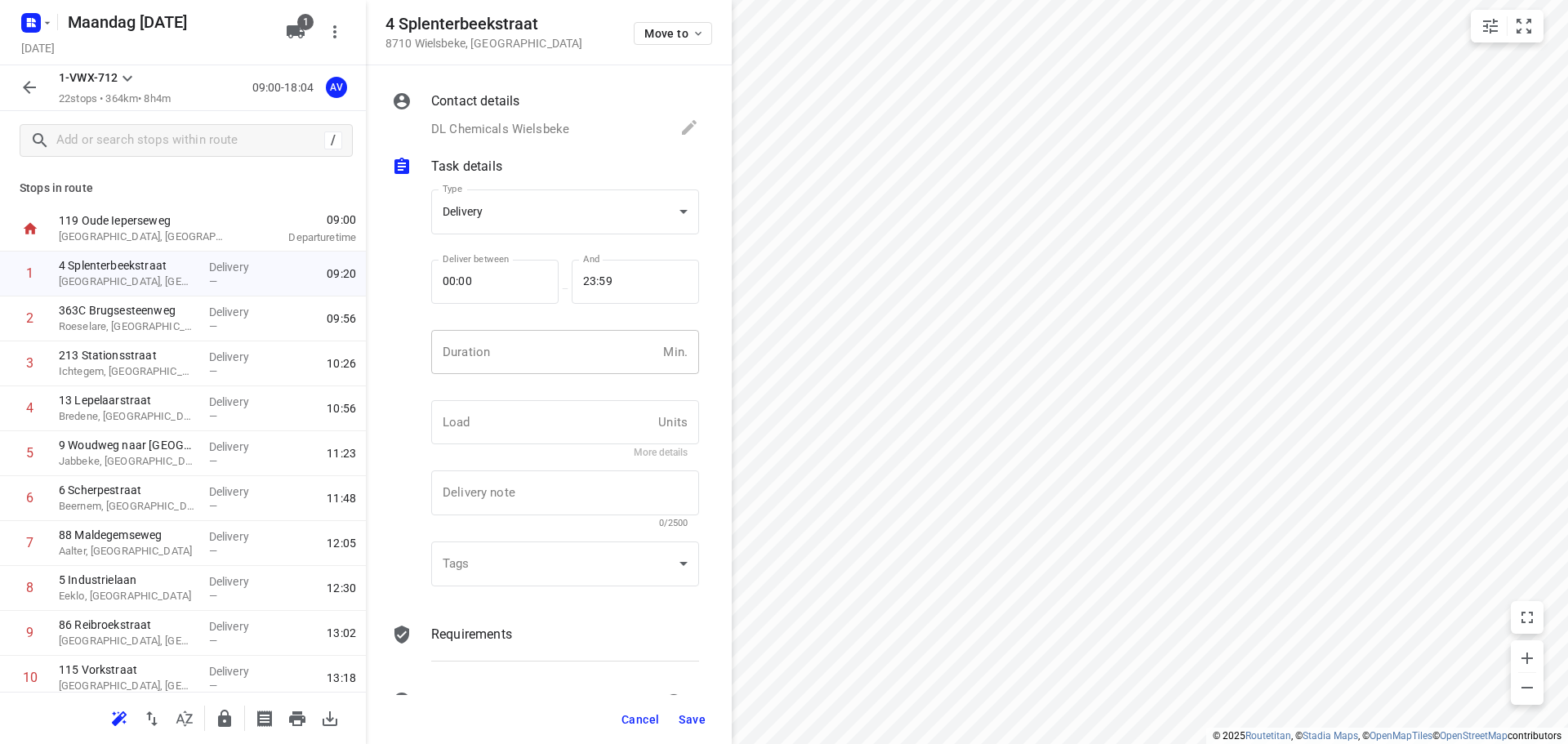
click at [513, 367] on input "number" at bounding box center [544, 353] width 225 height 44
type input "1"
click at [694, 717] on span "Save" at bounding box center [691, 720] width 27 height 13
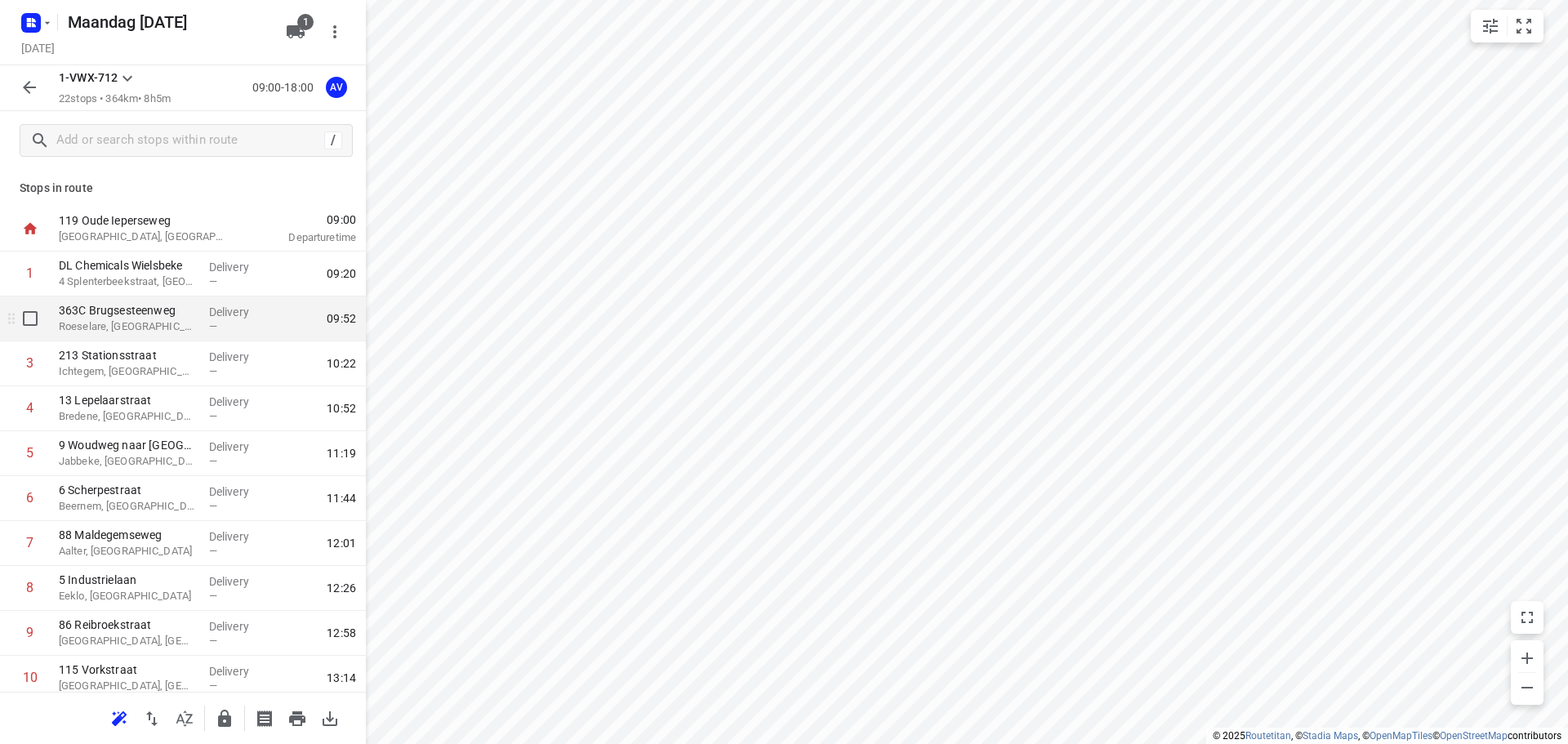
click at [173, 328] on p "Roeselare, [GEOGRAPHIC_DATA]" at bounding box center [127, 327] width 138 height 17
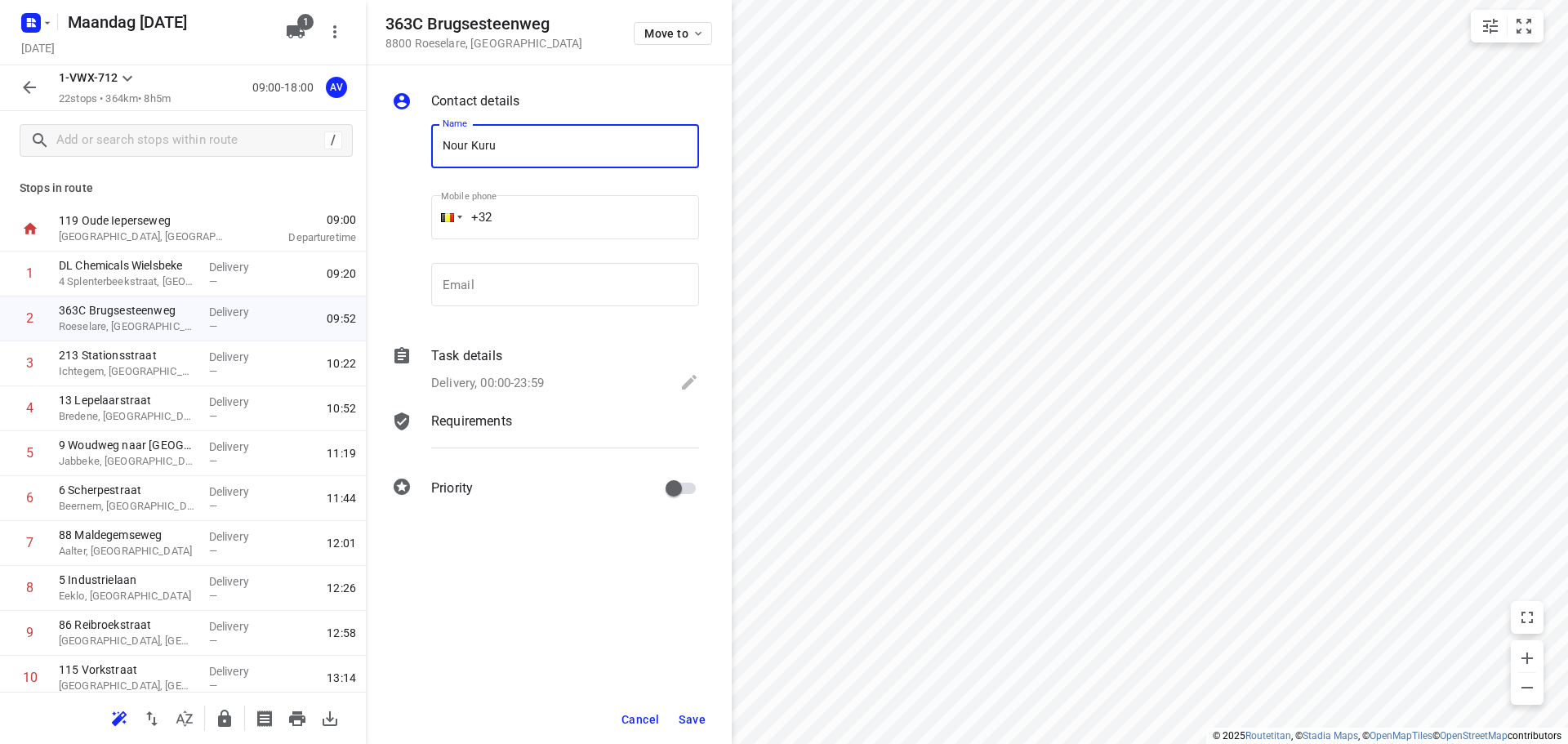
type input "Nour Kuru"
type input "[PHONE_NUMBER]"
click at [520, 380] on p "Delivery, 00:00-23:59" at bounding box center [487, 383] width 113 height 18
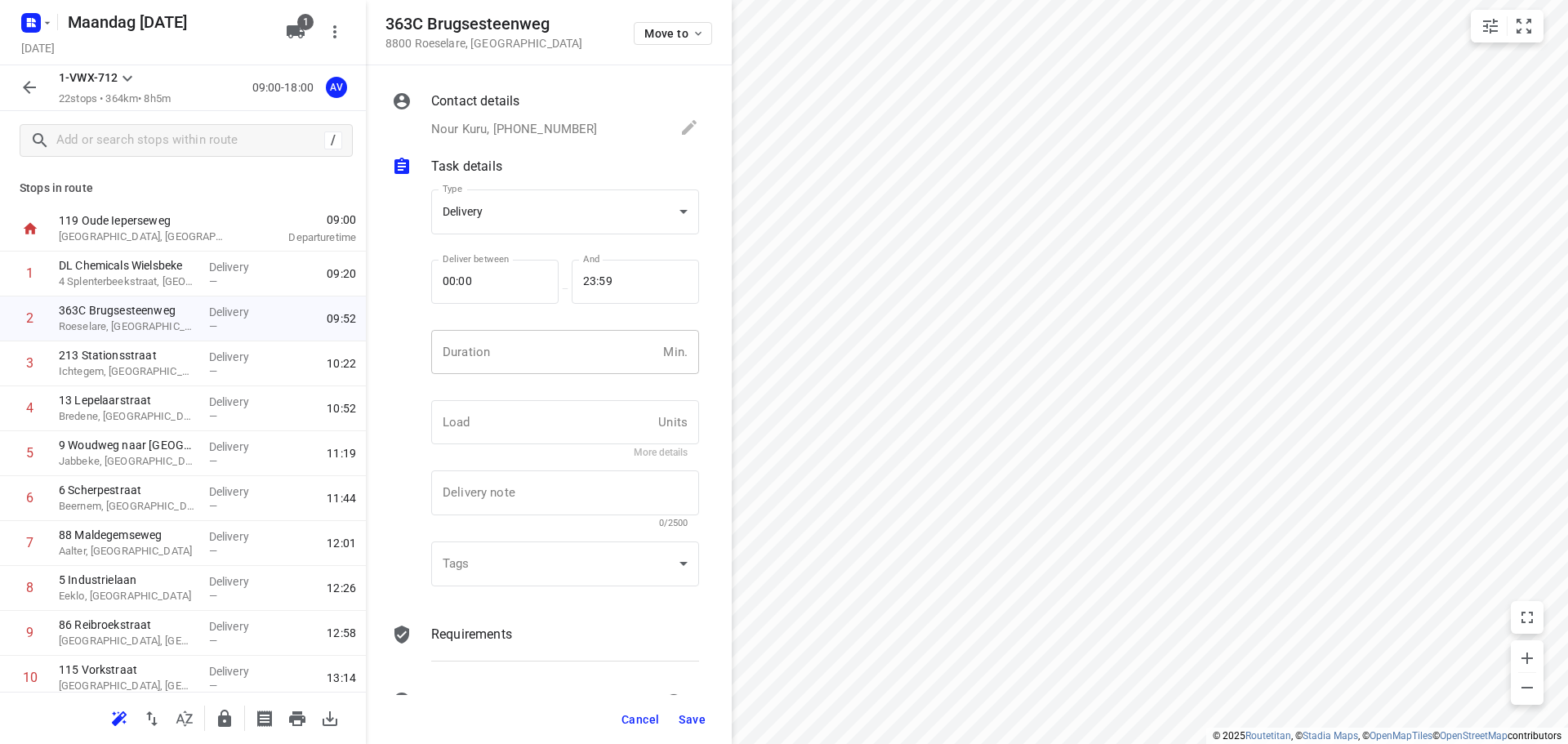
click at [525, 368] on input "number" at bounding box center [544, 353] width 225 height 44
type input "1"
click at [690, 719] on span "Save" at bounding box center [691, 720] width 27 height 13
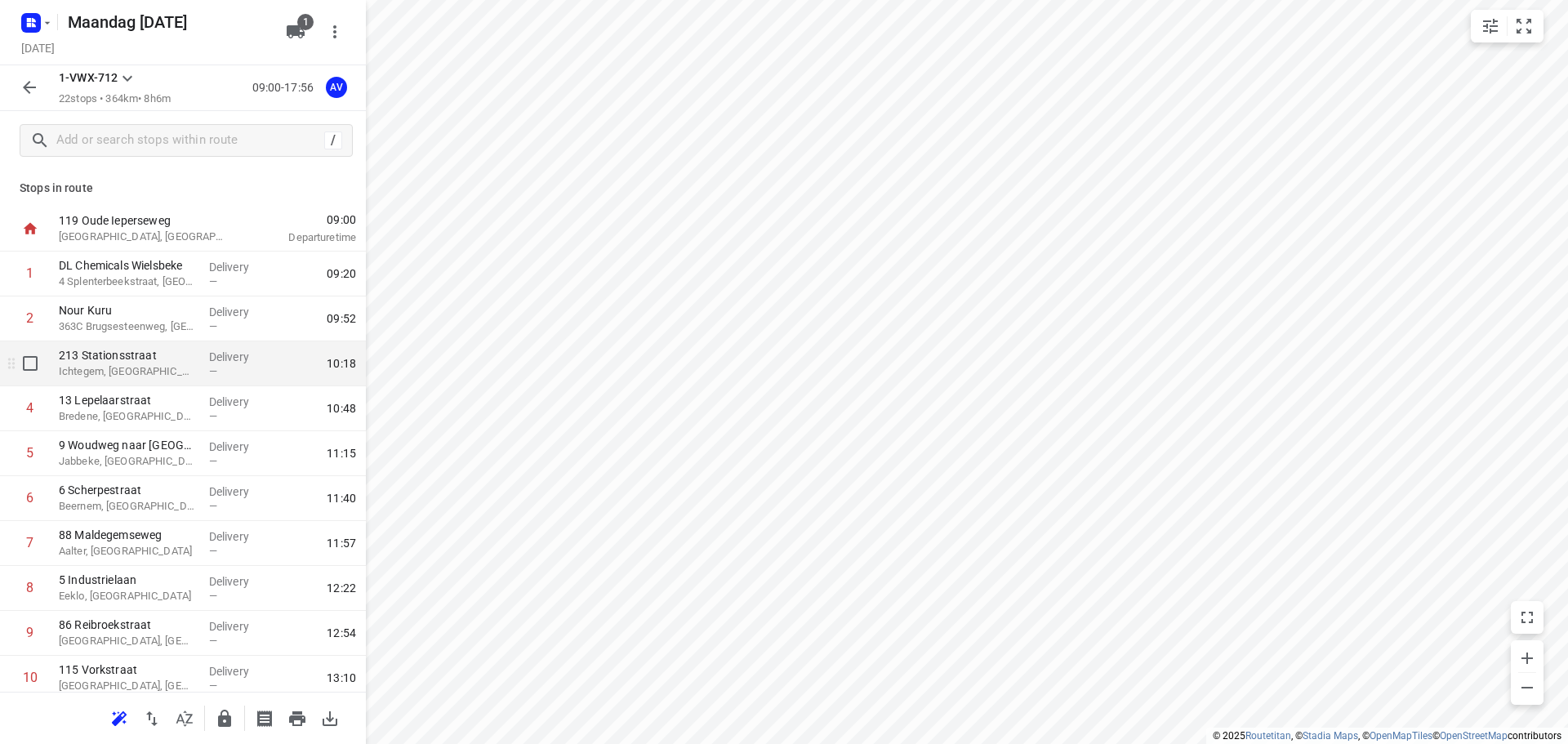
drag, startPoint x: 133, startPoint y: 375, endPoint x: 143, endPoint y: 369, distance: 11.7
click at [137, 373] on div "1 DL Chemicals Wielsbeke 4 Splenterbeekstraat, Wielsbeke Delivery — 09:20 2 Nou…" at bounding box center [183, 746] width 366 height 989
click at [174, 373] on p "Ichtegem, [GEOGRAPHIC_DATA]" at bounding box center [127, 372] width 138 height 17
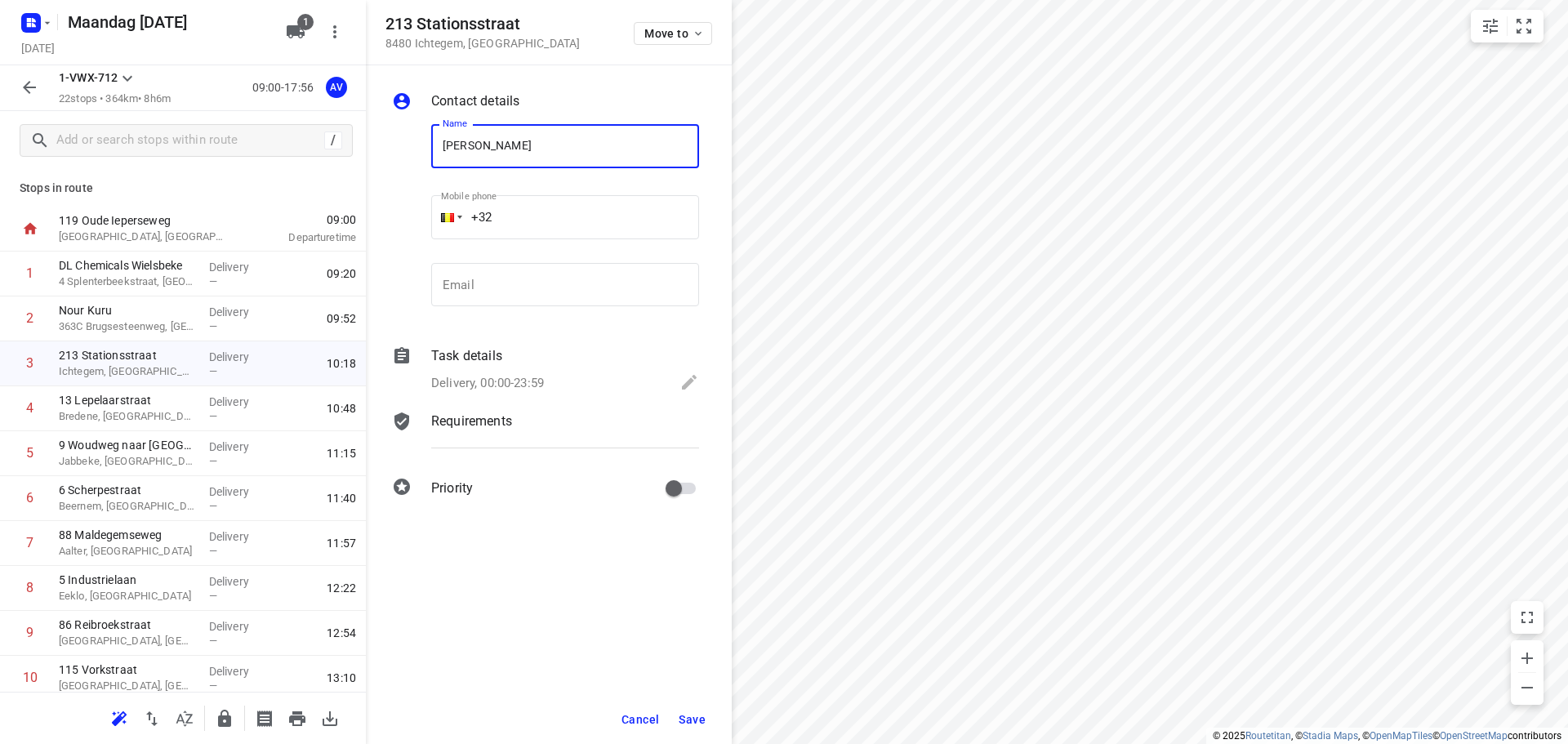
type input "[PERSON_NAME]"
click at [576, 204] on input "+32" at bounding box center [565, 218] width 268 height 44
type input "[PHONE_NUMBER]"
click at [521, 379] on p "Delivery, 00:00-23:59" at bounding box center [487, 383] width 113 height 18
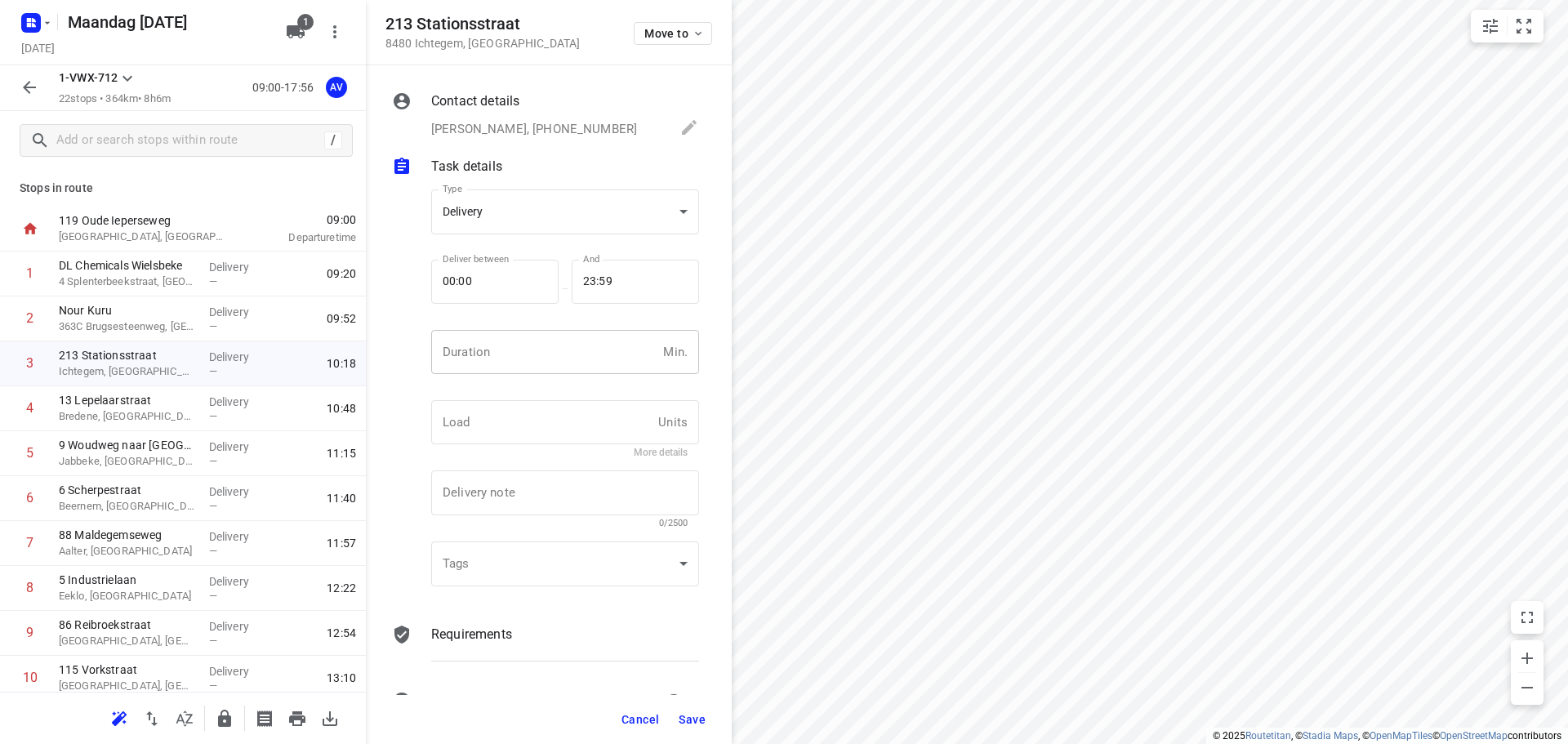
click at [532, 356] on input "number" at bounding box center [544, 353] width 225 height 44
type input "1"
click at [687, 721] on span "Save" at bounding box center [691, 720] width 27 height 13
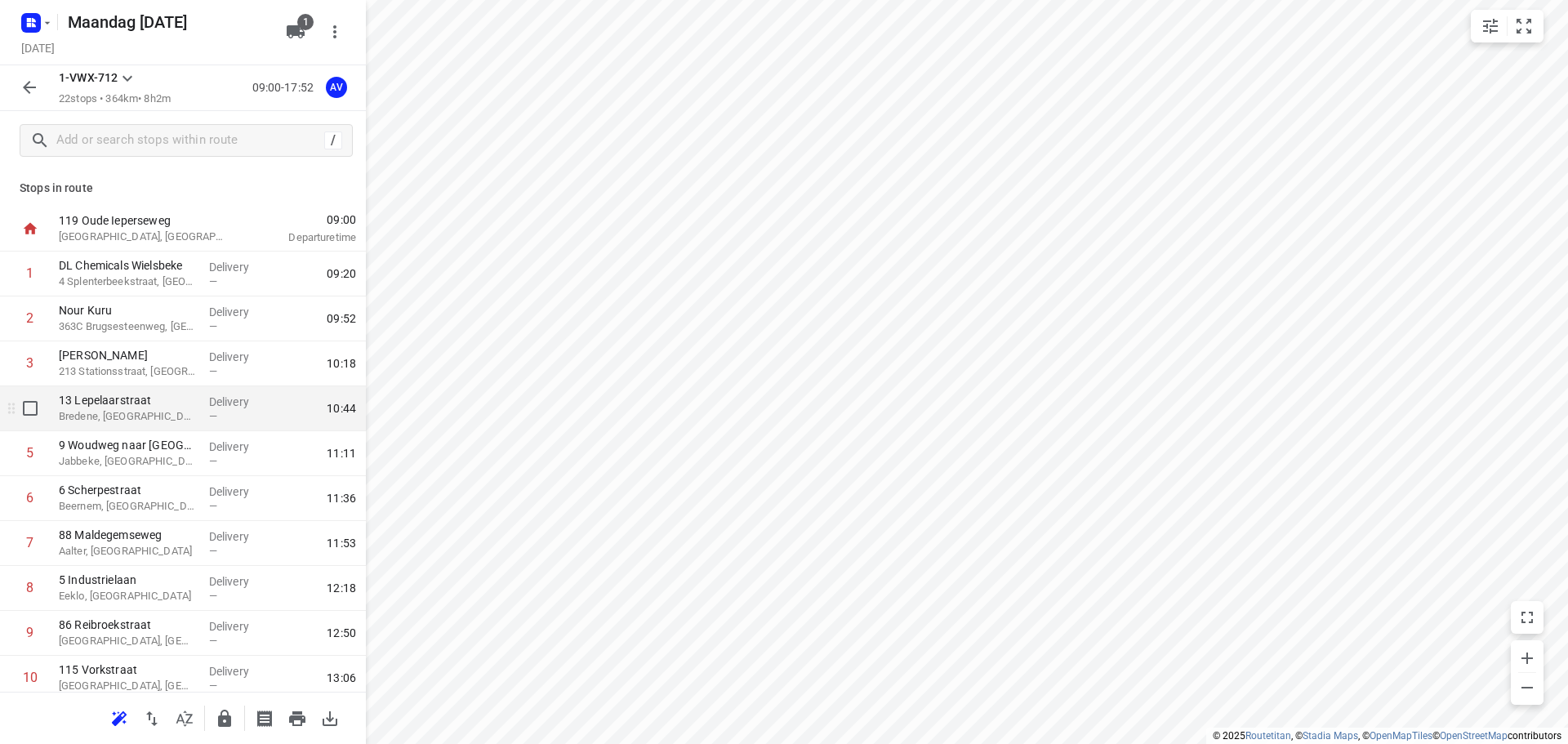
click at [173, 409] on p "Bredene, [GEOGRAPHIC_DATA]" at bounding box center [127, 417] width 138 height 17
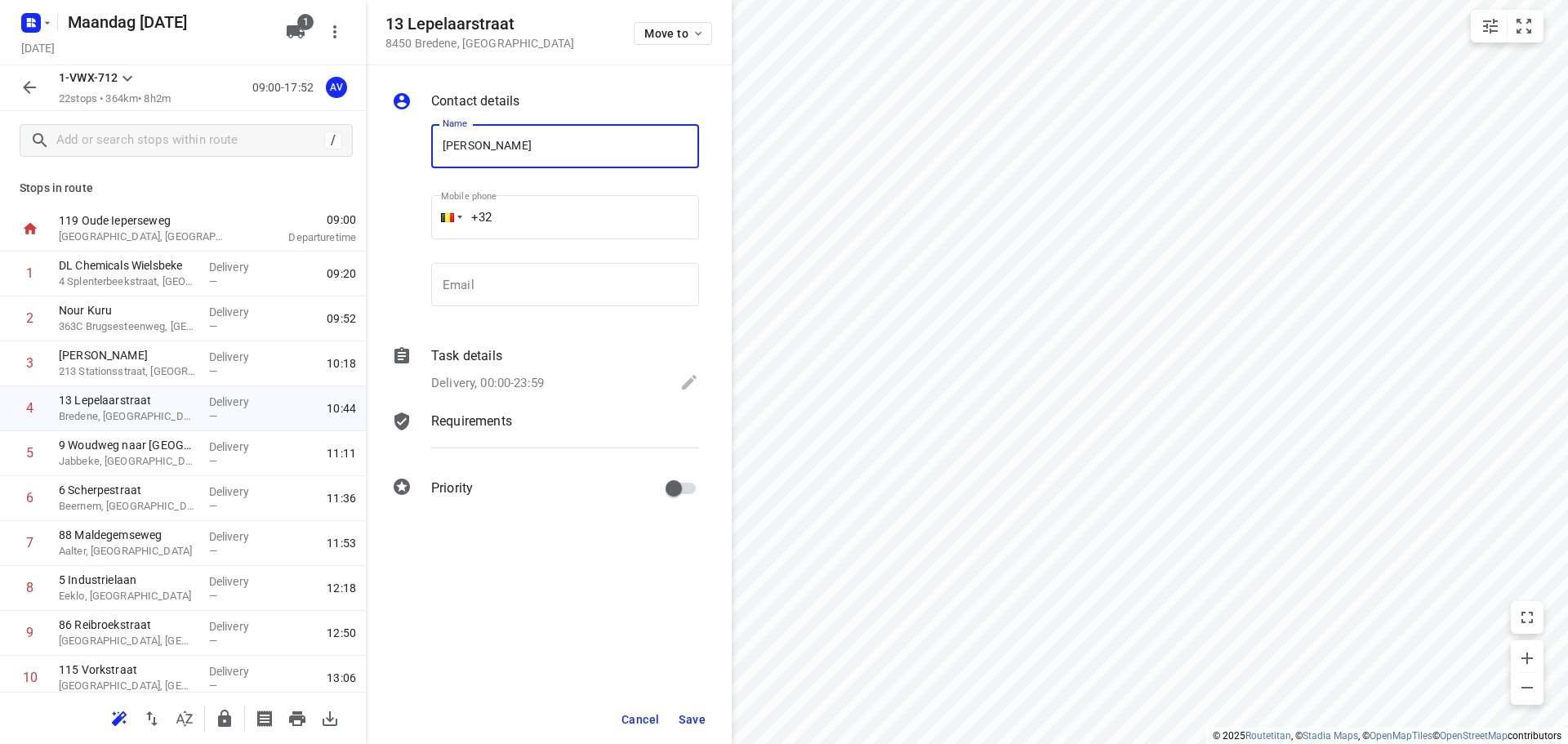
type input "[PERSON_NAME]"
click at [607, 209] on input "+32" at bounding box center [565, 218] width 268 height 44
type input "[PHONE_NUMBER]"
click at [522, 384] on p "Delivery, 00:00-23:59" at bounding box center [487, 383] width 113 height 18
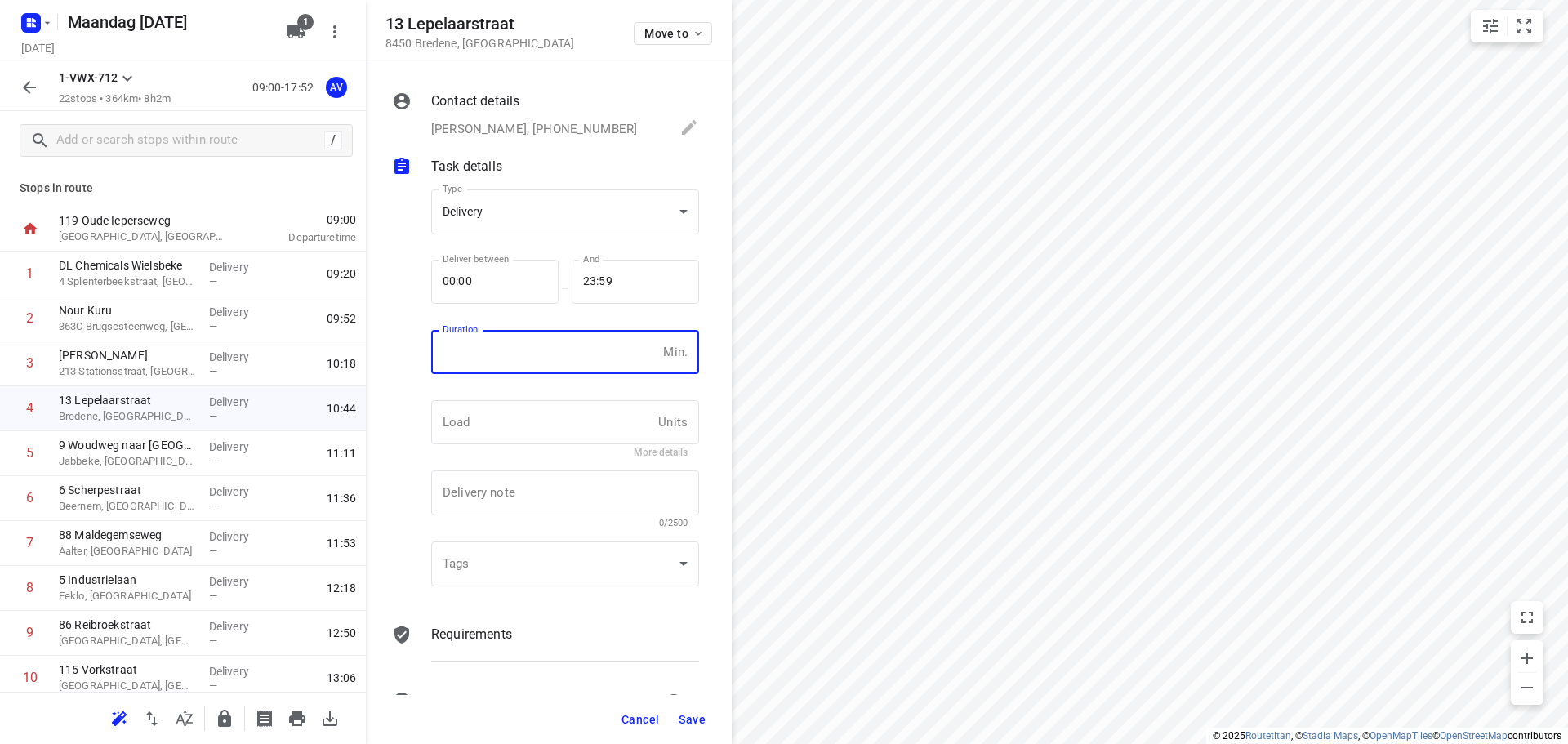
click at [536, 366] on input "number" at bounding box center [544, 353] width 225 height 44
type input "1"
click at [686, 726] on span "Save" at bounding box center [691, 720] width 27 height 13
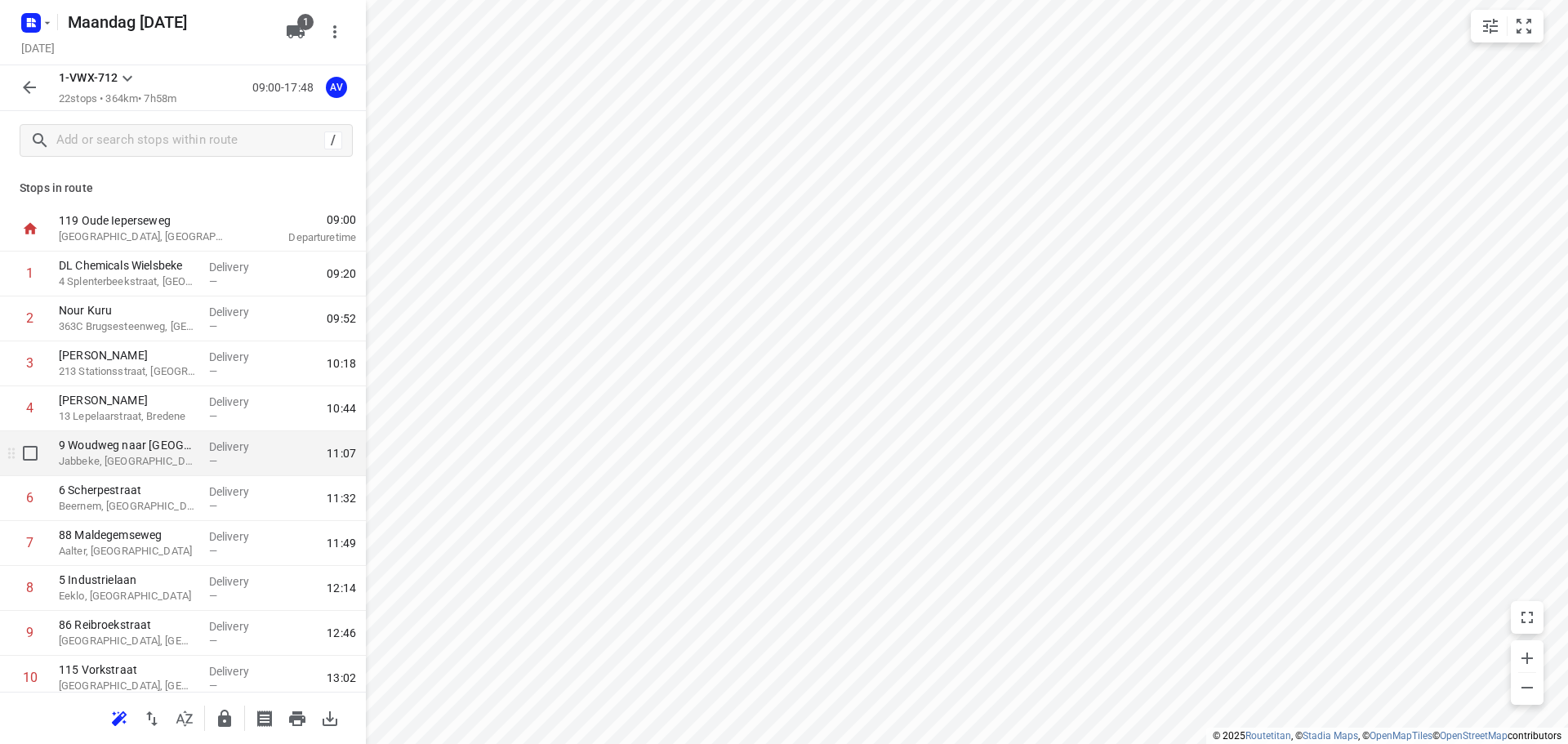
click at [157, 459] on p "Jabbeke, [GEOGRAPHIC_DATA]" at bounding box center [127, 462] width 138 height 17
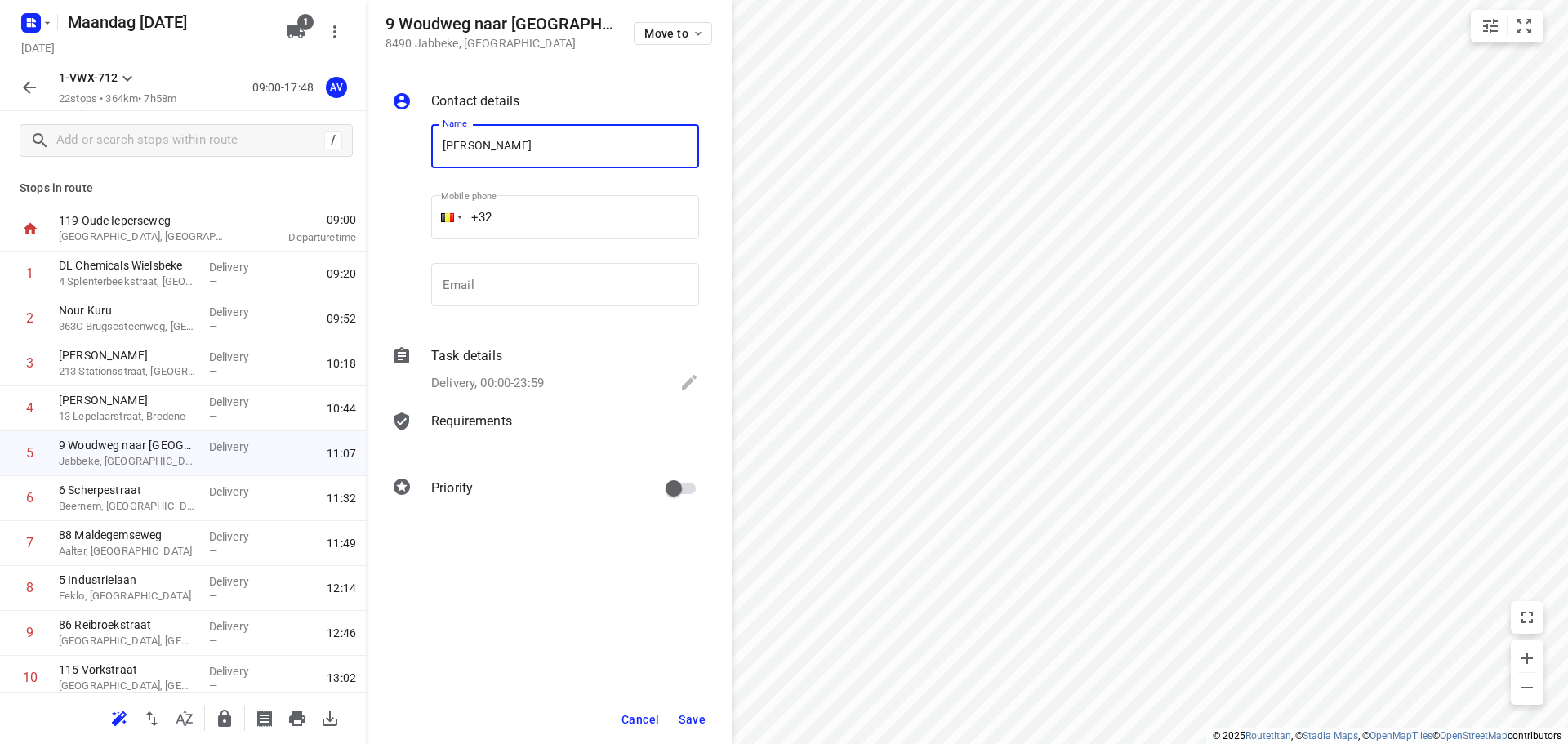
type input "[PERSON_NAME]"
click at [551, 196] on input "+32" at bounding box center [565, 218] width 268 height 44
type input "[PHONE_NUMBER]"
click at [543, 380] on p "Delivery, 00:00-23:59" at bounding box center [487, 383] width 113 height 18
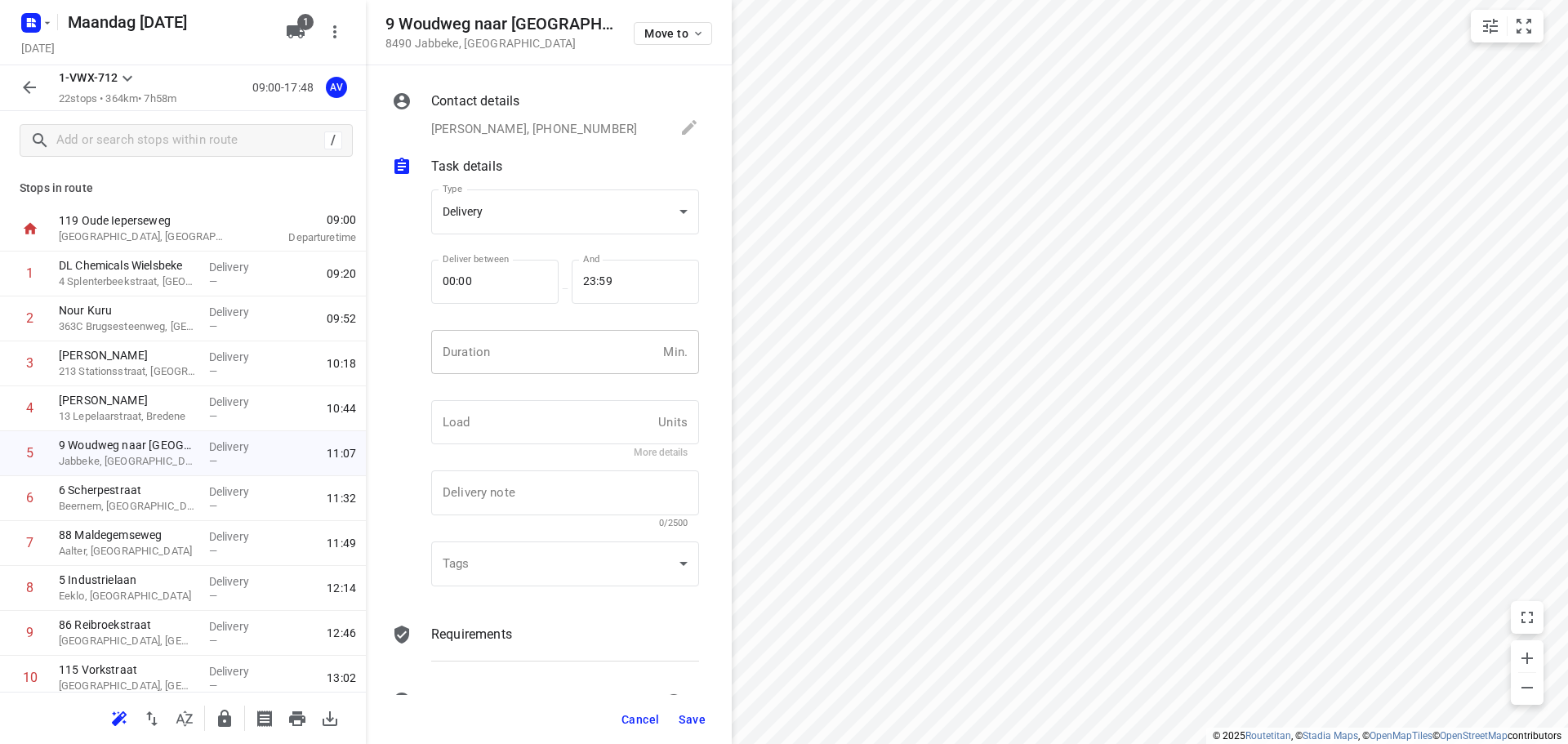
click at [543, 366] on input "number" at bounding box center [544, 353] width 225 height 44
type input "1"
click at [695, 719] on span "Save" at bounding box center [691, 720] width 27 height 13
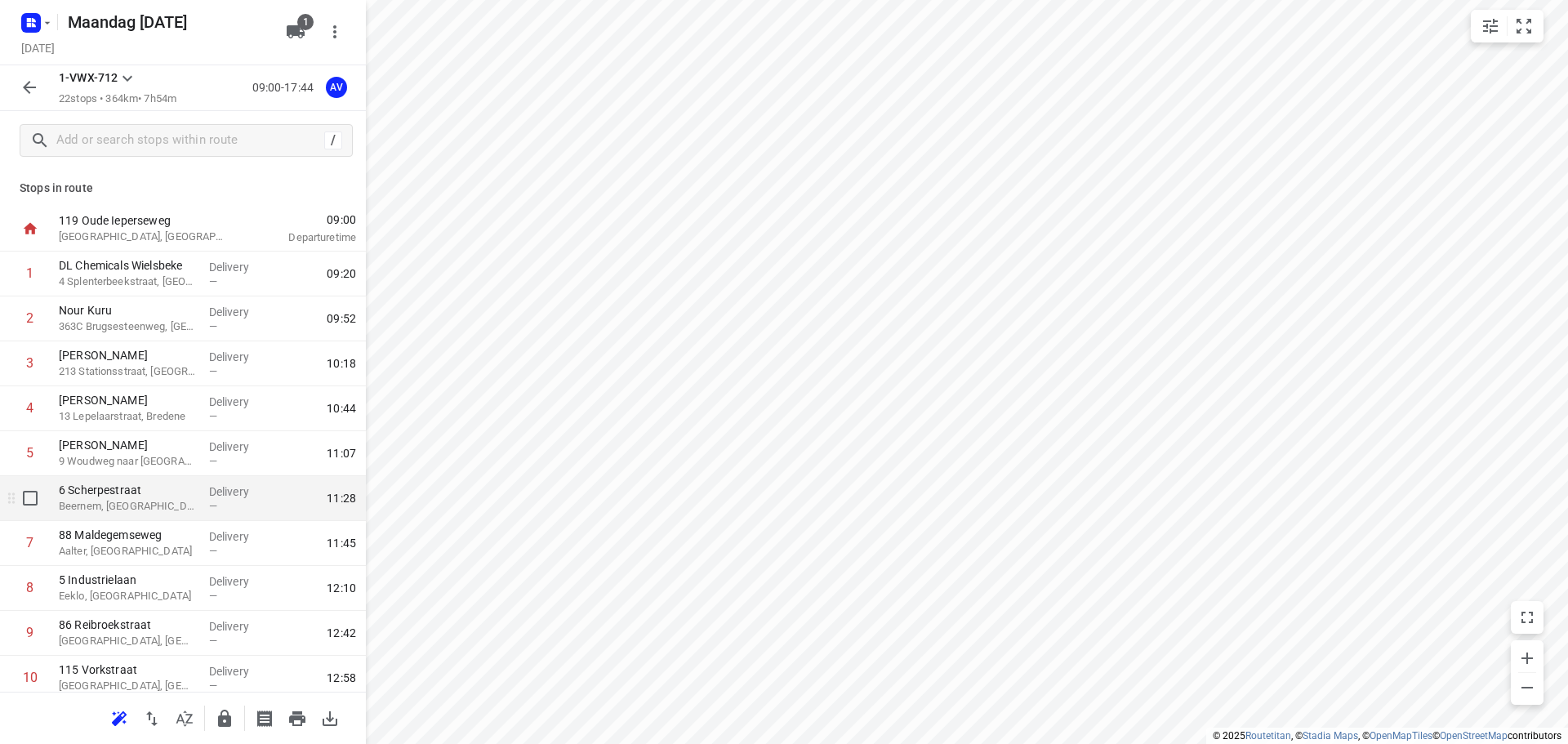
click at [160, 504] on p "Beernem, [GEOGRAPHIC_DATA]" at bounding box center [127, 507] width 138 height 17
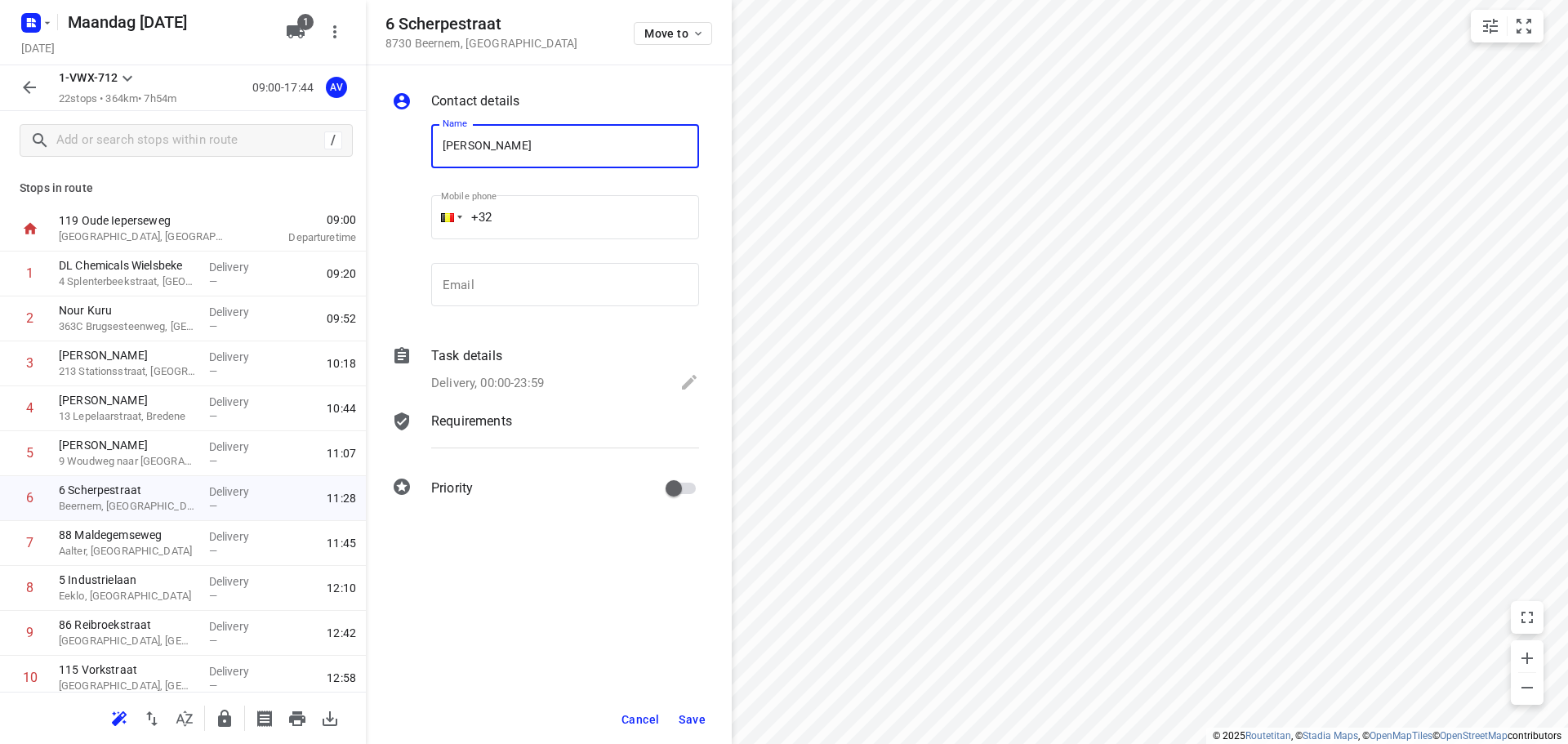
type input "[PERSON_NAME]"
click at [557, 222] on input "+32" at bounding box center [565, 218] width 268 height 44
type input "[PHONE_NUMBER]"
click at [519, 376] on p "Delivery, 00:00-23:59" at bounding box center [487, 383] width 113 height 18
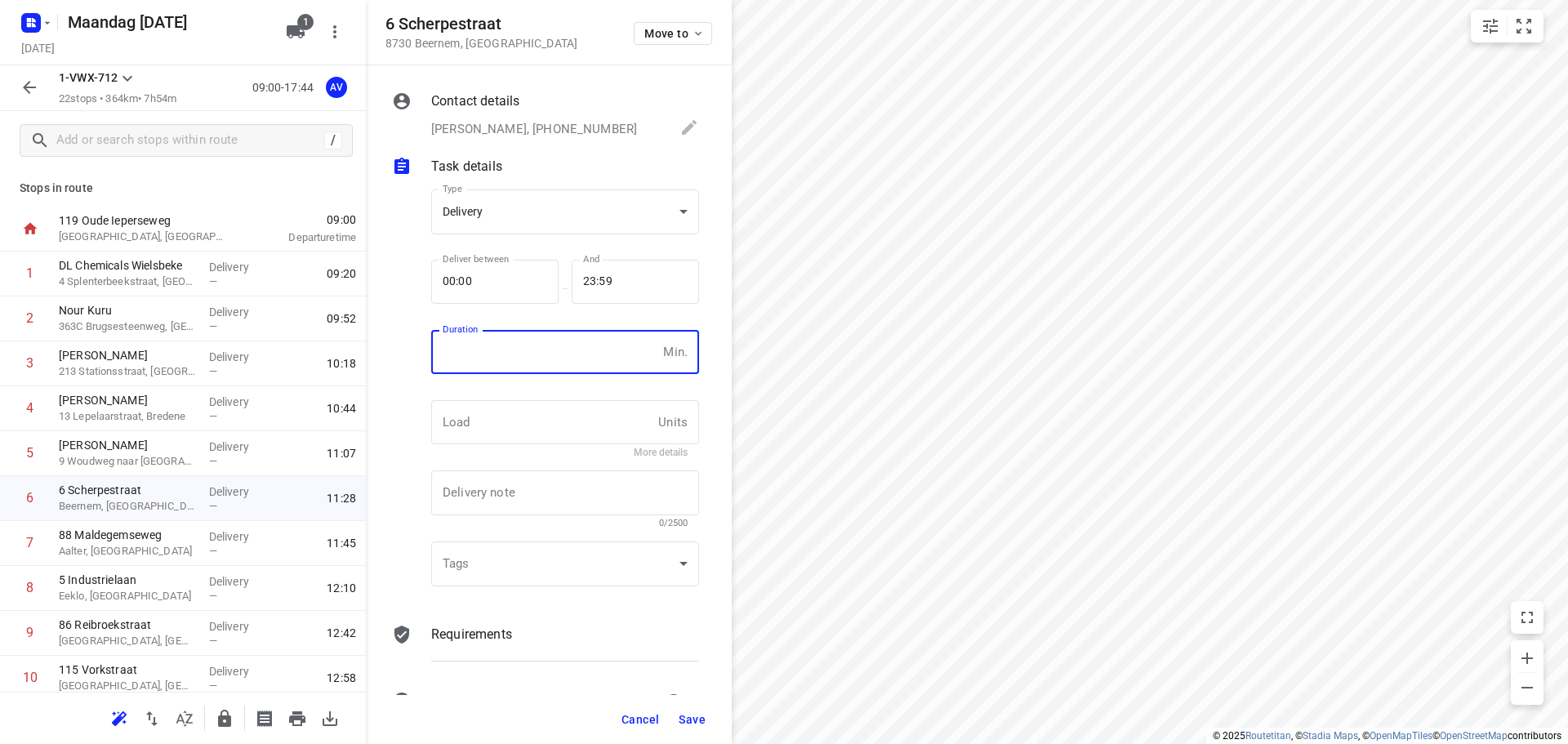
click at [530, 357] on input "number" at bounding box center [544, 353] width 225 height 44
type input "1"
click at [693, 723] on span "Save" at bounding box center [691, 720] width 27 height 13
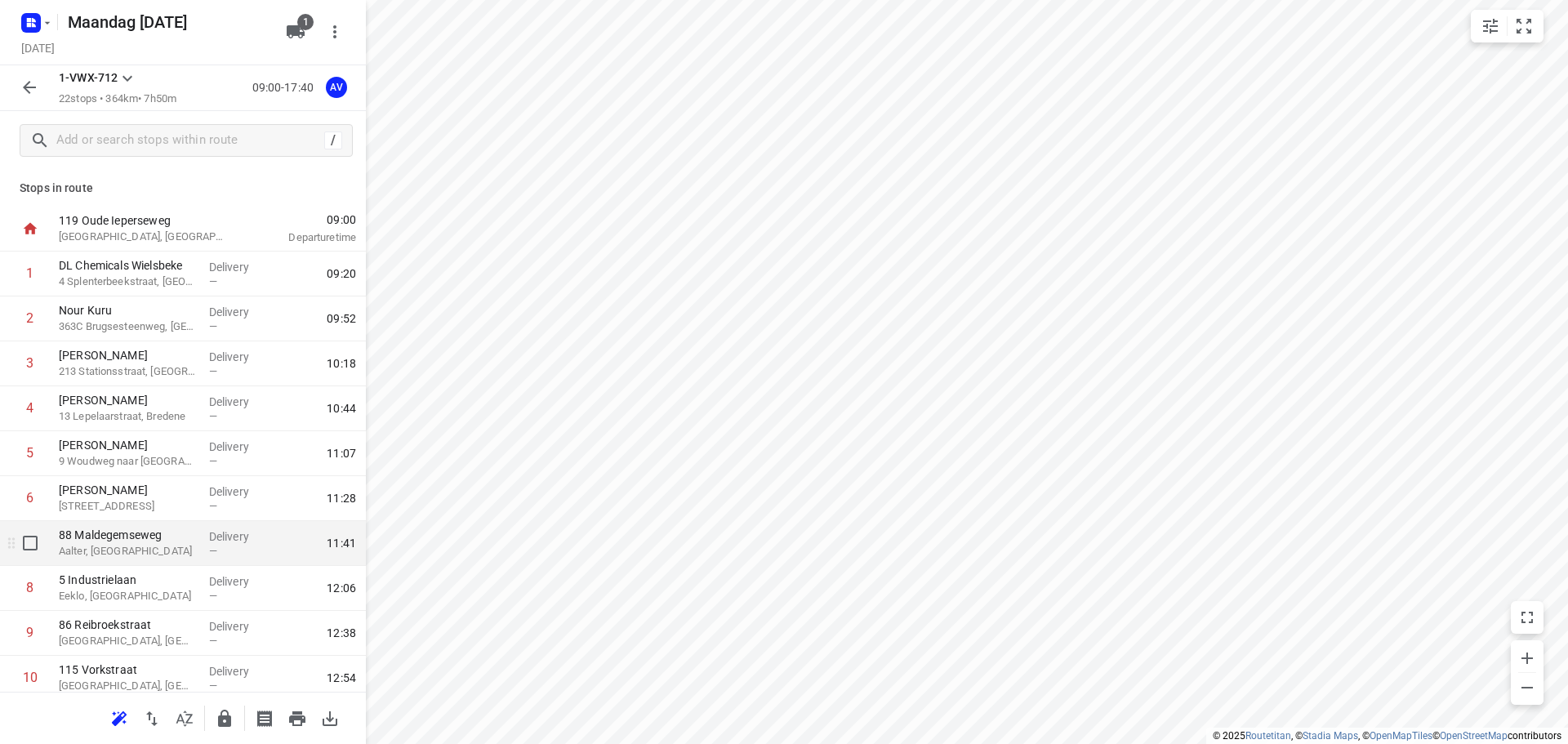
click at [145, 554] on p "Aalter, [GEOGRAPHIC_DATA]" at bounding box center [127, 552] width 138 height 17
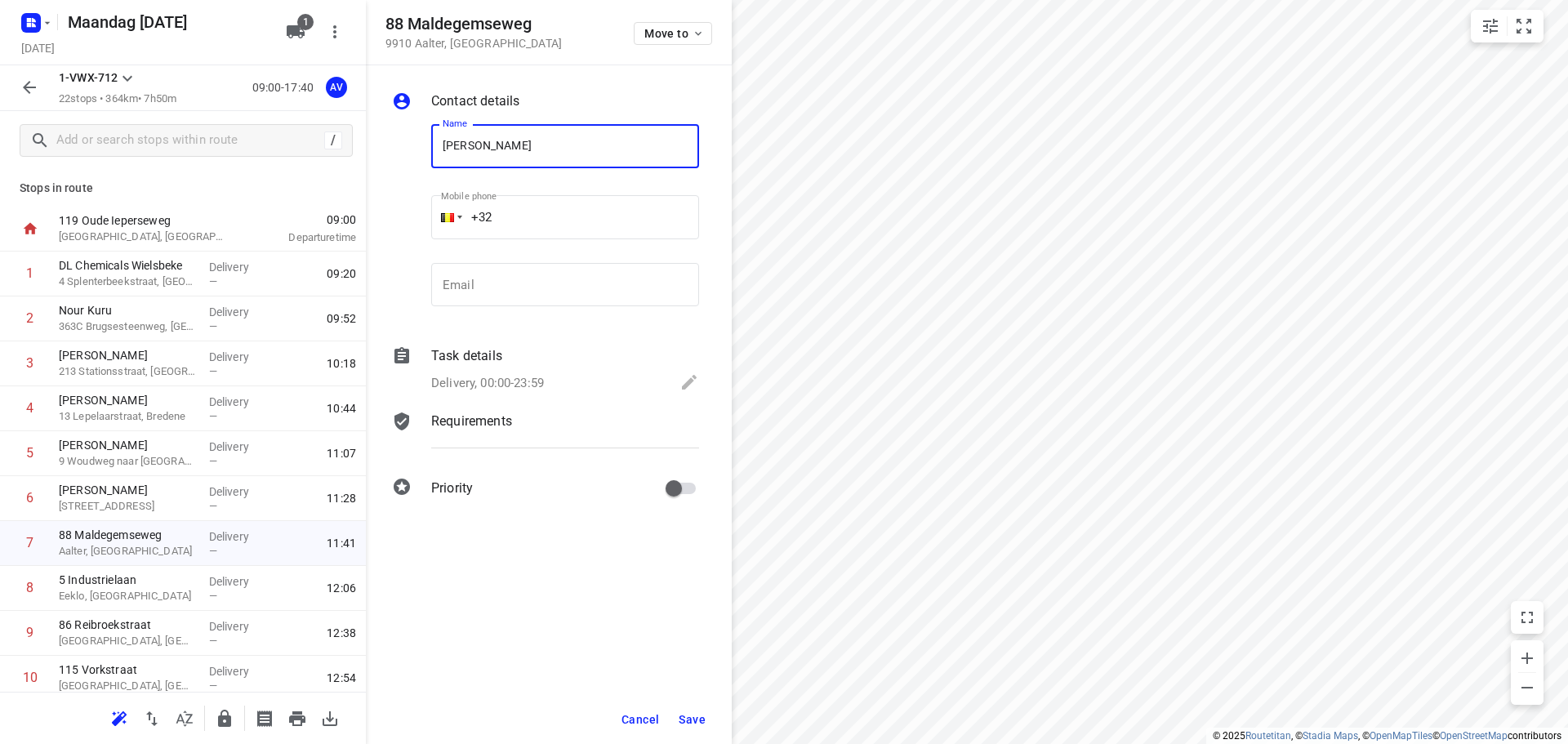
type input "[PERSON_NAME]"
click at [613, 217] on input "+32" at bounding box center [565, 218] width 268 height 44
type input "[PHONE_NUMBER]"
click at [530, 378] on p "Delivery, 00:00-23:59" at bounding box center [487, 383] width 113 height 18
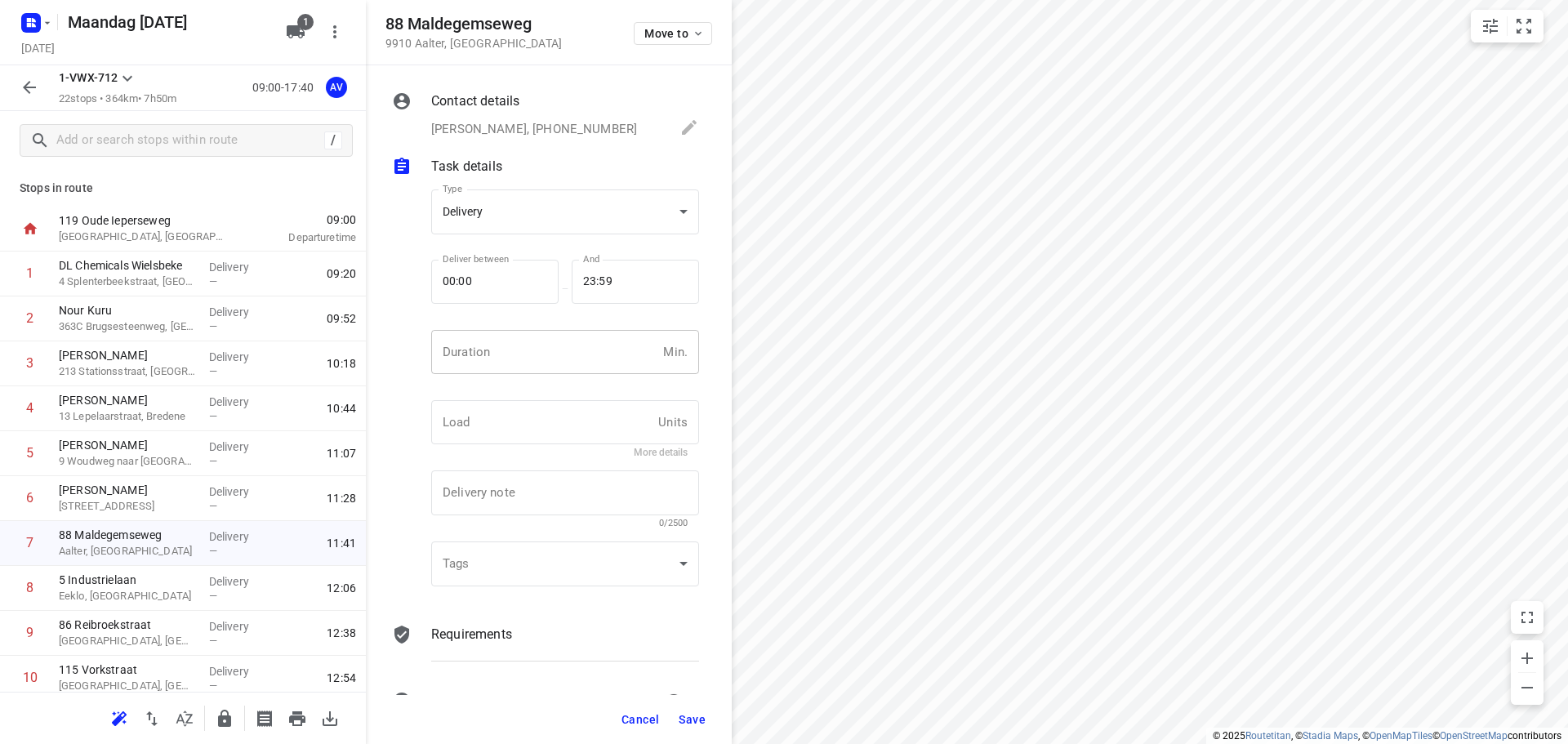
click at [546, 359] on input "number" at bounding box center [544, 353] width 225 height 44
type input "1"
click at [688, 720] on span "Save" at bounding box center [691, 720] width 27 height 13
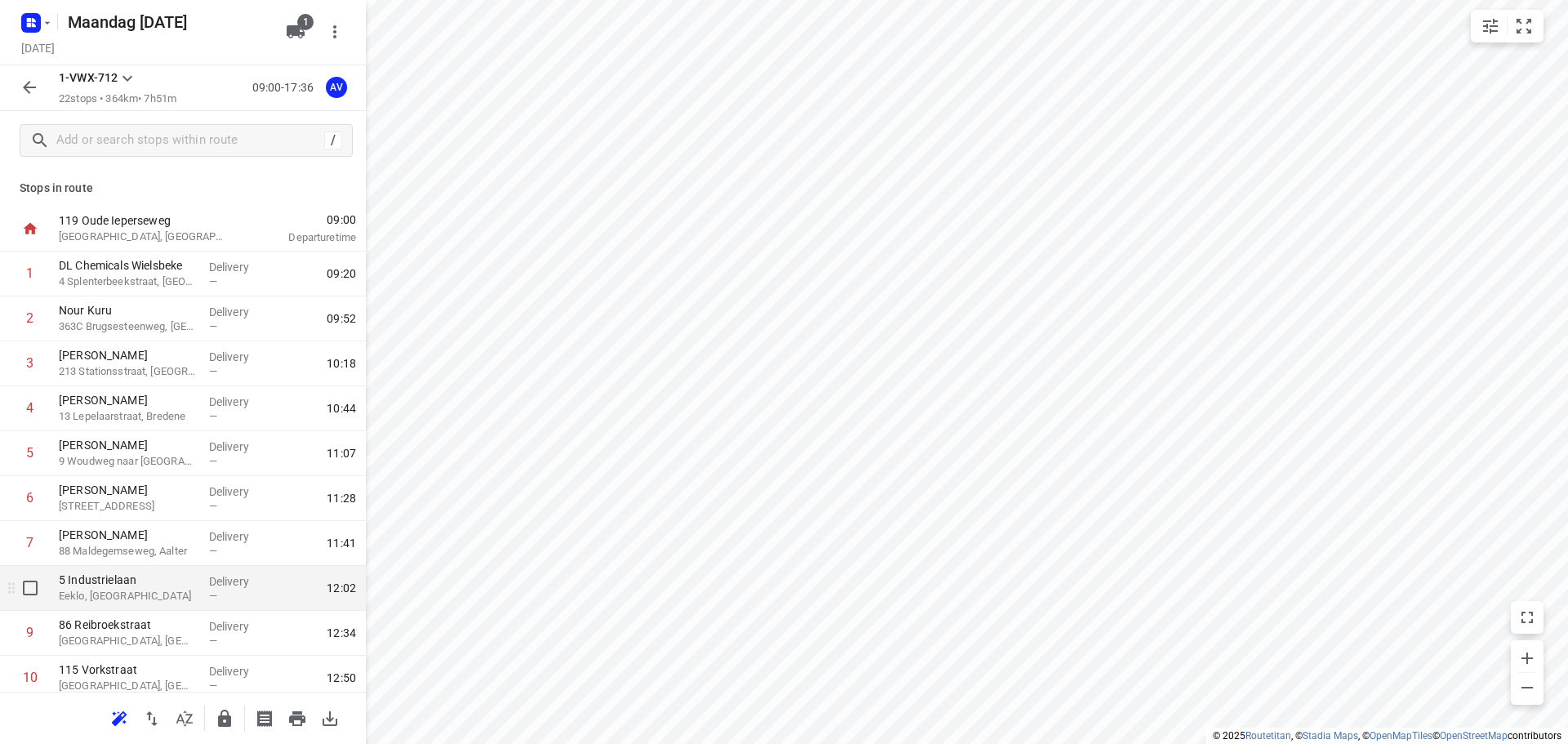
click at [150, 601] on p "Eeklo, [GEOGRAPHIC_DATA]" at bounding box center [127, 596] width 138 height 17
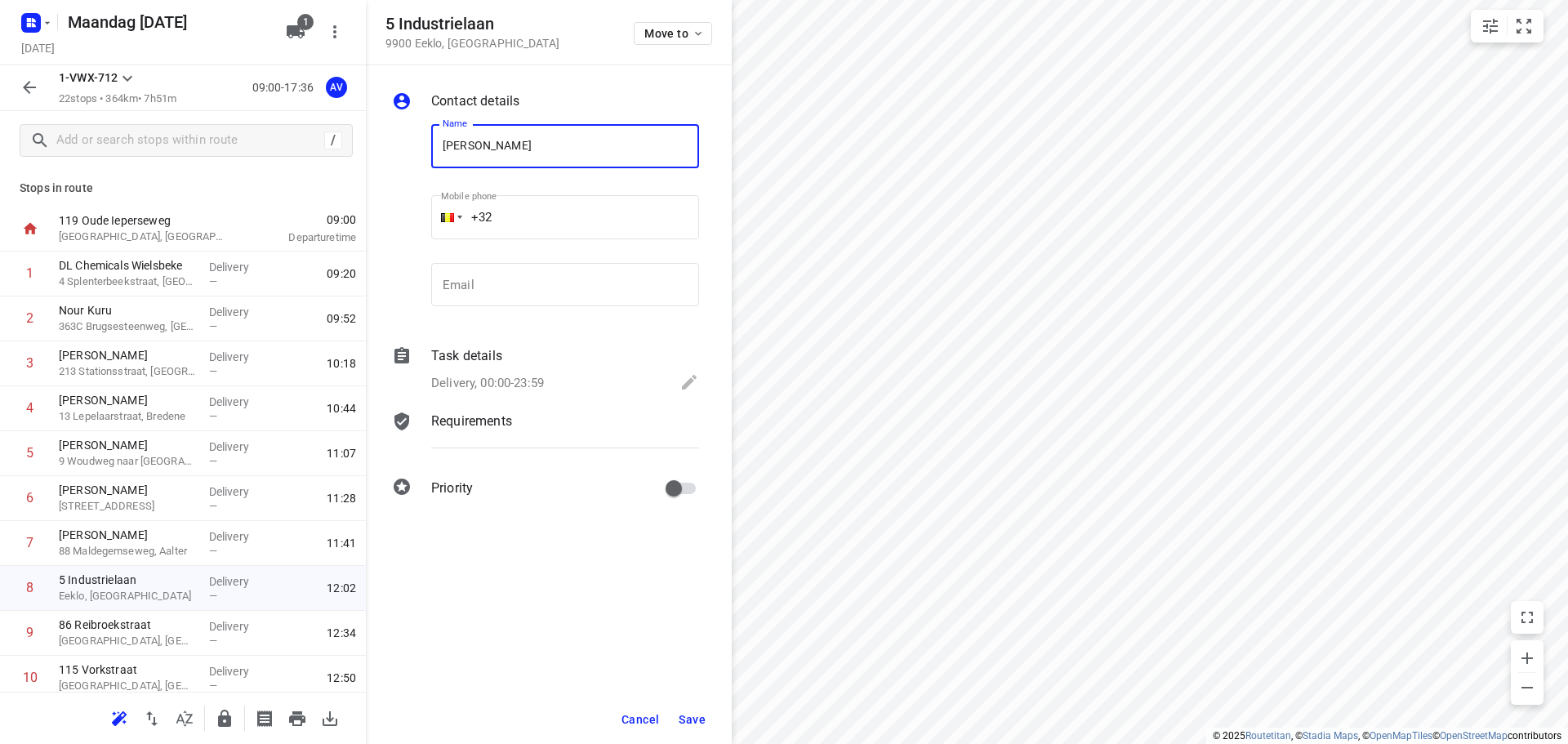
type input "[PERSON_NAME]"
drag, startPoint x: 551, startPoint y: 203, endPoint x: 552, endPoint y: 192, distance: 11.0
click at [552, 202] on input "+32" at bounding box center [565, 218] width 268 height 44
type input "[PHONE_NUMBER]"
click at [522, 378] on p "Delivery, 00:00-23:59" at bounding box center [487, 383] width 113 height 18
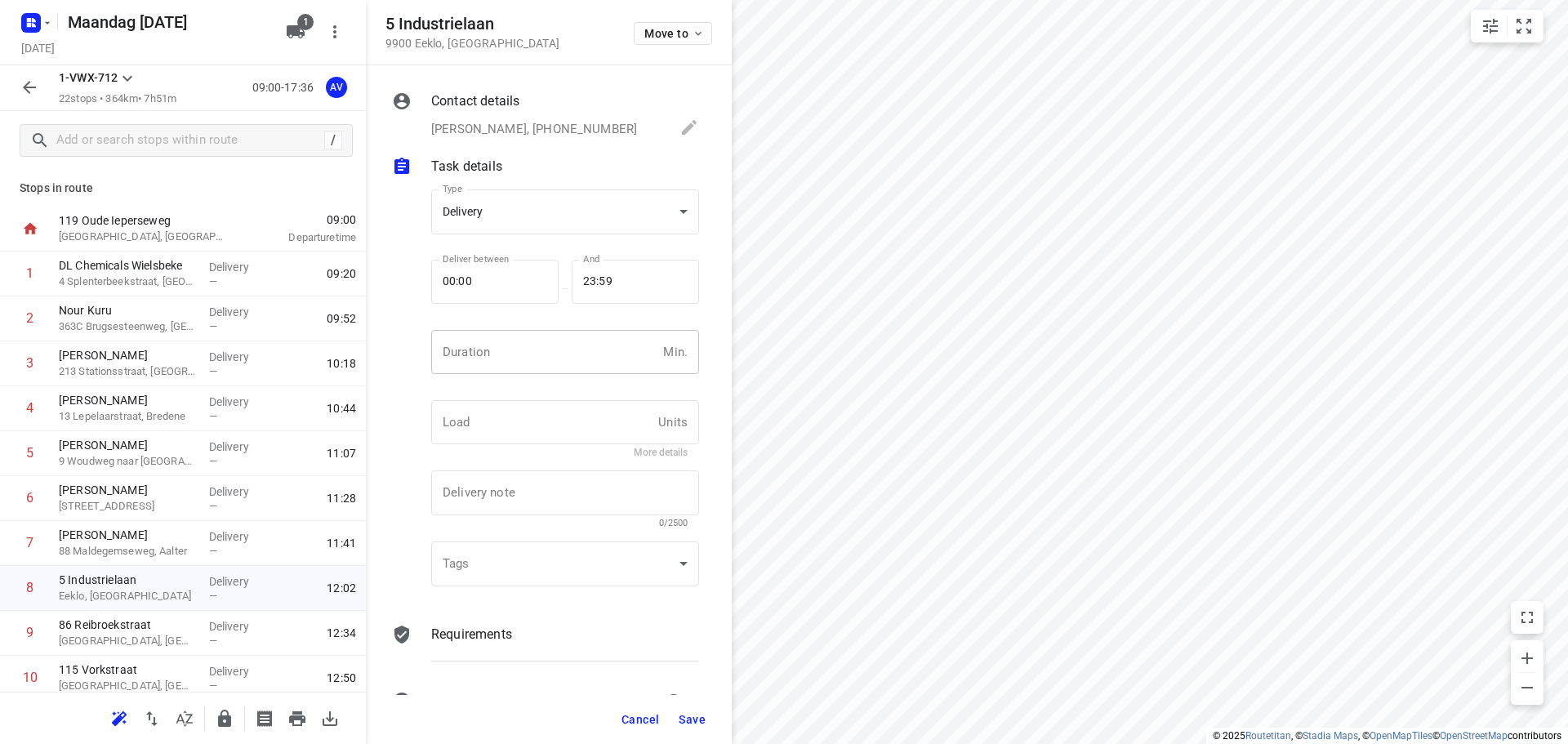
click at [530, 365] on input "number" at bounding box center [544, 353] width 225 height 44
type input "1"
click at [690, 722] on span "Save" at bounding box center [691, 720] width 27 height 13
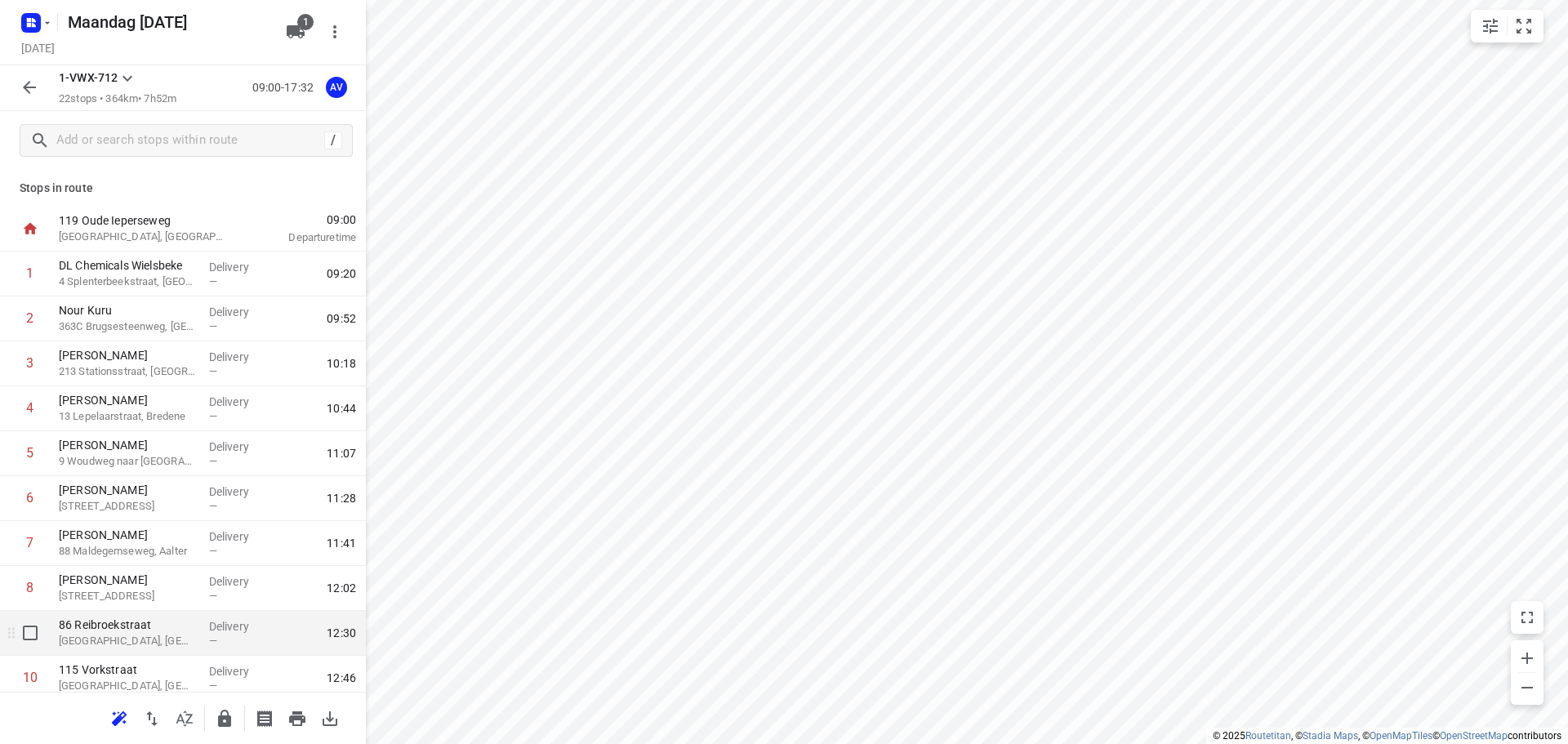
click at [149, 638] on p "[GEOGRAPHIC_DATA], [GEOGRAPHIC_DATA]" at bounding box center [127, 642] width 138 height 17
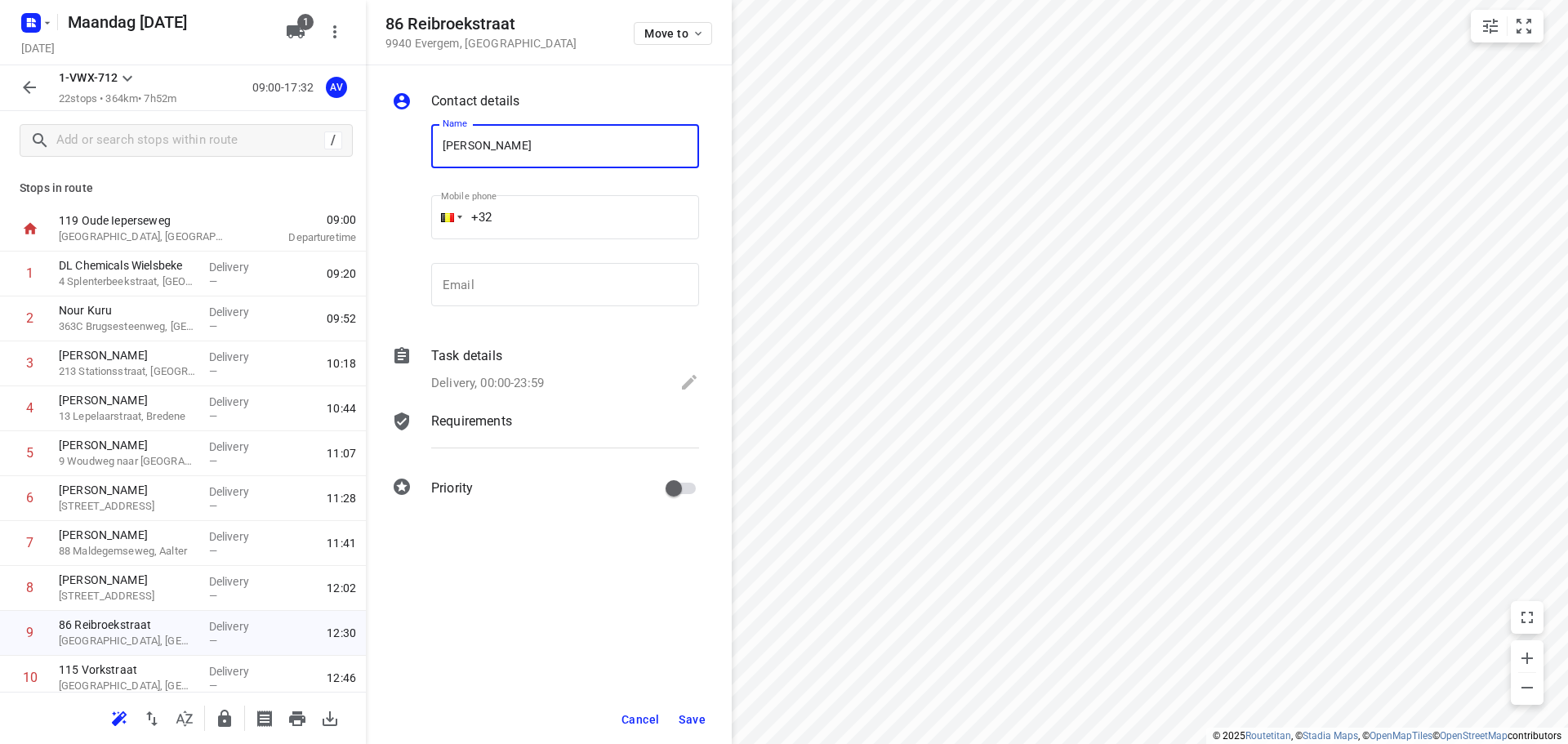
type input "[PERSON_NAME]"
click at [559, 208] on input "+32" at bounding box center [565, 218] width 268 height 44
type input "[PHONE_NUMBER]"
click at [530, 382] on p "Delivery, 00:00-23:59" at bounding box center [487, 383] width 113 height 18
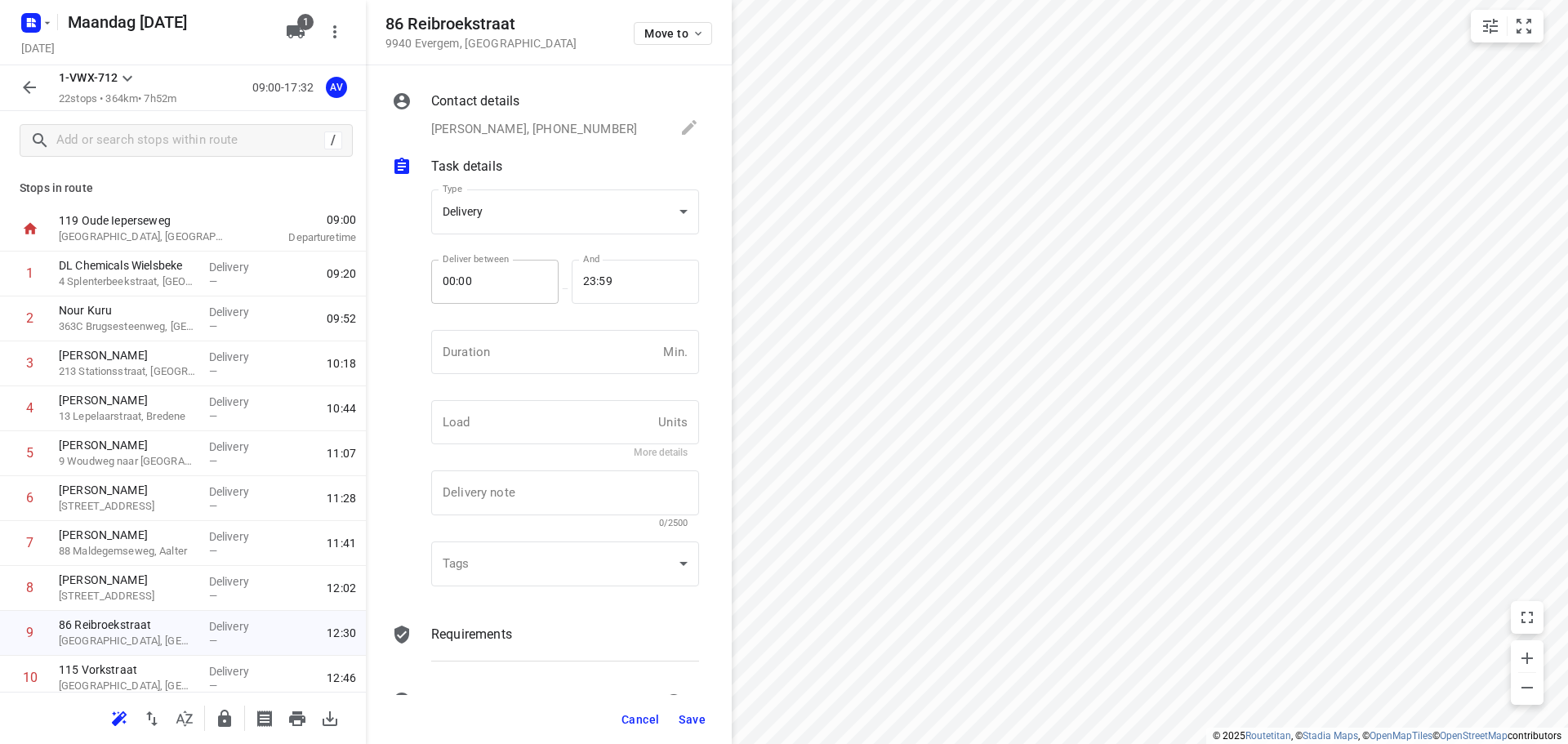
click at [538, 373] on input "number" at bounding box center [544, 353] width 225 height 44
type input "1"
click at [695, 719] on span "Save" at bounding box center [691, 720] width 27 height 13
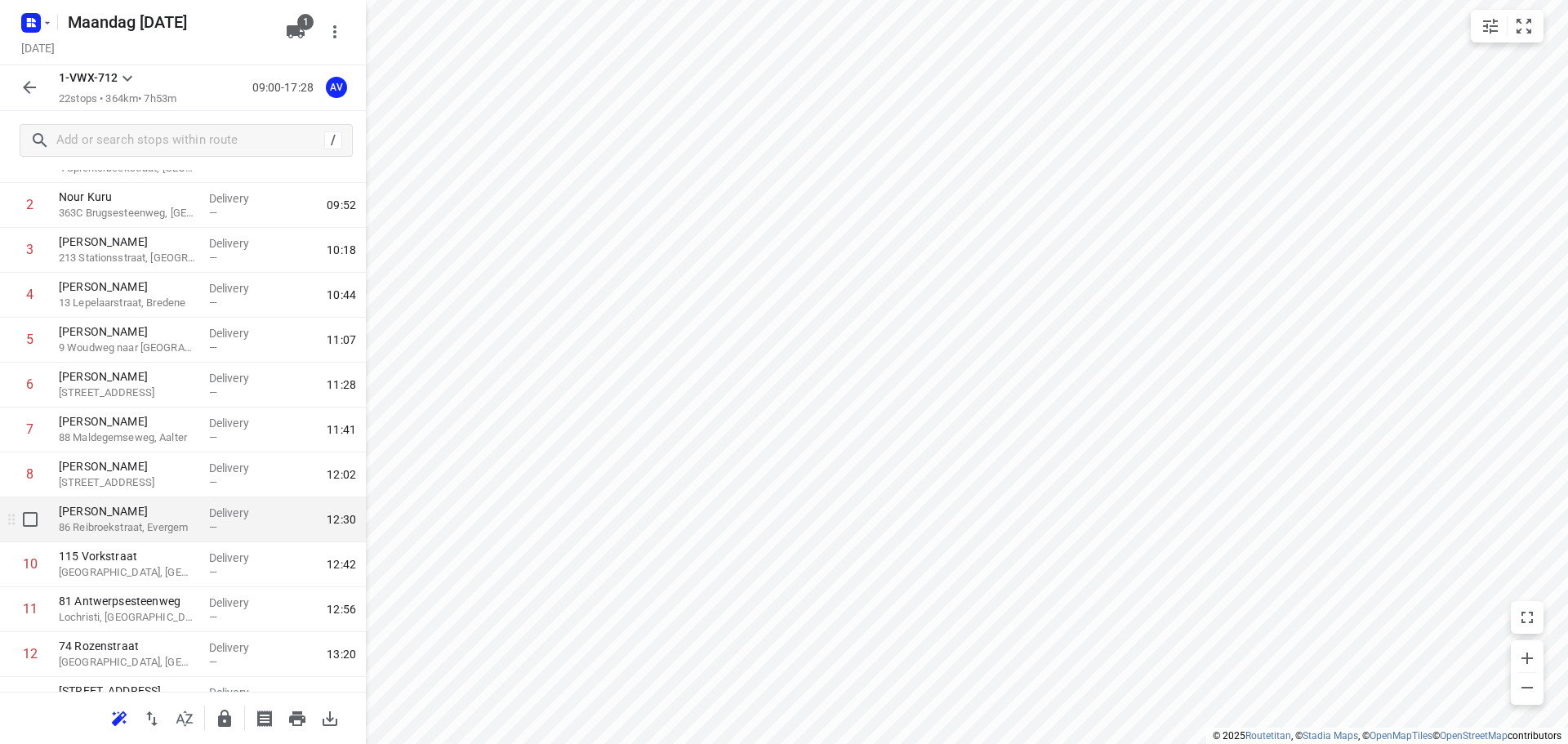
scroll to position [163, 0]
click at [149, 522] on p "[GEOGRAPHIC_DATA], [GEOGRAPHIC_DATA]" at bounding box center [127, 523] width 138 height 17
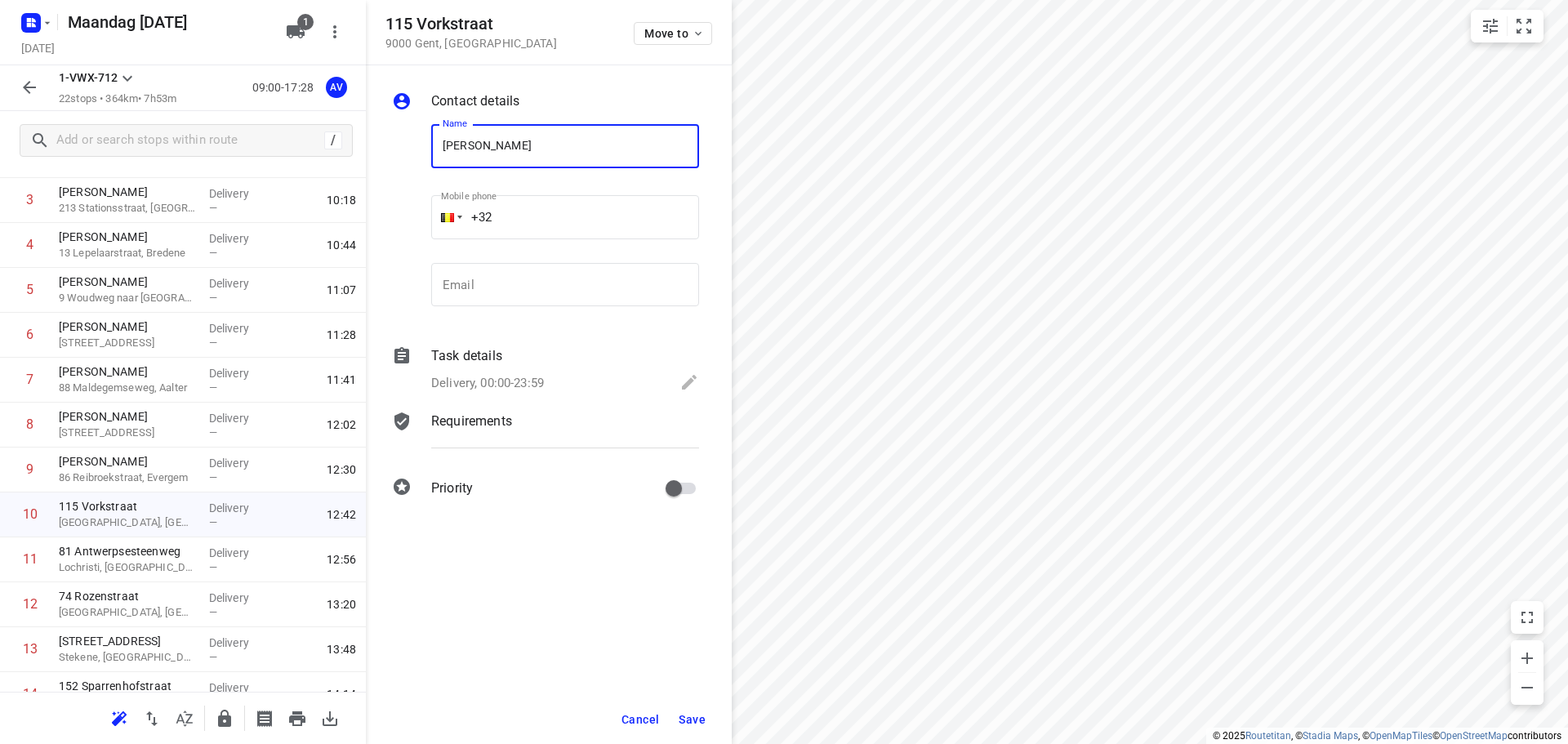
type input "[PERSON_NAME]"
click at [558, 210] on input "+32" at bounding box center [565, 218] width 268 height 44
type input "[PHONE_NUMBER]"
click at [539, 382] on p "Delivery, 00:00-23:59" at bounding box center [487, 383] width 113 height 18
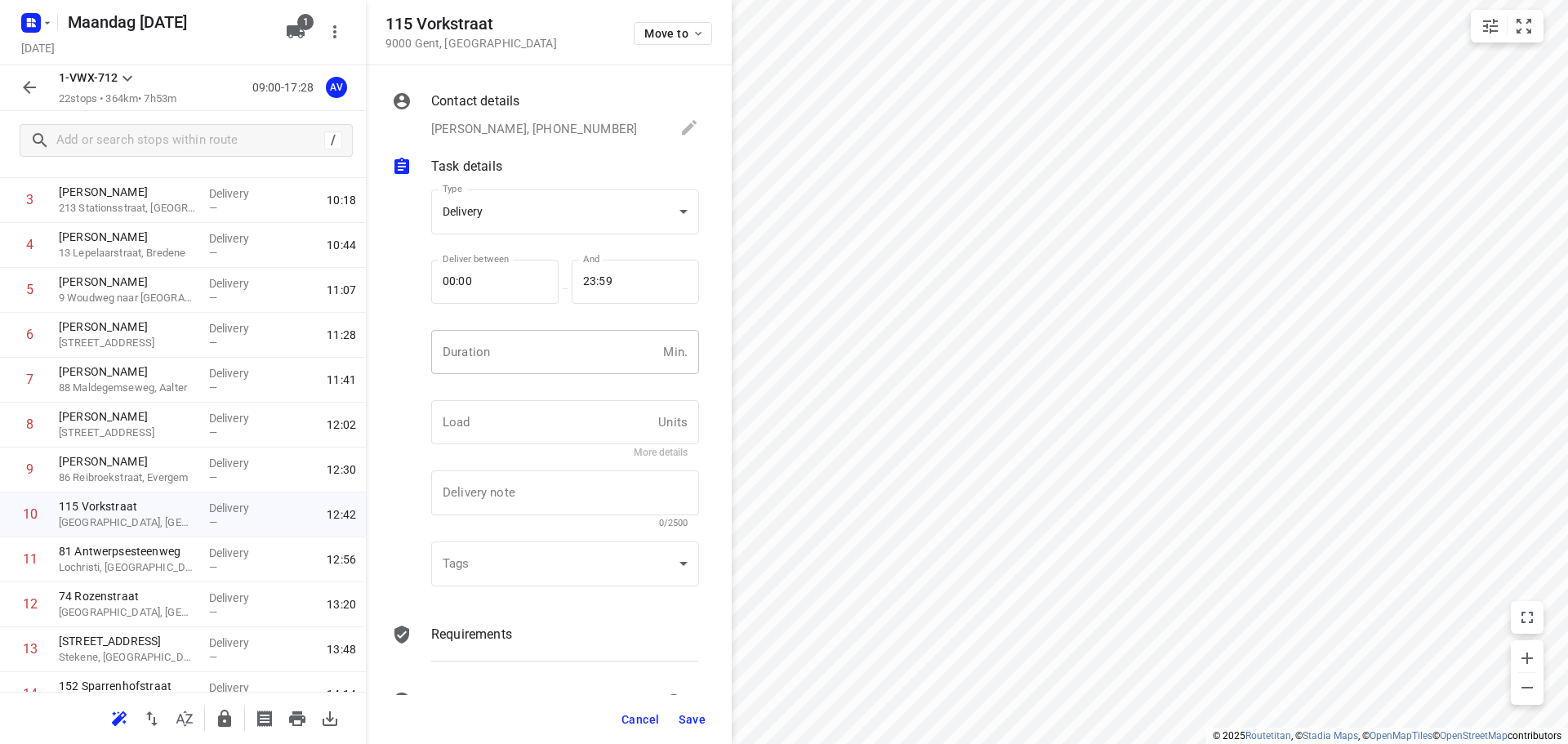
click at [545, 366] on input "number" at bounding box center [544, 353] width 225 height 44
type input "1"
click at [692, 721] on span "Save" at bounding box center [691, 720] width 27 height 13
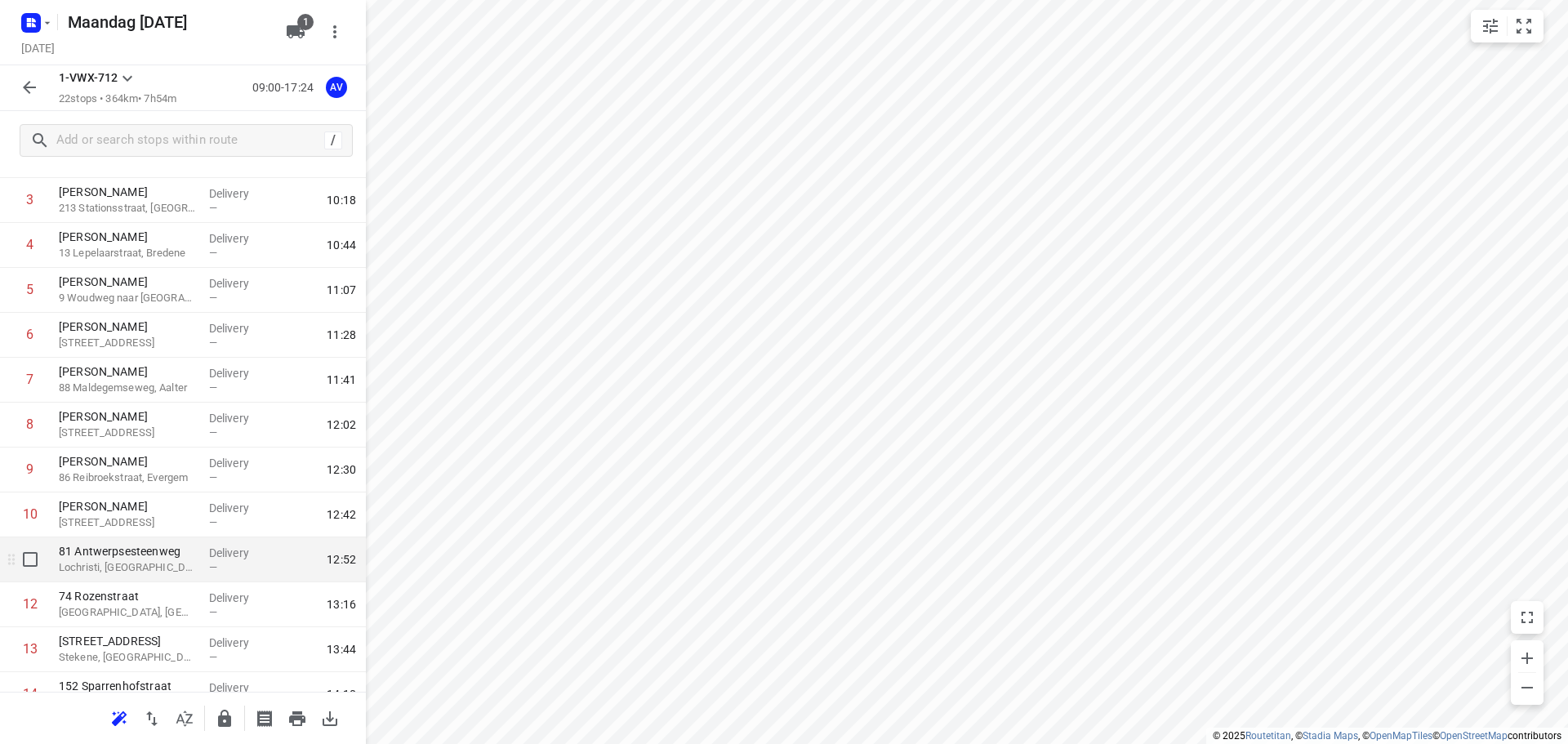
click at [159, 567] on p "Lochristi, [GEOGRAPHIC_DATA]" at bounding box center [127, 568] width 138 height 17
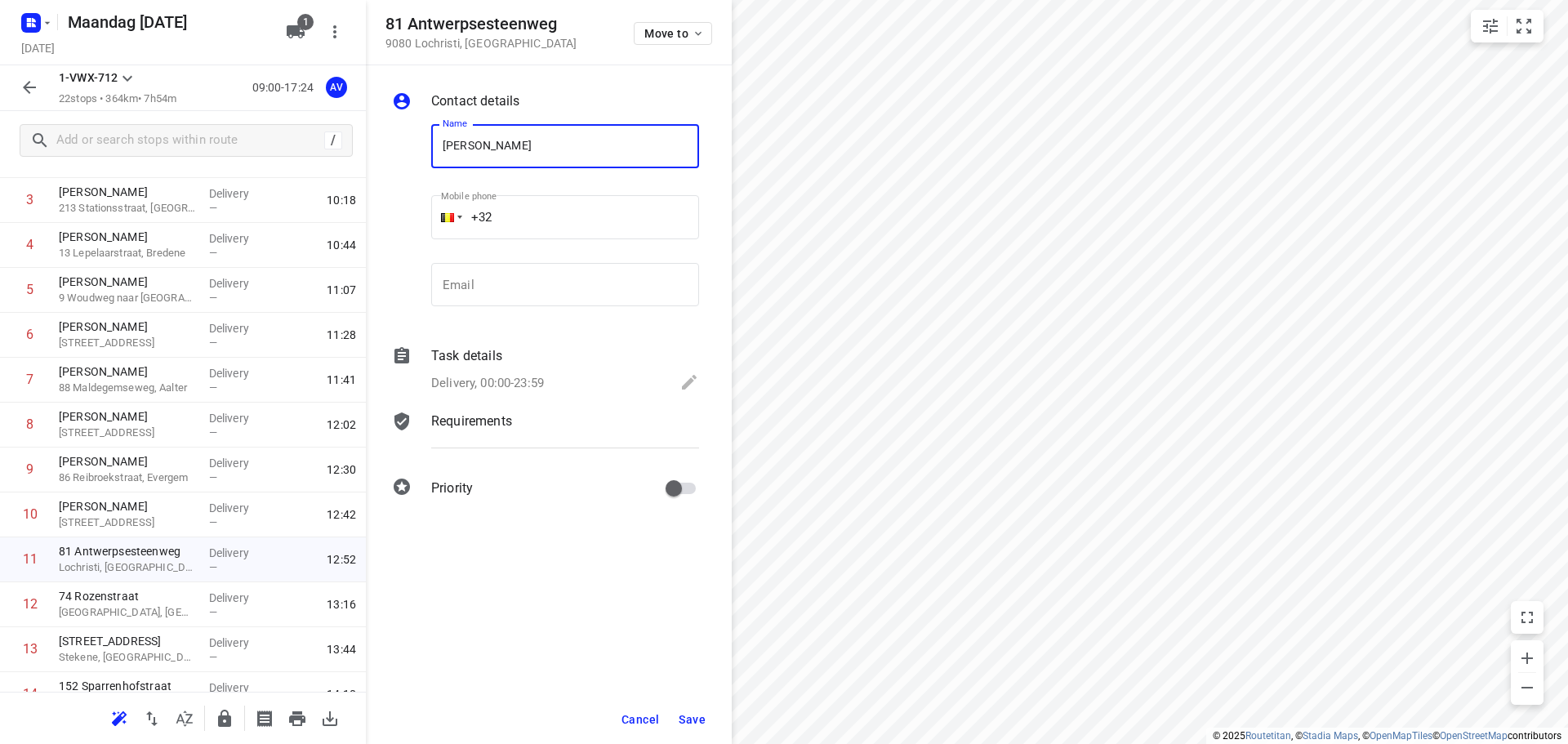
type input "[PERSON_NAME]"
click at [545, 218] on input "+32" at bounding box center [565, 218] width 268 height 44
click at [590, 214] on input "+32 495" at bounding box center [565, 218] width 268 height 44
type input "[PHONE_NUMBER]"
click at [506, 378] on p "Delivery, 00:00-23:59" at bounding box center [487, 383] width 113 height 18
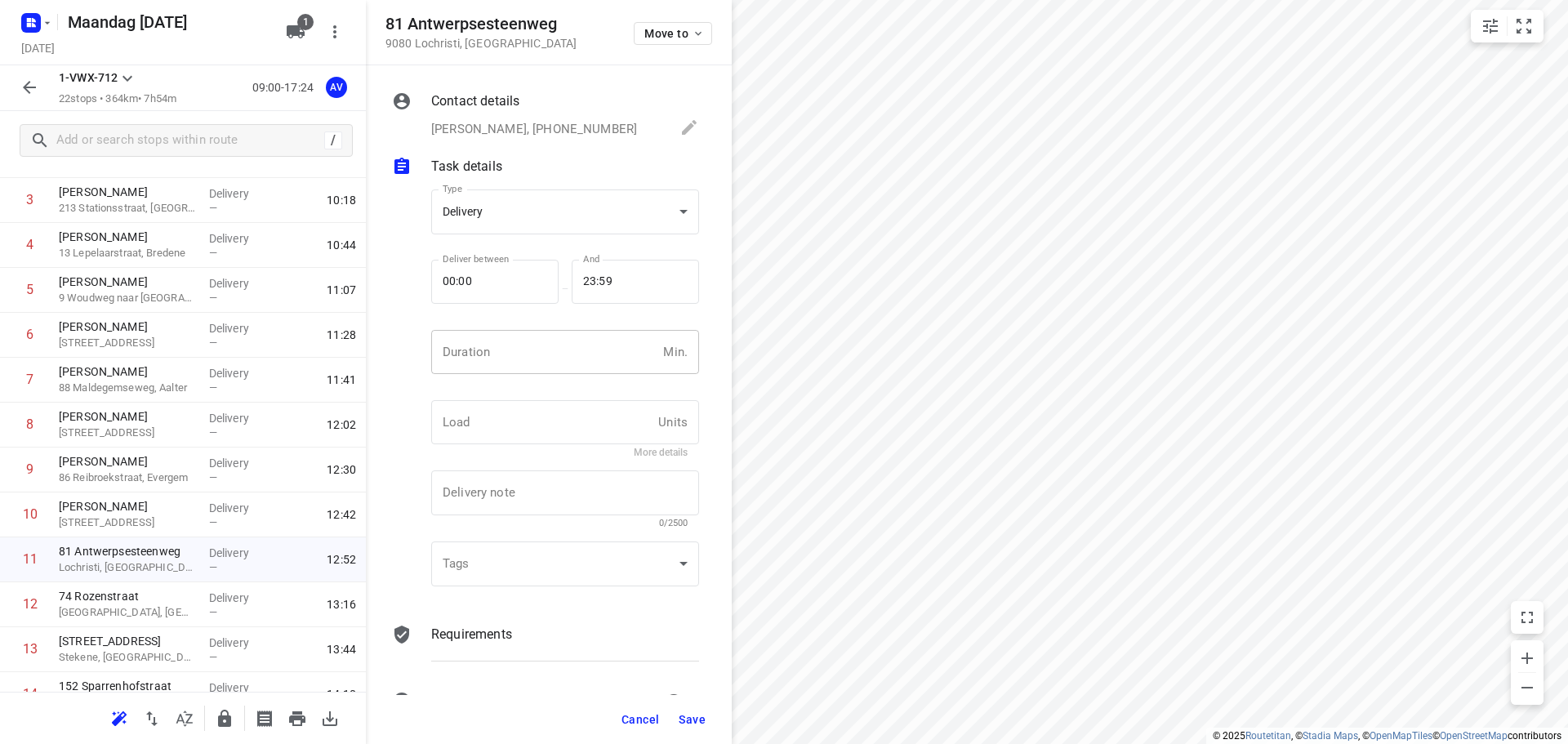
click at [530, 356] on input "number" at bounding box center [544, 353] width 225 height 44
type input "1"
click at [691, 716] on span "Save" at bounding box center [691, 720] width 27 height 13
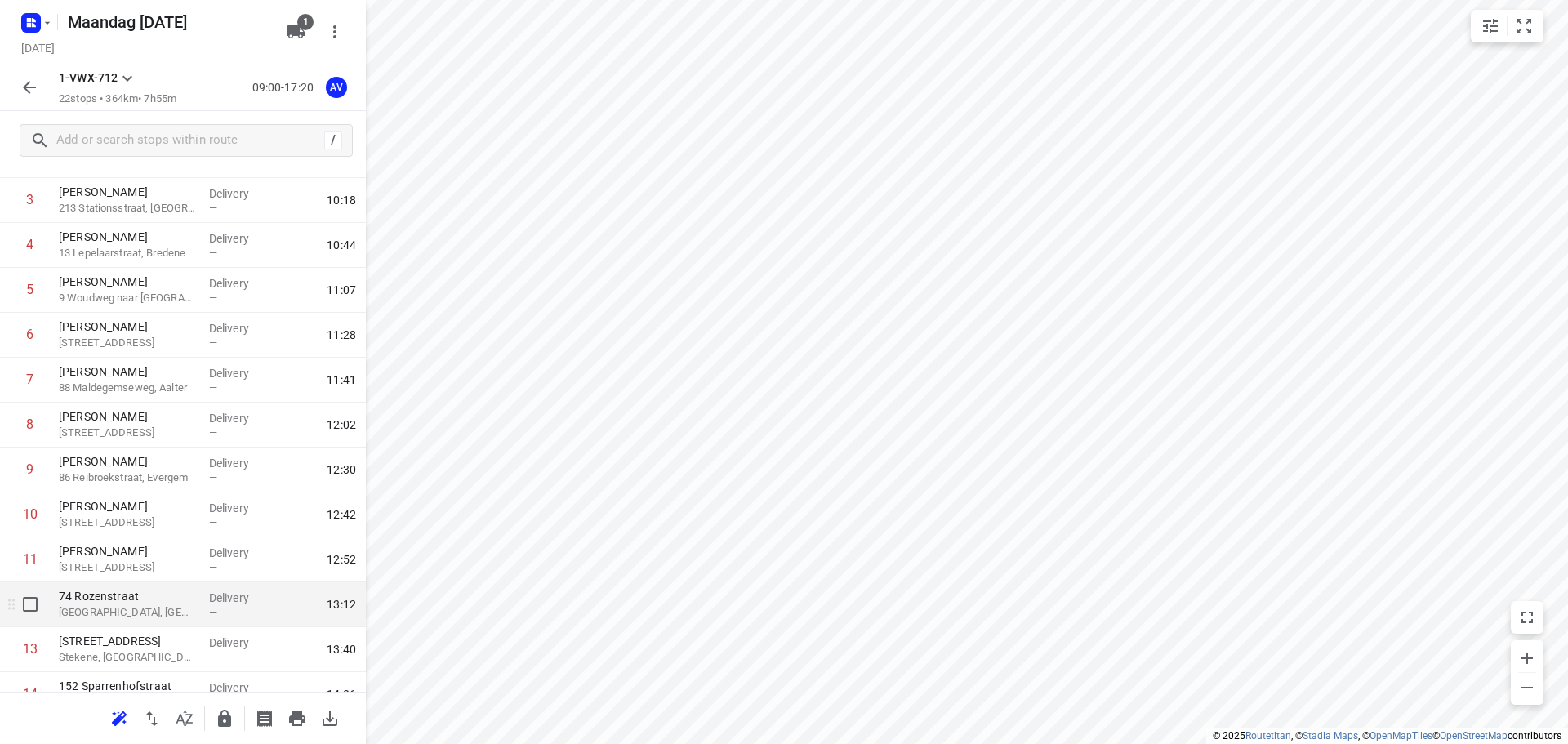
drag, startPoint x: 151, startPoint y: 609, endPoint x: 180, endPoint y: 589, distance: 35.2
click at [151, 609] on p "[GEOGRAPHIC_DATA], [GEOGRAPHIC_DATA]" at bounding box center [127, 613] width 138 height 17
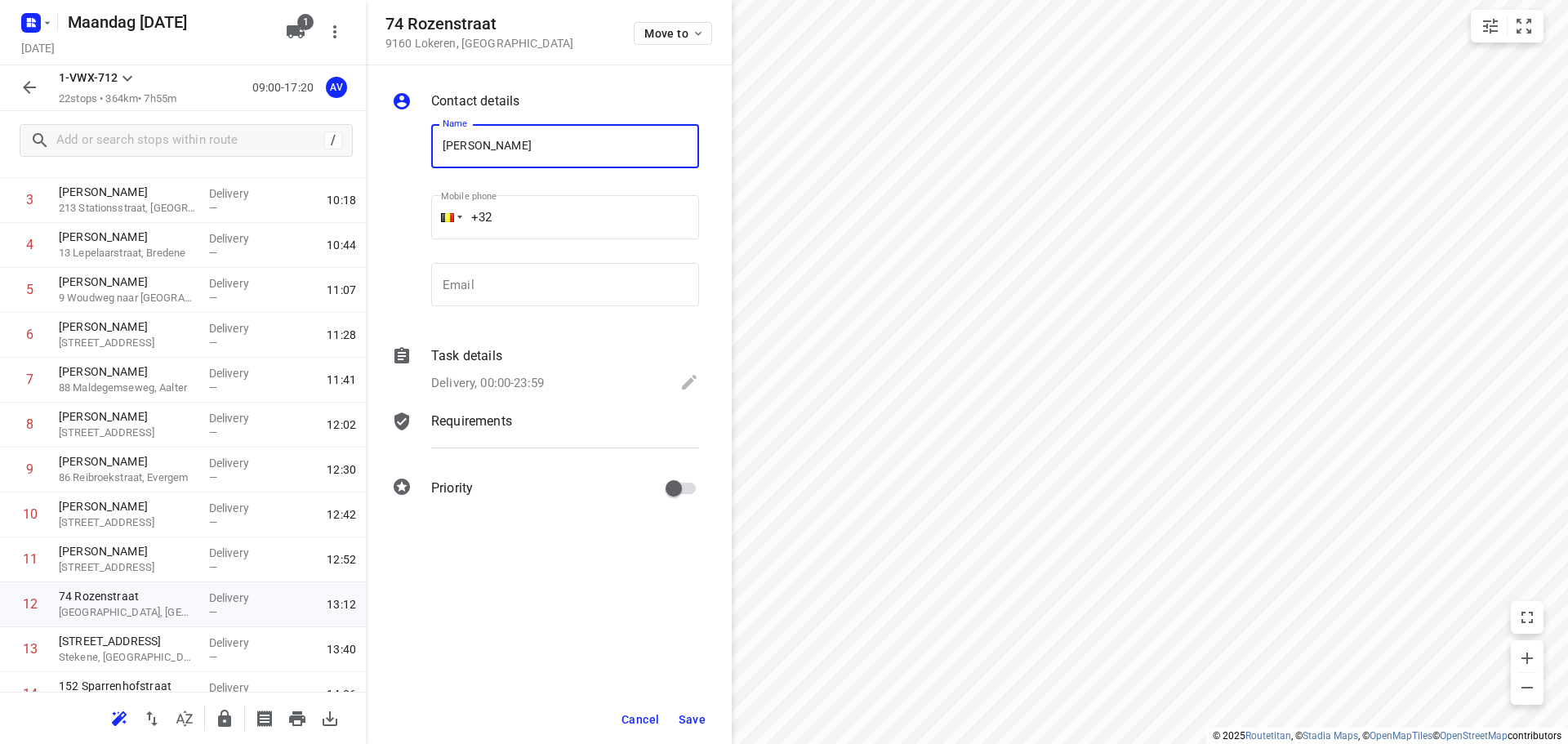
type input "[PERSON_NAME]"
click at [573, 213] on input "+32" at bounding box center [565, 218] width 268 height 44
type input "[PHONE_NUMBER]"
click at [530, 384] on p "Delivery, 00:00-23:59" at bounding box center [487, 383] width 113 height 18
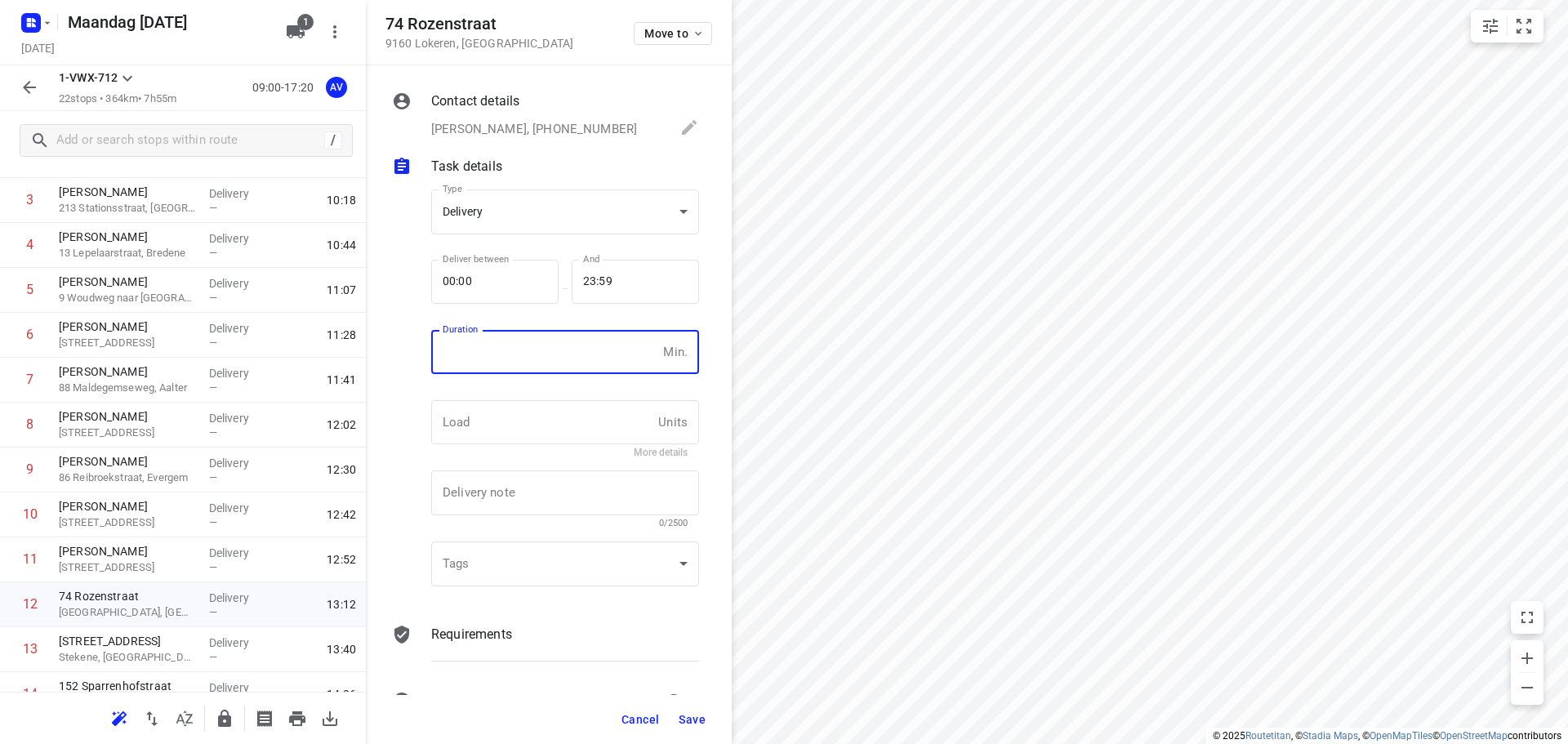
click at [539, 362] on input "number" at bounding box center [544, 353] width 225 height 44
type input "1"
click at [694, 717] on span "Save" at bounding box center [691, 720] width 27 height 13
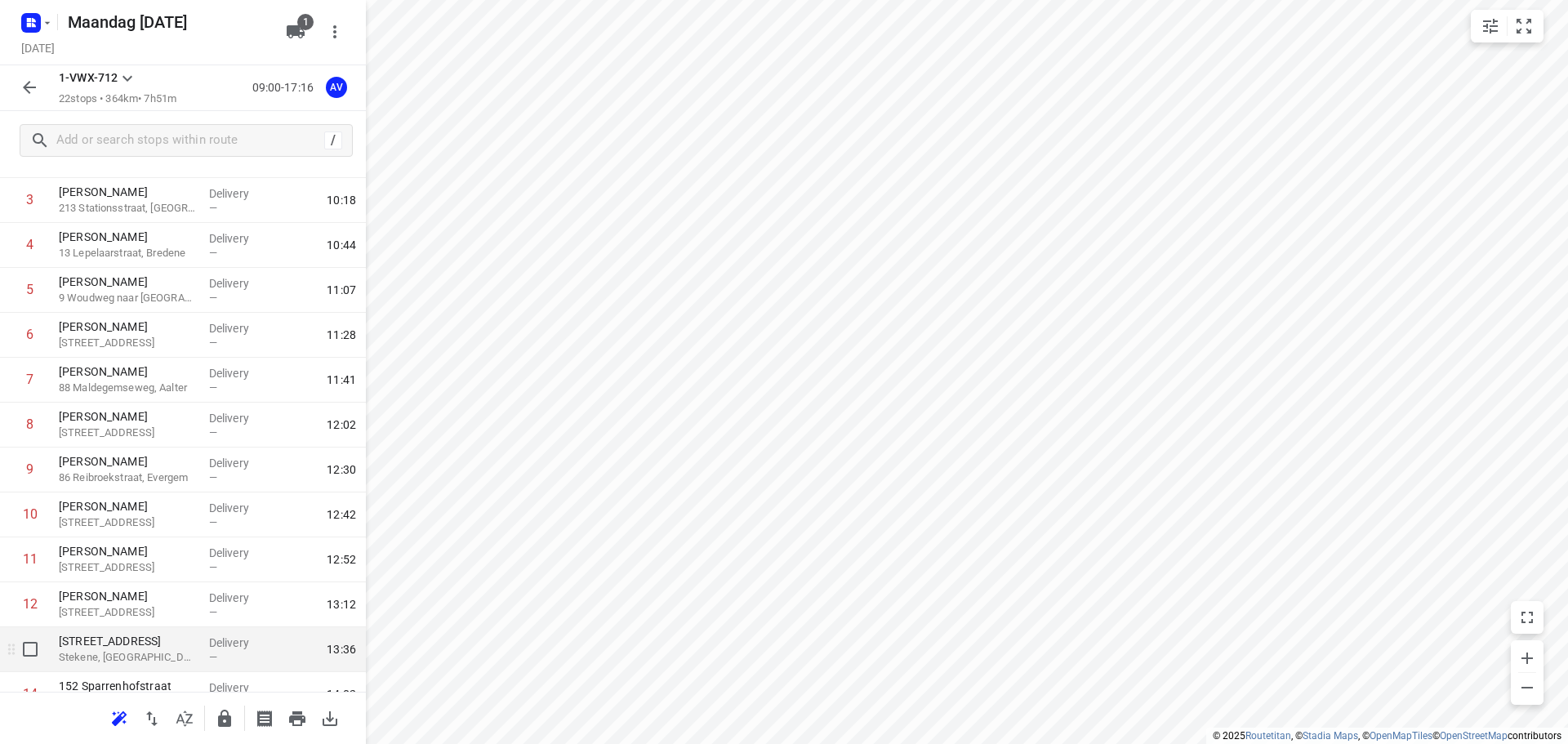
click at [165, 653] on p "Stekene, [GEOGRAPHIC_DATA]" at bounding box center [127, 658] width 138 height 17
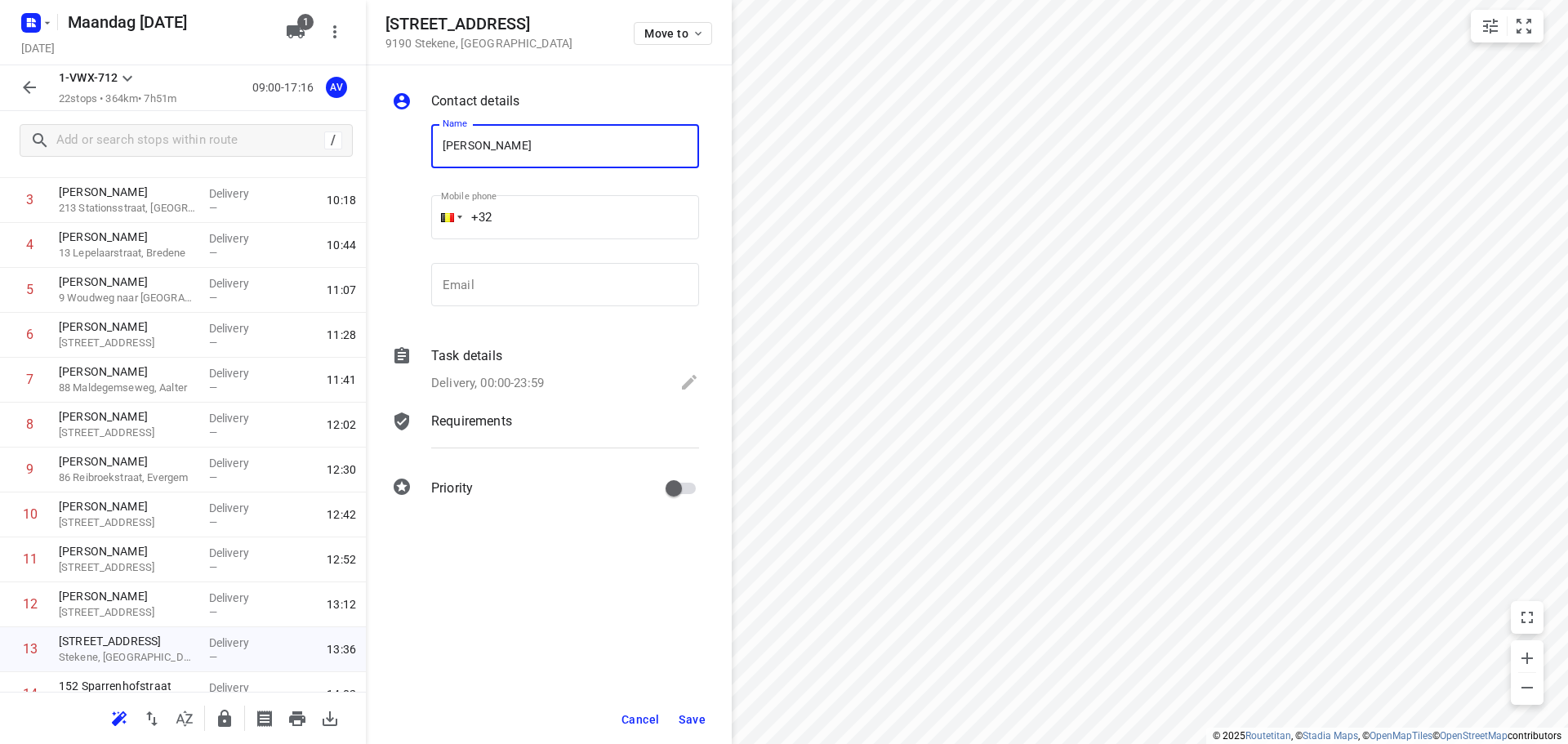
type input "[PERSON_NAME]"
click at [610, 217] on input "+32" at bounding box center [565, 218] width 268 height 44
type input "[PHONE_NUMBER]"
click at [517, 380] on p "Delivery, 00:00-23:59" at bounding box center [487, 383] width 113 height 18
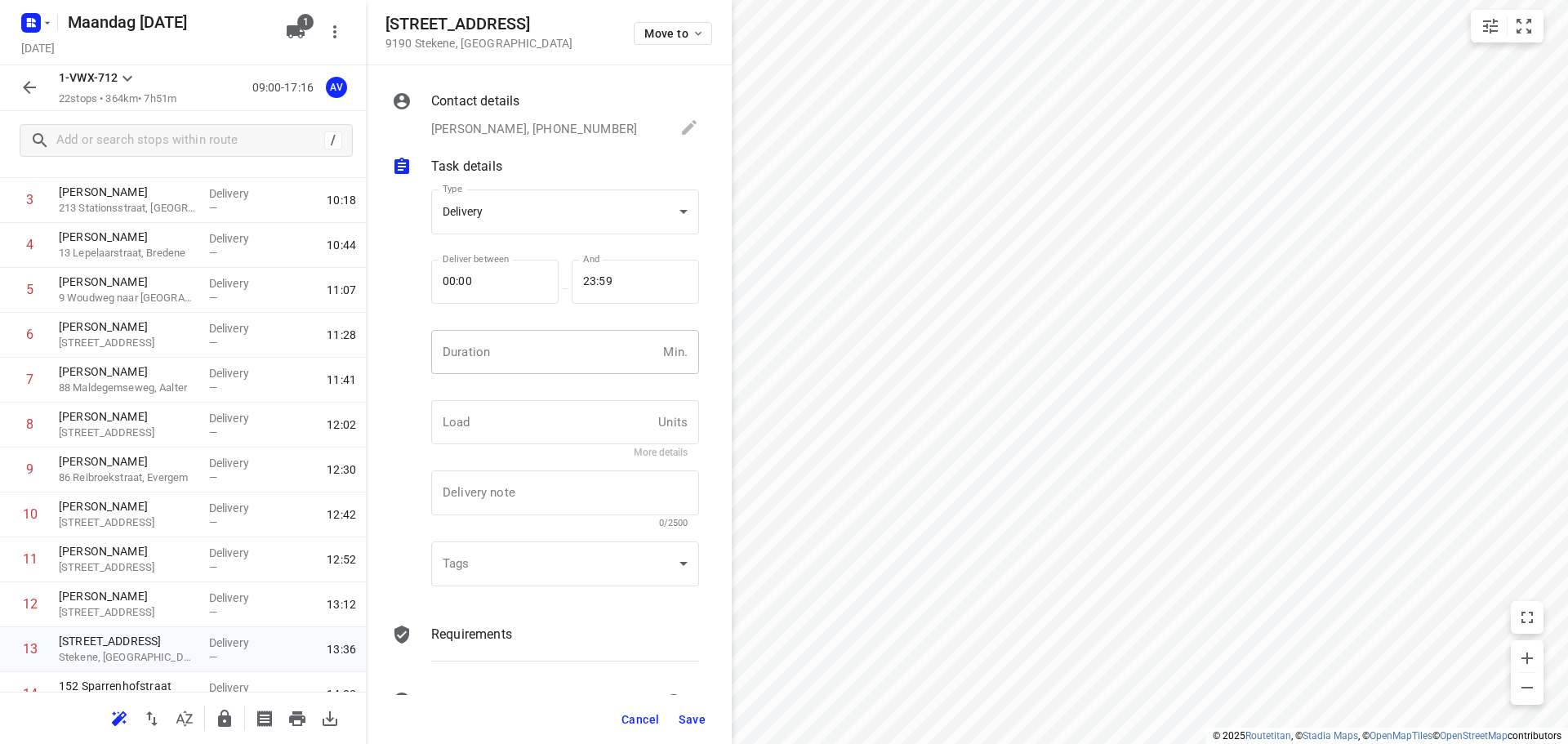
click at [531, 356] on input "number" at bounding box center [544, 353] width 225 height 44
type input "1"
click at [693, 716] on span "Save" at bounding box center [691, 720] width 27 height 13
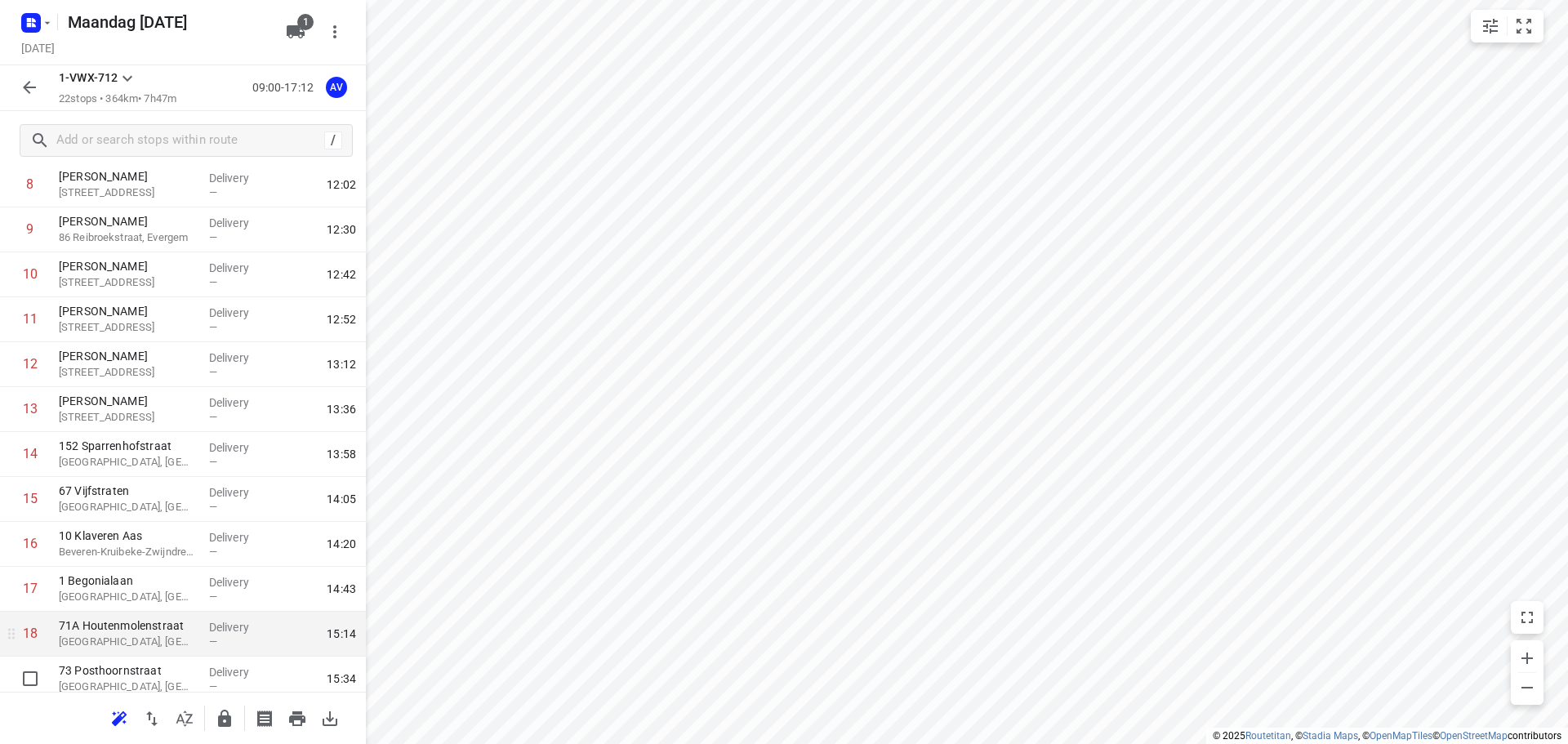
scroll to position [409, 0]
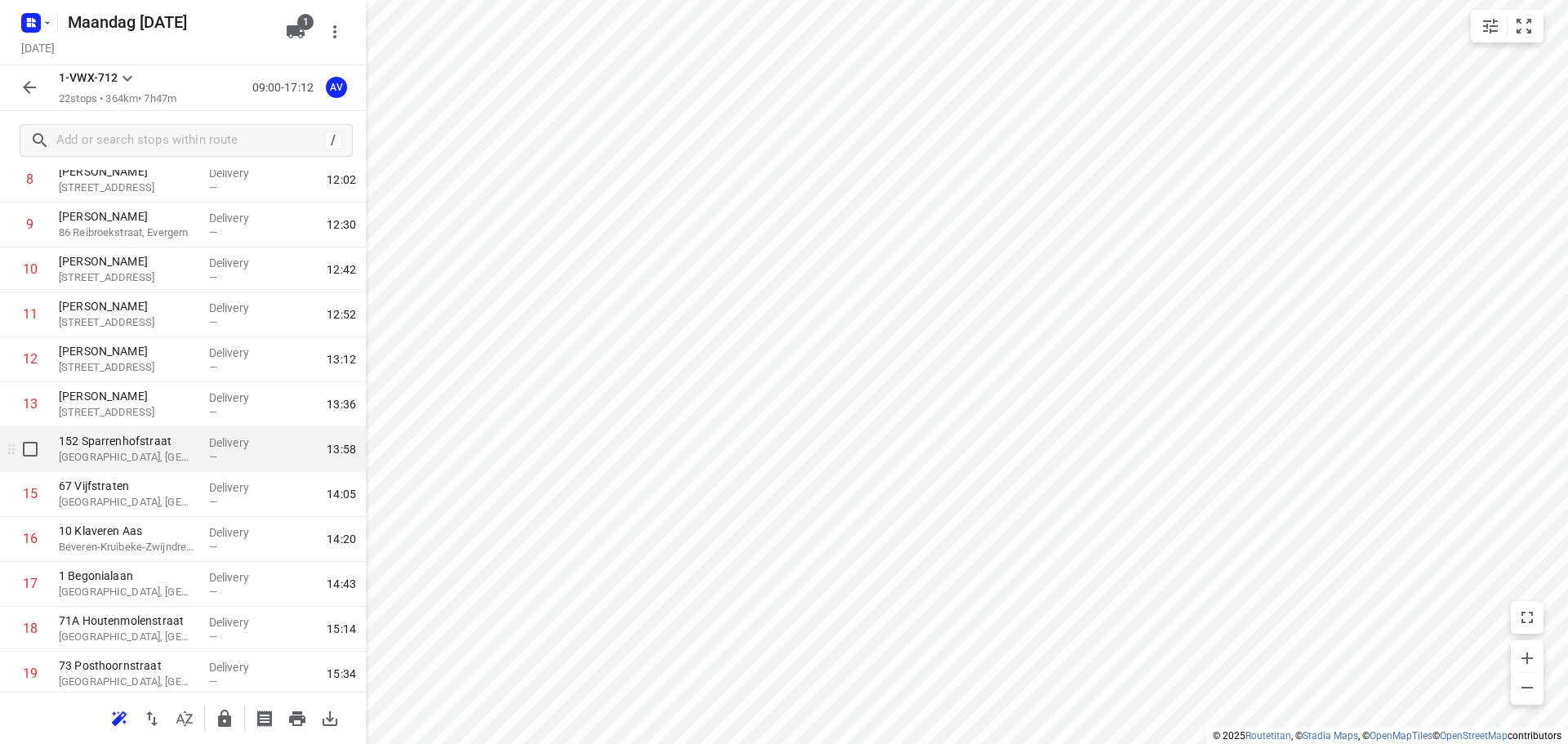
click at [163, 452] on p "[GEOGRAPHIC_DATA], [GEOGRAPHIC_DATA]" at bounding box center [127, 458] width 138 height 17
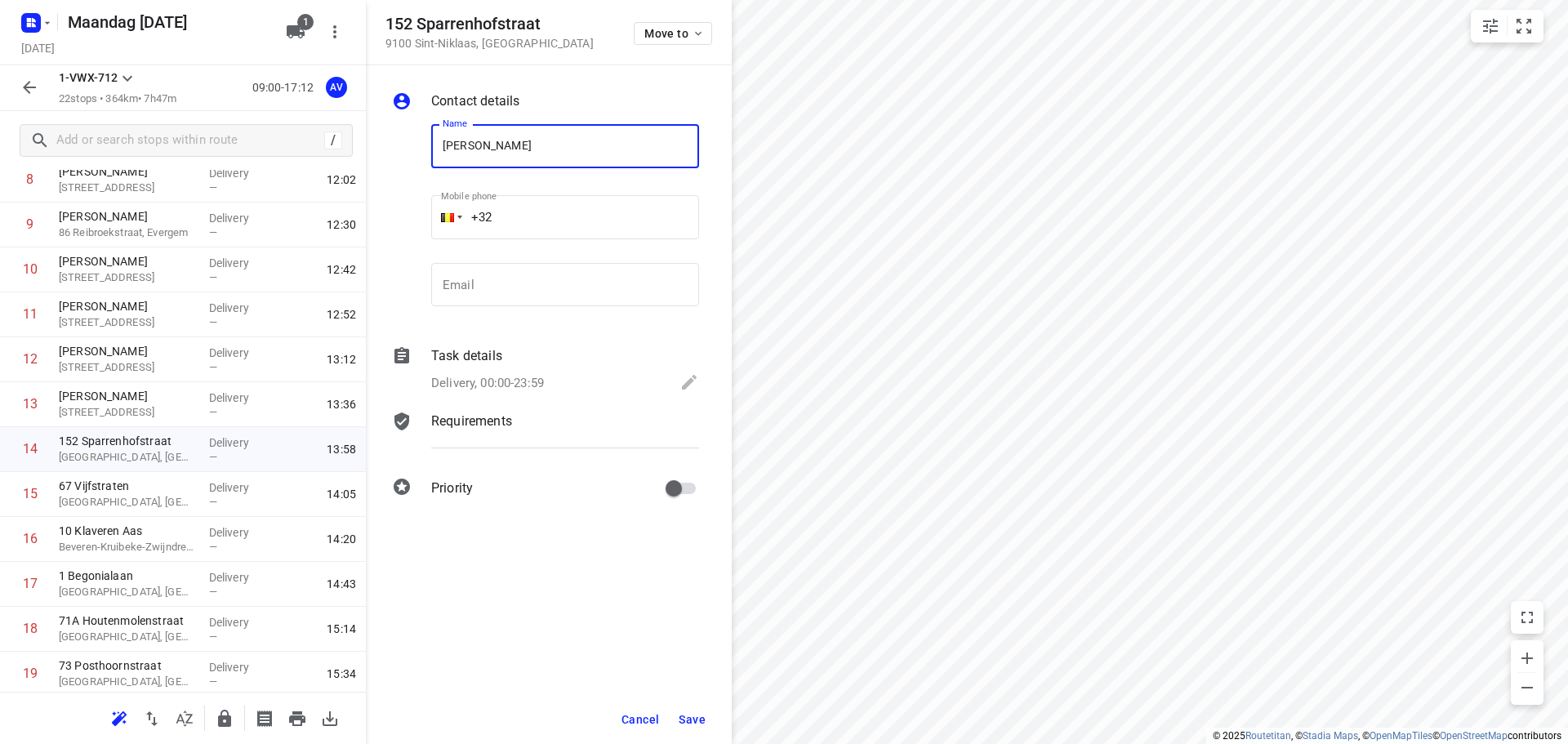
type input "[PERSON_NAME]"
drag, startPoint x: 604, startPoint y: 219, endPoint x: 591, endPoint y: 194, distance: 28.2
click at [604, 219] on input "+32" at bounding box center [565, 218] width 268 height 44
type input "[PHONE_NUMBER]"
click at [494, 383] on p "Delivery, 00:00-23:59" at bounding box center [487, 383] width 113 height 18
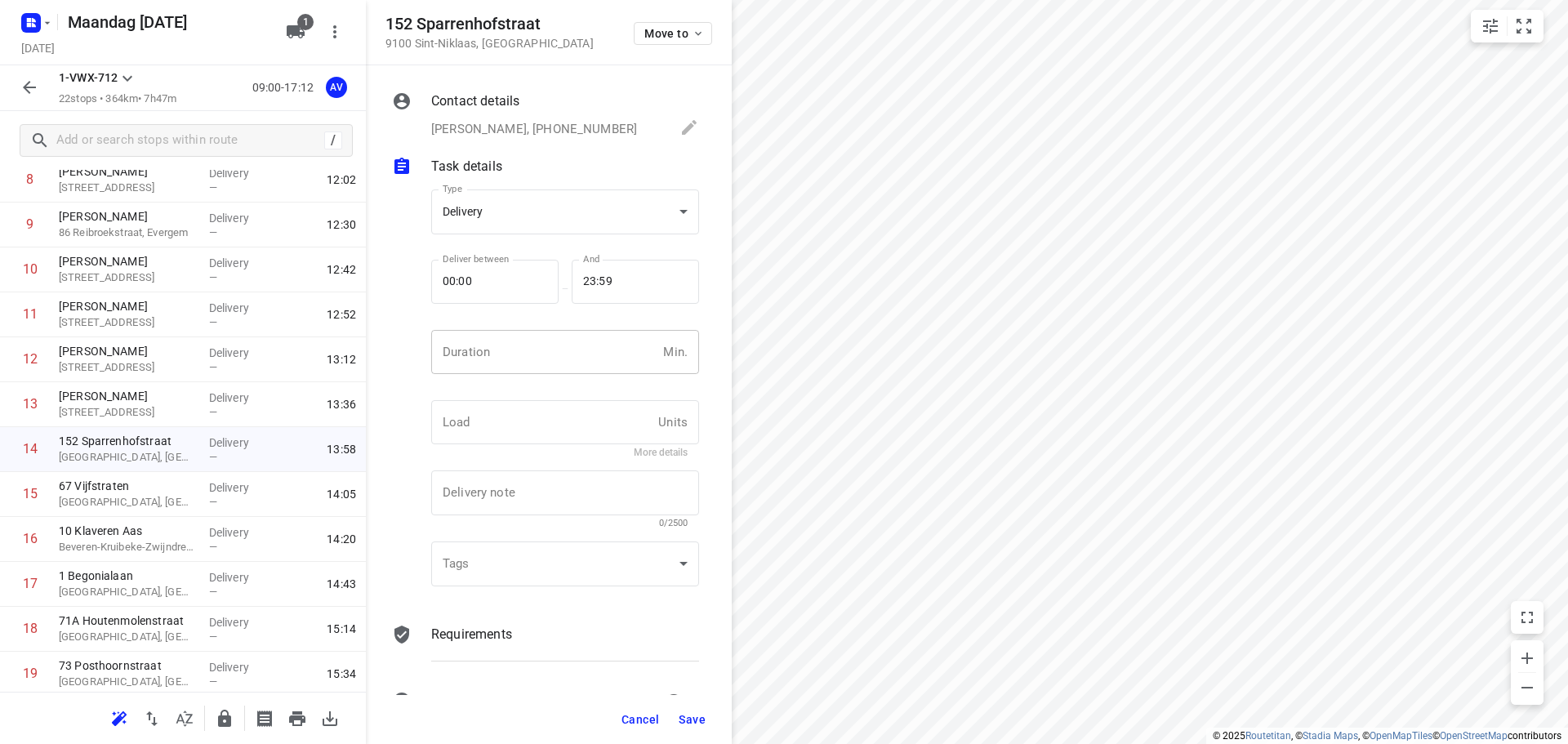
click at [509, 362] on input "number" at bounding box center [544, 353] width 225 height 44
type input "1"
click at [690, 719] on span "Save" at bounding box center [691, 720] width 27 height 13
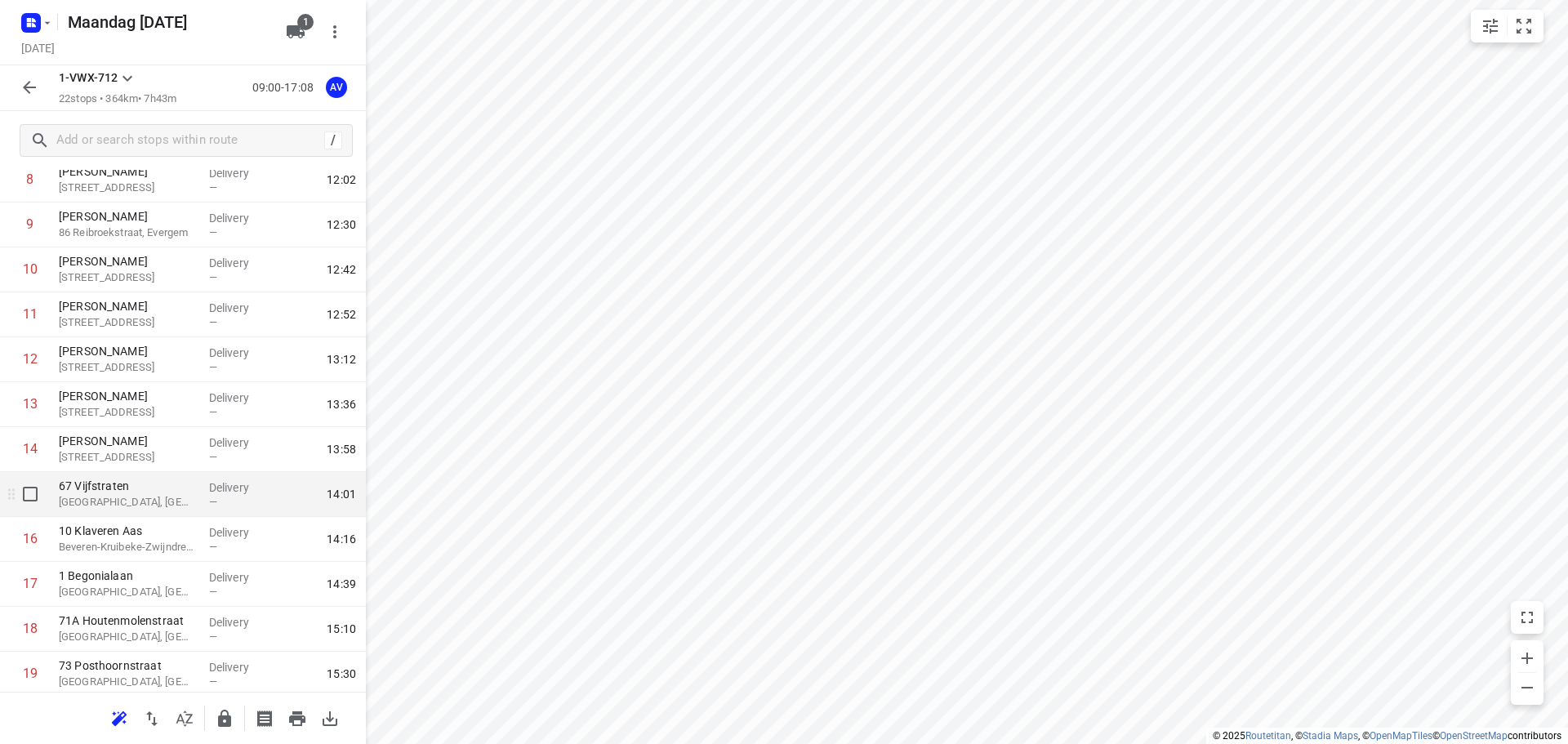
click at [152, 498] on p "[GEOGRAPHIC_DATA], [GEOGRAPHIC_DATA]" at bounding box center [127, 502] width 138 height 17
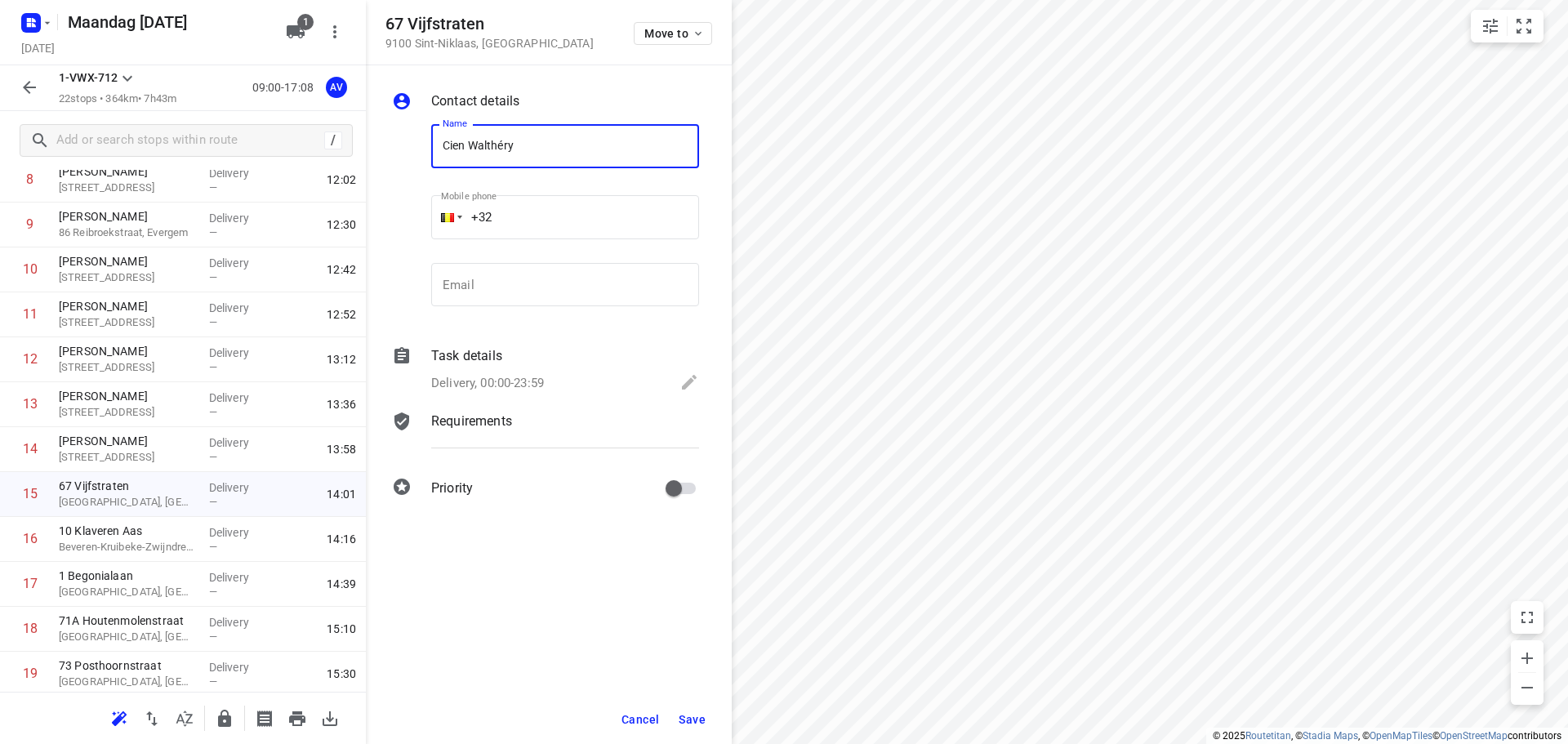
type input "Cien Walthéry"
click at [549, 210] on input "+32" at bounding box center [565, 218] width 268 height 44
type input "[PHONE_NUMBER]"
click at [531, 380] on p "Delivery, 00:00-23:59" at bounding box center [487, 383] width 113 height 18
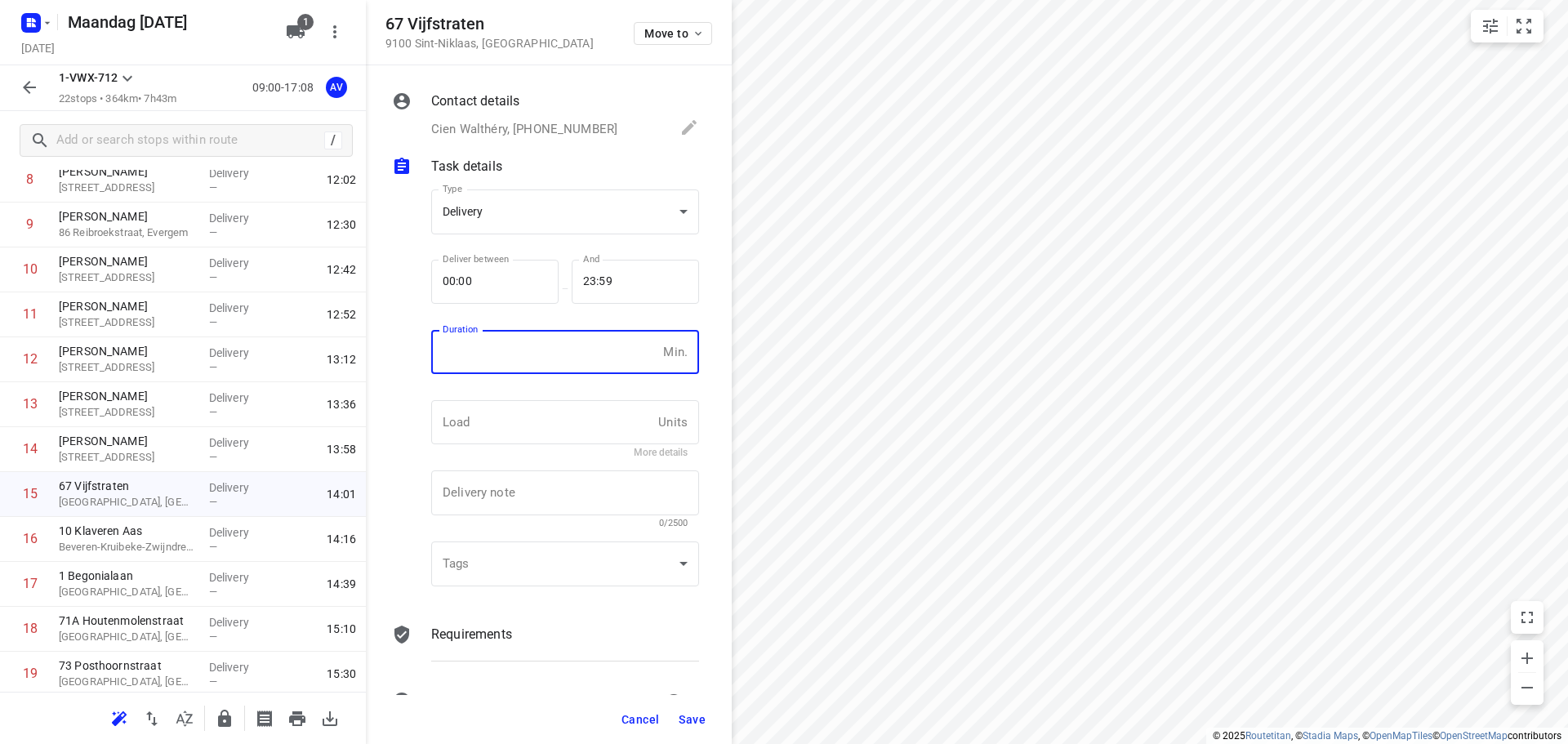
click at [535, 363] on input "number" at bounding box center [544, 353] width 225 height 44
type input "1"
click at [686, 716] on span "Save" at bounding box center [691, 720] width 27 height 13
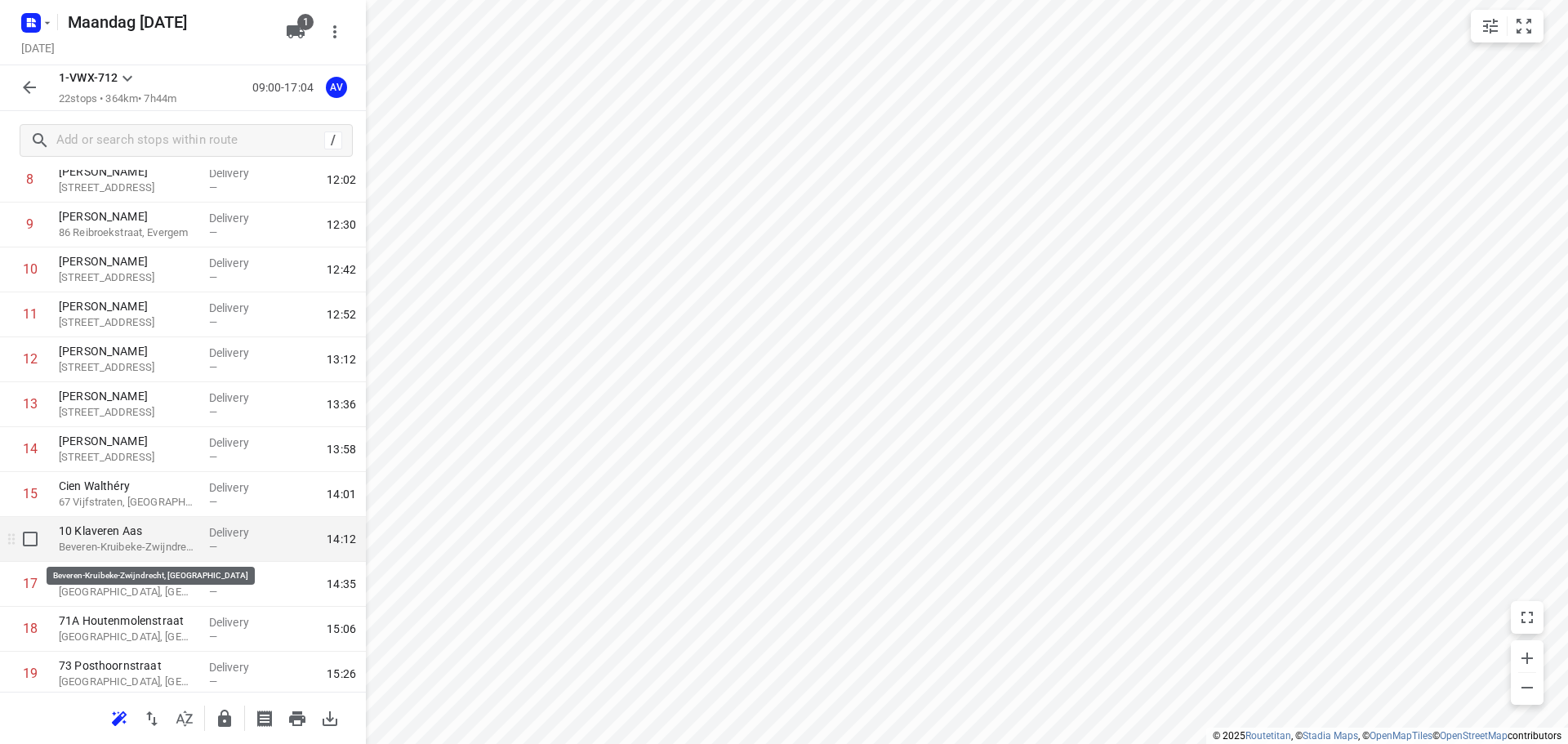
click at [181, 546] on p "Beveren-Kruibeke-Zwijndrecht, [GEOGRAPHIC_DATA]" at bounding box center [127, 547] width 138 height 17
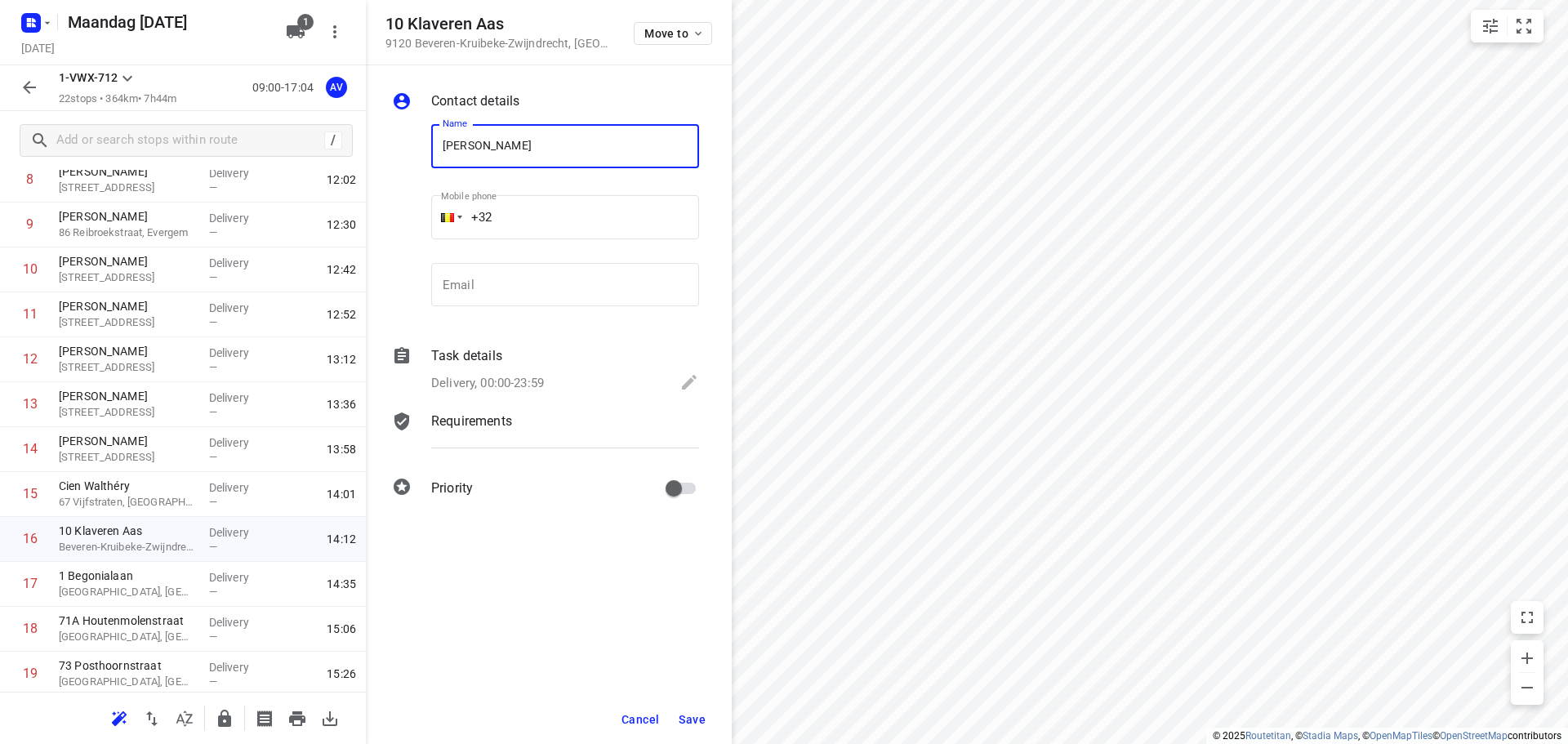
type input "[PERSON_NAME]"
click at [542, 218] on input "+32" at bounding box center [565, 218] width 268 height 44
type input "[PHONE_NUMBER]"
click at [540, 383] on p "Delivery, 00:00-23:59" at bounding box center [487, 383] width 113 height 18
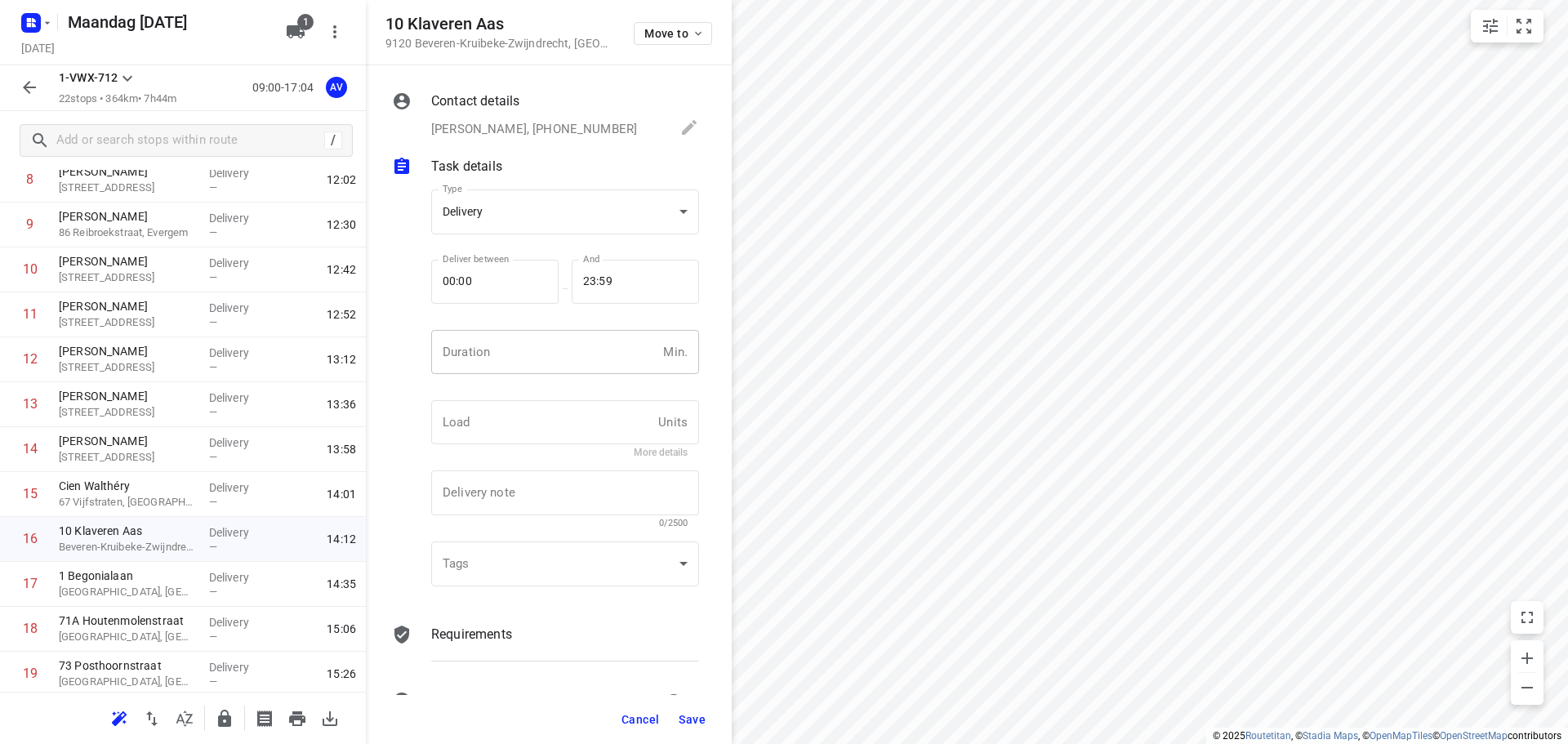
click at [556, 366] on input "number" at bounding box center [544, 353] width 225 height 44
type input "1"
click at [688, 719] on span "Save" at bounding box center [691, 720] width 27 height 13
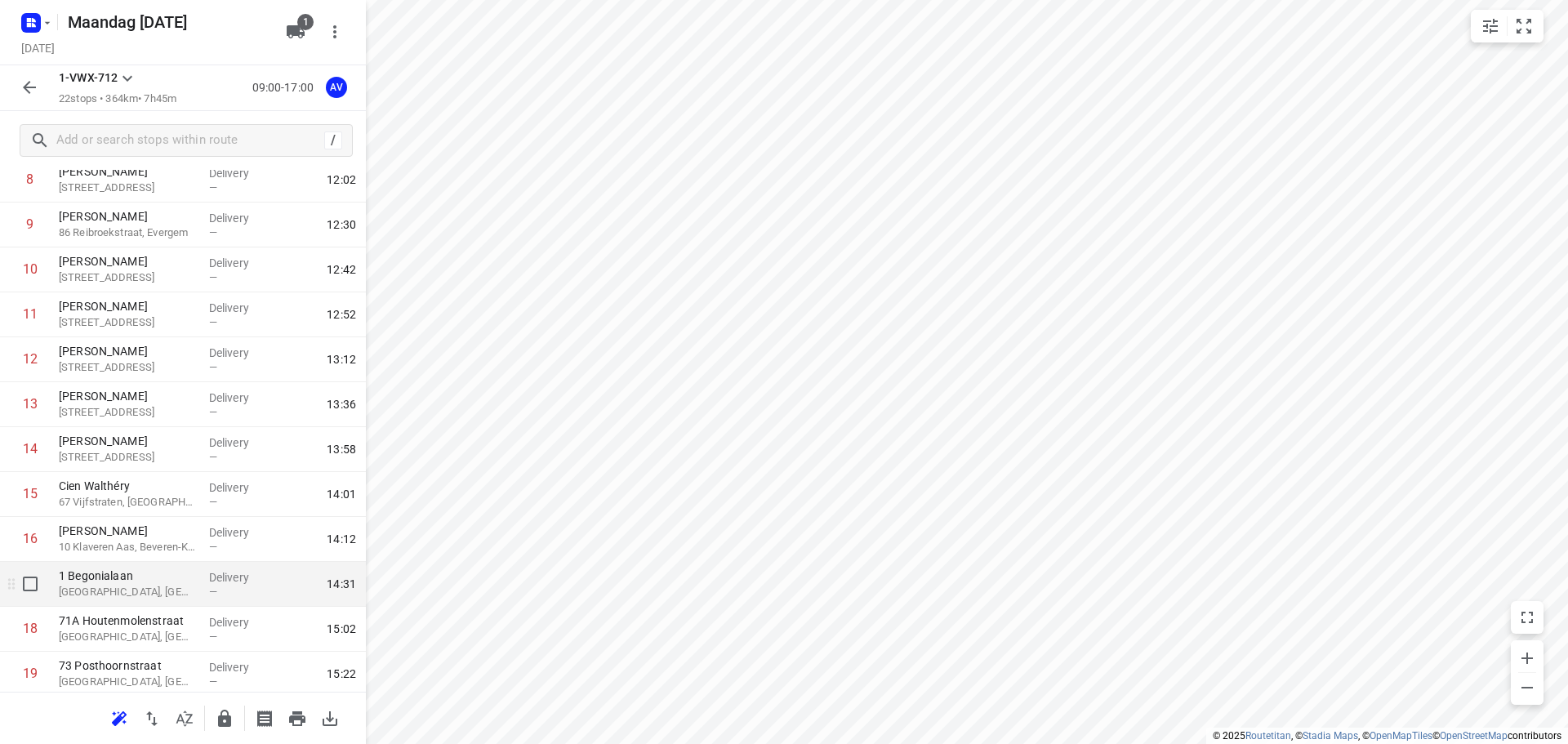
click at [162, 592] on p "[GEOGRAPHIC_DATA], [GEOGRAPHIC_DATA]" at bounding box center [127, 593] width 138 height 17
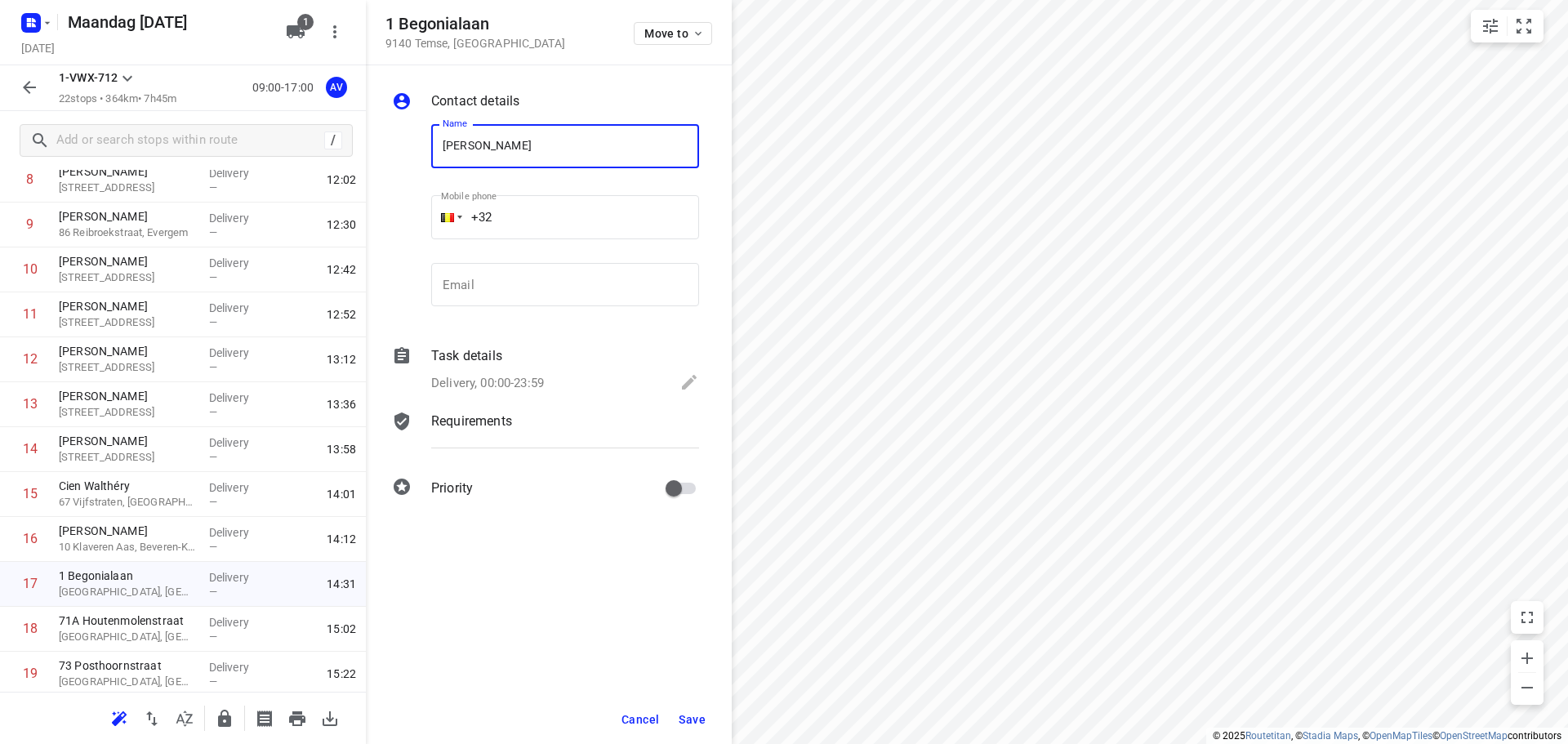
type input "[PERSON_NAME]"
click at [536, 210] on input "+32" at bounding box center [565, 218] width 268 height 44
type input "[PHONE_NUMBER]"
click at [534, 377] on p "Delivery, 00:00-23:59" at bounding box center [487, 383] width 113 height 18
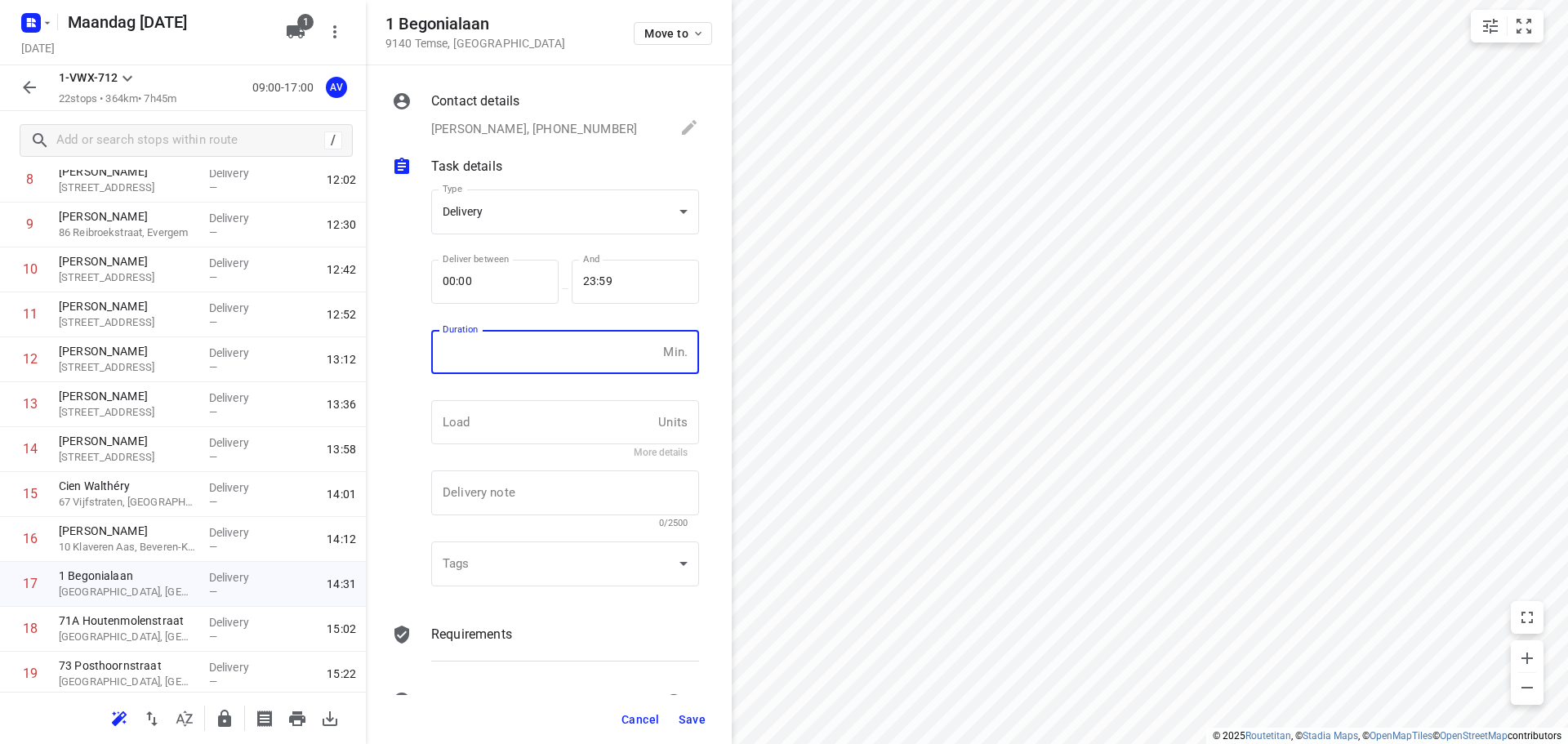
click at [544, 360] on input "number" at bounding box center [544, 353] width 225 height 44
type input "1"
click at [693, 721] on span "Save" at bounding box center [691, 720] width 27 height 13
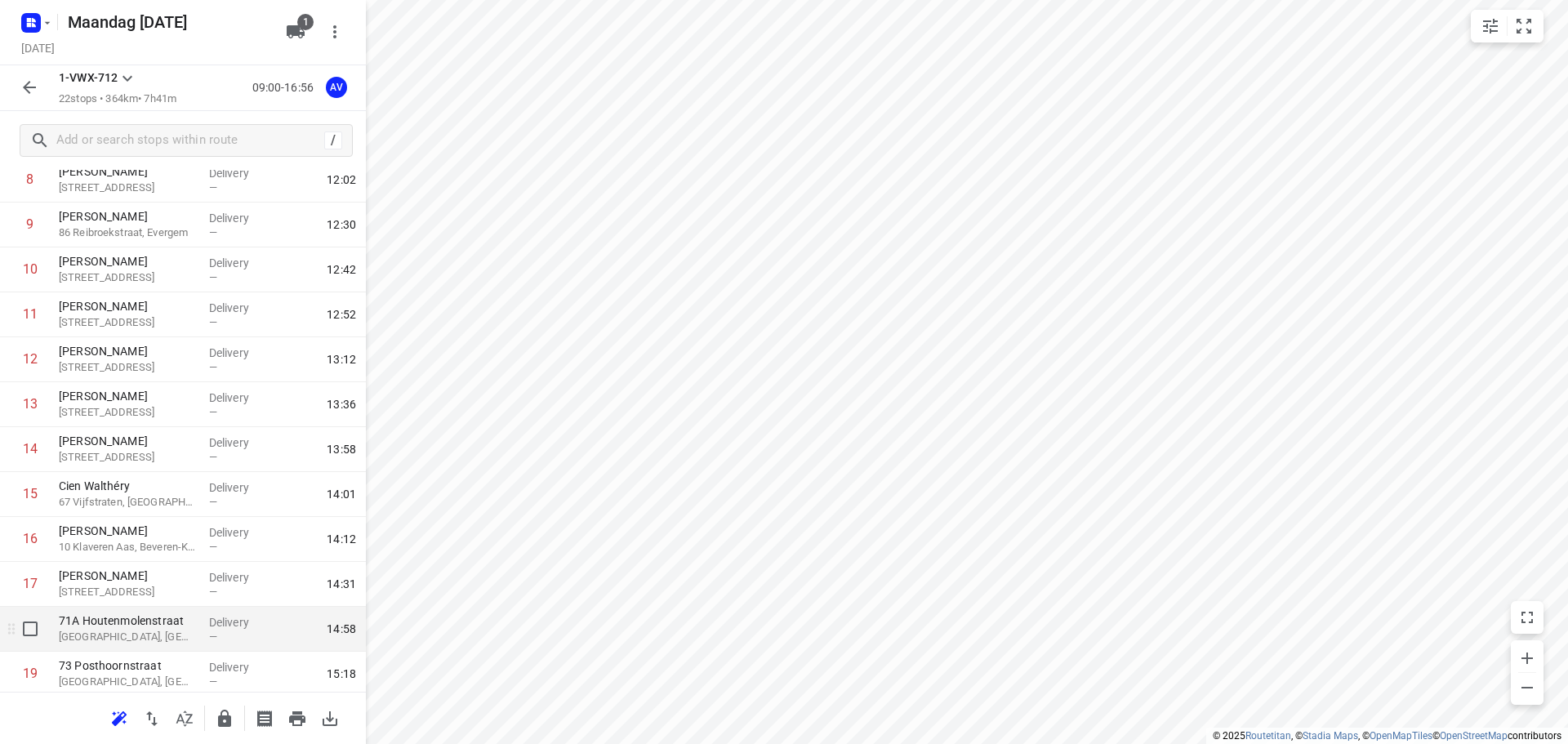
click at [167, 639] on p "[GEOGRAPHIC_DATA], [GEOGRAPHIC_DATA]" at bounding box center [127, 638] width 138 height 17
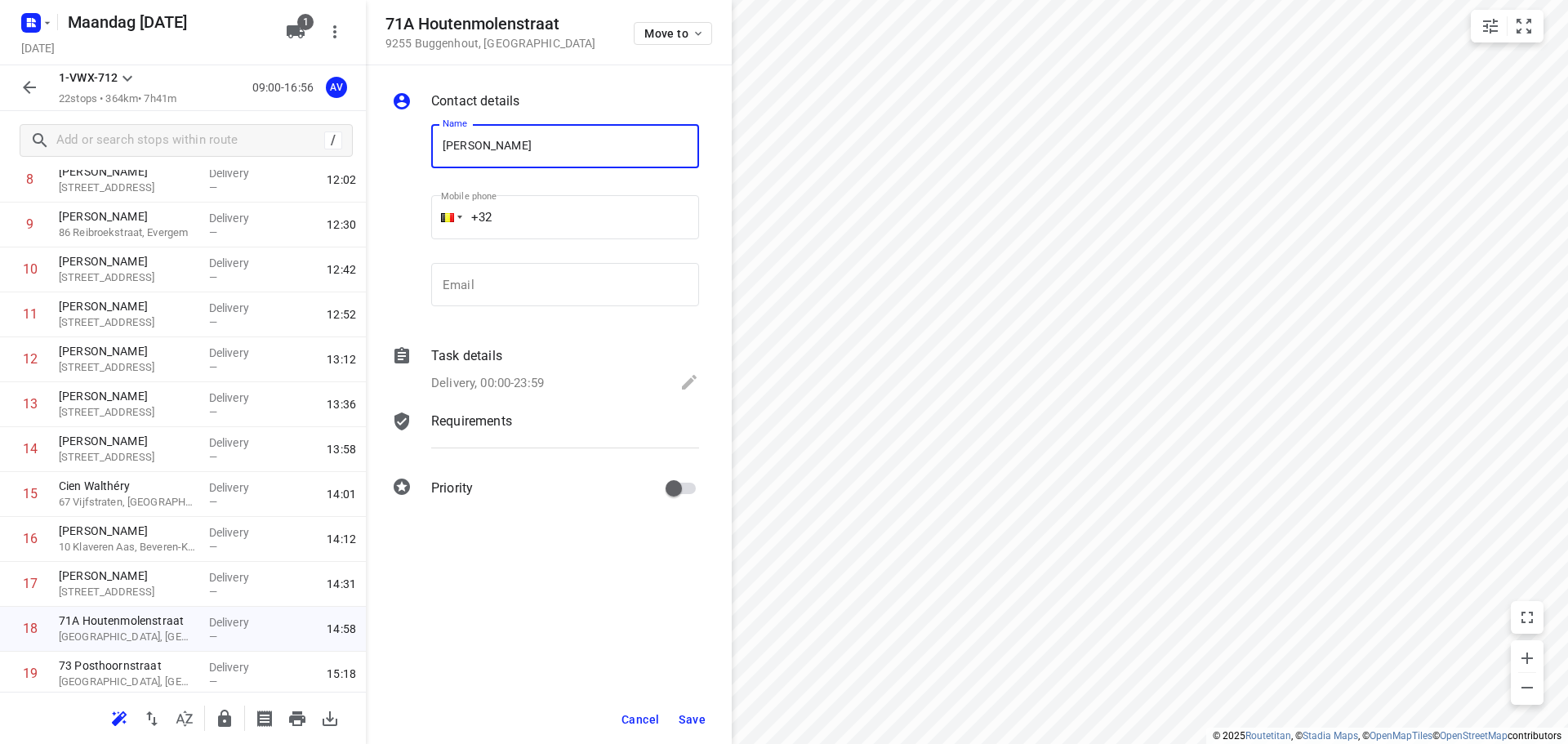
type input "[PERSON_NAME]"
click at [570, 210] on input "+32" at bounding box center [565, 218] width 268 height 44
type input "[PHONE_NUMBER]"
click at [538, 377] on p "Delivery, 00:00-23:59" at bounding box center [487, 383] width 113 height 18
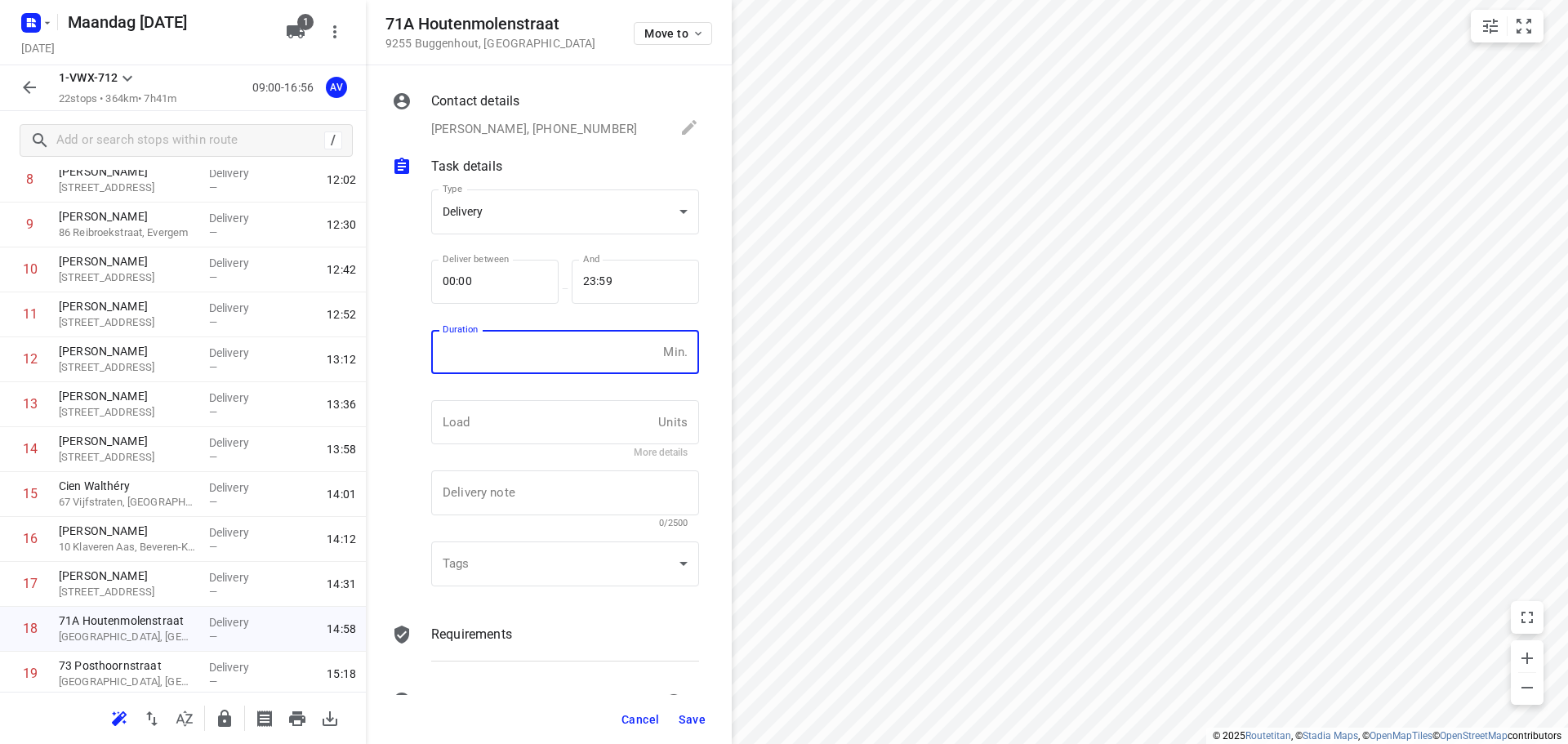
click at [536, 373] on input "number" at bounding box center [544, 353] width 225 height 44
type input "1"
click at [693, 722] on span "Save" at bounding box center [691, 720] width 27 height 13
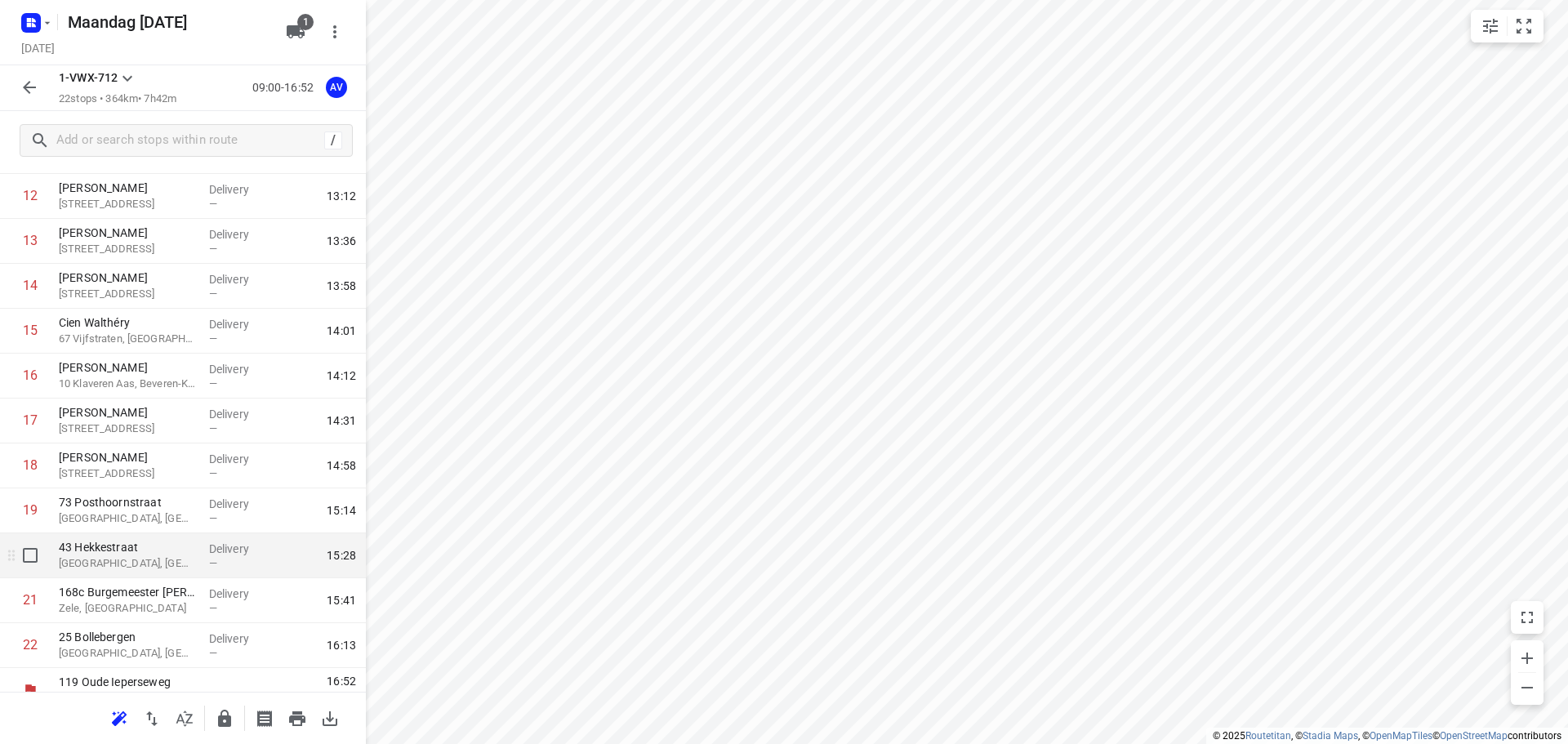
scroll to position [594, 0]
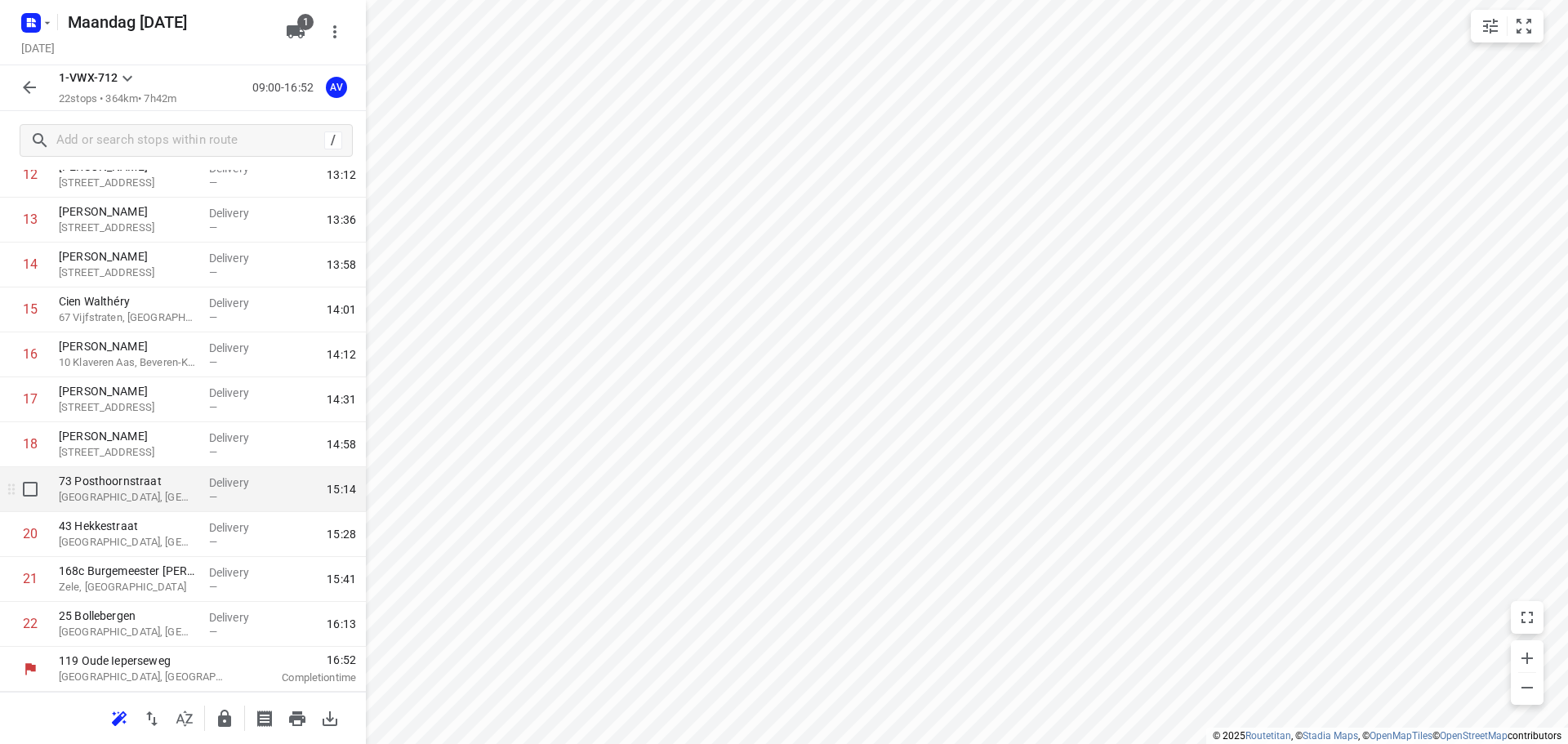
click at [162, 497] on p "[GEOGRAPHIC_DATA], [GEOGRAPHIC_DATA]" at bounding box center [127, 498] width 138 height 17
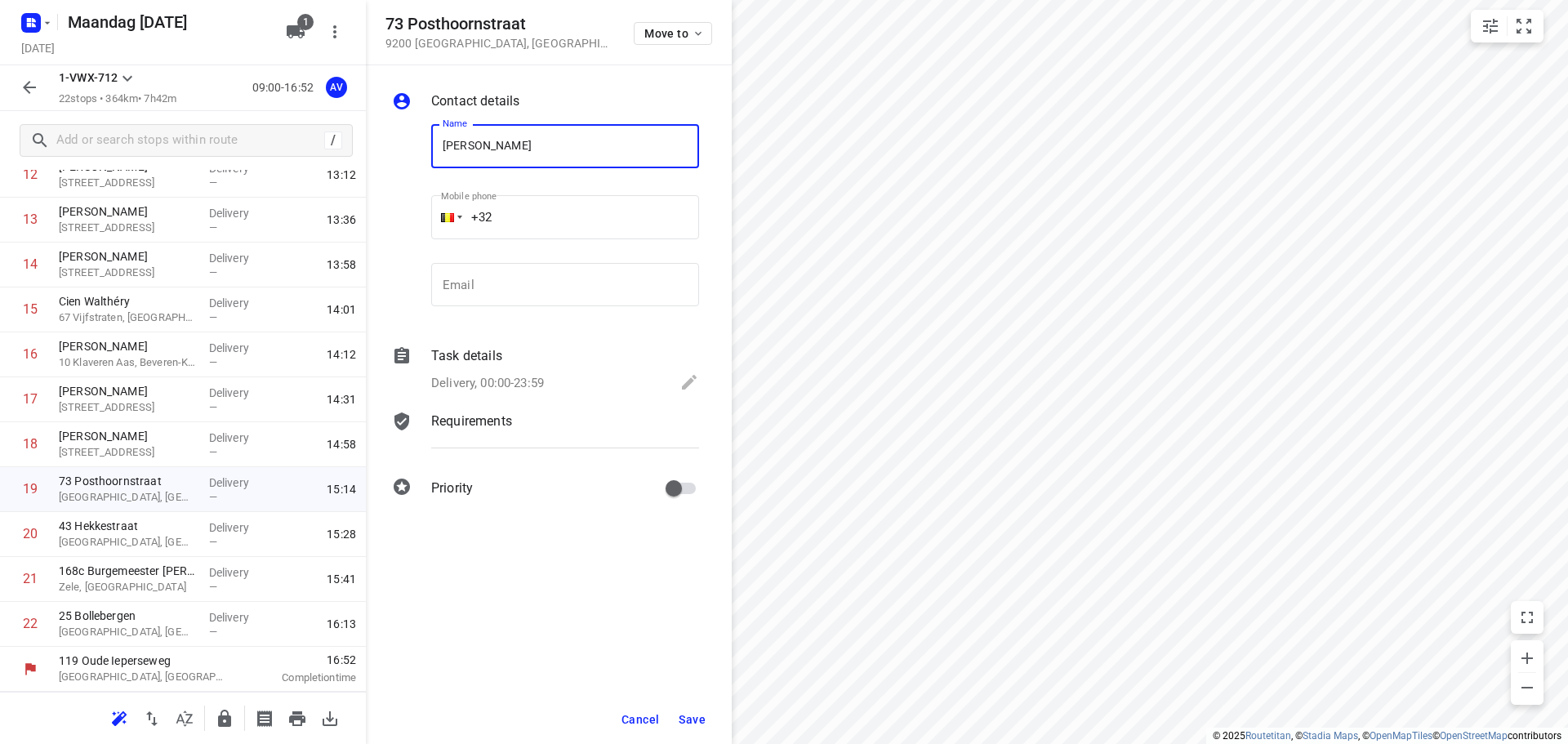
type input "[PERSON_NAME]"
click at [579, 217] on input "+32" at bounding box center [565, 218] width 268 height 44
type input "[PHONE_NUMBER]"
click at [531, 381] on p "Delivery, 00:00-23:59" at bounding box center [487, 383] width 113 height 18
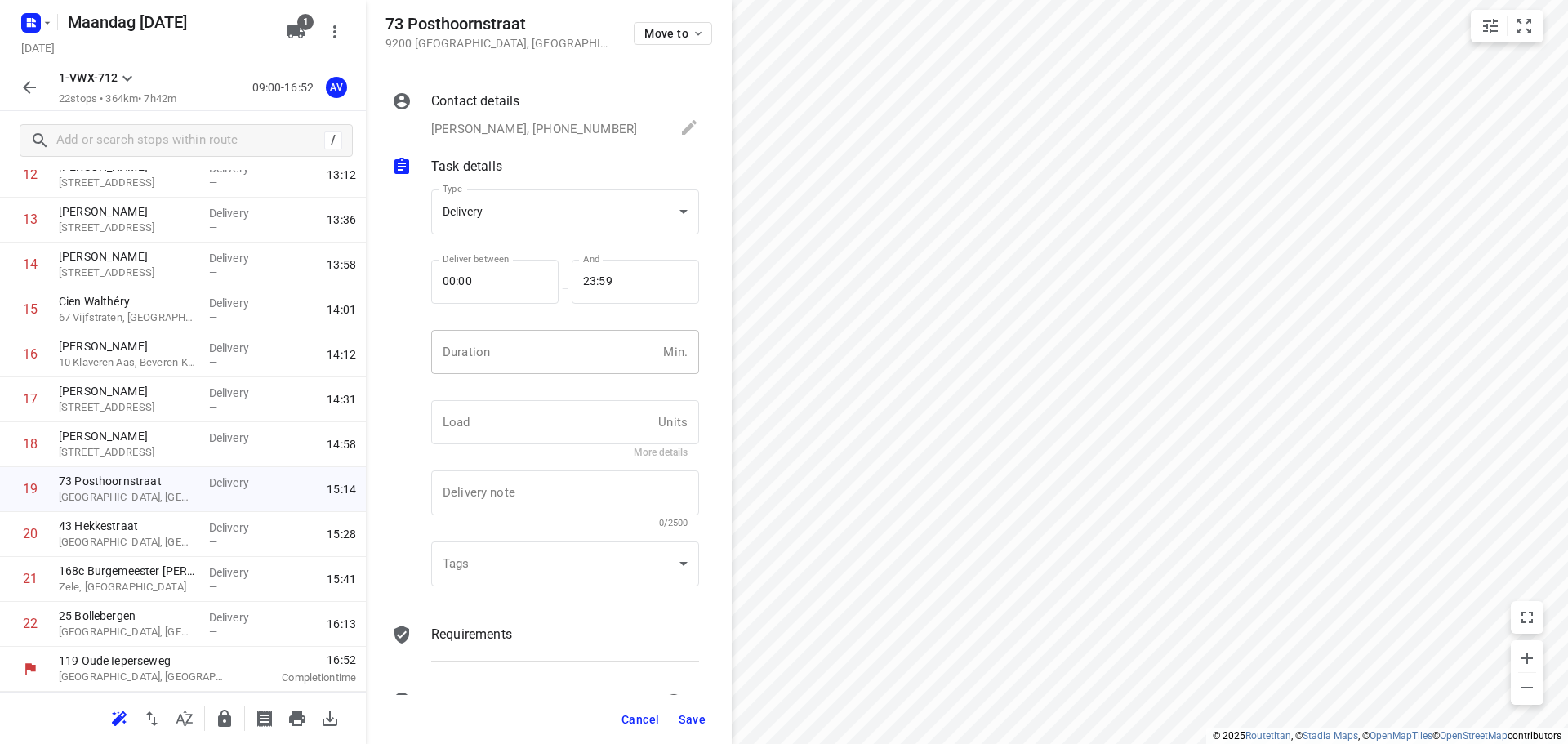
click at [533, 364] on input "number" at bounding box center [544, 353] width 225 height 44
type input "1"
click at [694, 721] on span "Save" at bounding box center [691, 720] width 27 height 13
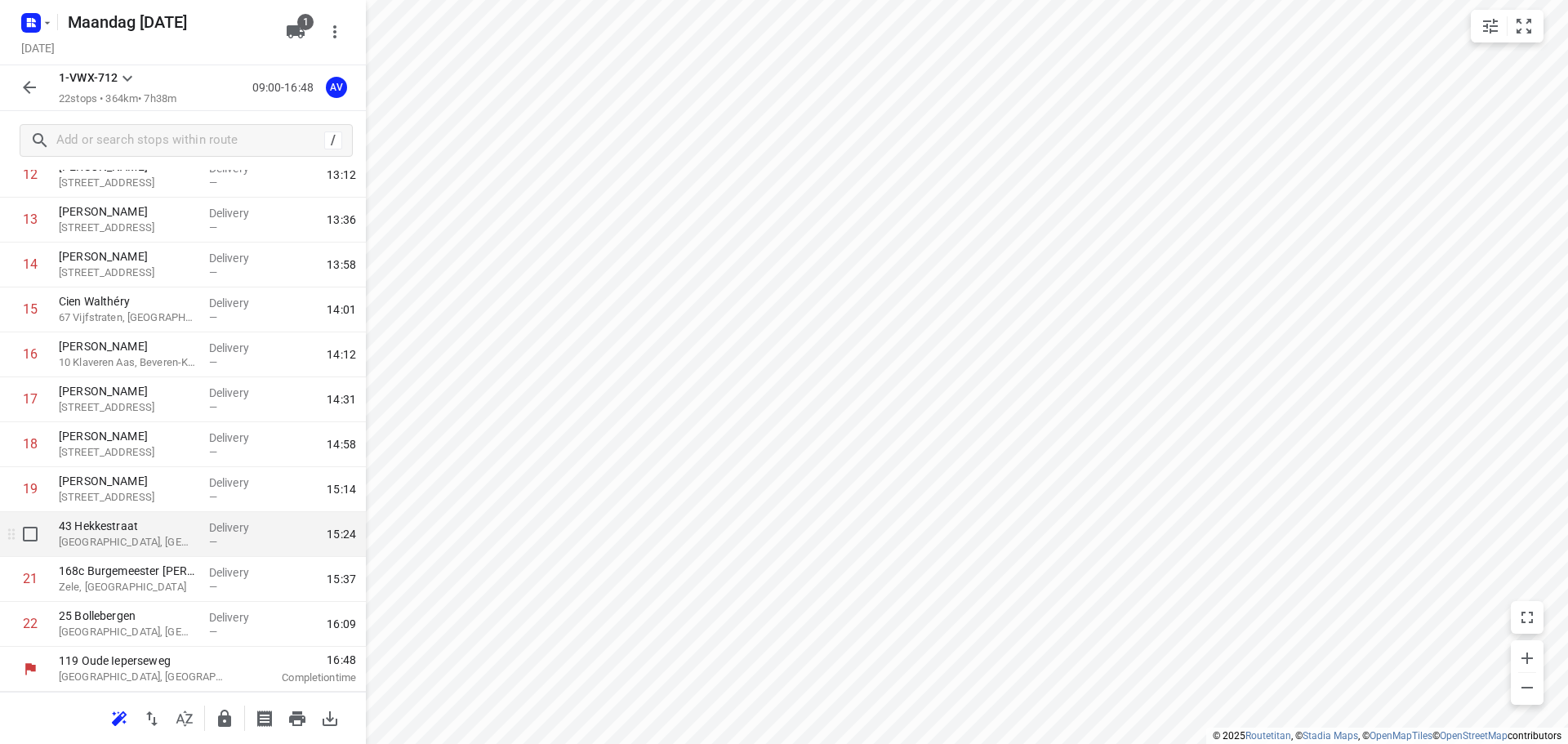
click at [163, 544] on p "[GEOGRAPHIC_DATA], [GEOGRAPHIC_DATA]" at bounding box center [127, 543] width 138 height 17
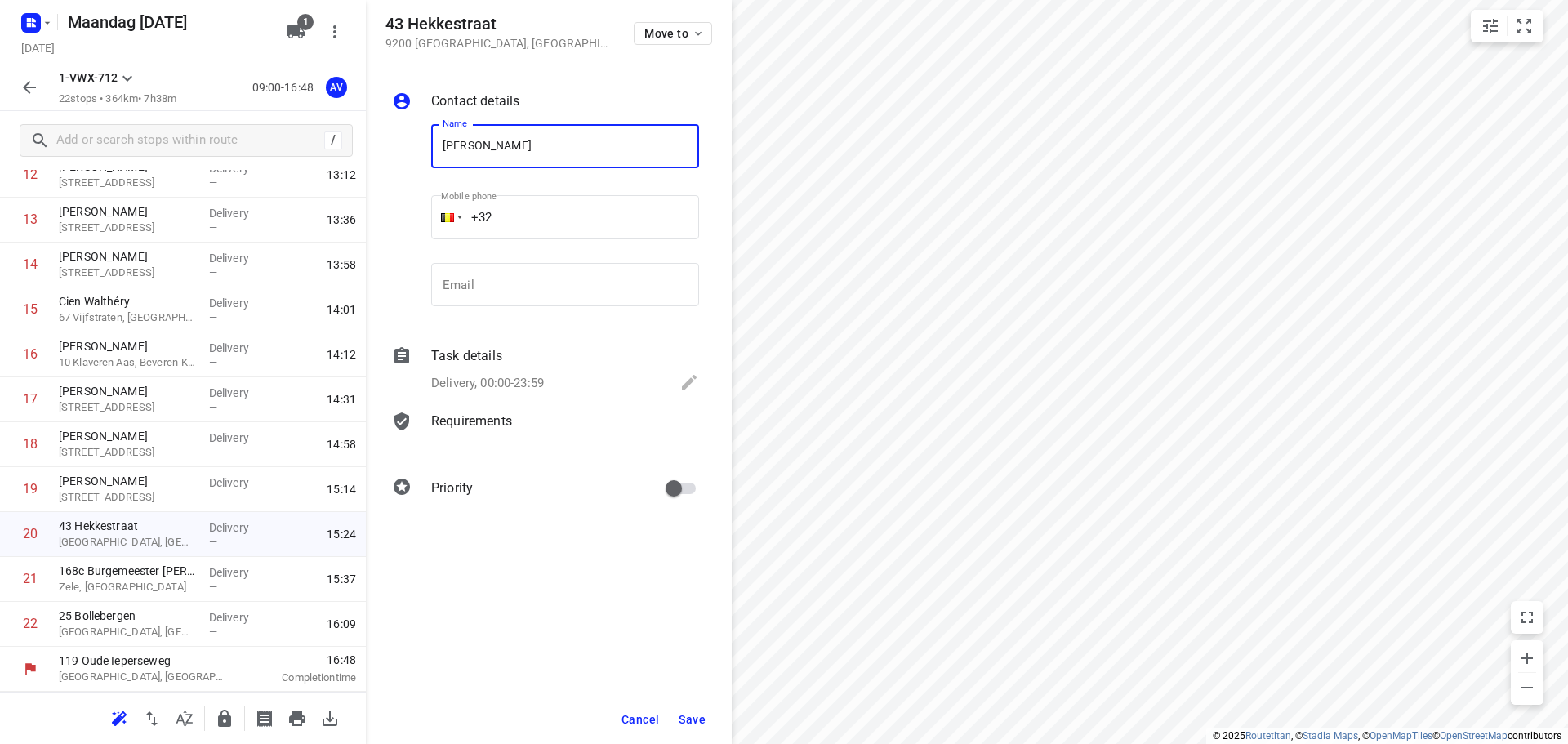
type input "[PERSON_NAME]"
click at [584, 208] on input "+32" at bounding box center [565, 218] width 268 height 44
type input "[PHONE_NUMBER]"
click at [530, 376] on p "Delivery, 00:00-23:59" at bounding box center [487, 383] width 113 height 18
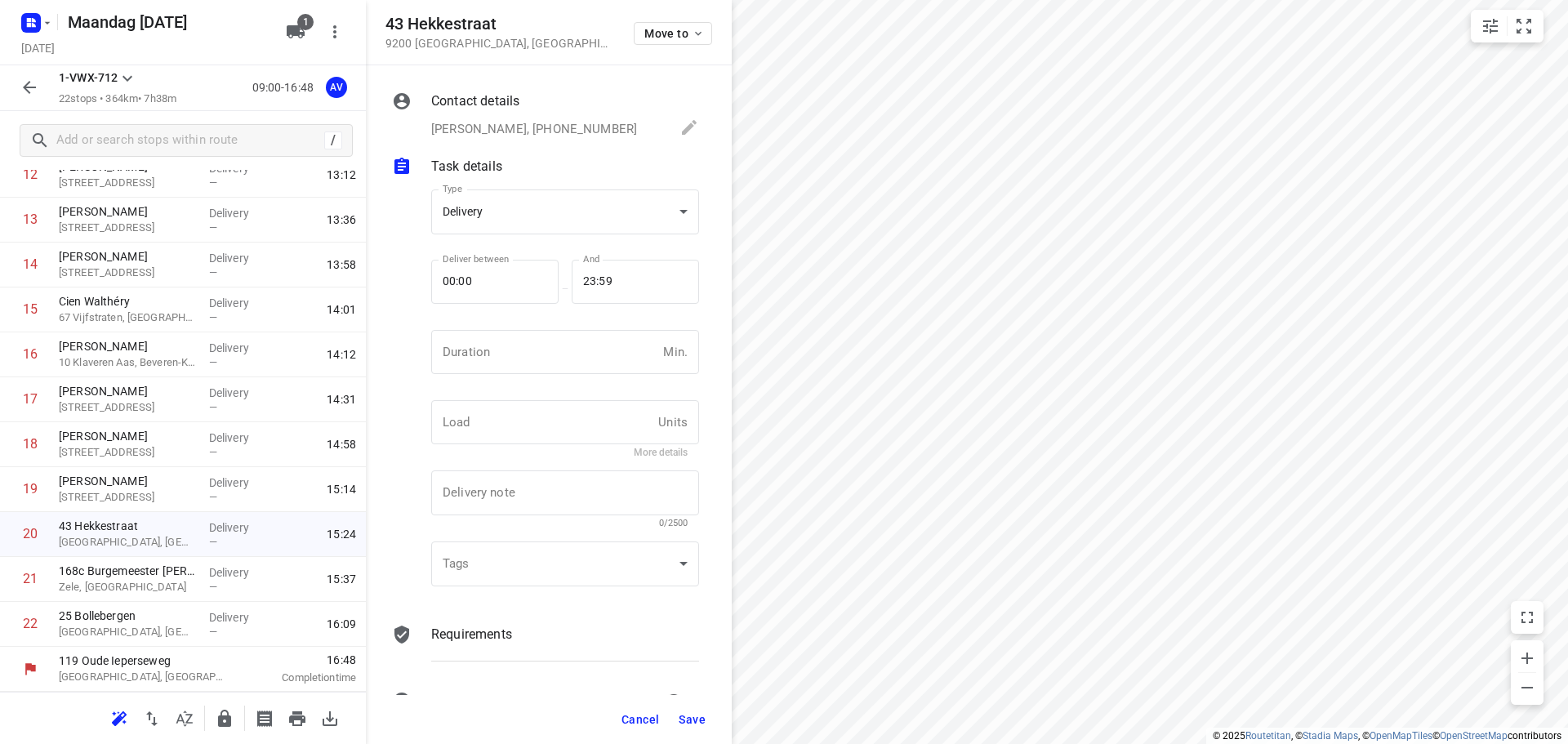
click at [545, 352] on input "number" at bounding box center [544, 353] width 225 height 44
type input "1"
click at [689, 720] on span "Save" at bounding box center [691, 720] width 27 height 13
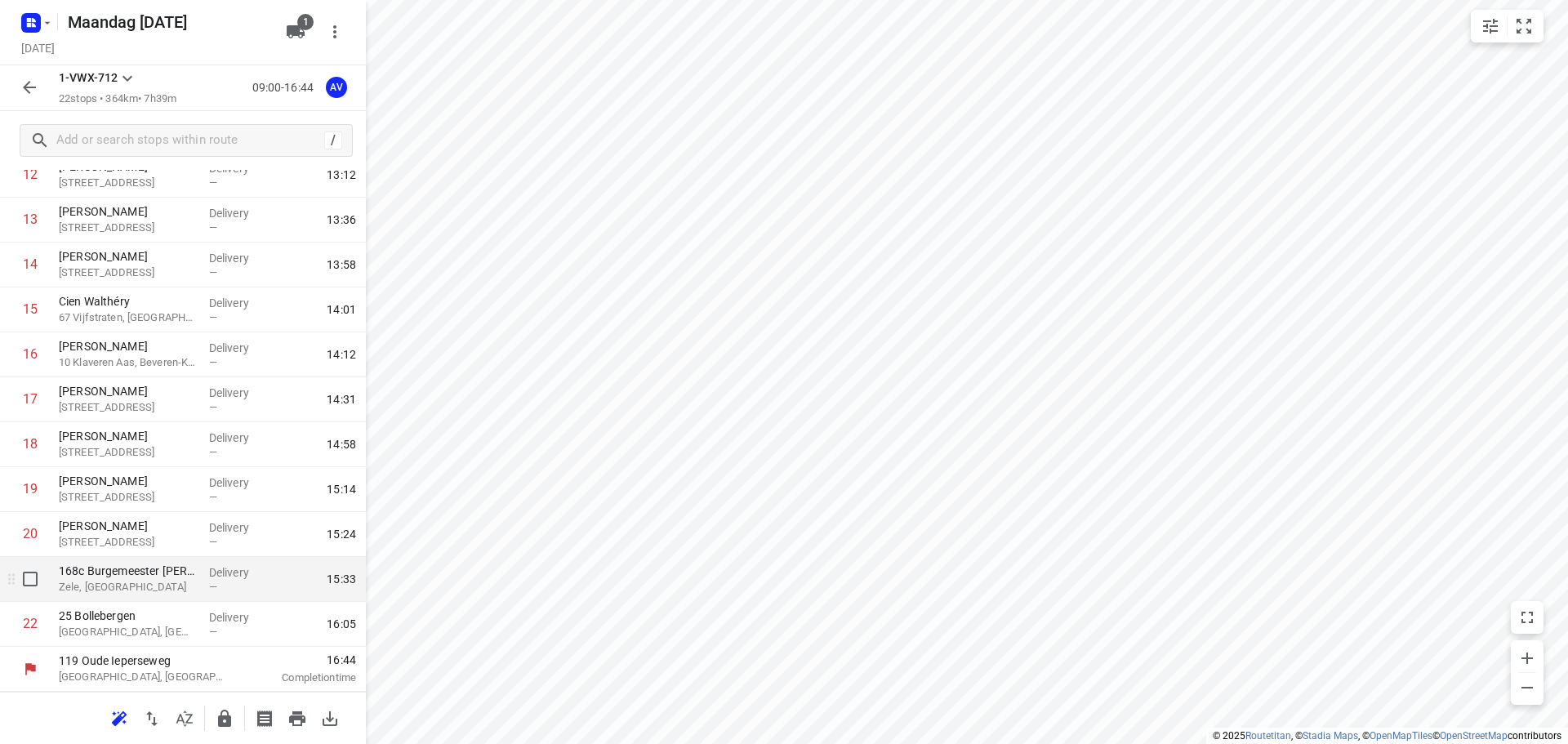
drag, startPoint x: 160, startPoint y: 589, endPoint x: 335, endPoint y: 541, distance: 181.5
click at [160, 589] on p "Zele, [GEOGRAPHIC_DATA]" at bounding box center [127, 588] width 138 height 17
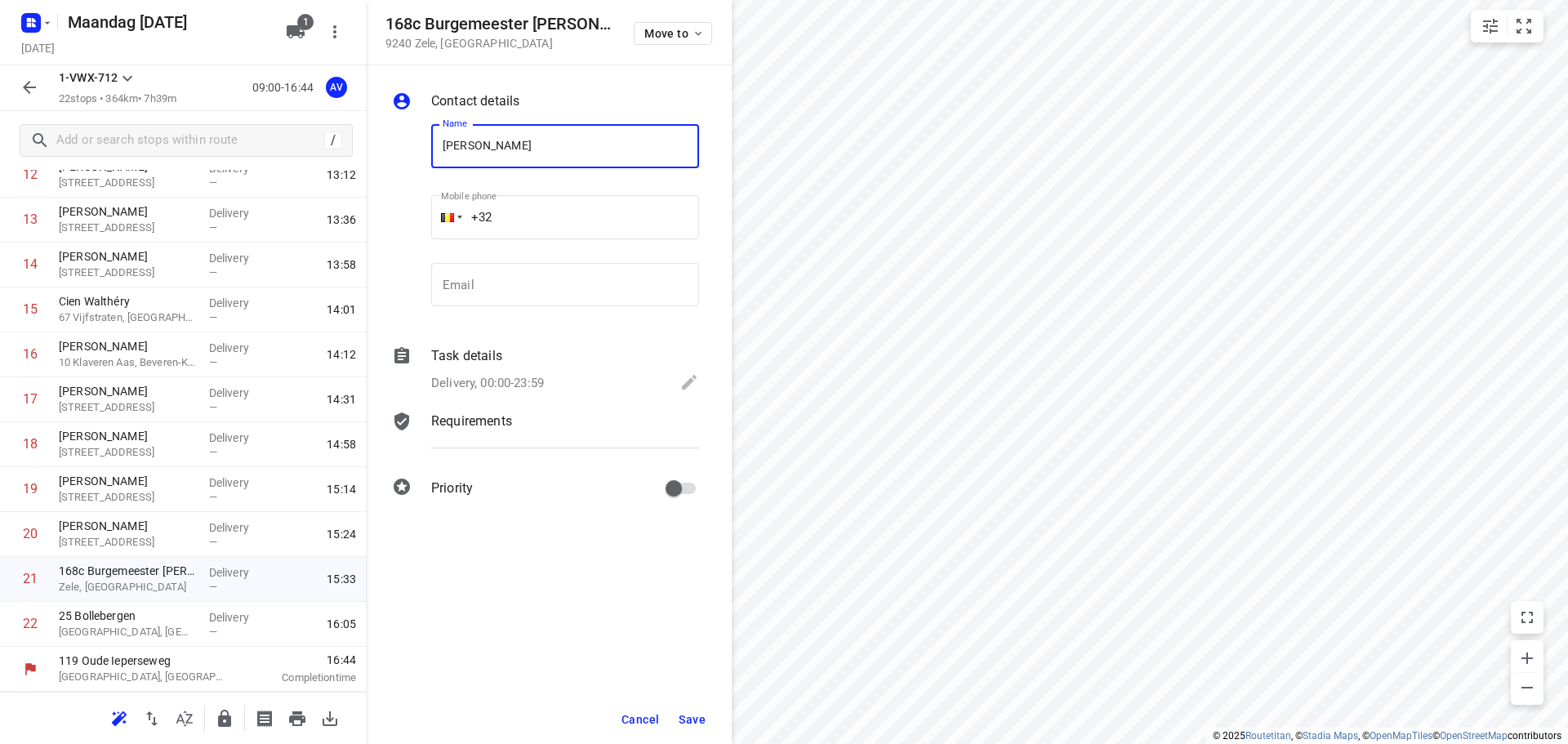
type input "[PERSON_NAME]"
click at [607, 210] on input "+32" at bounding box center [565, 218] width 268 height 44
type input "[PHONE_NUMBER]"
click at [521, 374] on div "Delivery, 00:00-23:59" at bounding box center [565, 384] width 268 height 23
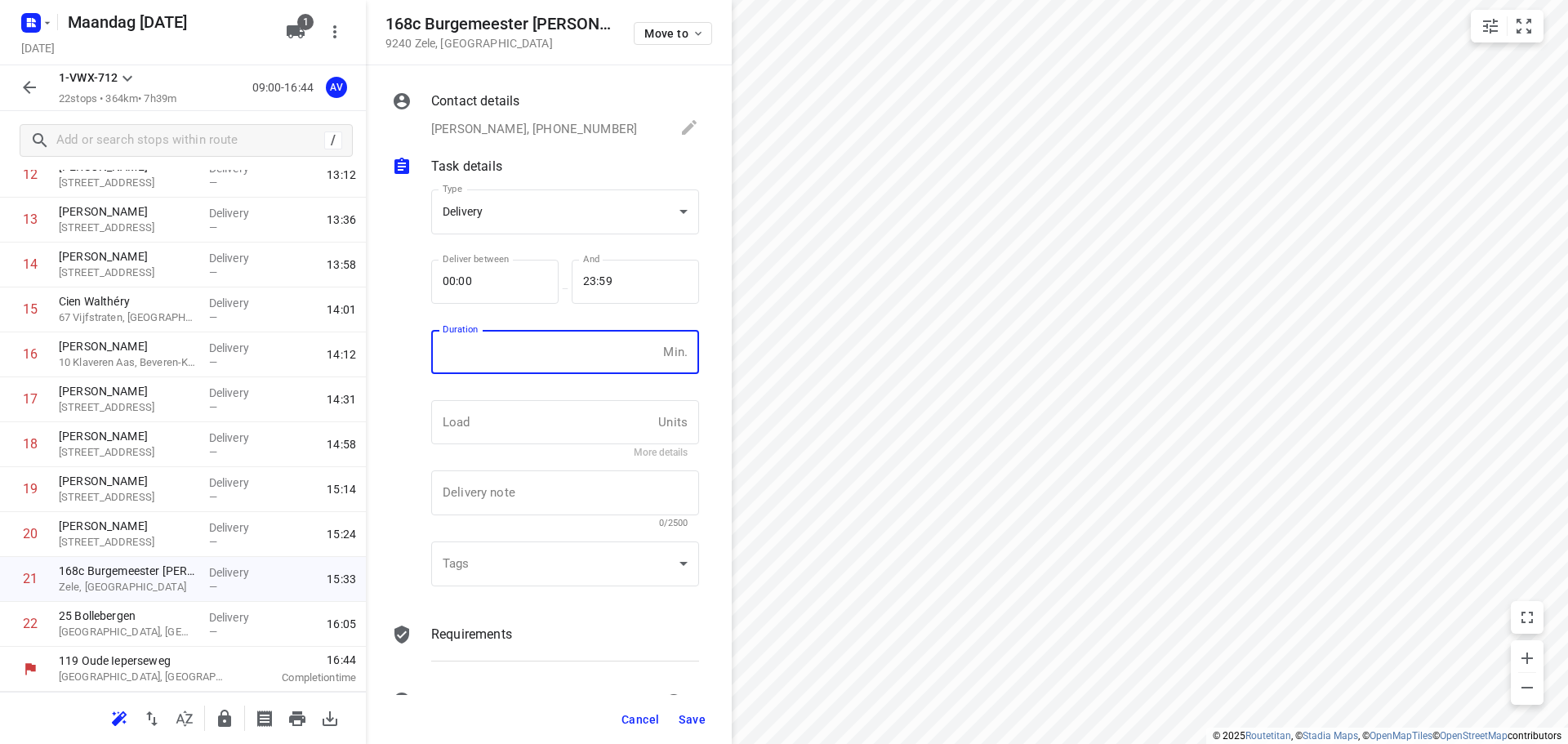
click at [533, 356] on input "number" at bounding box center [544, 353] width 225 height 44
type input "1"
click at [691, 715] on span "Save" at bounding box center [691, 720] width 27 height 13
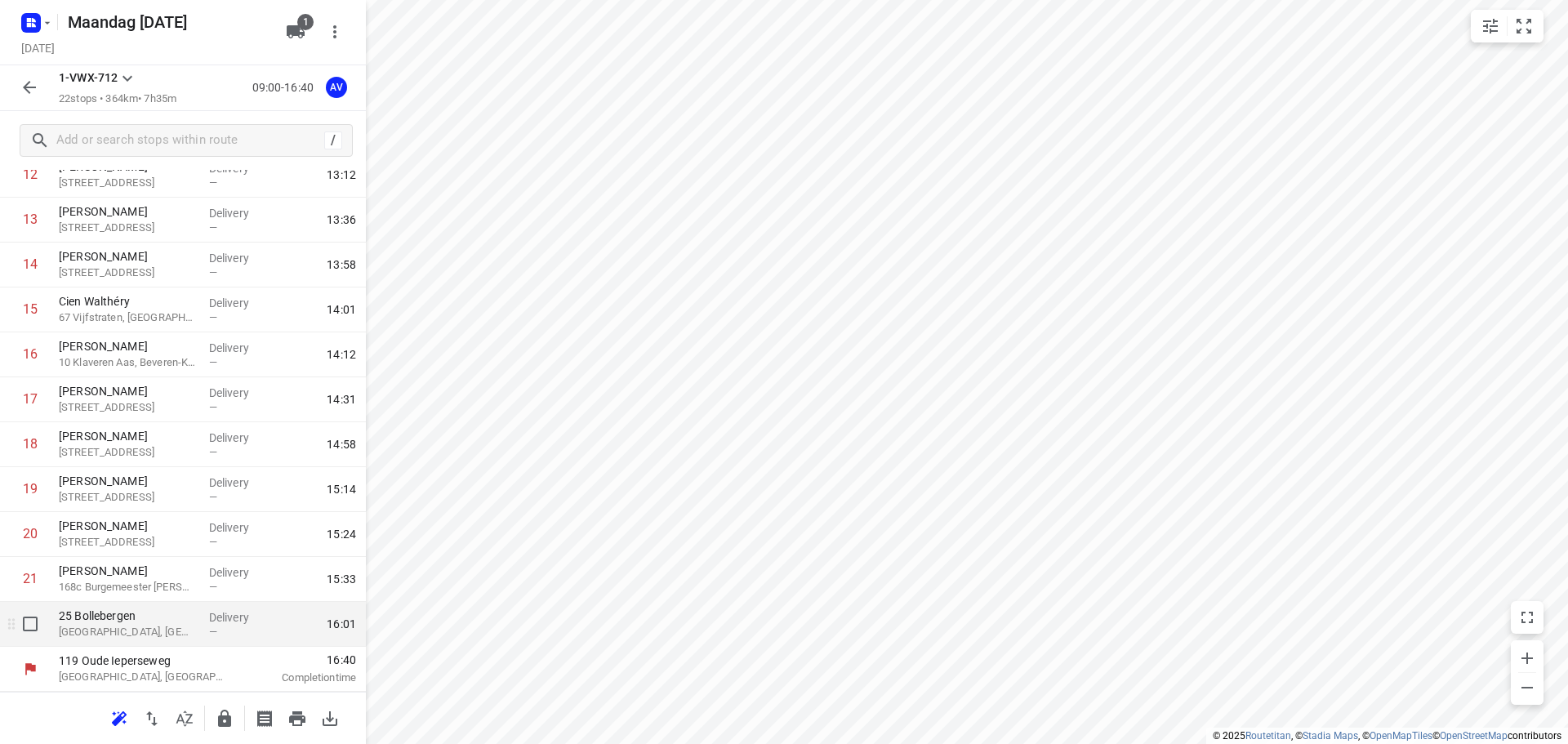
click at [146, 635] on p "[GEOGRAPHIC_DATA], [GEOGRAPHIC_DATA]" at bounding box center [127, 632] width 138 height 17
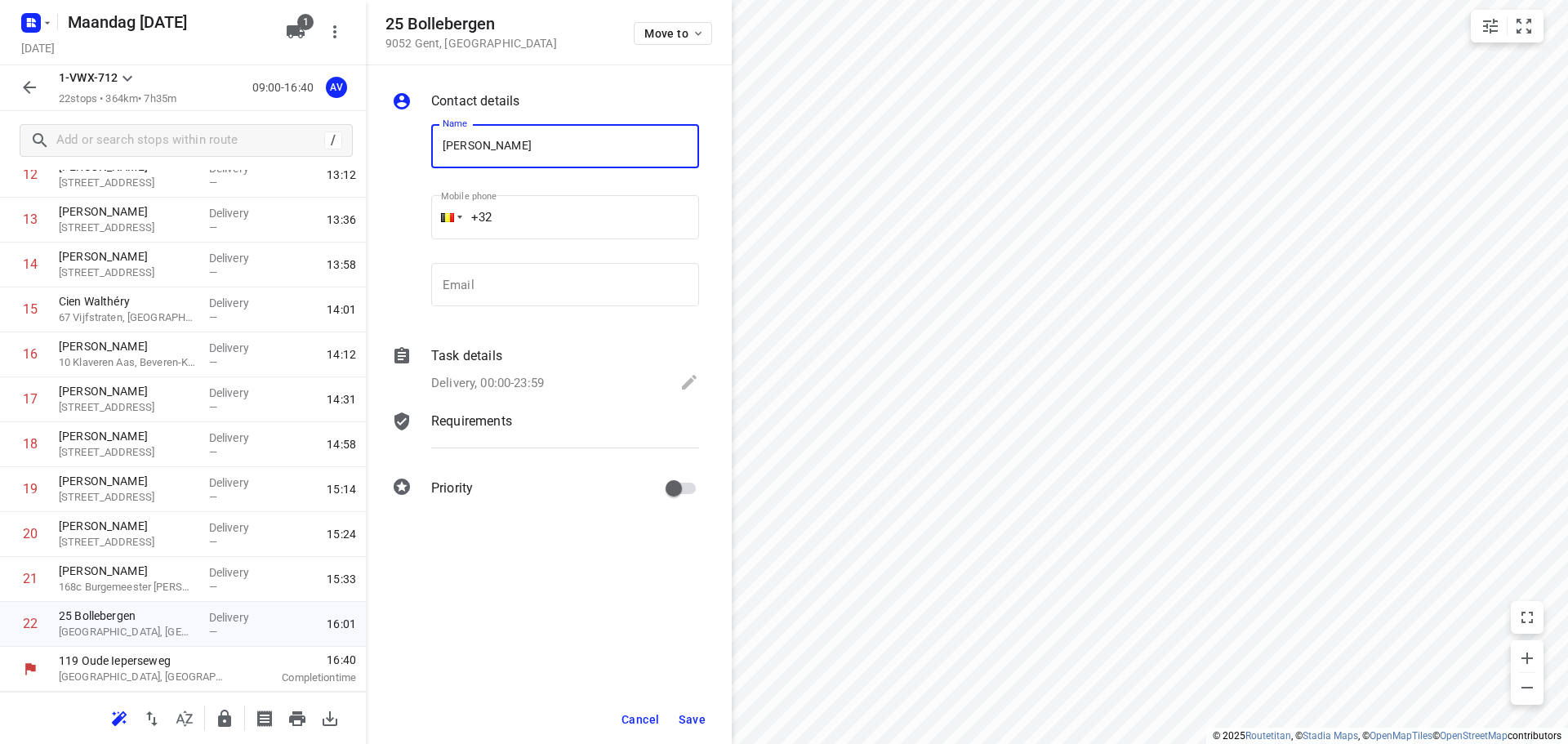
type input "[PERSON_NAME]"
click at [583, 214] on input "+32" at bounding box center [565, 218] width 268 height 44
type input "[PHONE_NUMBER]"
click at [543, 378] on p "Delivery, 00:00-23:59" at bounding box center [487, 383] width 113 height 18
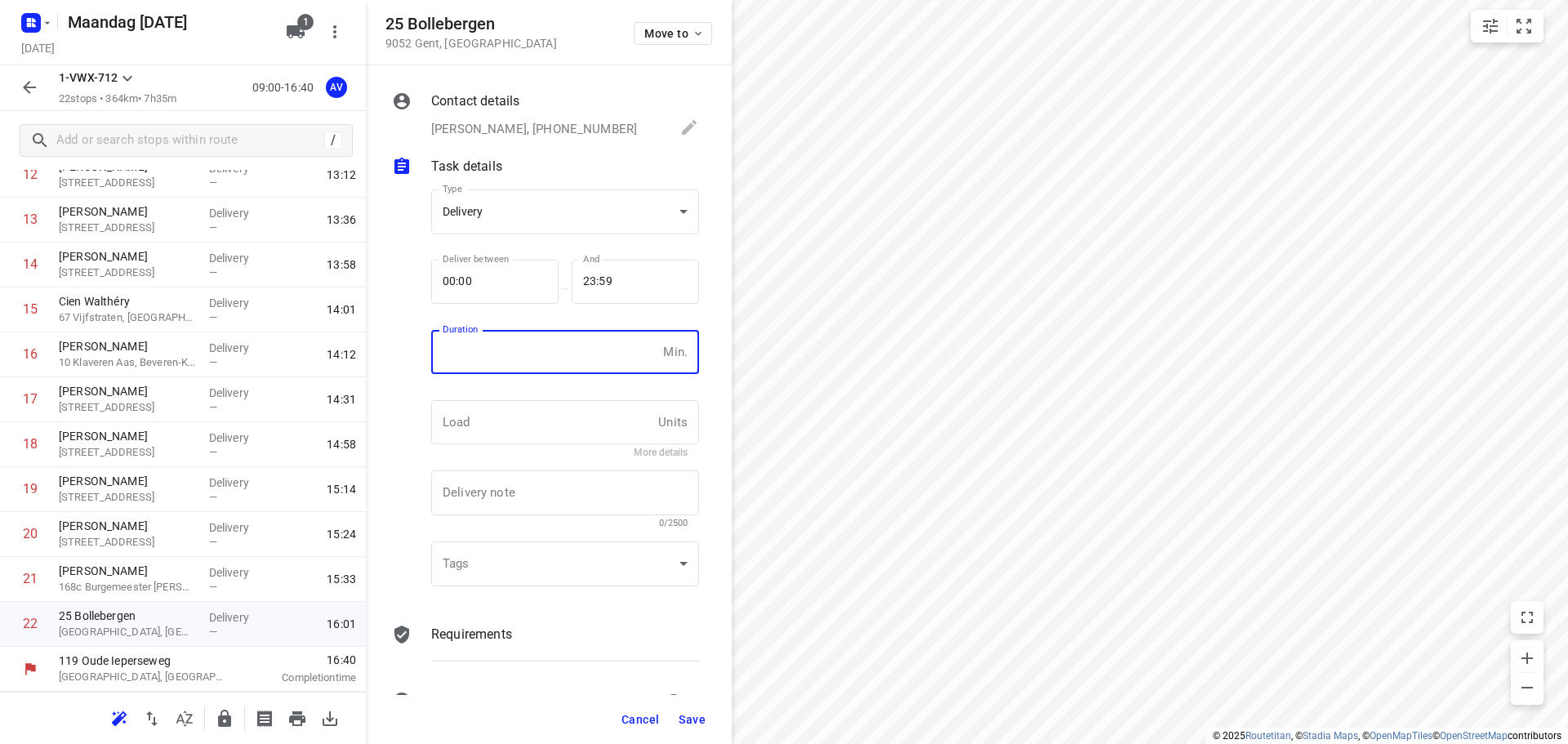
click at [548, 368] on input "number" at bounding box center [544, 353] width 225 height 44
type input "1"
click at [693, 721] on span "Save" at bounding box center [691, 720] width 27 height 13
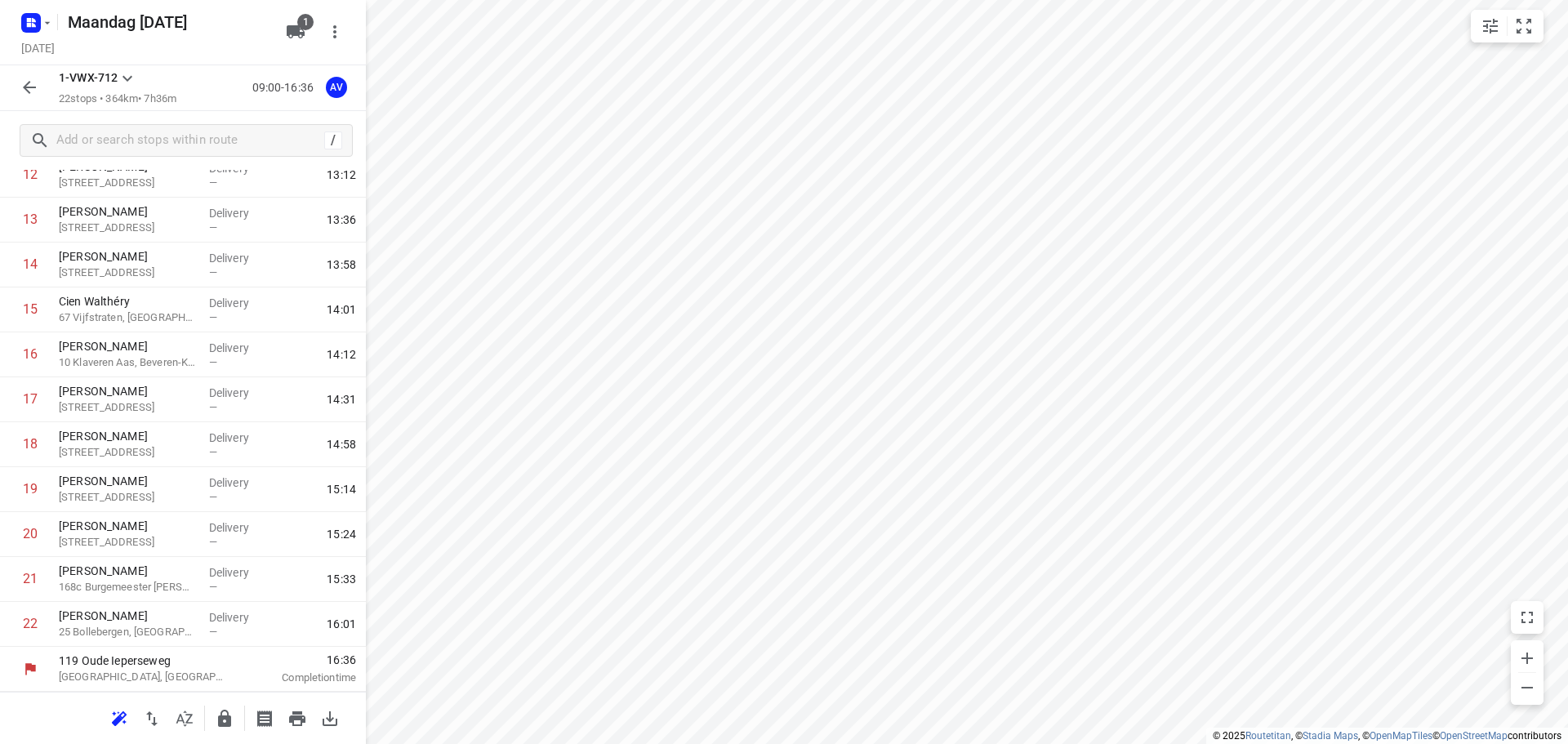
click at [30, 87] on icon "button" at bounding box center [29, 87] width 19 height 19
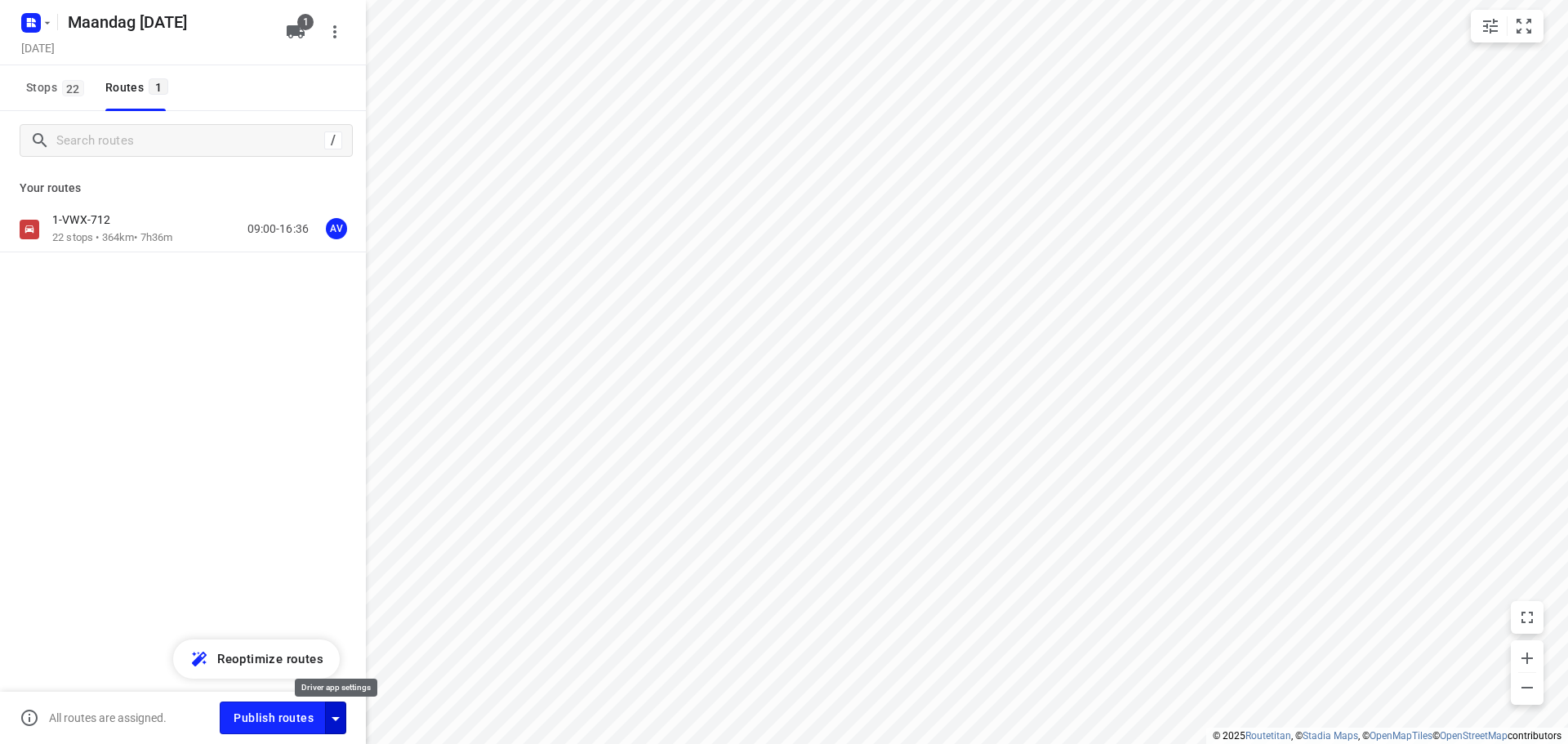
click at [335, 721] on icon "button" at bounding box center [335, 718] width 19 height 19
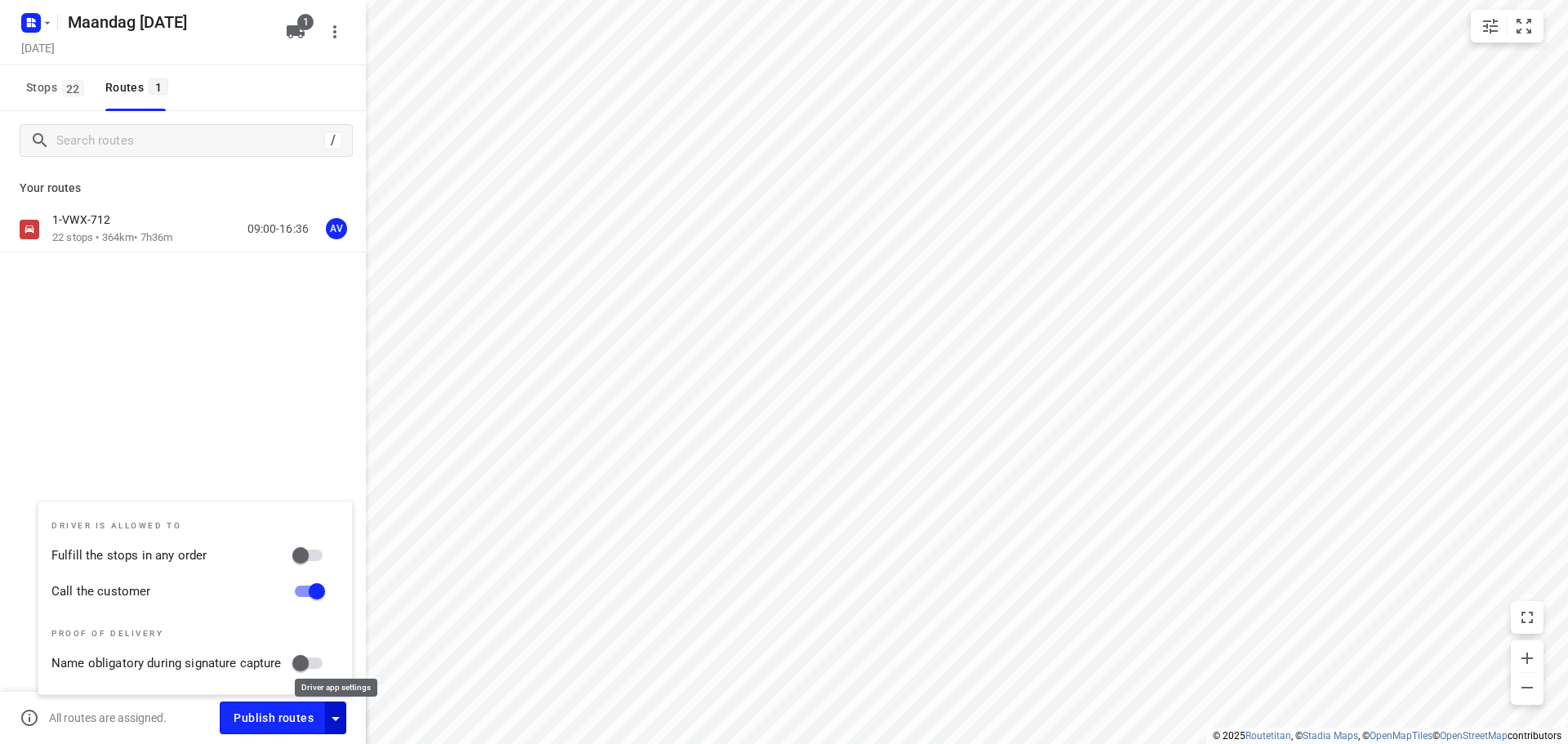
click at [335, 721] on icon "button" at bounding box center [335, 718] width 19 height 19
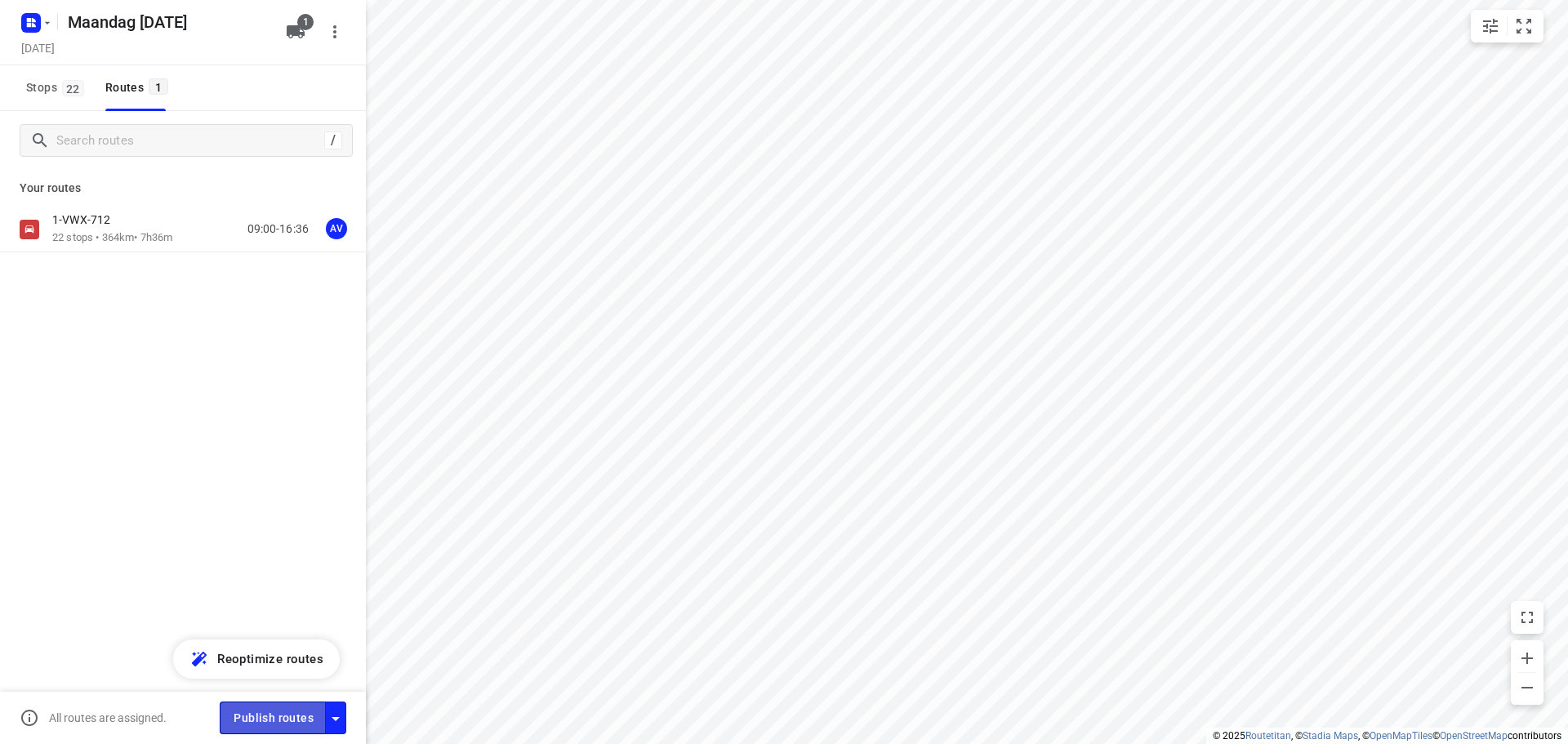
click at [288, 722] on span "Publish routes" at bounding box center [273, 718] width 80 height 20
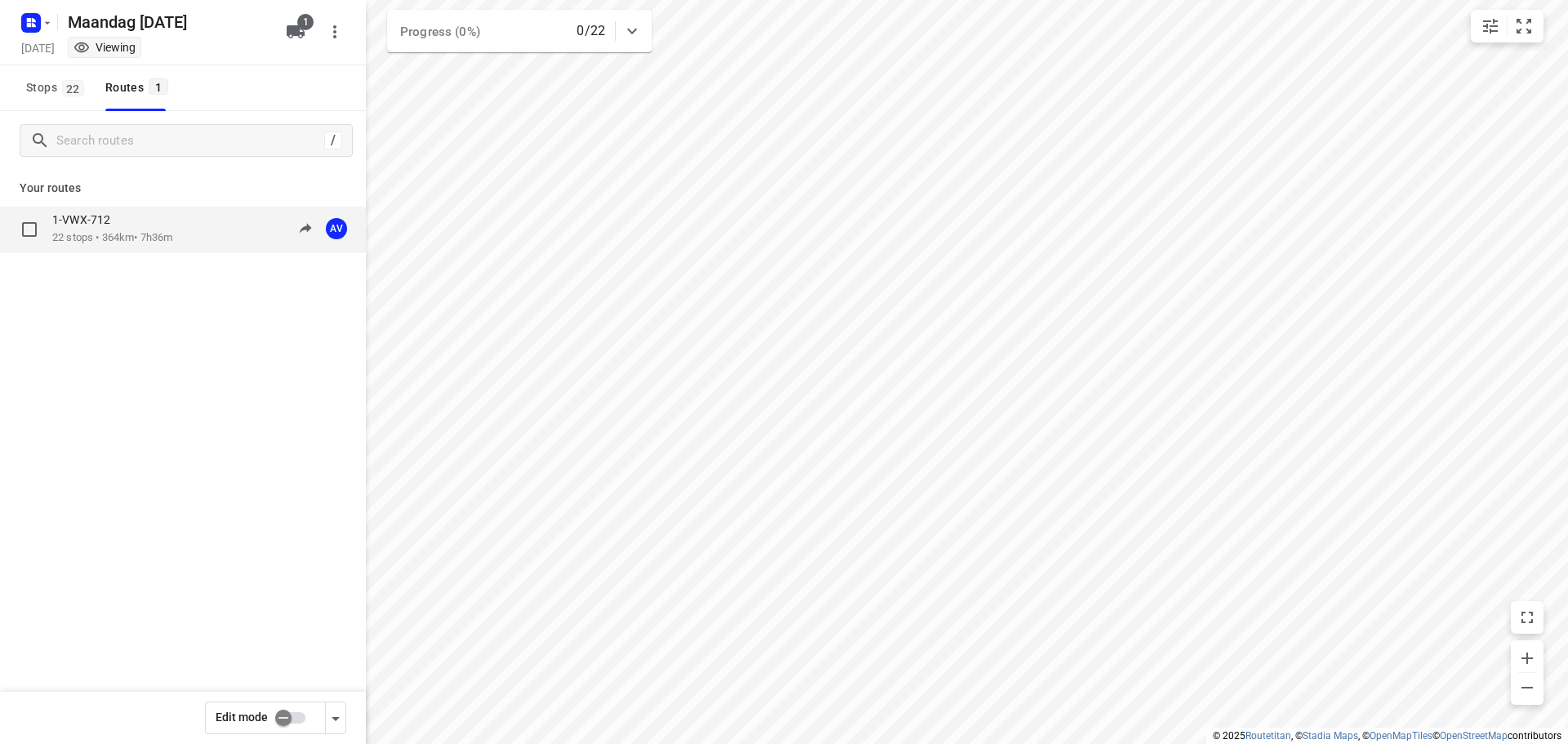
click at [145, 222] on div "1-VWX-712" at bounding box center [113, 221] width 120 height 18
